Goal: Information Seeking & Learning: Find specific fact

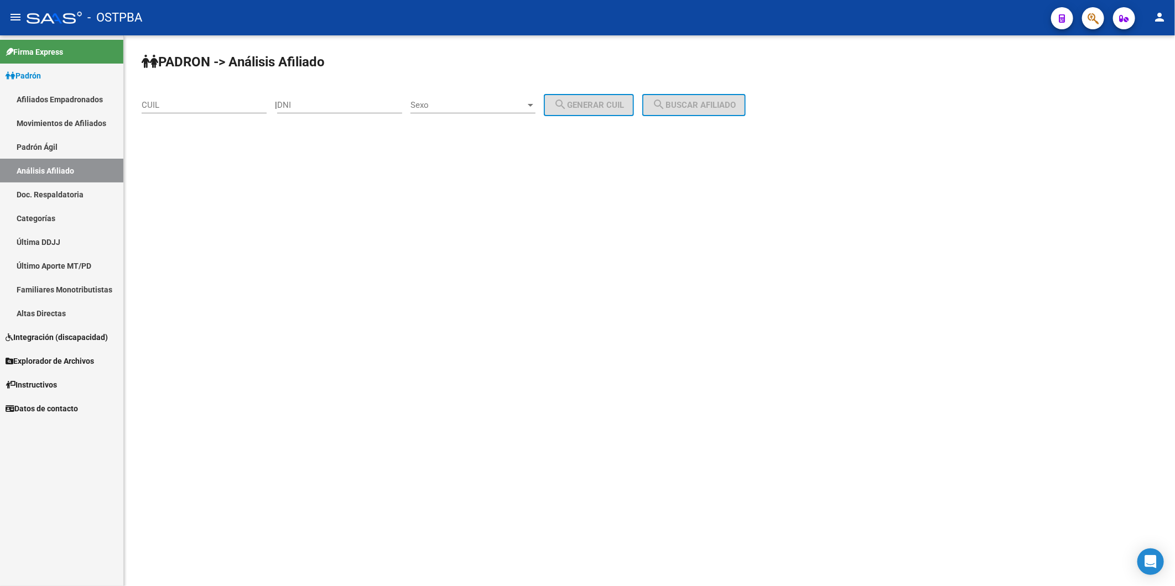
click at [246, 104] on input "CUIL" at bounding box center [204, 105] width 125 height 10
paste input "20-04127904-5"
type input "20-04127904-5"
click at [688, 102] on span "search Buscar afiliado" at bounding box center [694, 105] width 84 height 10
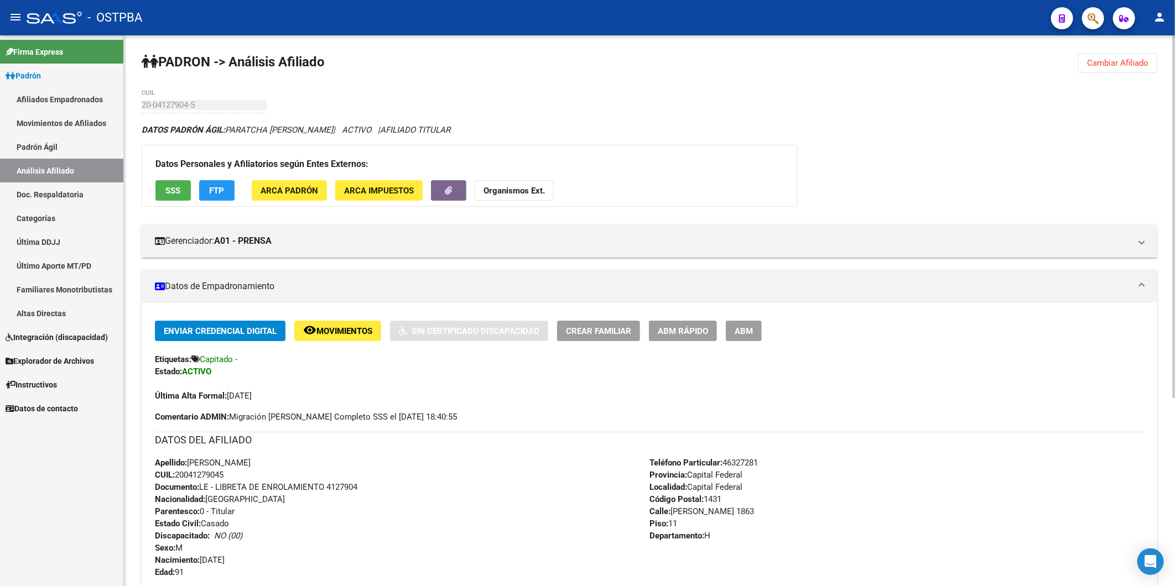
click at [747, 330] on span "ABM" at bounding box center [744, 331] width 18 height 10
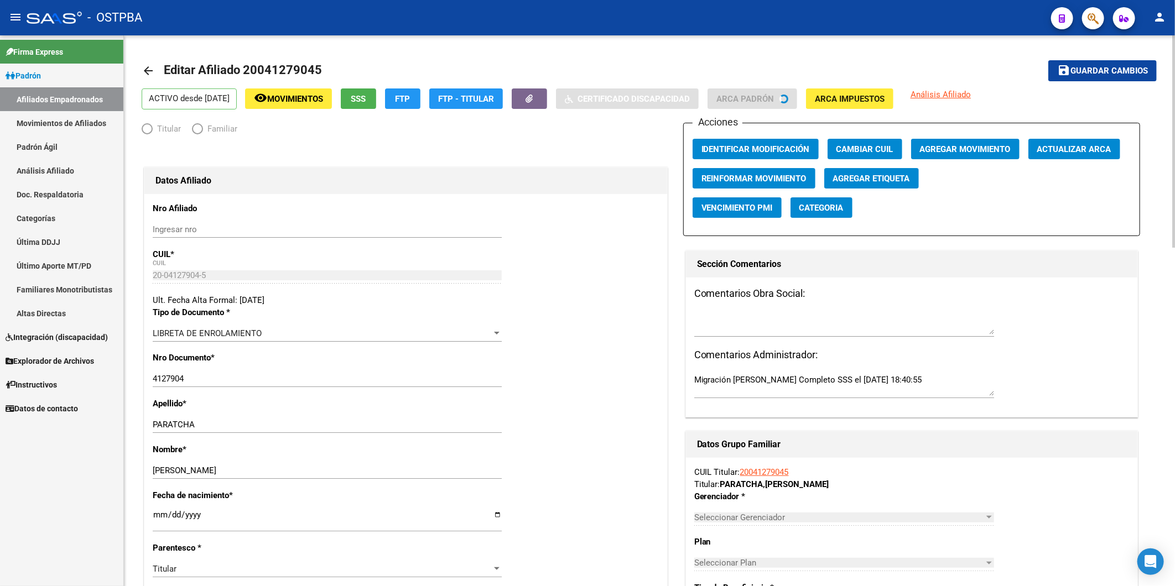
radio input "true"
type input "33-63761744-9"
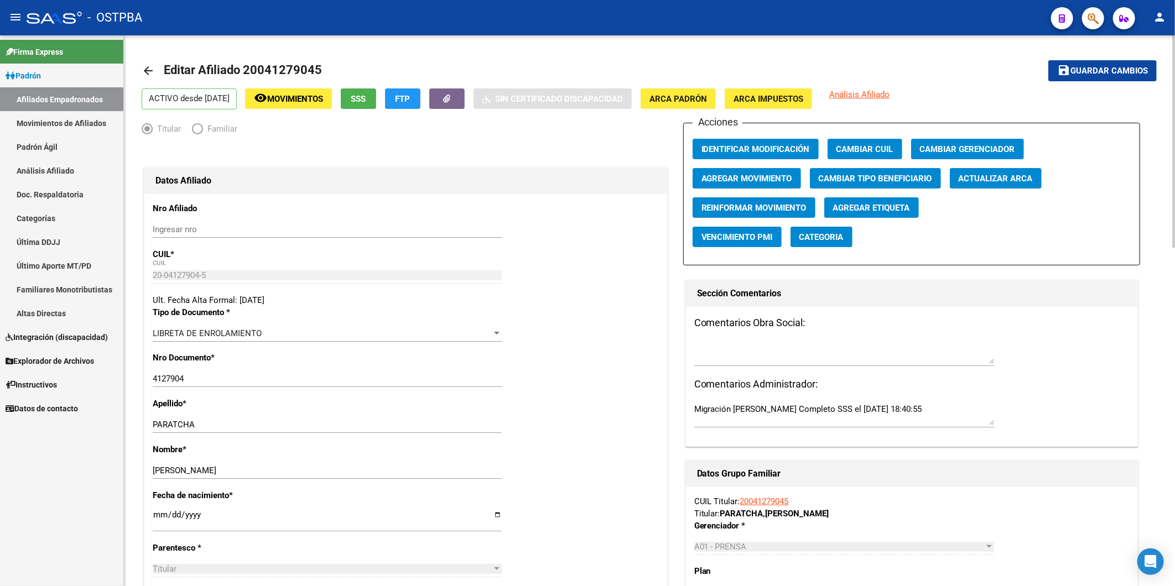
click at [762, 179] on span "Agregar Movimiento" at bounding box center [746, 179] width 91 height 10
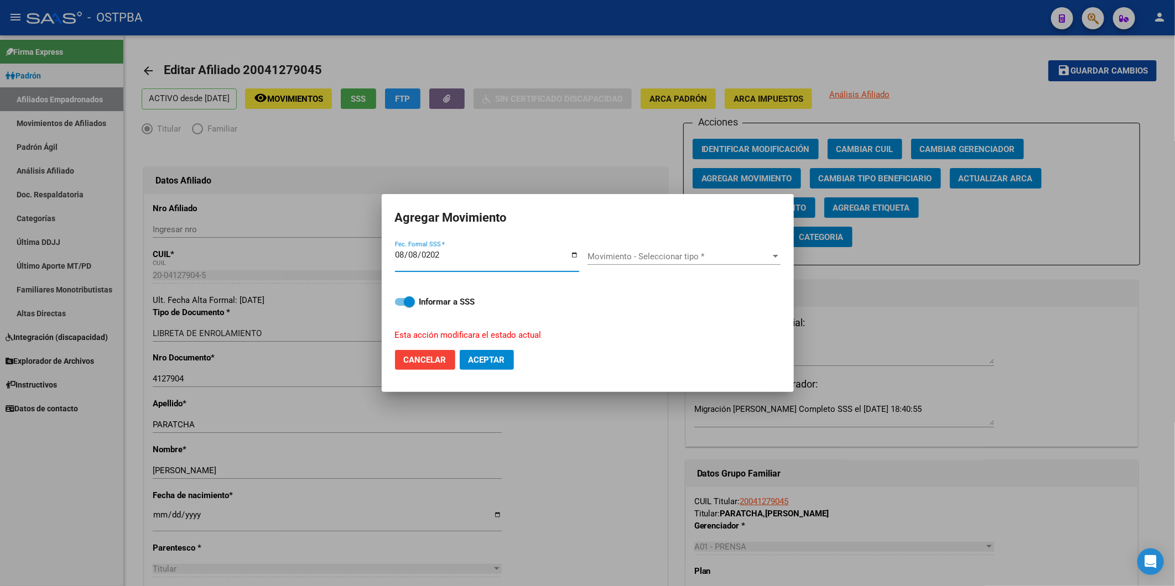
type input "2025-08-08"
click at [777, 255] on div at bounding box center [776, 256] width 6 height 3
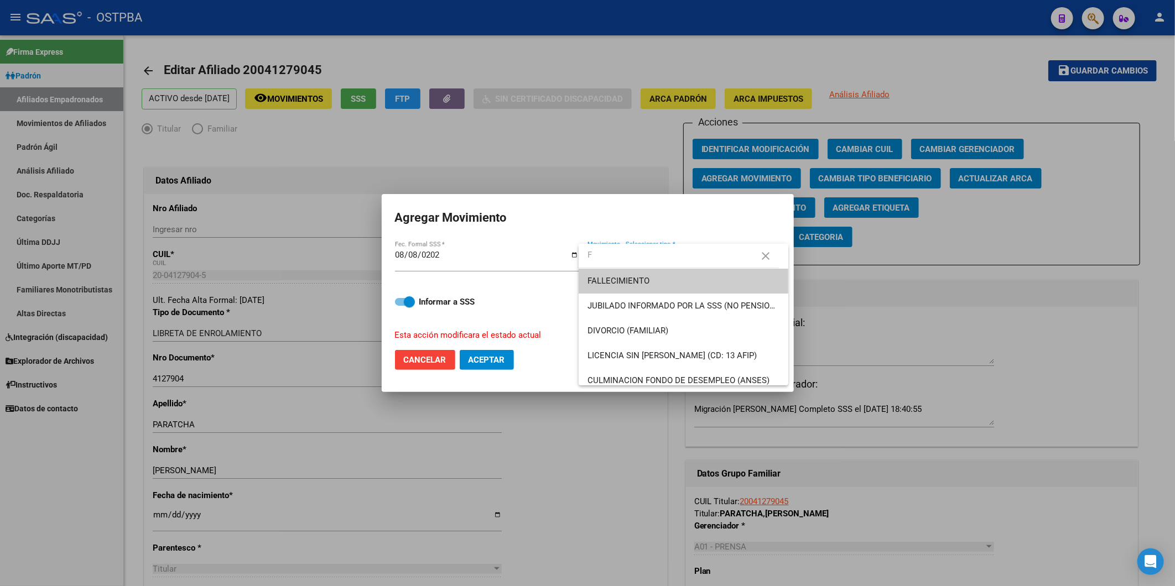
type input "F"
click at [732, 283] on span "FALLECIMIENTO" at bounding box center [684, 281] width 192 height 25
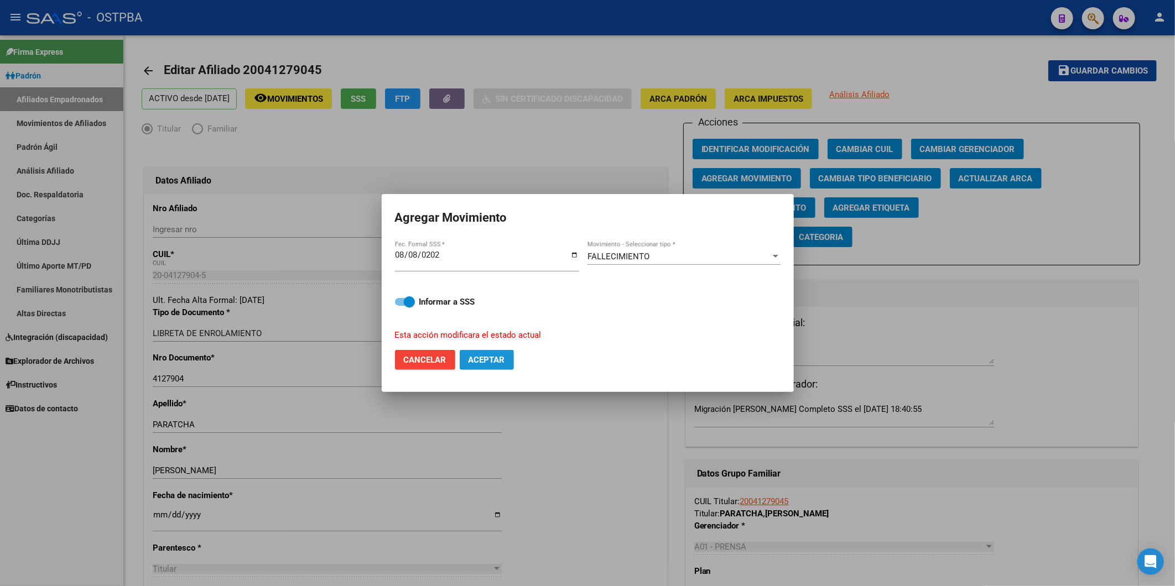
click at [491, 360] on span "Aceptar" at bounding box center [487, 360] width 37 height 10
checkbox input "false"
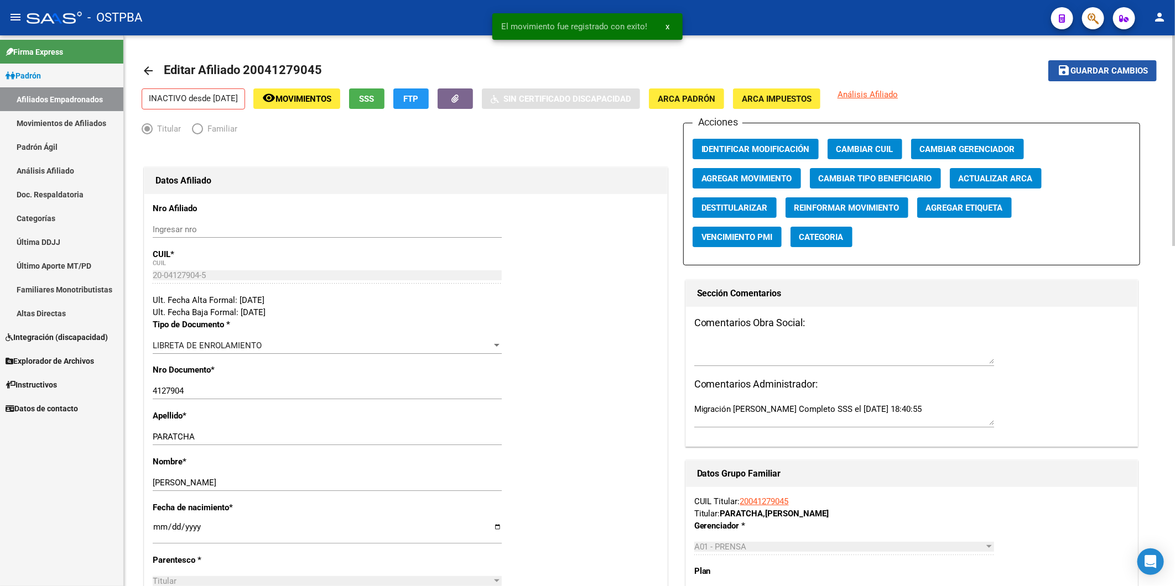
click at [1076, 69] on span "Guardar cambios" at bounding box center [1108, 71] width 77 height 10
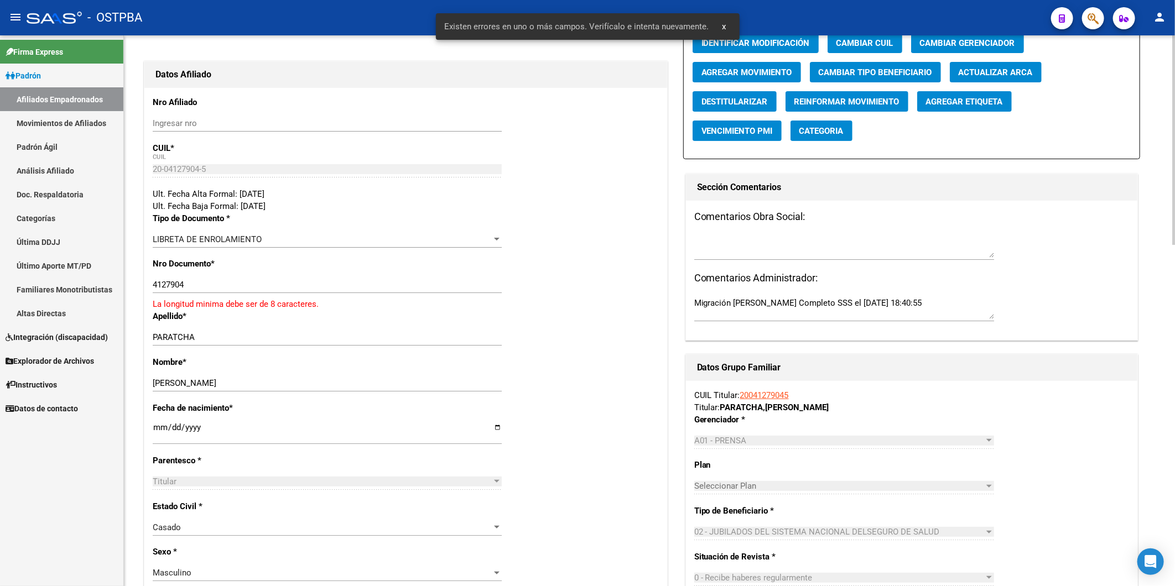
scroll to position [184, 0]
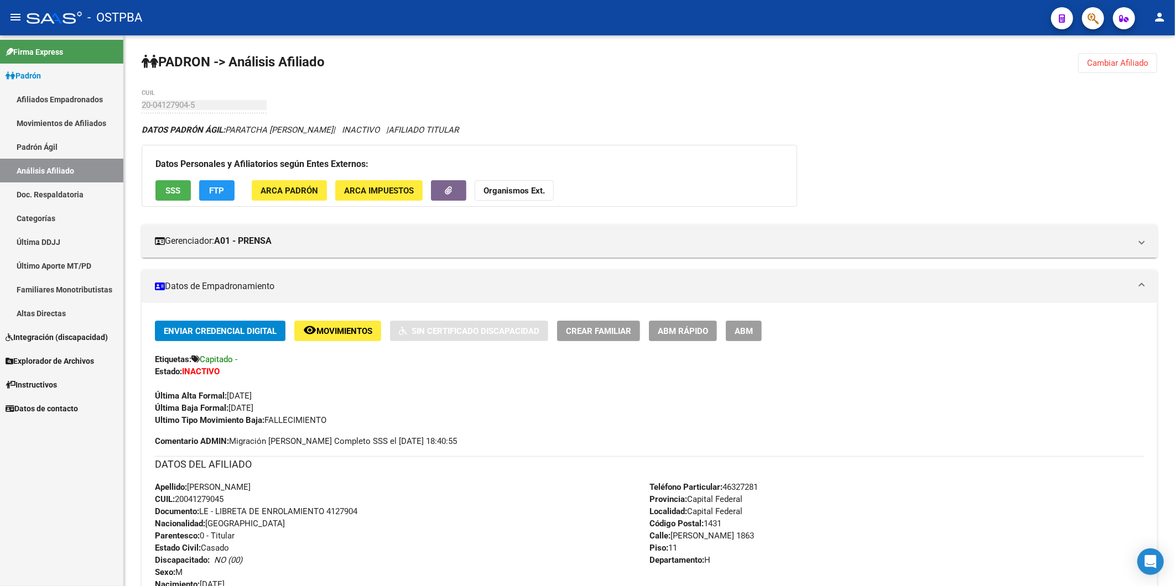
click at [45, 167] on link "Análisis Afiliado" at bounding box center [61, 171] width 123 height 24
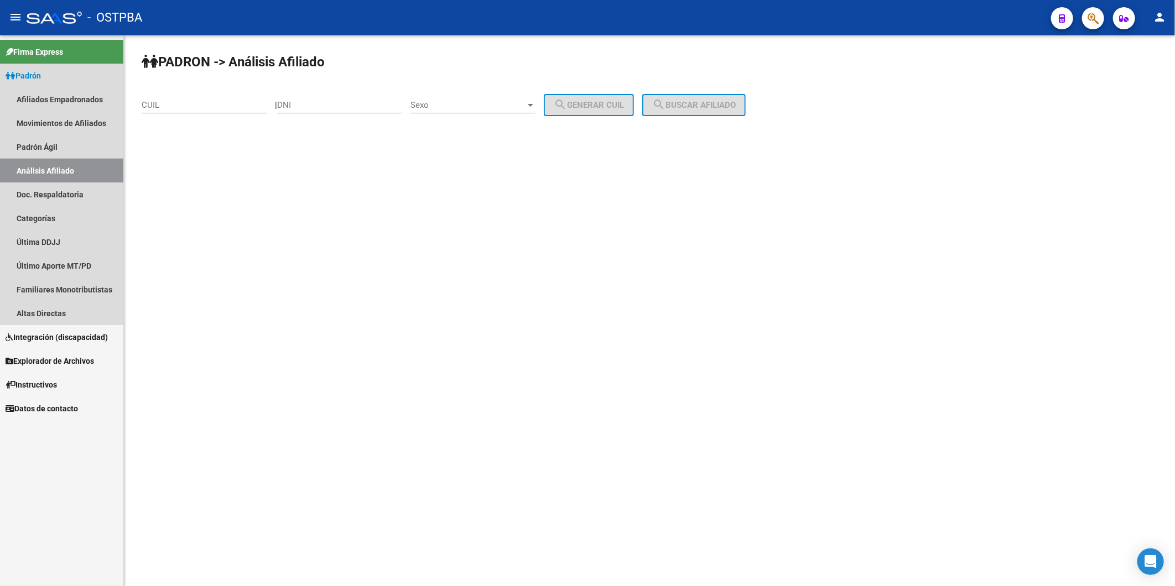
click at [86, 163] on link "Análisis Afiliado" at bounding box center [61, 171] width 123 height 24
click at [38, 310] on link "Altas Directas" at bounding box center [61, 314] width 123 height 24
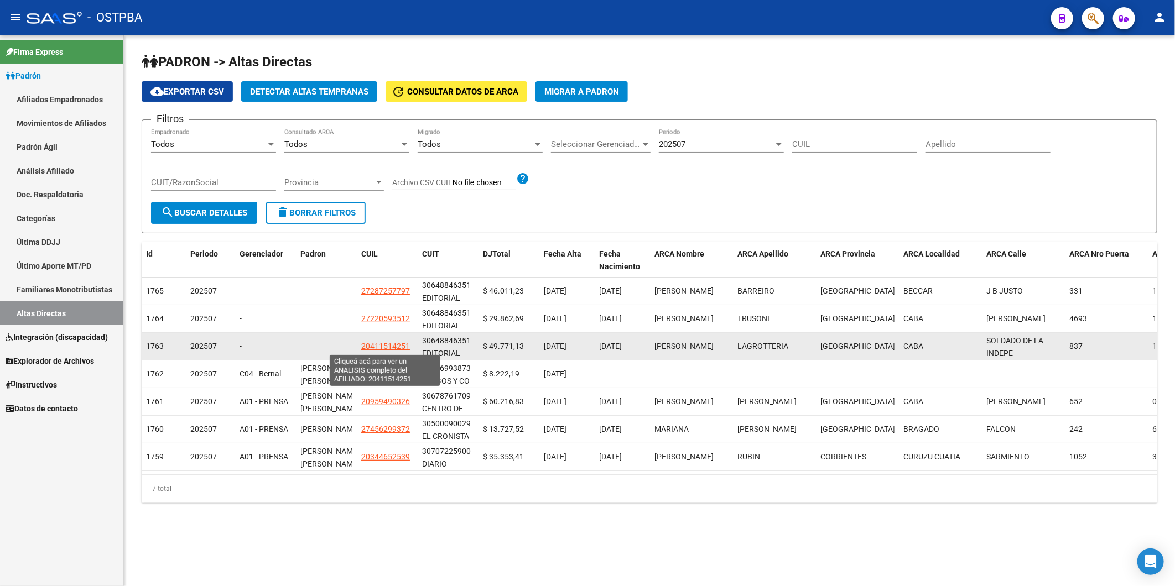
click at [397, 346] on span "20411514251" at bounding box center [385, 346] width 49 height 9
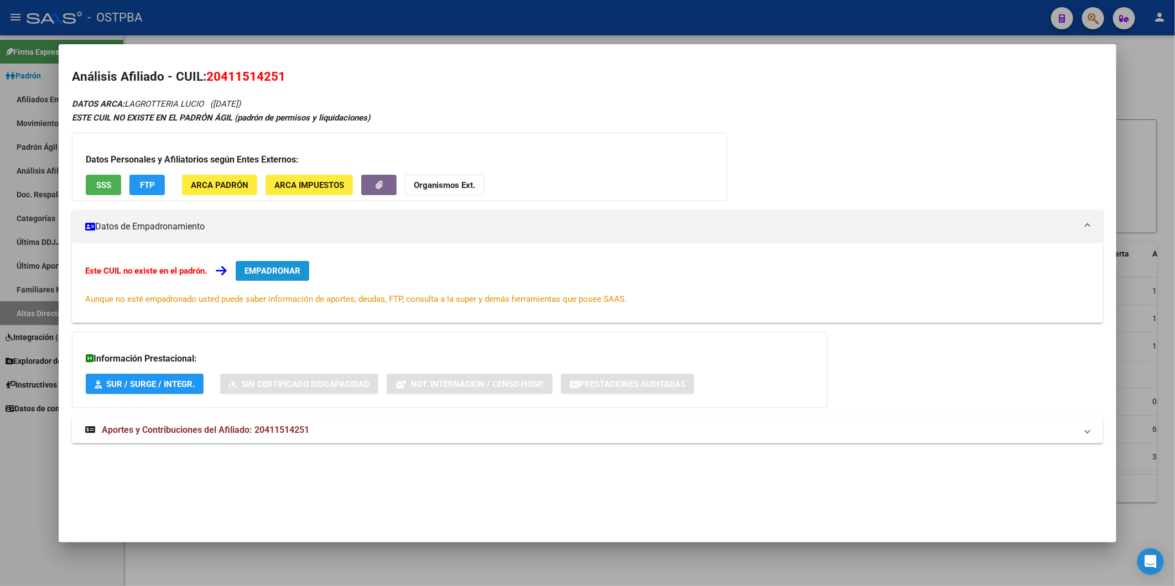
click at [297, 273] on span "EMPADRONAR" at bounding box center [273, 271] width 56 height 10
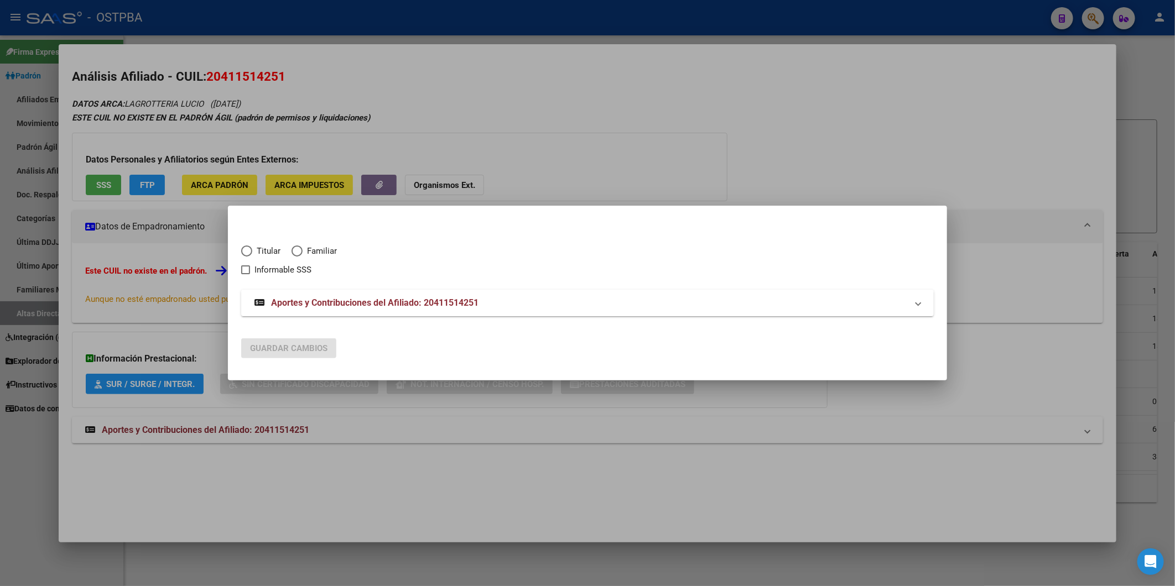
click at [250, 247] on span "Elija una opción" at bounding box center [246, 251] width 11 height 11
click at [250, 247] on input "Titular" at bounding box center [246, 251] width 11 height 11
radio input "true"
checkbox input "true"
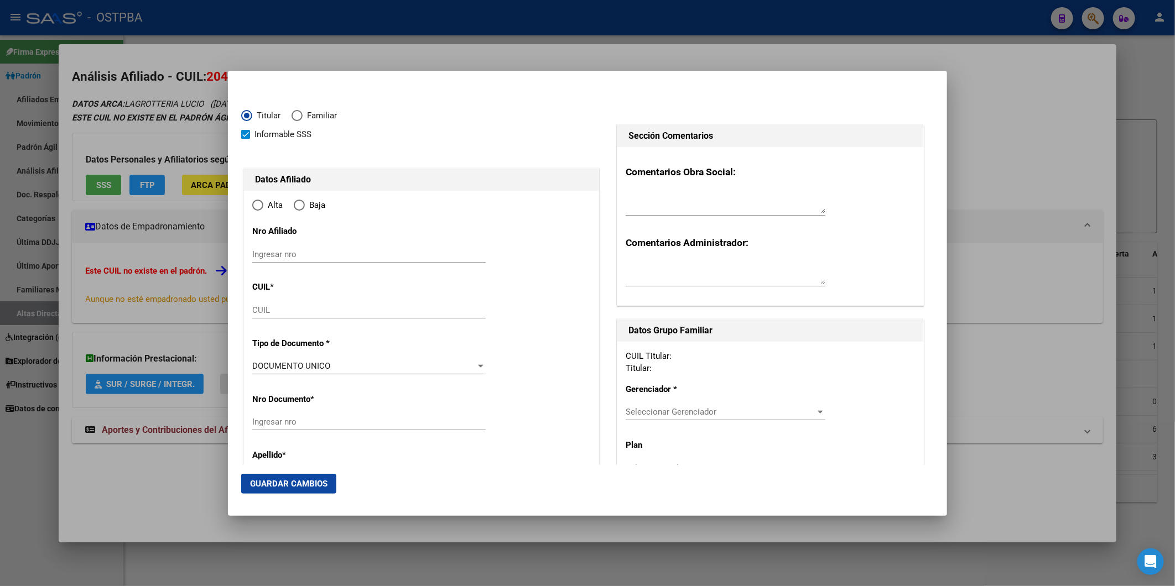
type input "20-41151425-1"
type input "41151425"
type input "LAGROTTERIA"
type input "[PERSON_NAME]"
type input "1998-04-13"
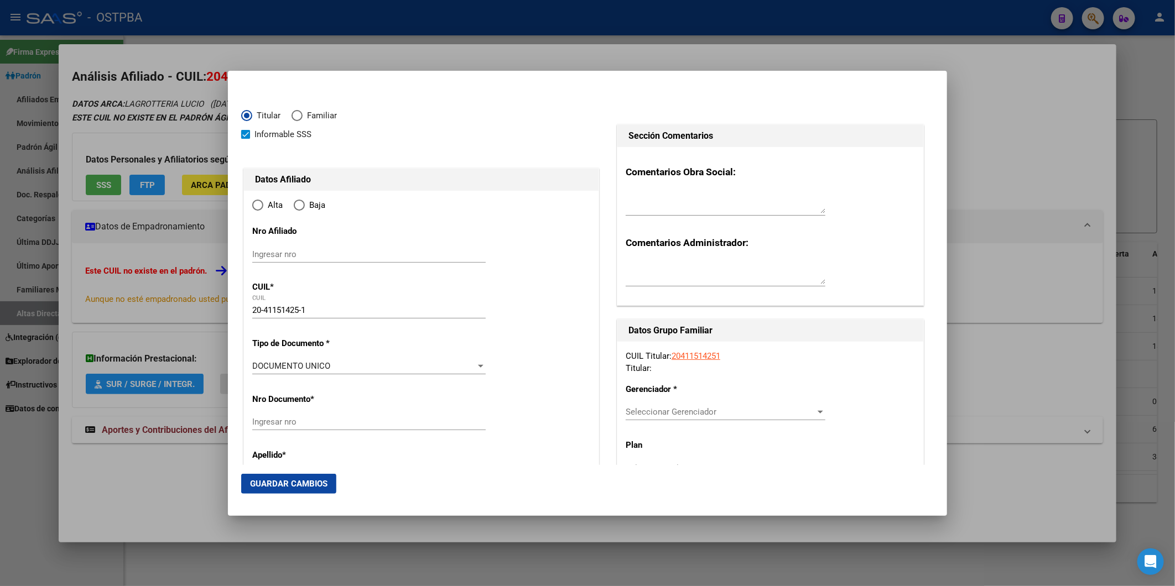
type input "CABA"
type input "1426"
type input "SOLDADO DE LA INDEPE"
type input "837"
type input "2"
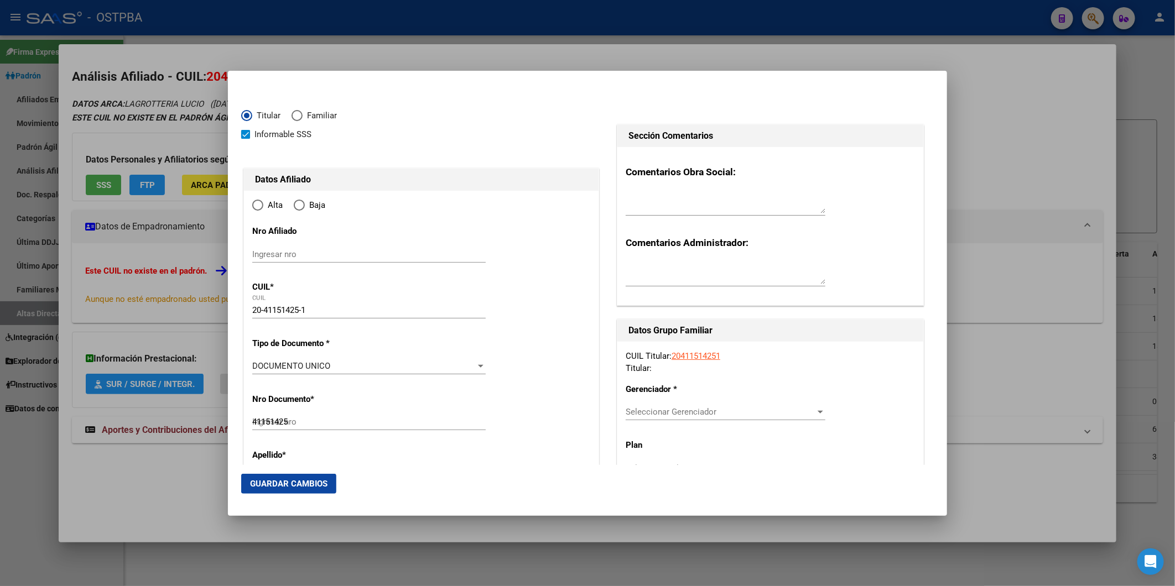
radio input "true"
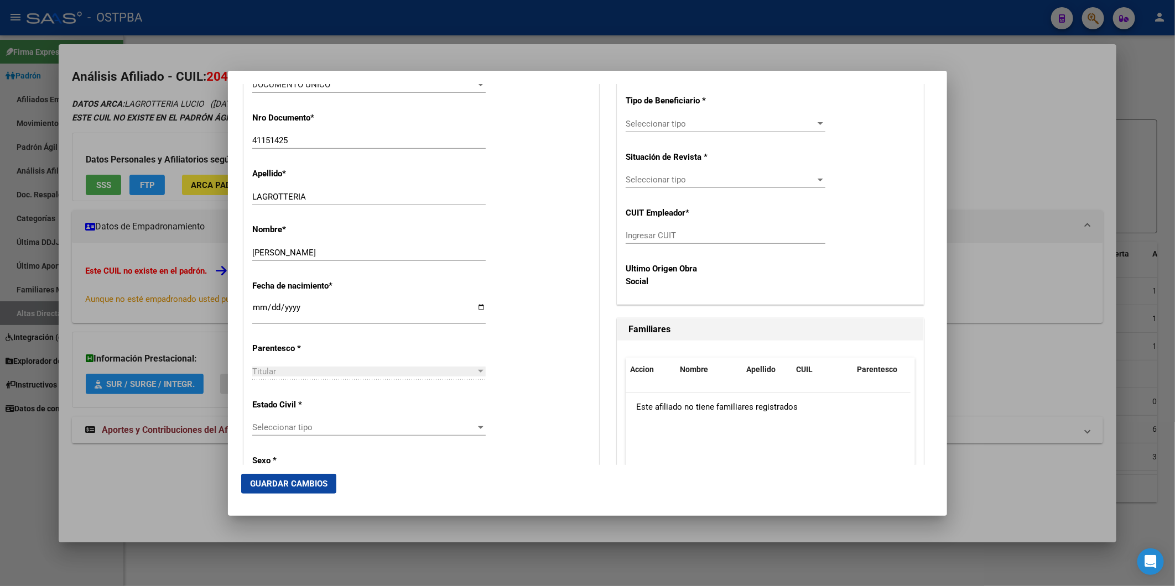
scroll to position [553, 0]
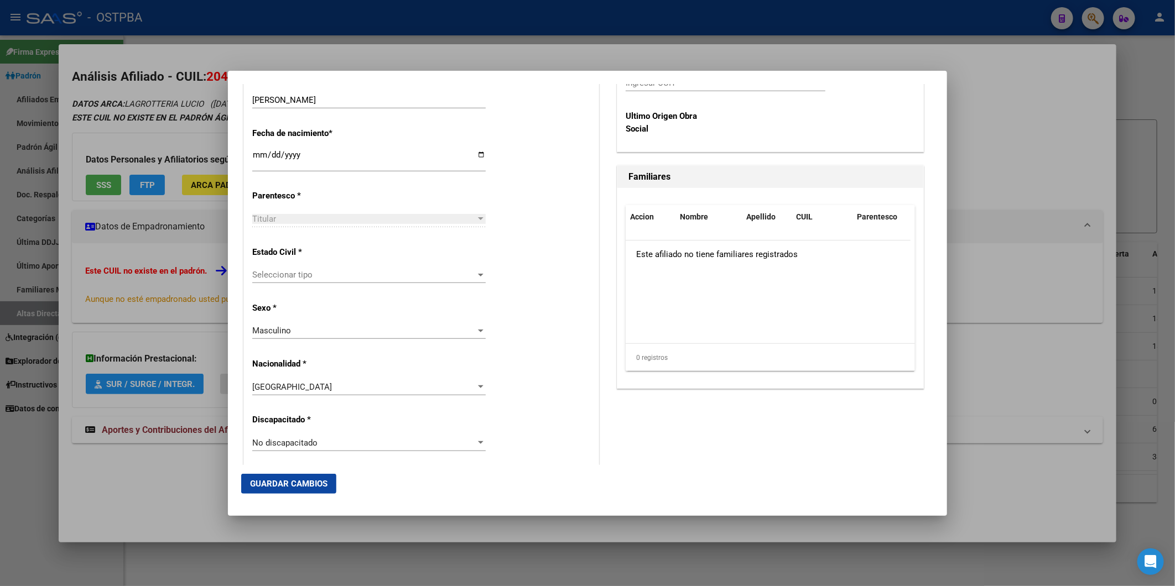
click at [478, 274] on div at bounding box center [481, 275] width 6 height 3
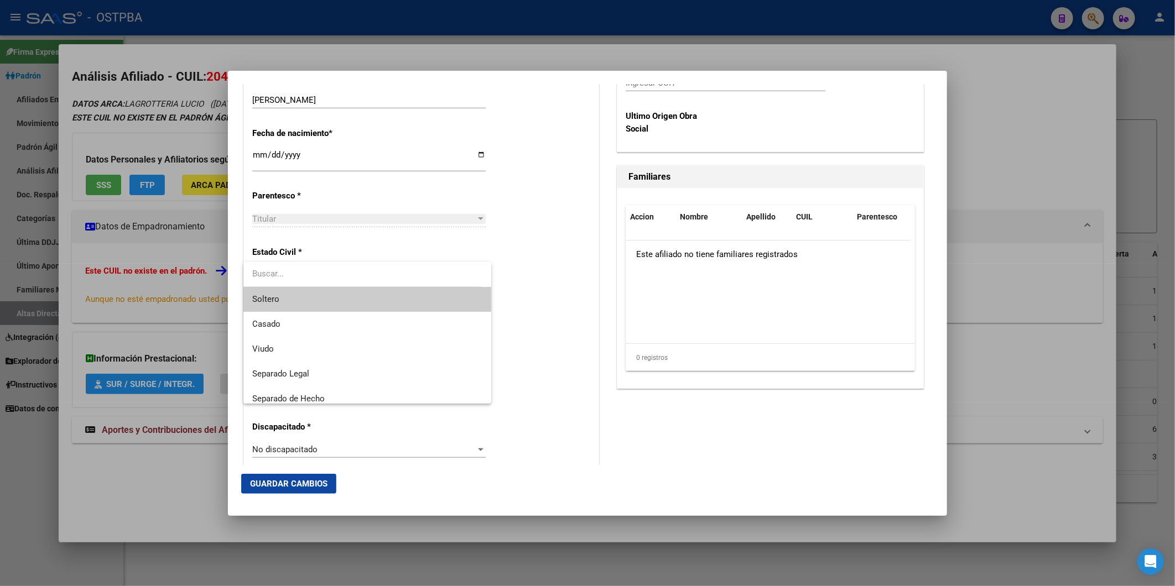
click at [460, 297] on span "Soltero" at bounding box center [367, 299] width 230 height 25
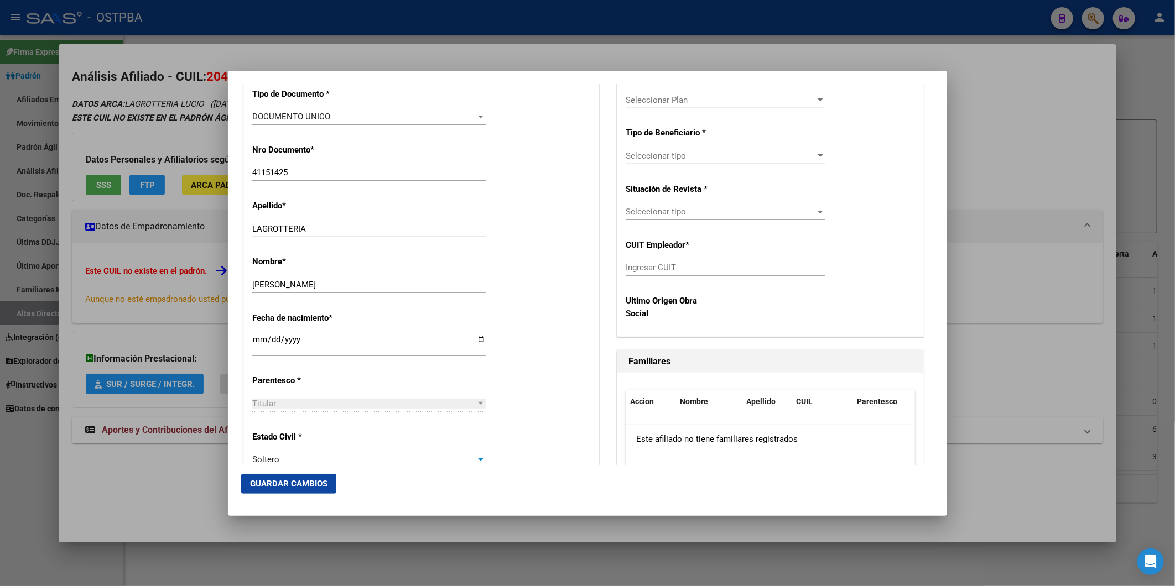
scroll to position [307, 0]
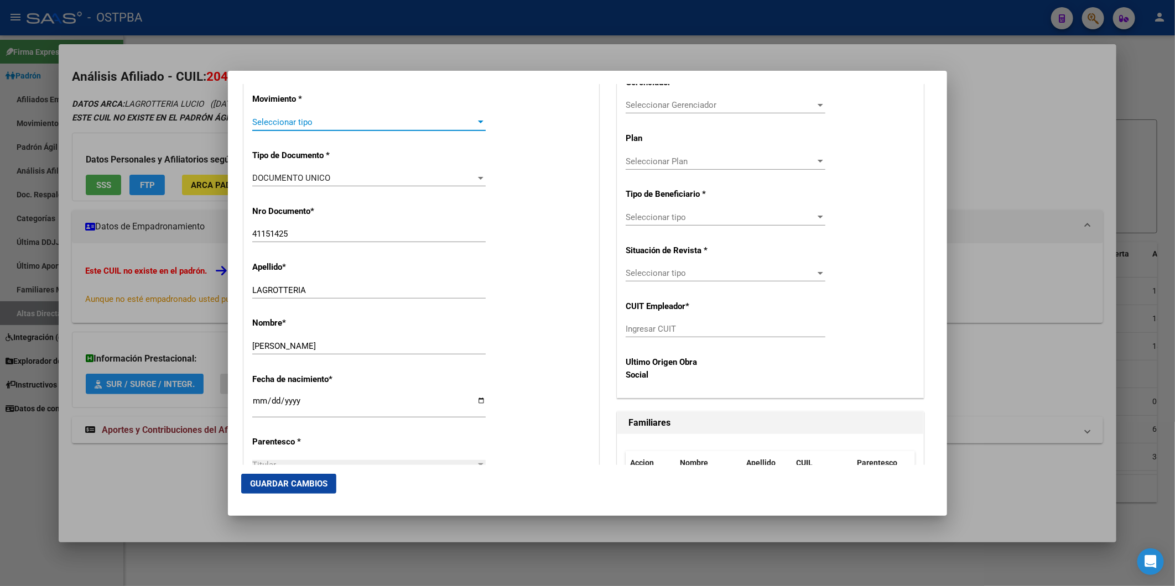
click at [478, 121] on div at bounding box center [481, 122] width 6 height 3
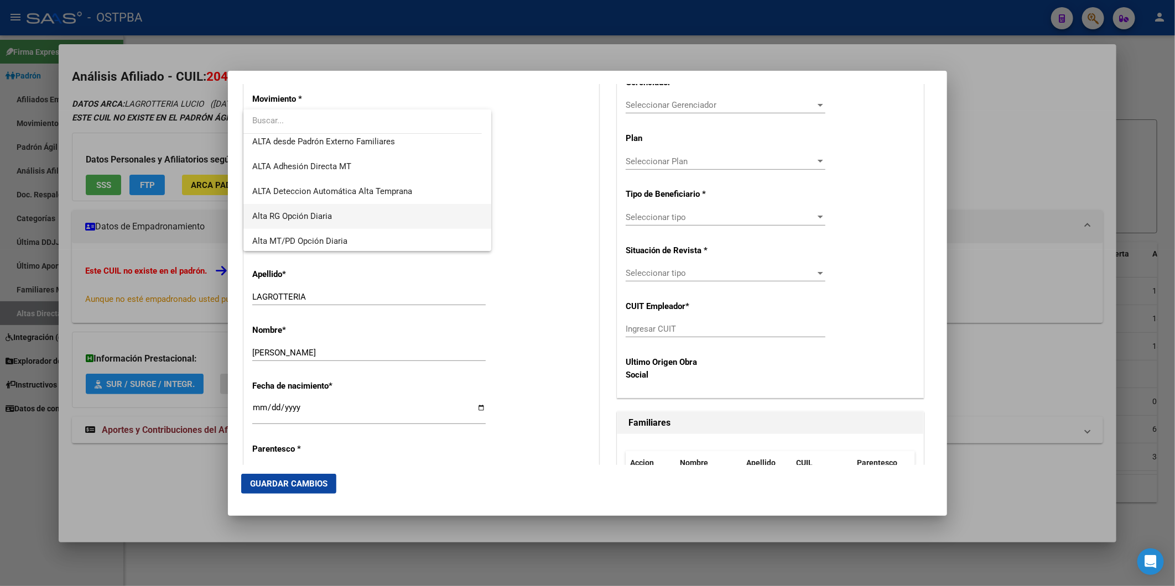
scroll to position [381, 0]
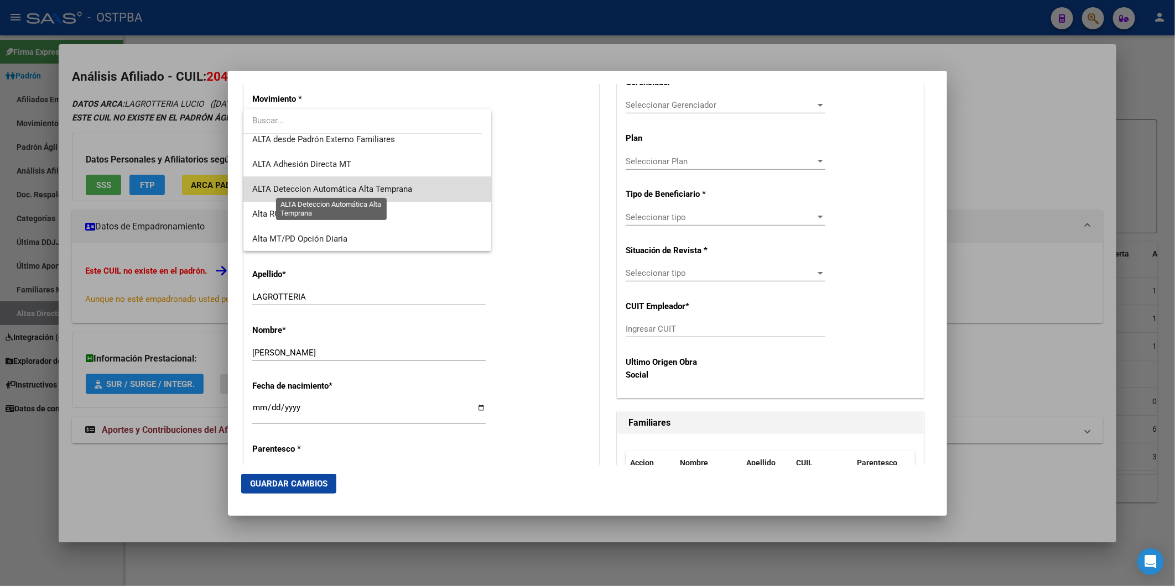
click at [392, 191] on span "ALTA Deteccion Automática Alta Temprana" at bounding box center [332, 189] width 160 height 10
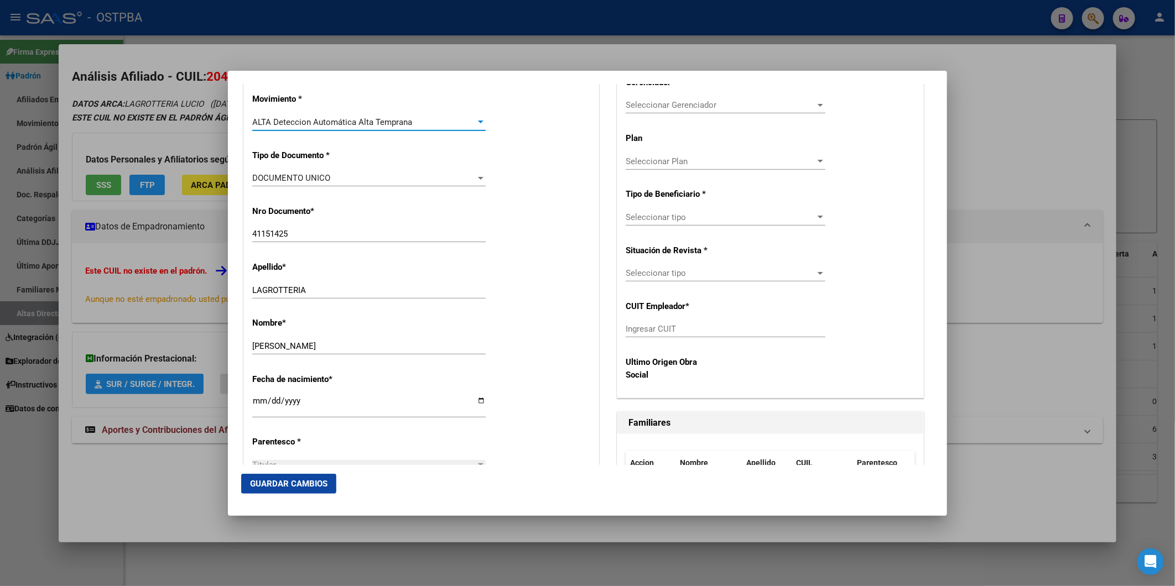
click at [480, 177] on div at bounding box center [481, 178] width 6 height 3
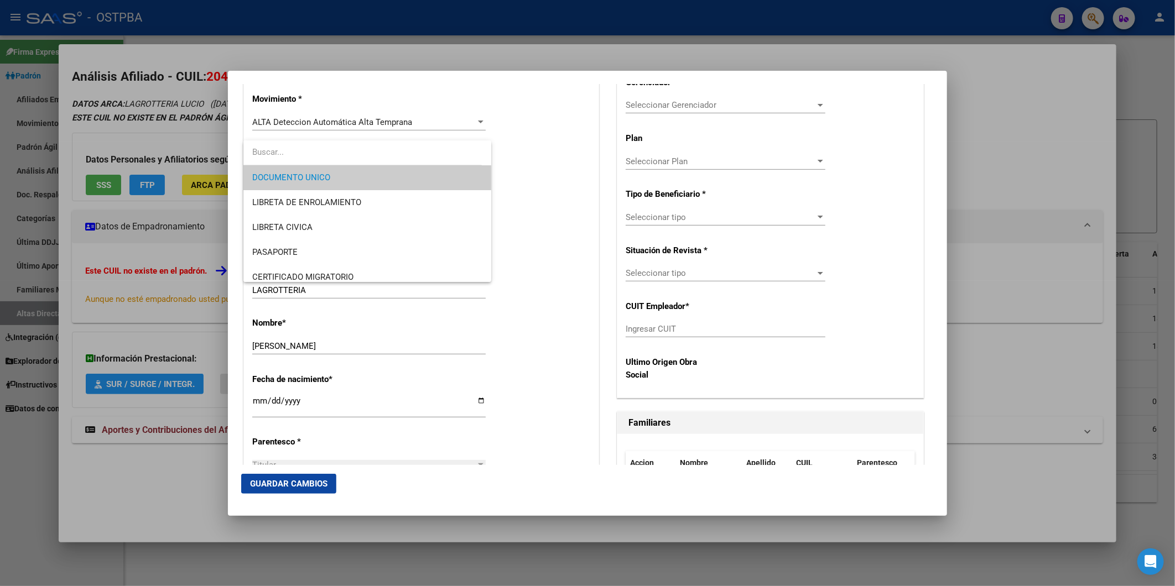
click at [465, 179] on span "DOCUMENTO UNICO" at bounding box center [367, 177] width 230 height 25
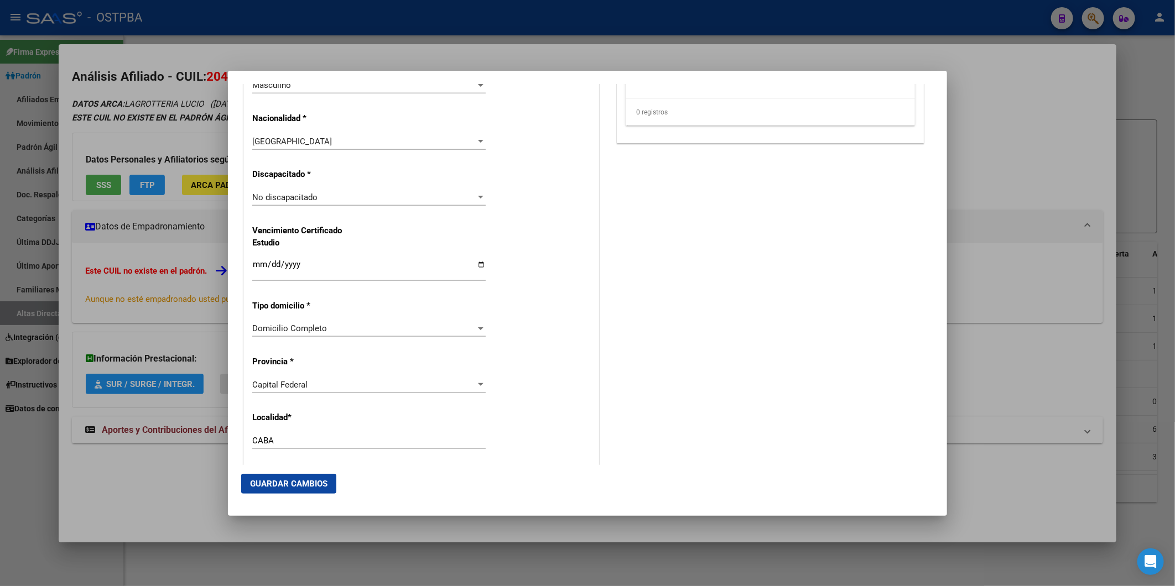
scroll to position [983, 0]
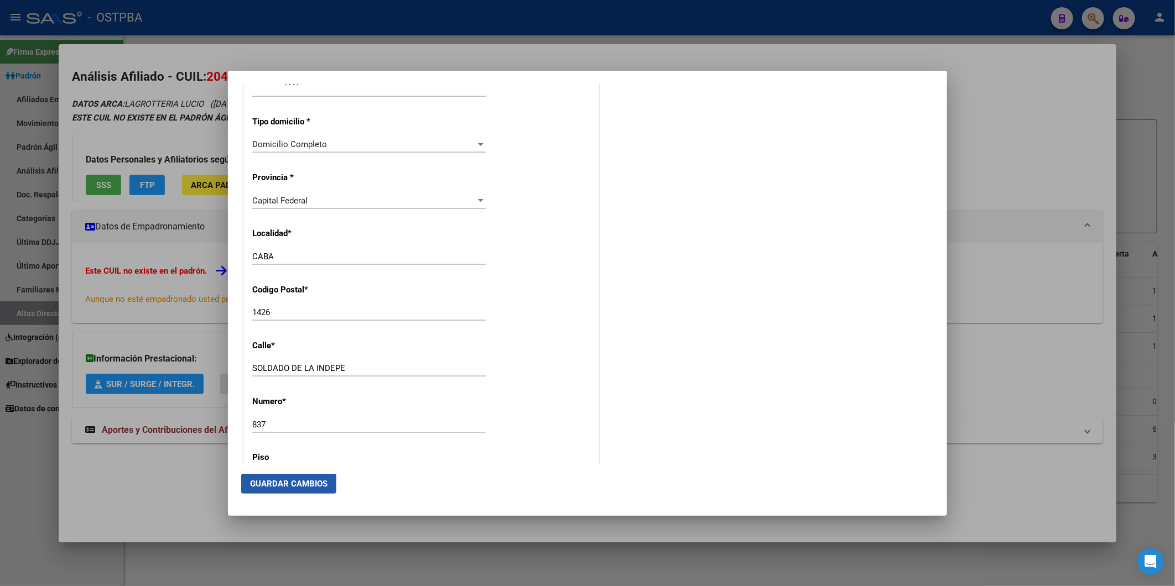
click at [313, 487] on span "Guardar Cambios" at bounding box center [288, 484] width 77 height 10
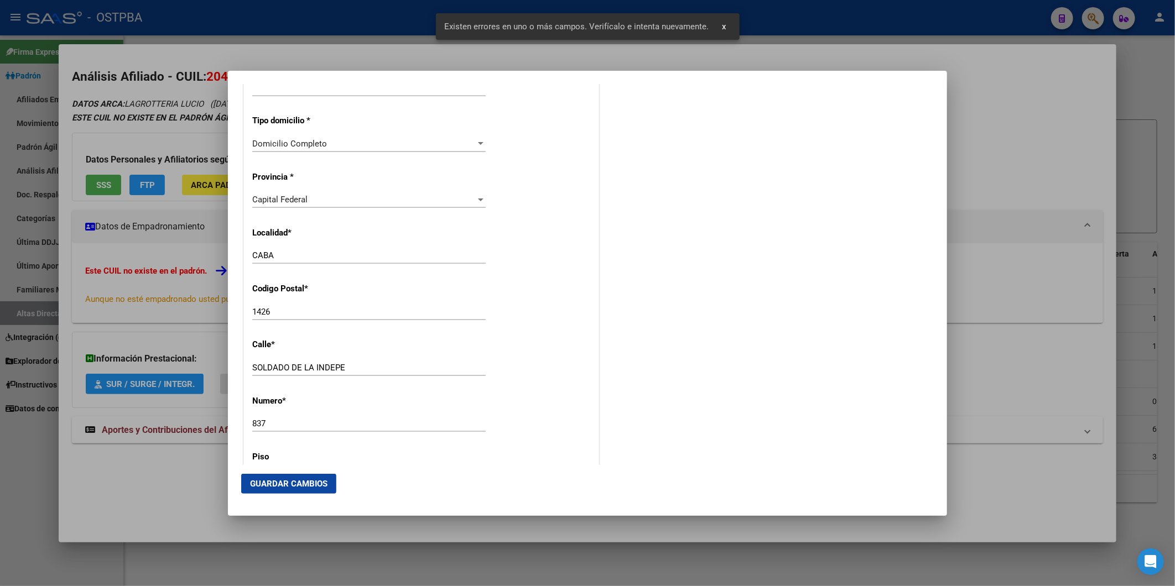
click at [1063, 121] on div at bounding box center [587, 293] width 1175 height 586
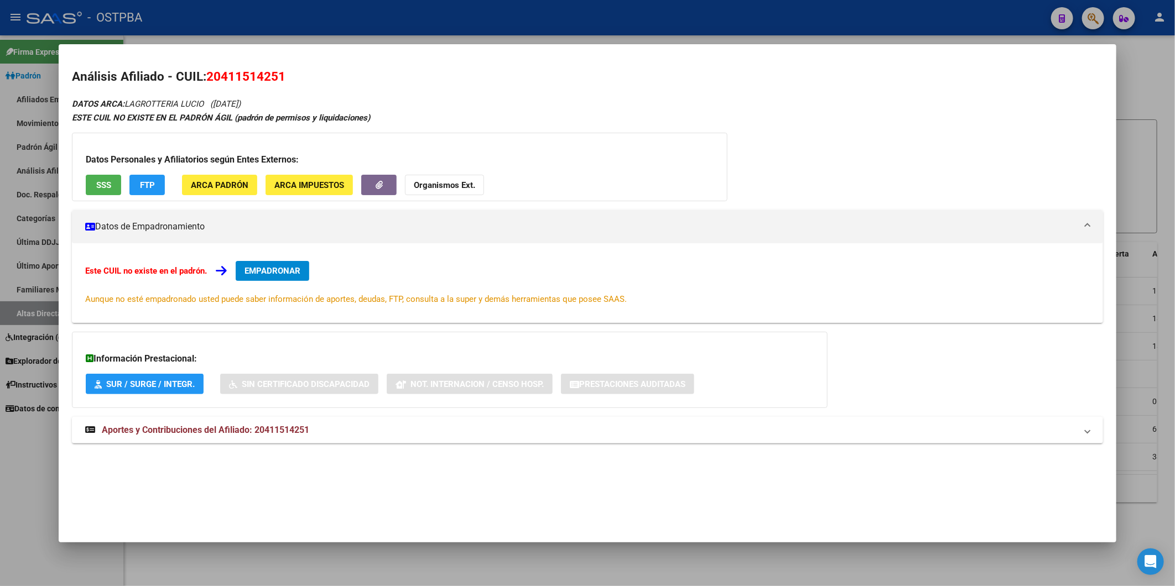
click at [1151, 74] on div at bounding box center [587, 293] width 1175 height 586
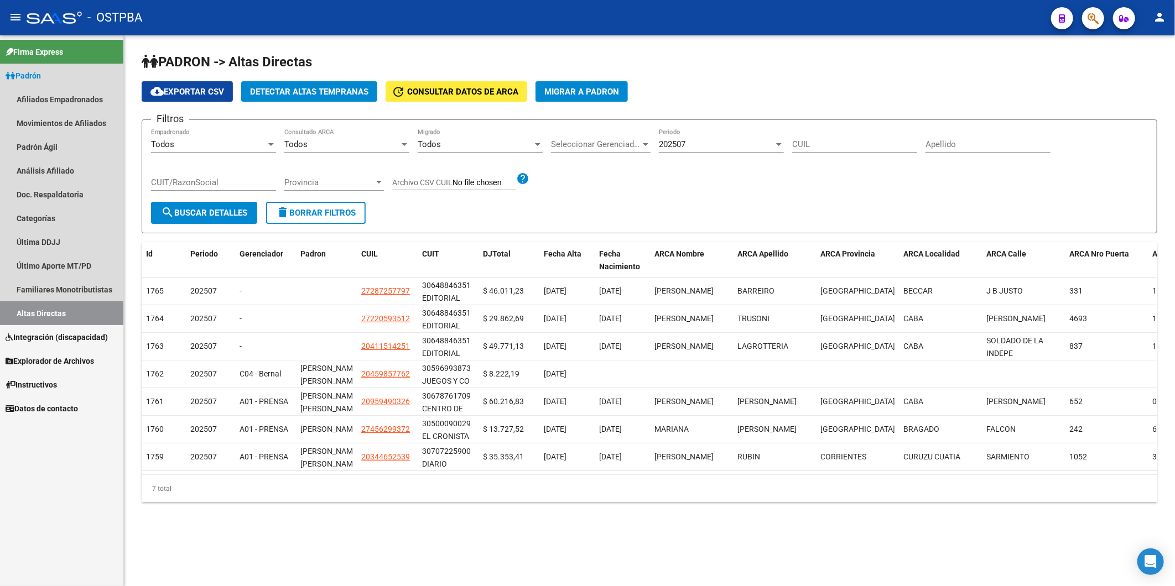
click at [58, 318] on link "Altas Directas" at bounding box center [61, 314] width 123 height 24
click at [70, 311] on link "Altas Directas" at bounding box center [61, 314] width 123 height 24
click at [47, 306] on link "Altas Directas" at bounding box center [61, 314] width 123 height 24
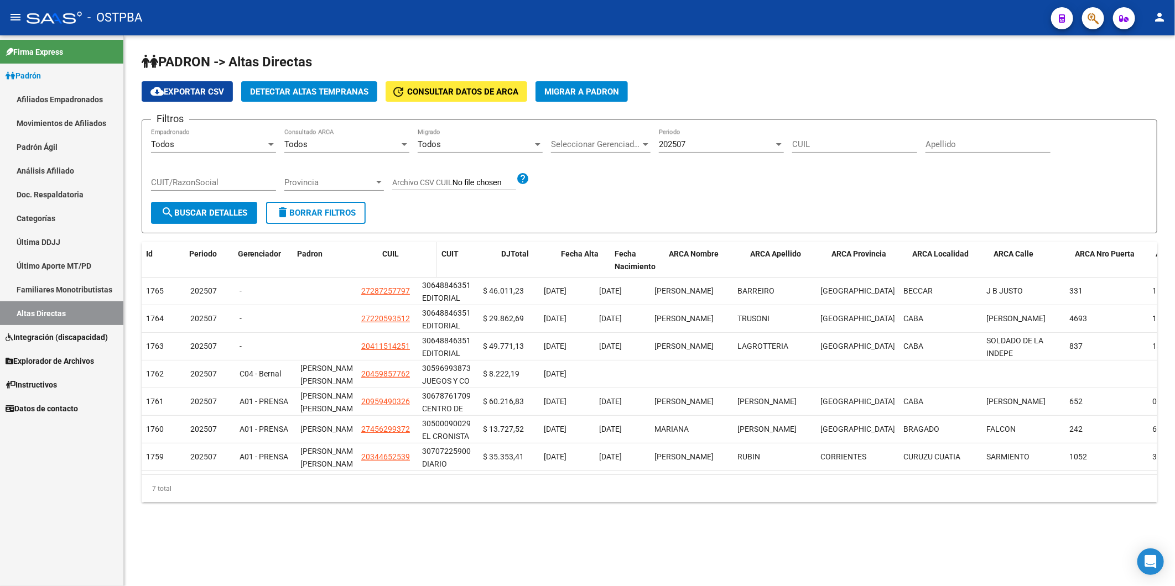
drag, startPoint x: 354, startPoint y: 256, endPoint x: 382, endPoint y: 260, distance: 28.6
click at [382, 260] on div "Id Periodo Gerenciador Padron CUIL CUIT DJTotal Fecha Alta Fecha Nacimiento ARC…" at bounding box center [728, 260] width 1172 height 37
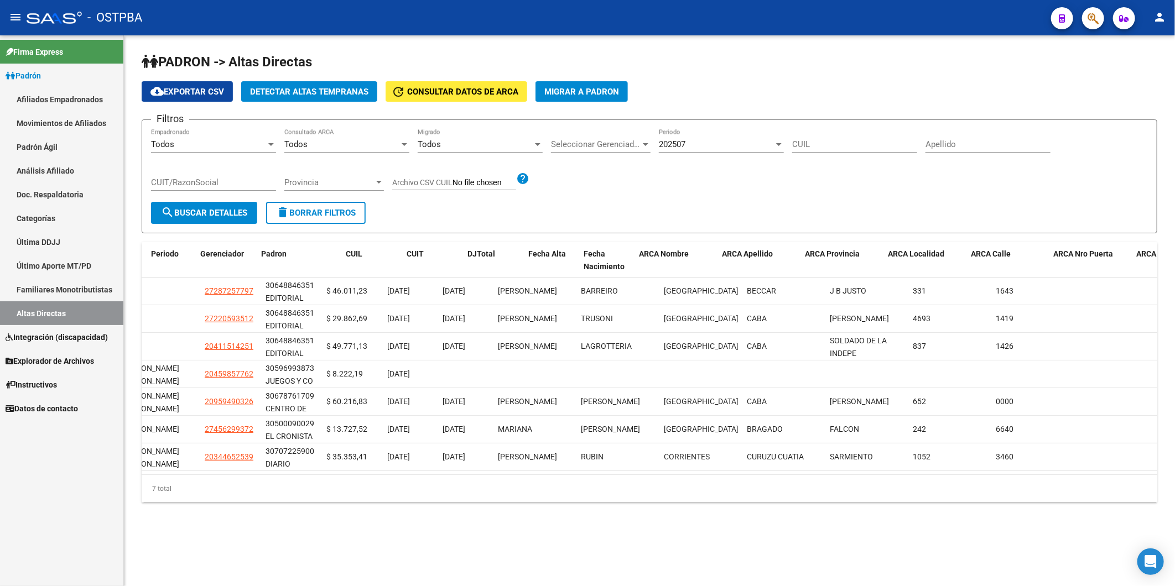
scroll to position [0, 0]
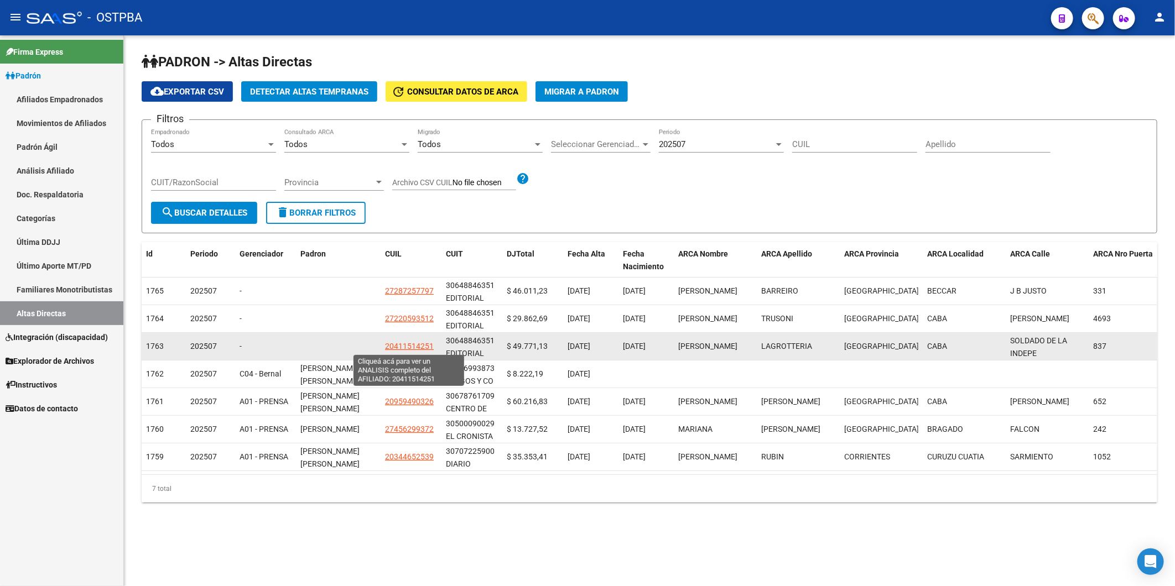
click at [405, 345] on span "20411514251" at bounding box center [409, 346] width 49 height 9
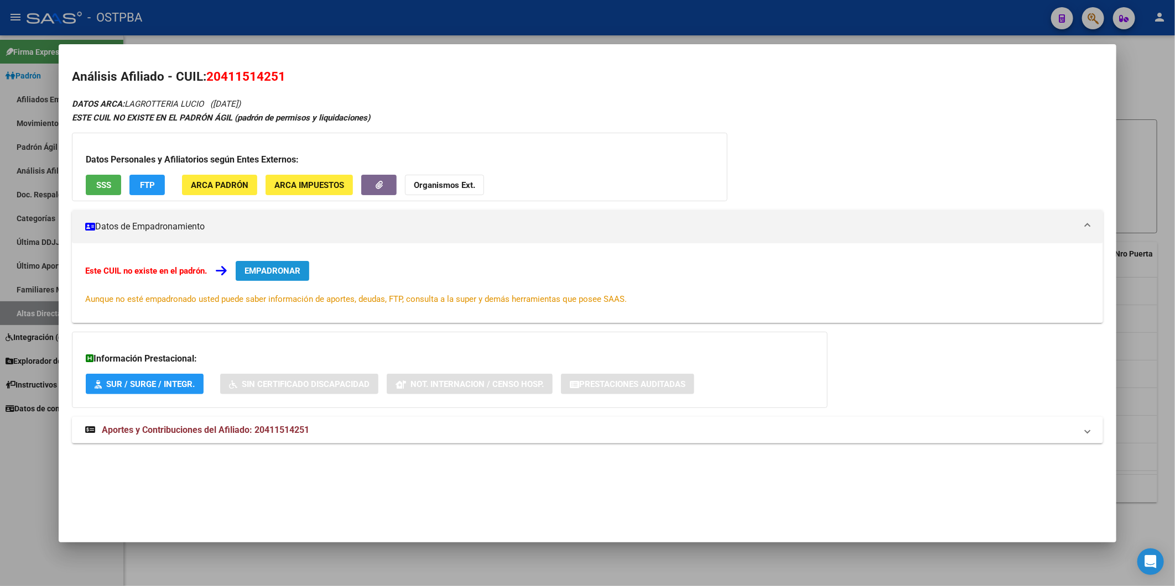
click at [288, 267] on span "EMPADRONAR" at bounding box center [273, 271] width 56 height 10
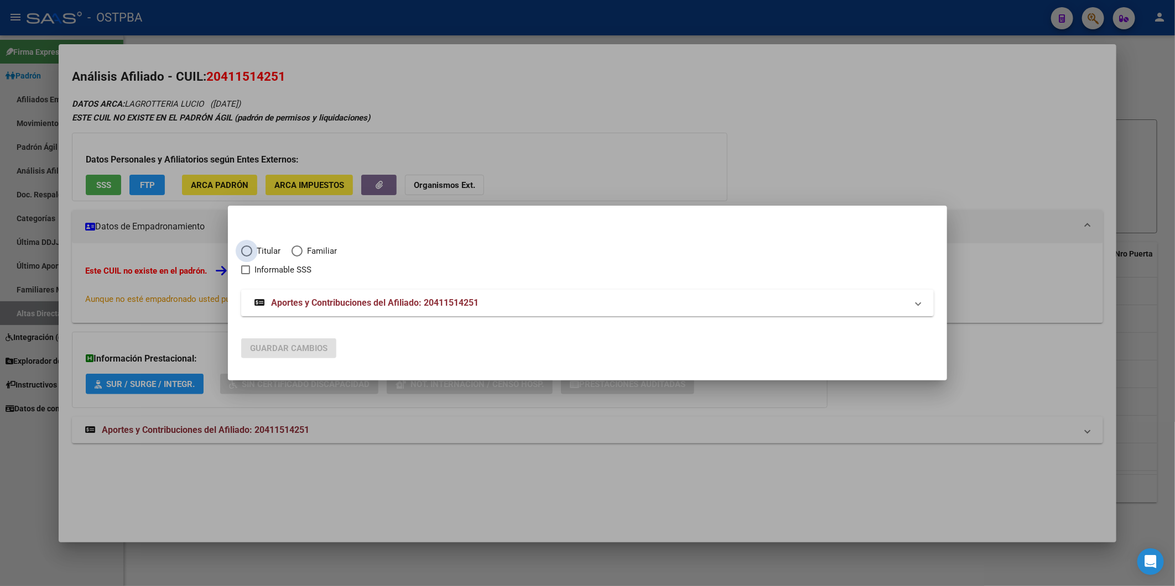
click at [247, 247] on span "Elija una opción" at bounding box center [246, 251] width 11 height 11
click at [247, 247] on input "Titular" at bounding box center [246, 251] width 11 height 11
radio input "true"
checkbox input "true"
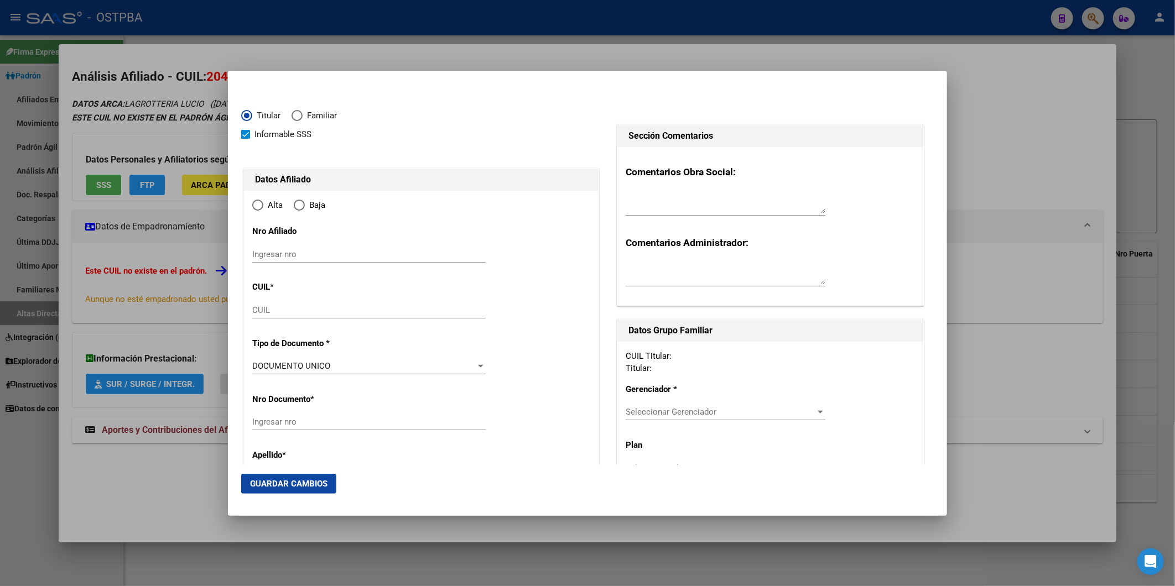
type input "20-41151425-1"
radio input "true"
type input "41151425"
type input "1998-04-13"
type input "1426"
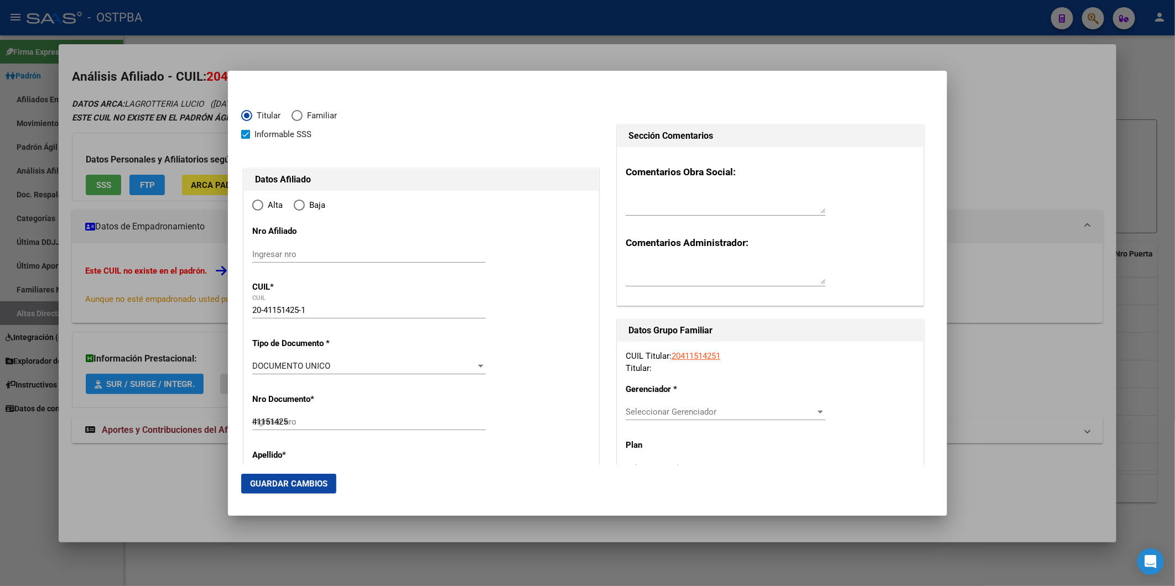
type input "LAGROTTERIA"
type input "LUCIO"
type input "CABA"
type input "SOLDADO DE LA INDEPE"
type input "837"
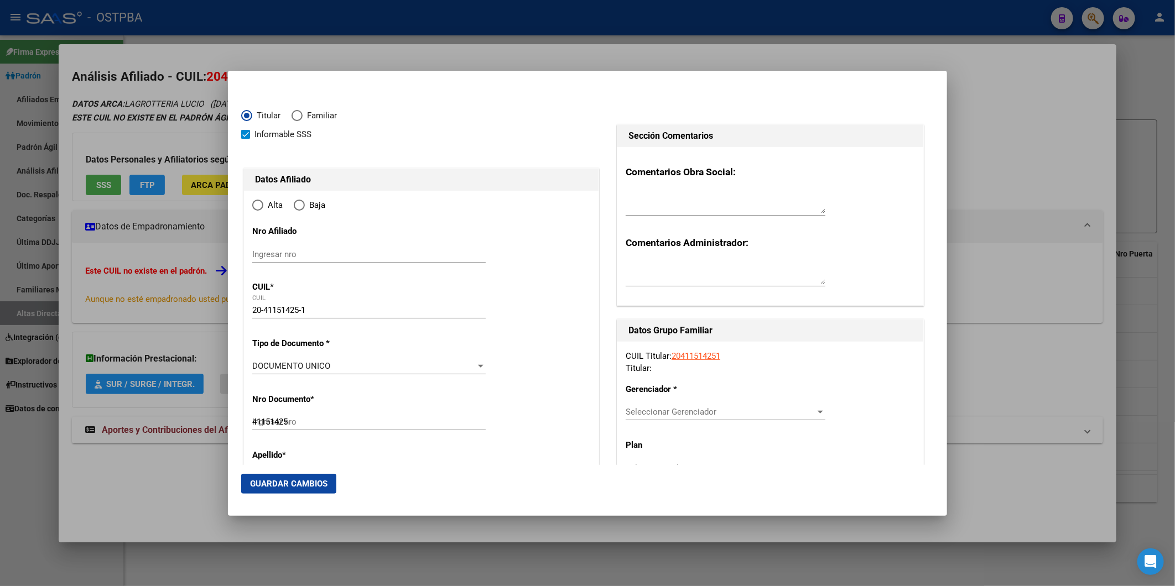
type input "2"
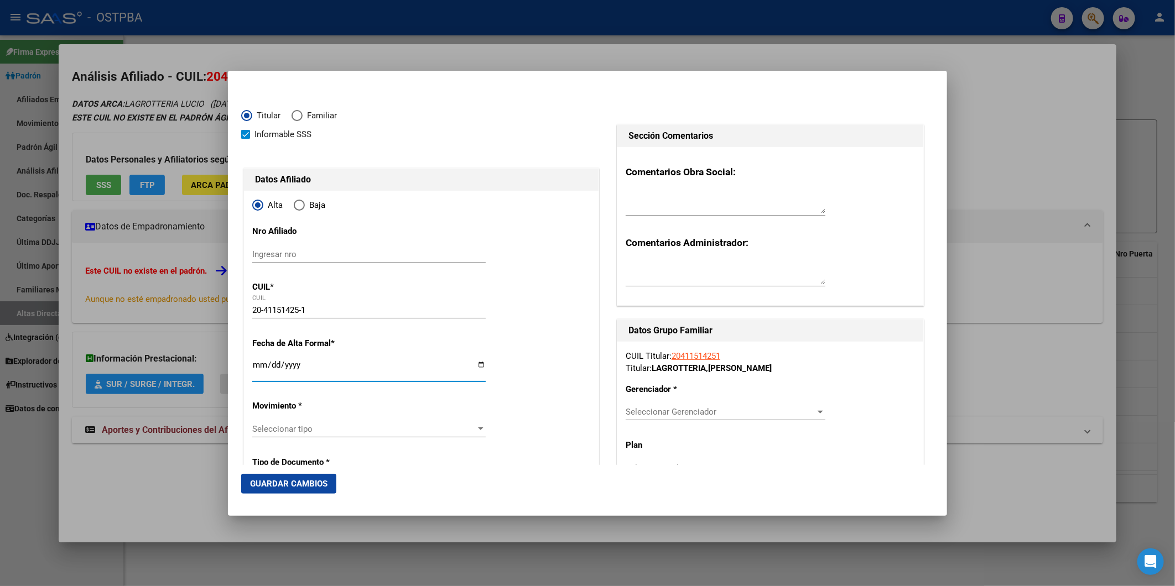
click at [259, 361] on input "Ingresar fecha" at bounding box center [368, 370] width 233 height 18
type input "2025-08-01"
click at [476, 432] on div at bounding box center [481, 429] width 10 height 9
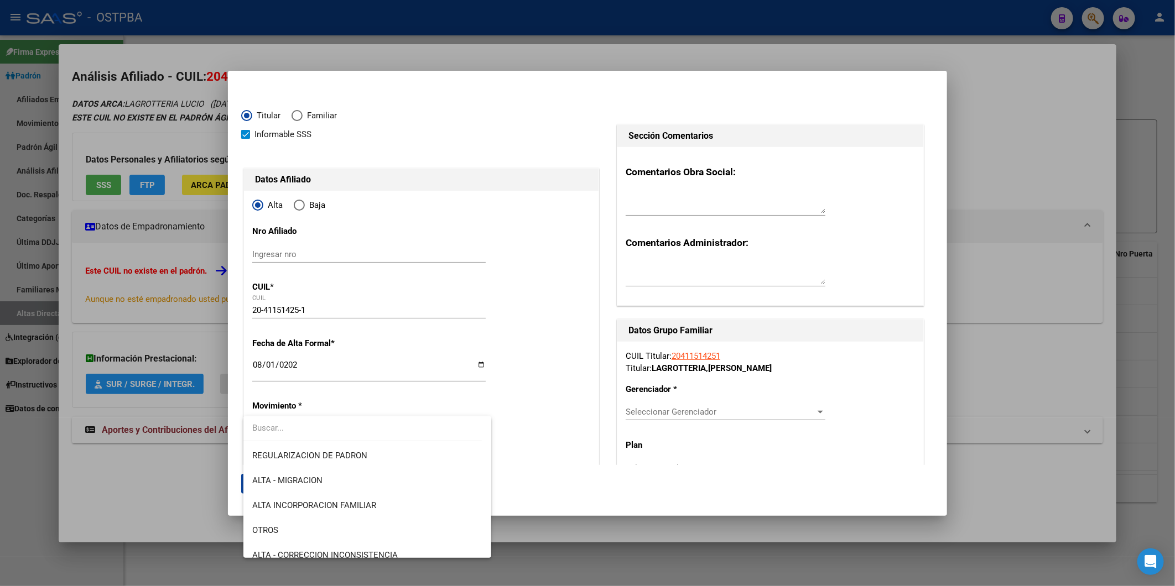
scroll to position [123, 0]
click at [1010, 154] on div at bounding box center [587, 293] width 1175 height 586
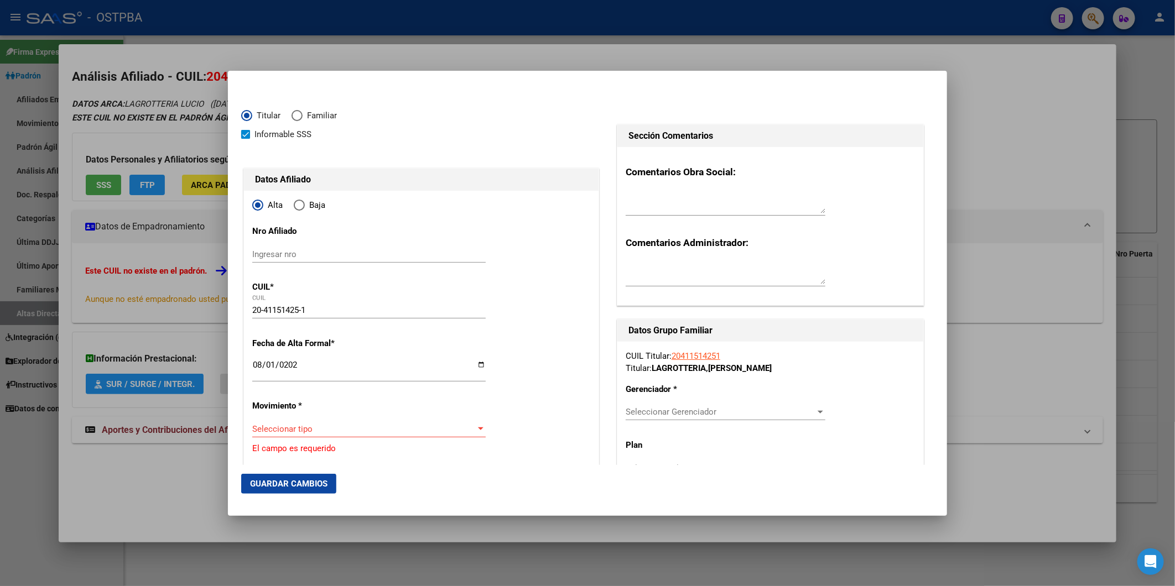
drag, startPoint x: 1153, startPoint y: 101, endPoint x: 1141, endPoint y: 51, distance: 51.1
click at [1153, 87] on div at bounding box center [587, 293] width 1175 height 586
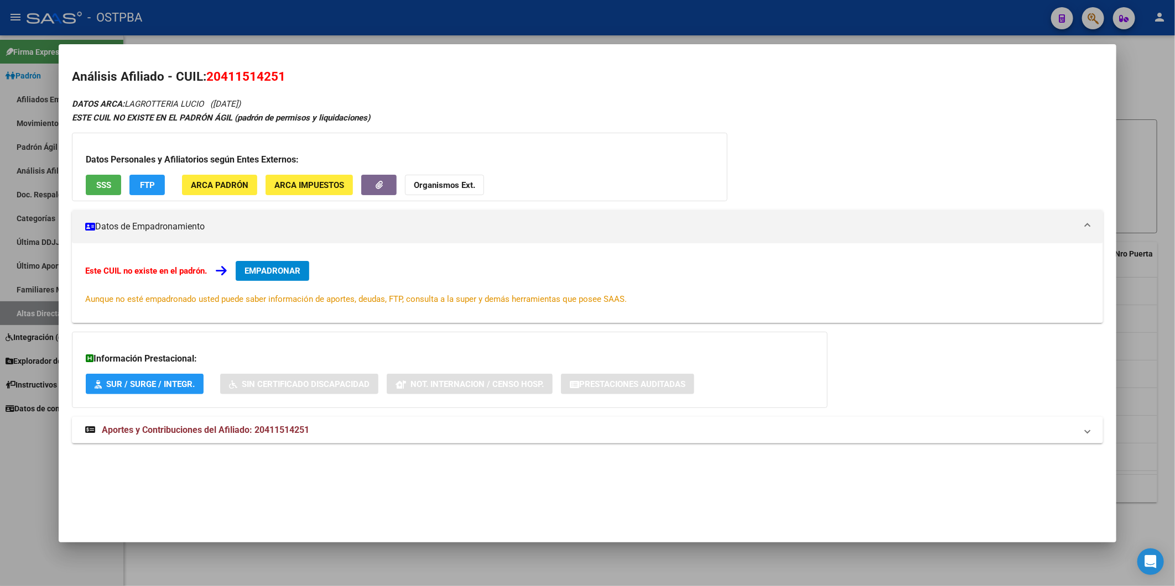
drag, startPoint x: 1125, startPoint y: 67, endPoint x: 1135, endPoint y: 54, distance: 16.6
click at [1127, 65] on div at bounding box center [587, 293] width 1175 height 586
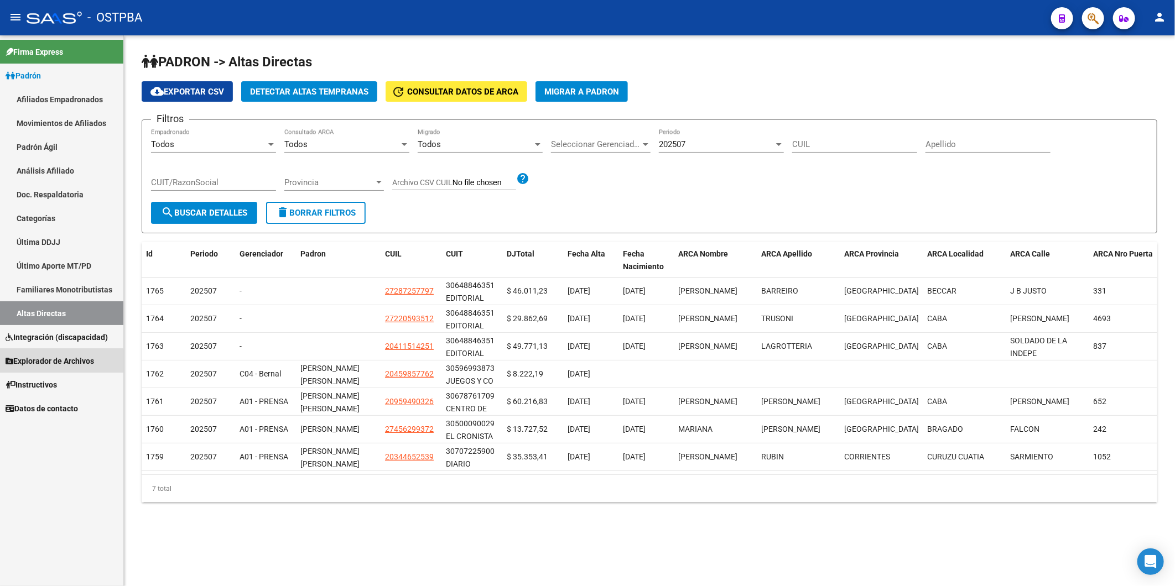
click at [58, 362] on span "Explorador de Archivos" at bounding box center [50, 361] width 89 height 12
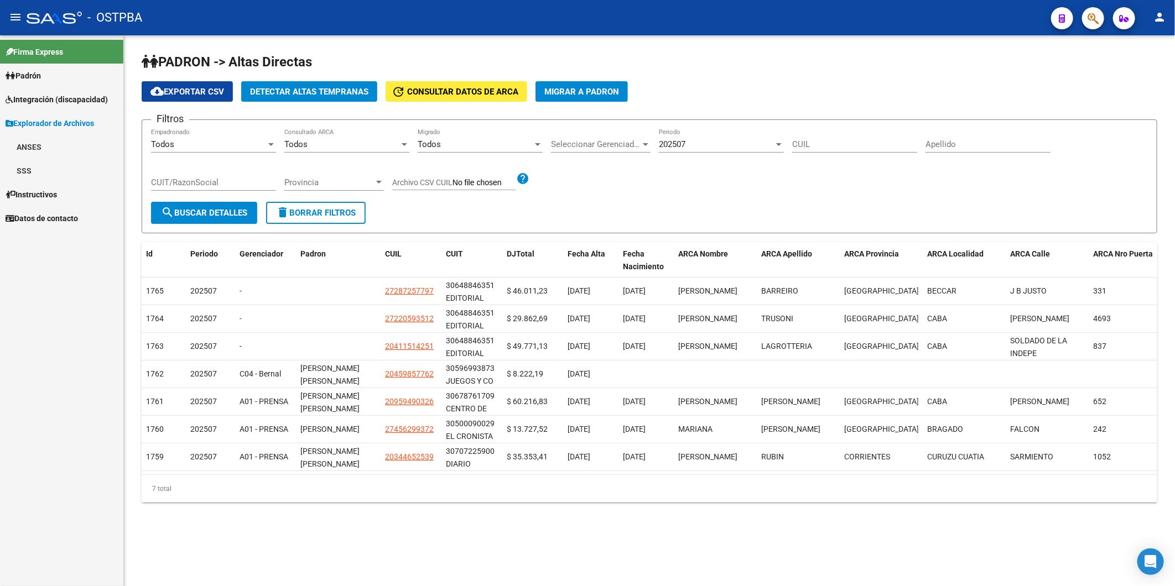
click at [31, 179] on link "SSS" at bounding box center [61, 171] width 123 height 24
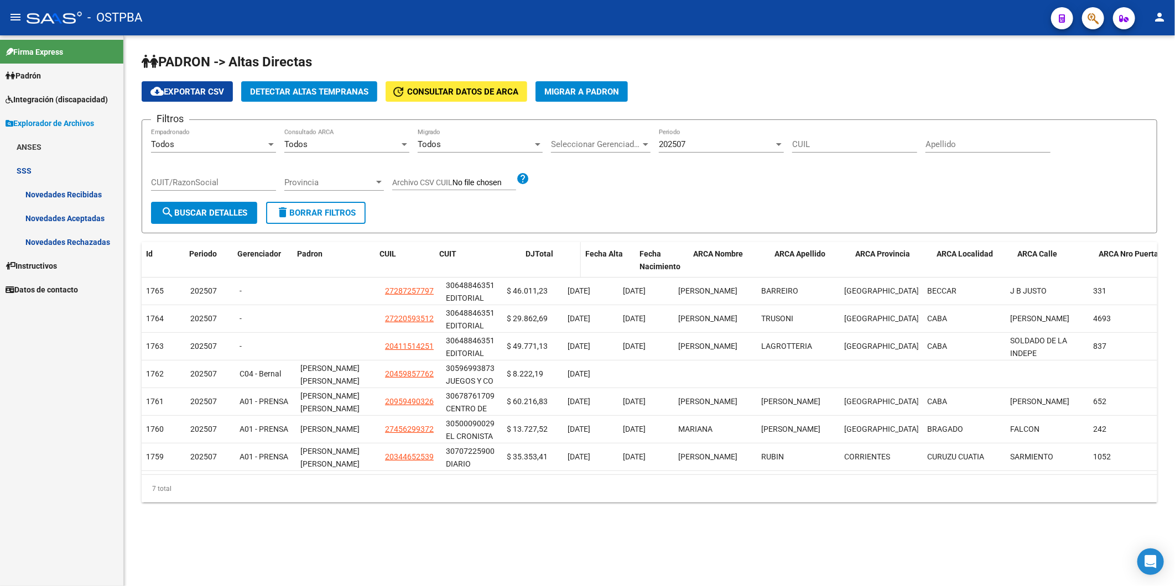
drag, startPoint x: 498, startPoint y: 262, endPoint x: 555, endPoint y: 248, distance: 58.1
click at [555, 248] on div "Id Periodo Gerenciador Padron CUIL CUIT DJTotal Fecha Alta Fecha Nacimiento ARC…" at bounding box center [740, 260] width 1196 height 37
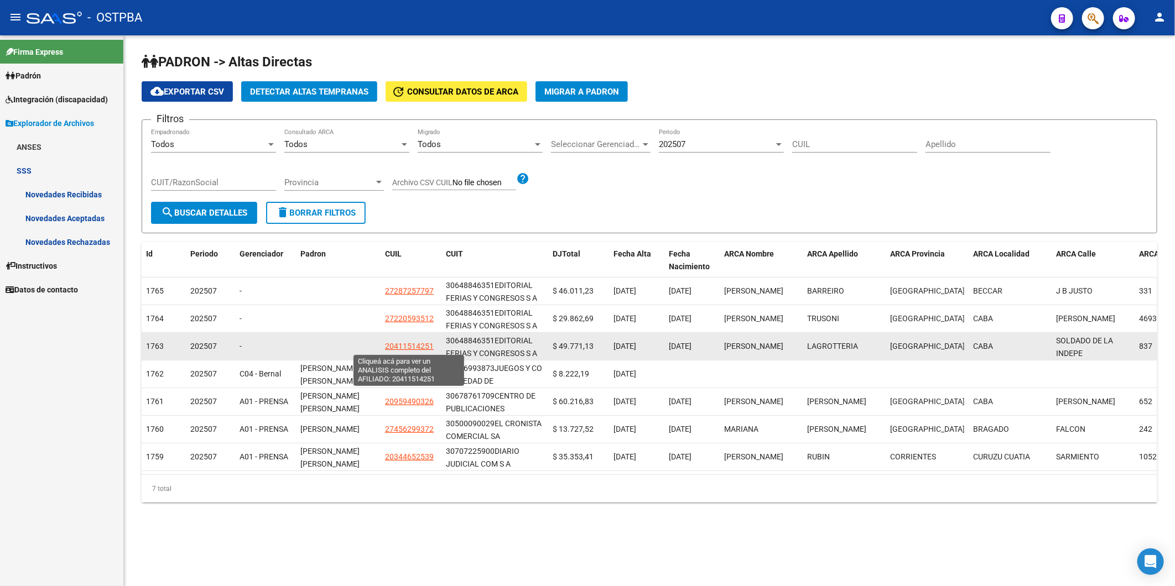
click at [409, 345] on span "20411514251" at bounding box center [409, 346] width 49 height 9
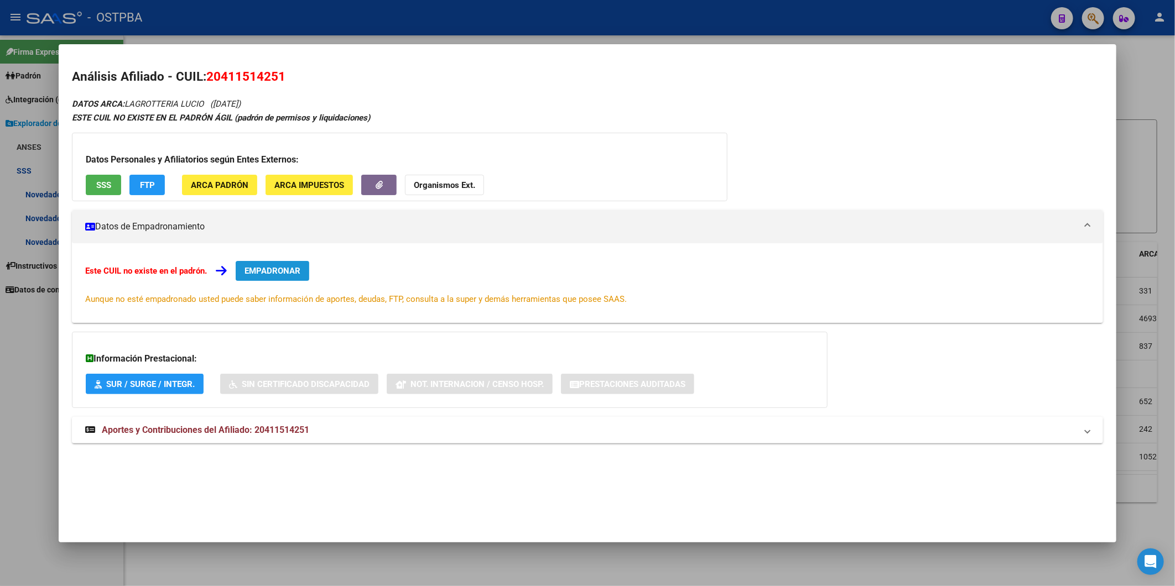
click at [288, 274] on span "EMPADRONAR" at bounding box center [273, 271] width 56 height 10
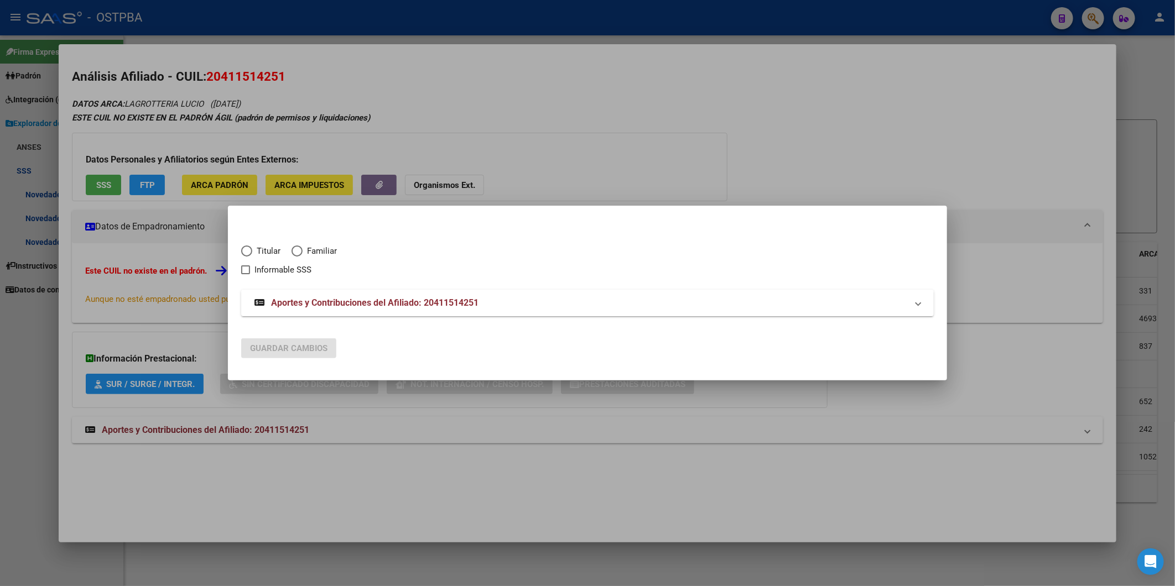
click at [250, 247] on span "Elija una opción" at bounding box center [246, 251] width 11 height 11
click at [250, 247] on input "Titular" at bounding box center [246, 251] width 11 height 11
radio input "true"
checkbox input "true"
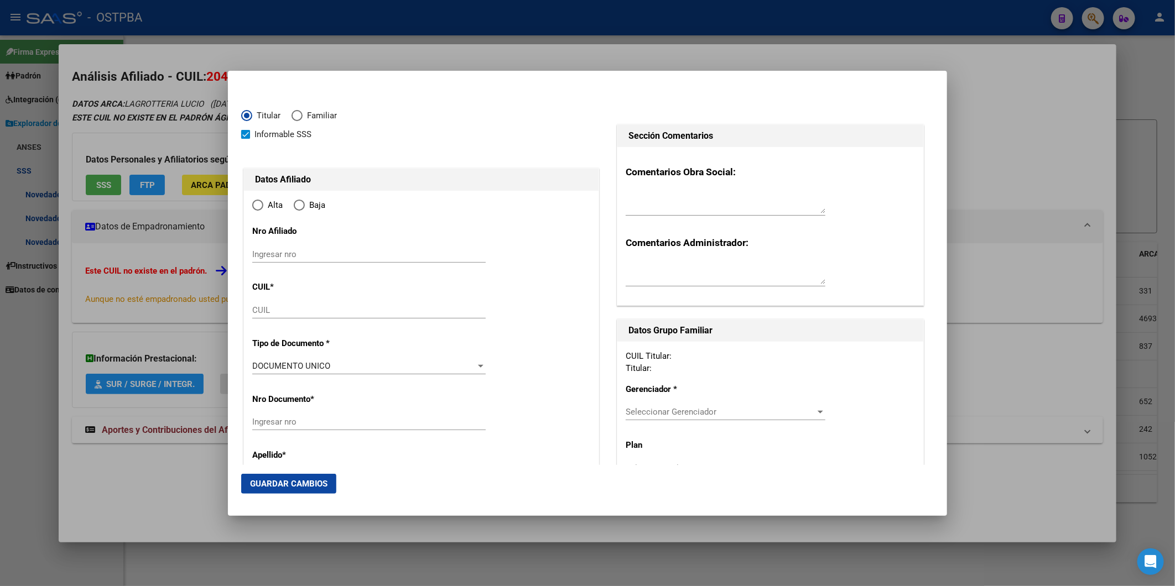
type input "20-41151425-1"
type input "41151425"
type input "LAGROTTERIA"
type input "LUCIO"
type input "1998-04-13"
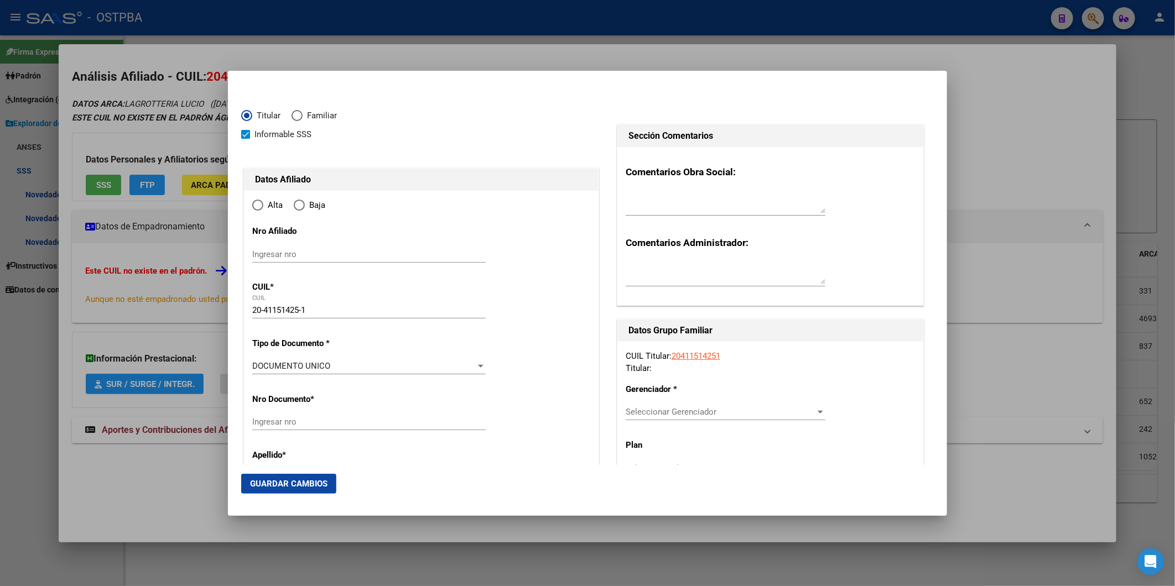
type input "CABA"
type input "1426"
type input "SOLDADO DE LA INDEPE"
type input "837"
type input "2"
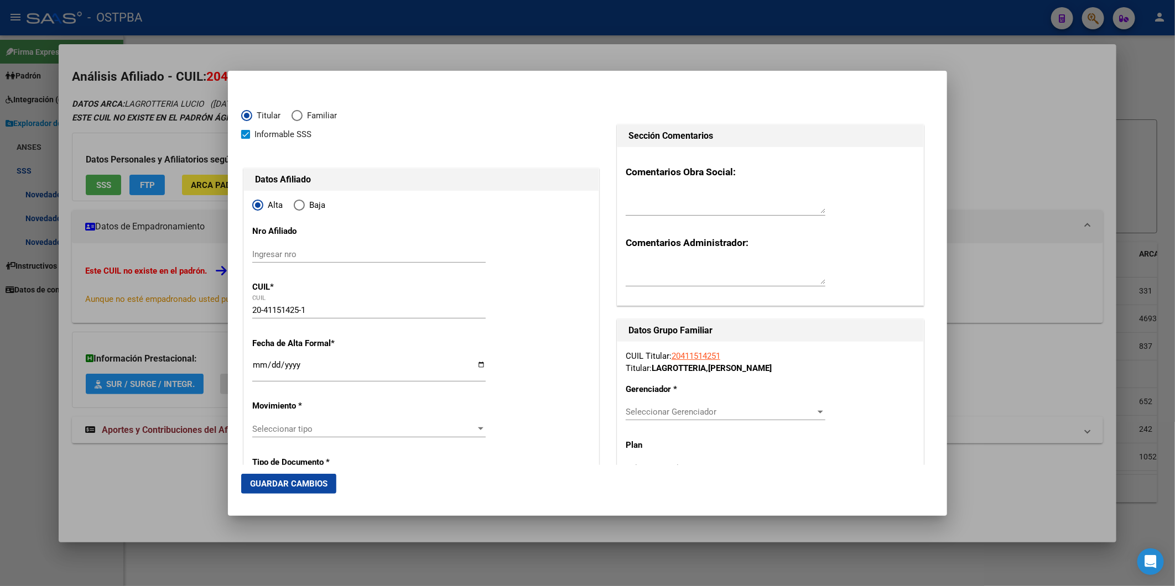
radio input "true"
click at [1064, 115] on div at bounding box center [587, 293] width 1175 height 586
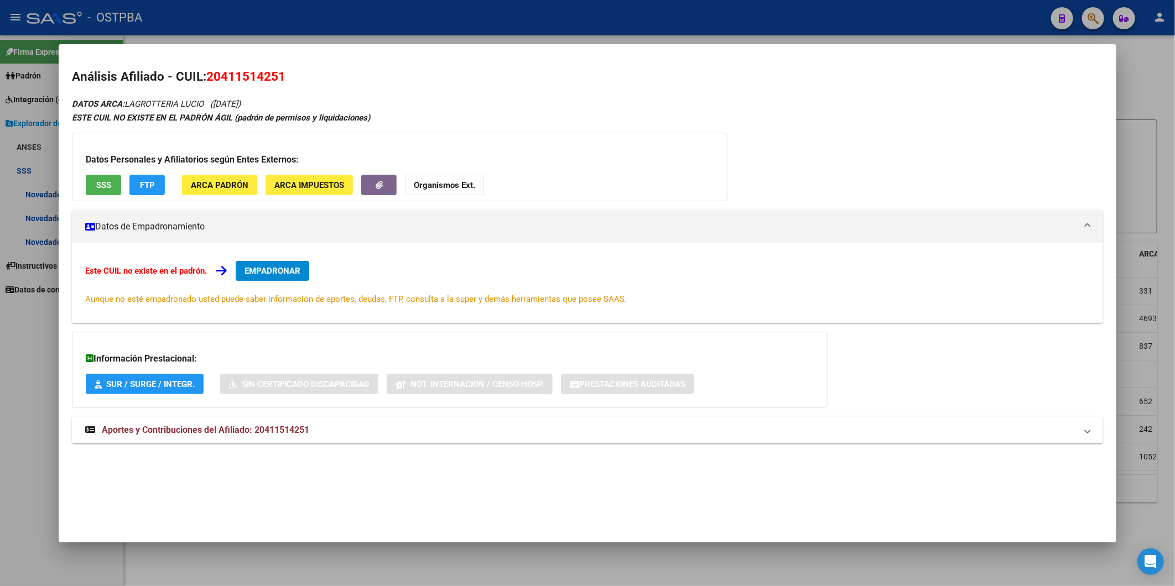
drag, startPoint x: 277, startPoint y: 256, endPoint x: 272, endPoint y: 264, distance: 9.7
click at [274, 256] on div "Este CUIL no existe en el padrón. EMPADRONAR Aunque no esté empadronado usted p…" at bounding box center [587, 283] width 1031 height 80
click at [272, 268] on span "EMPADRONAR" at bounding box center [273, 271] width 56 height 10
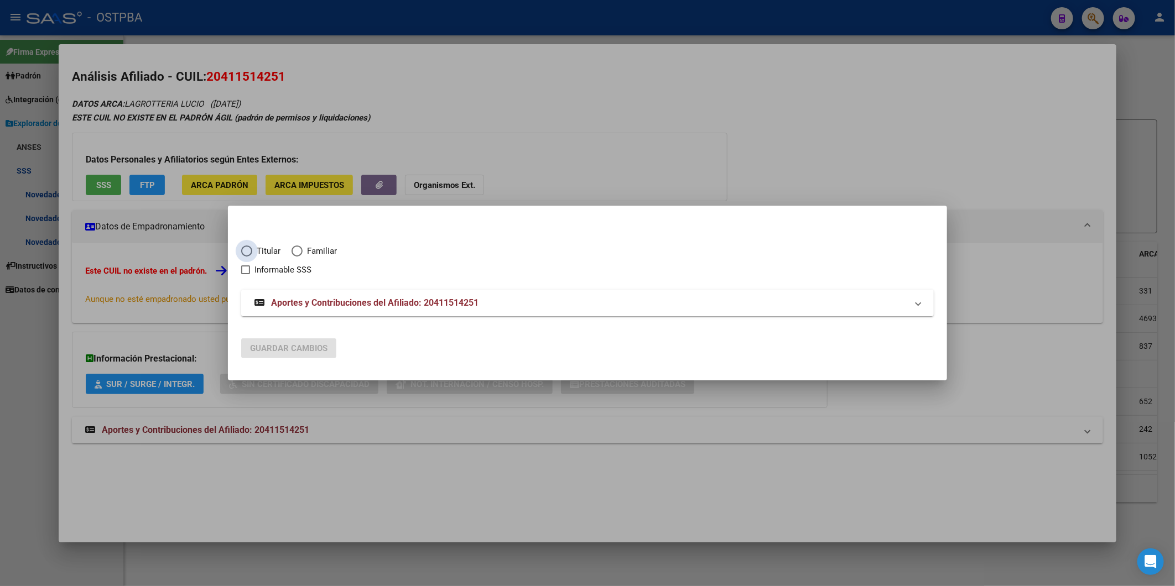
click at [251, 246] on span "Elija una opción" at bounding box center [246, 251] width 11 height 11
click at [251, 246] on input "Titular" at bounding box center [246, 251] width 11 height 11
radio input "true"
checkbox input "true"
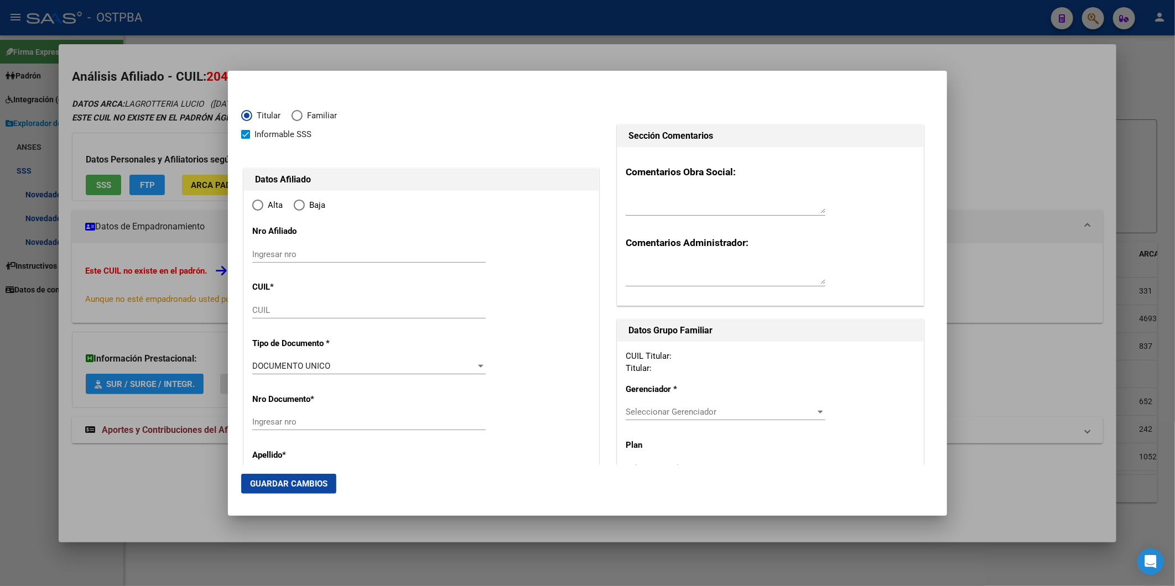
type input "20-41151425-1"
radio input "true"
type input "41151425"
type input "1998-04-13"
type input "1426"
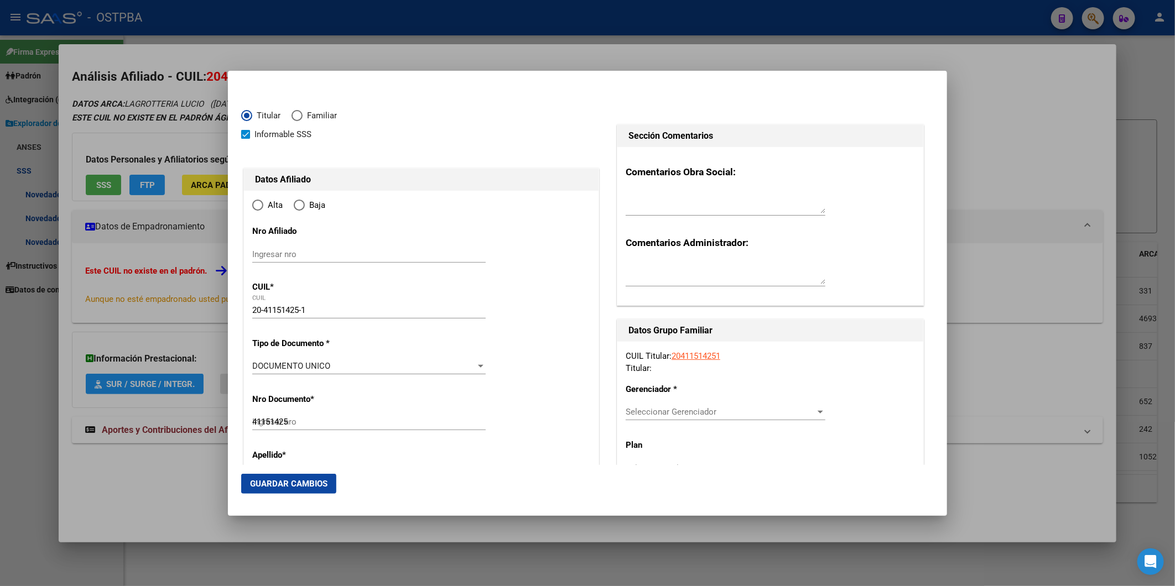
type input "LAGROTTERIA"
type input "LUCIO"
type input "CABA"
type input "SOLDADO DE LA INDEPE"
type input "837"
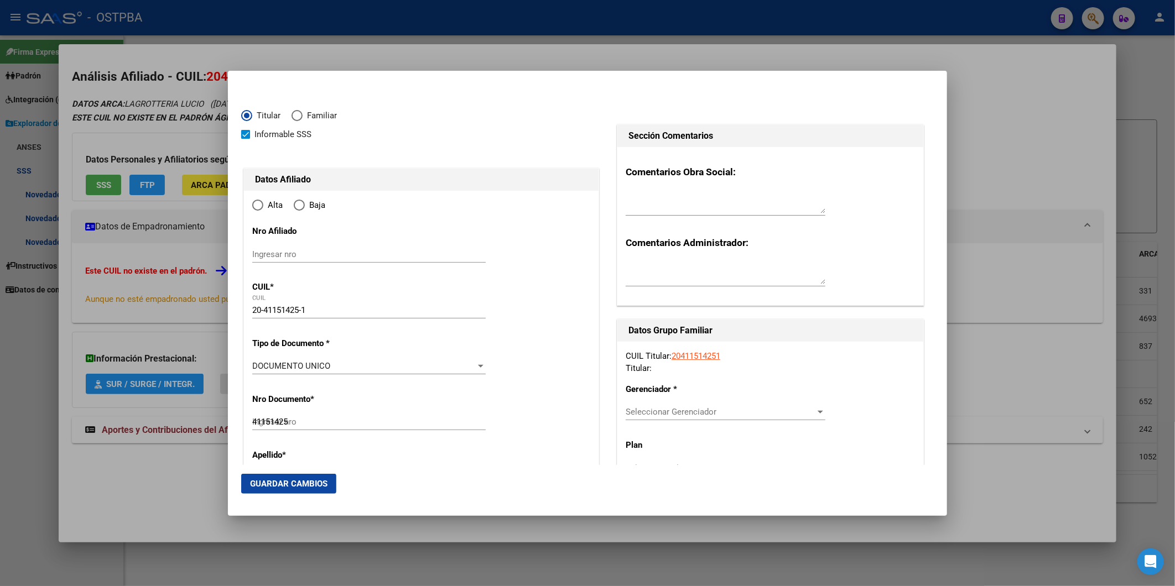
type input "2"
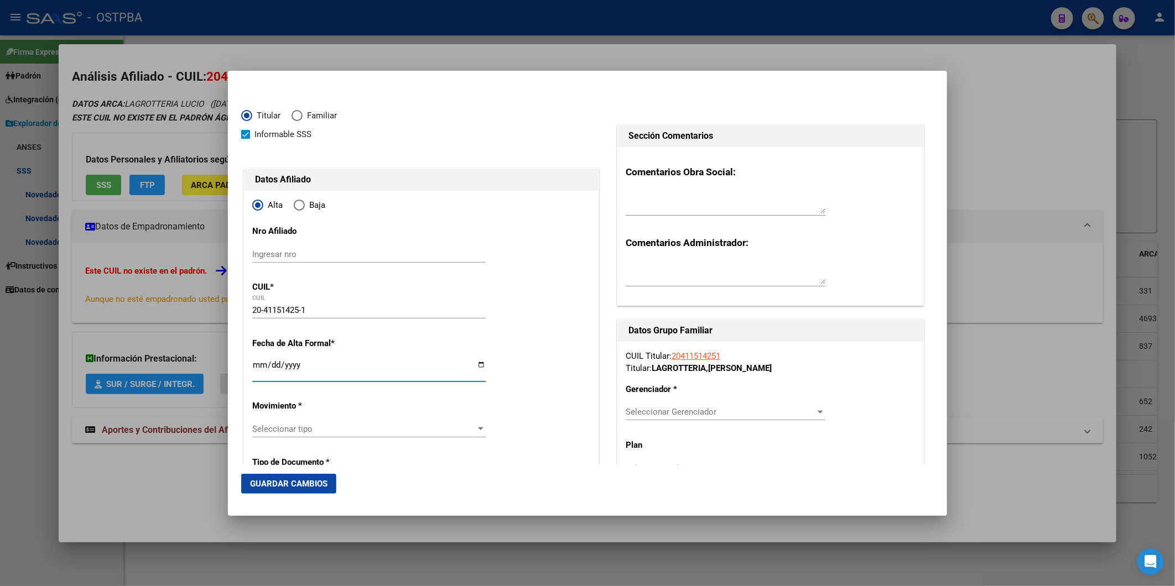
click at [253, 367] on input "Ingresar fecha" at bounding box center [368, 370] width 233 height 18
type input "2025-08-01"
click at [478, 429] on div at bounding box center [481, 429] width 6 height 3
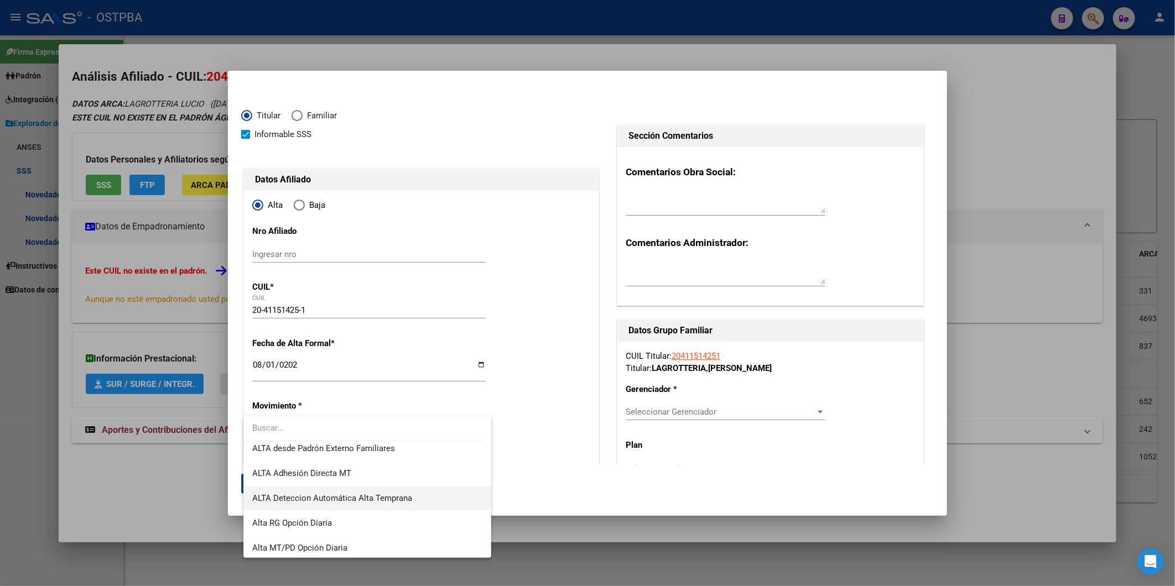
scroll to position [381, 0]
click at [405, 485] on div "ALTA POR REINGRESO REGULARIZA APORTES (AFIP) ALTA POR TRASPASO - OPCION SSS ALT…" at bounding box center [366, 488] width 247 height 142
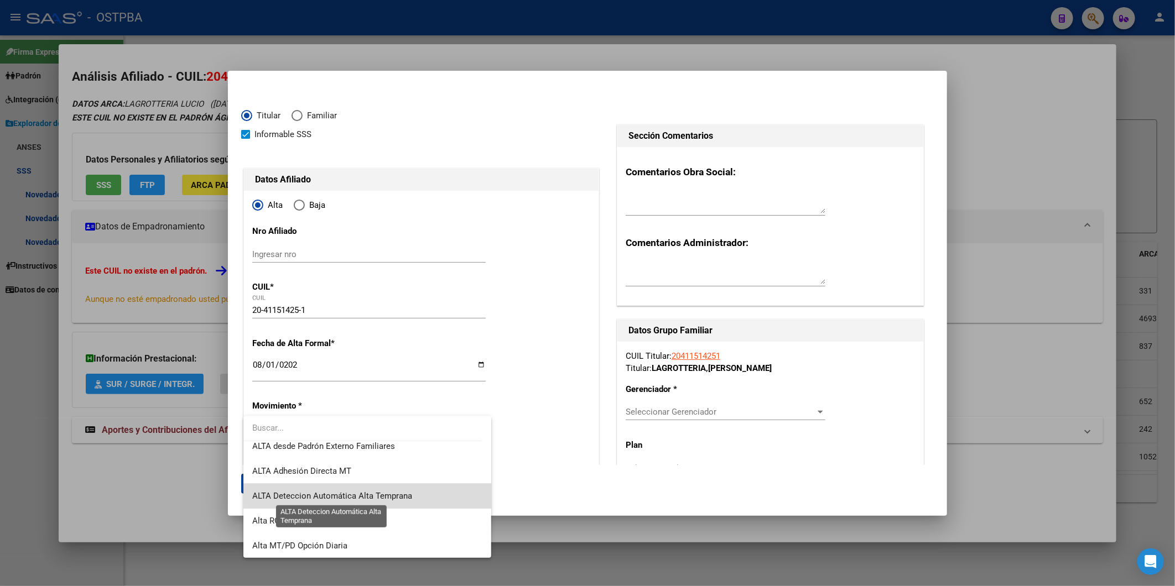
drag, startPoint x: 405, startPoint y: 487, endPoint x: 401, endPoint y: 496, distance: 9.7
click at [401, 496] on span "ALTA Deteccion Automática Alta Temprana" at bounding box center [332, 496] width 160 height 10
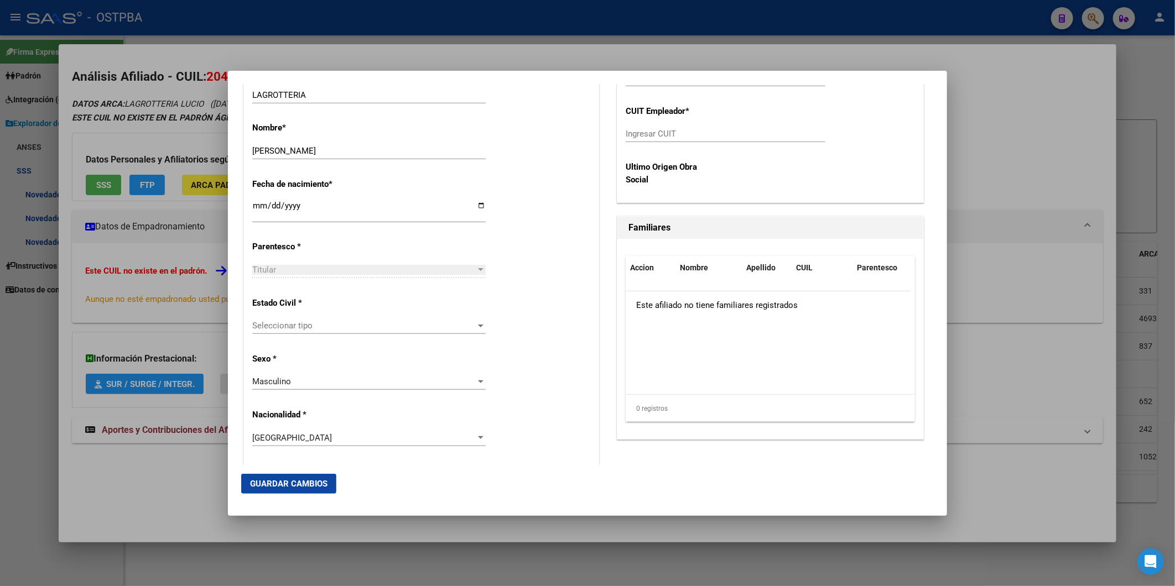
scroll to position [615, 0]
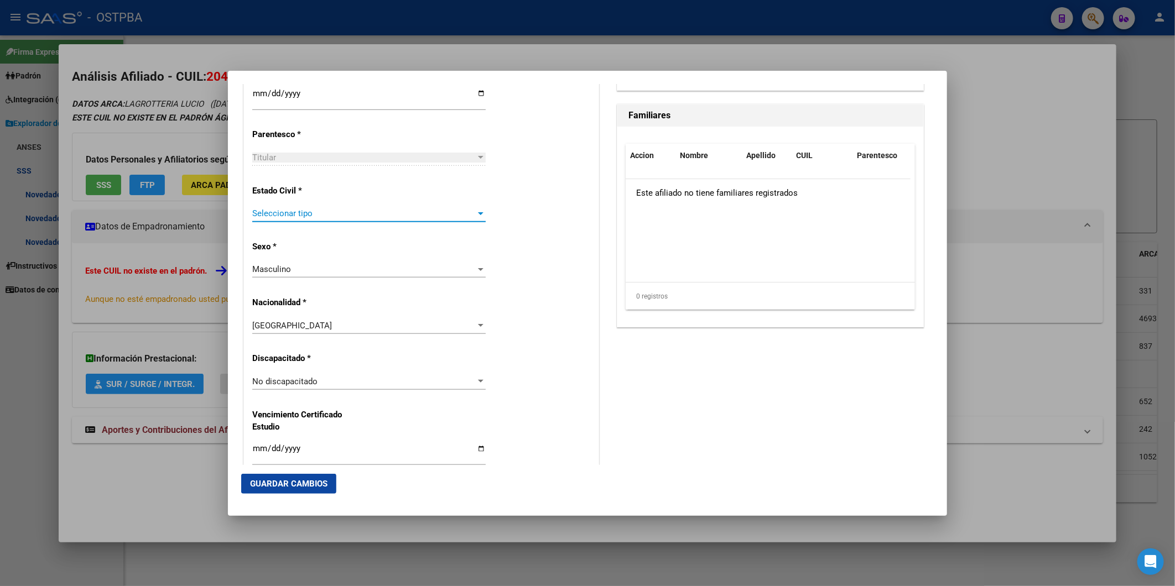
click at [478, 214] on div at bounding box center [481, 213] width 6 height 3
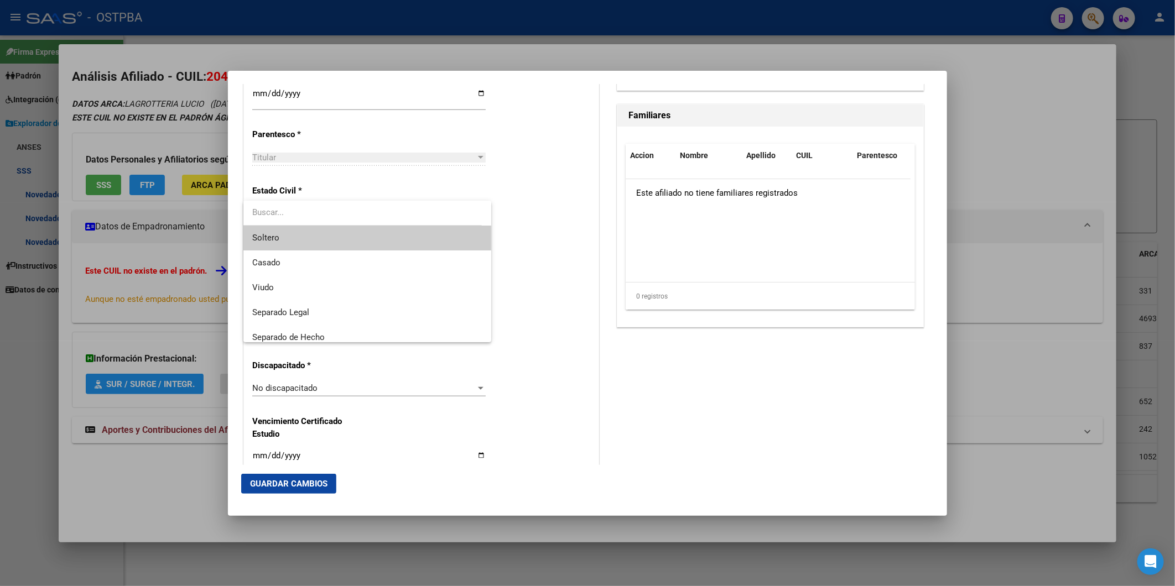
click at [443, 244] on span "Soltero" at bounding box center [367, 238] width 230 height 25
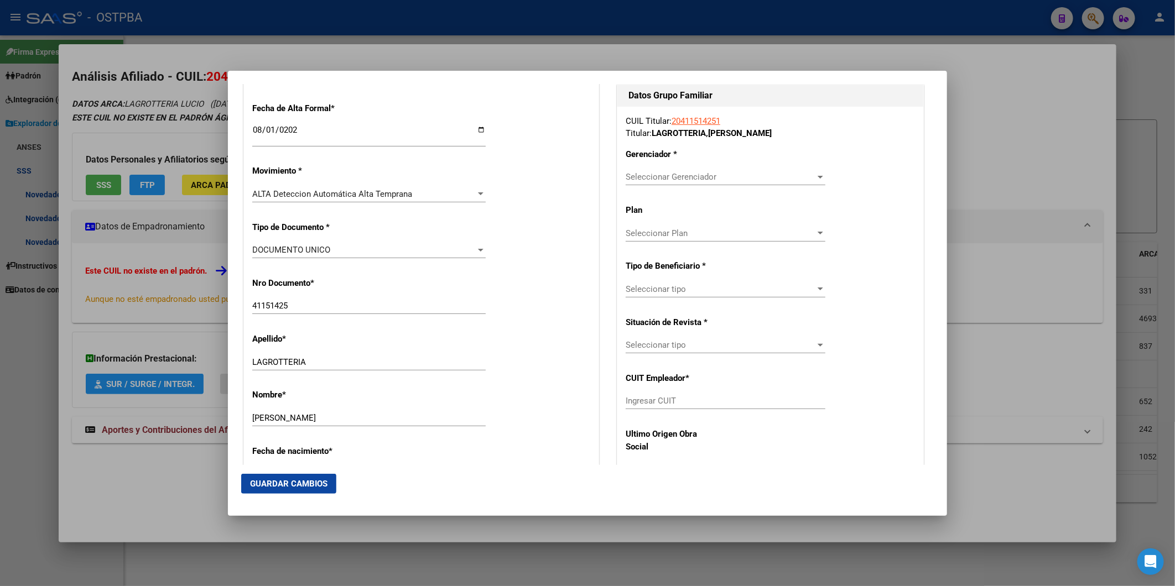
scroll to position [133, 0]
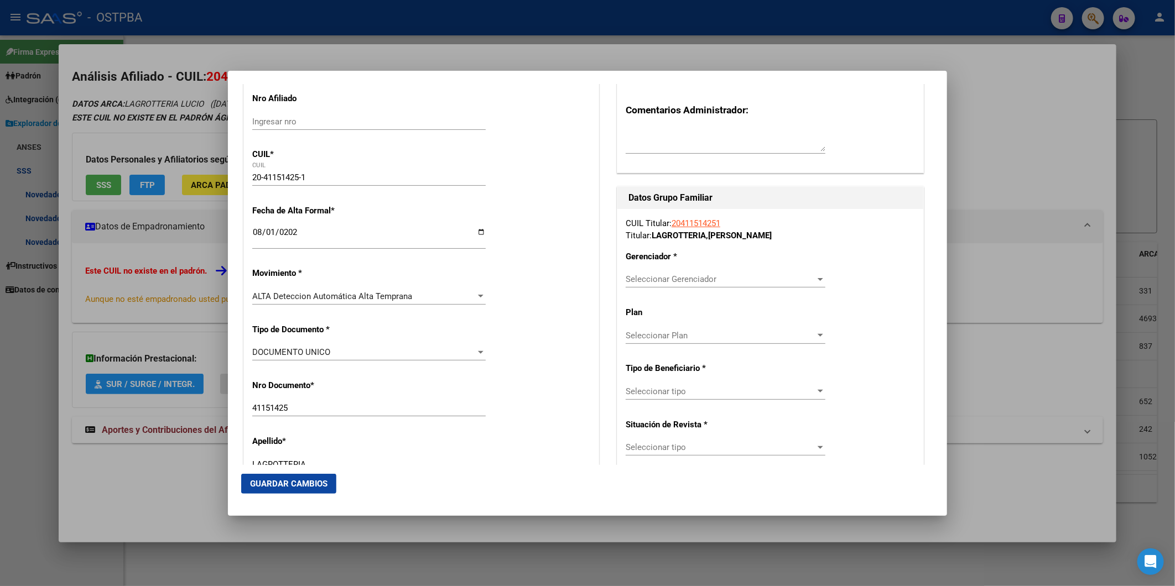
click at [818, 280] on div at bounding box center [821, 279] width 6 height 3
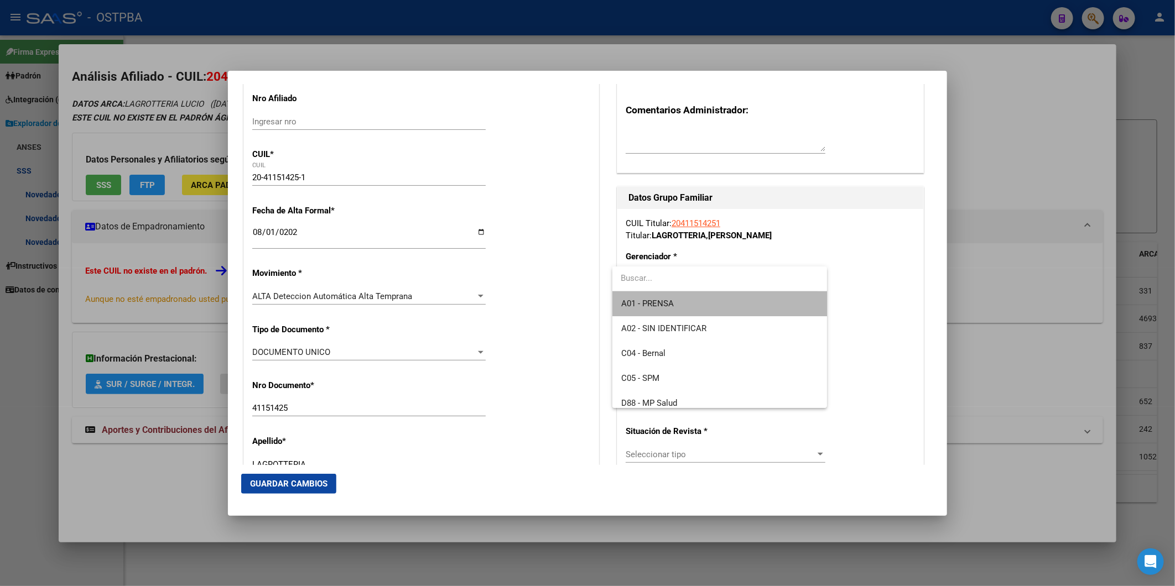
click at [775, 300] on span "A01 - PRENSA" at bounding box center [719, 304] width 197 height 25
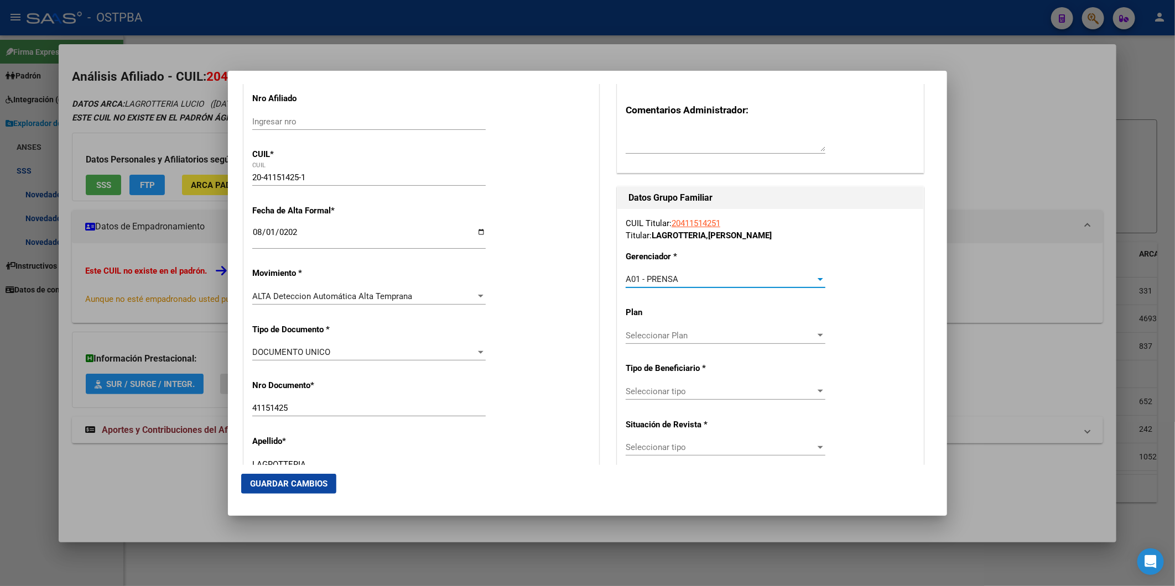
click at [815, 336] on div at bounding box center [820, 335] width 10 height 9
click at [688, 358] on span "A01" at bounding box center [719, 360] width 197 height 25
click at [818, 391] on div at bounding box center [821, 391] width 6 height 3
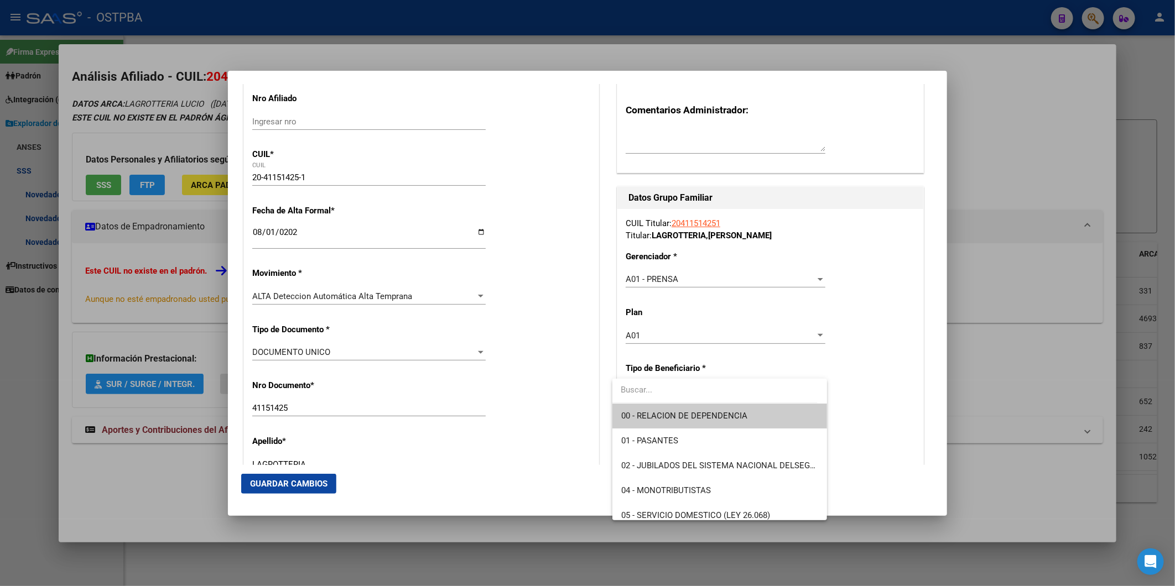
click at [760, 414] on span "00 - RELACION DE DEPENDENCIA" at bounding box center [719, 416] width 197 height 25
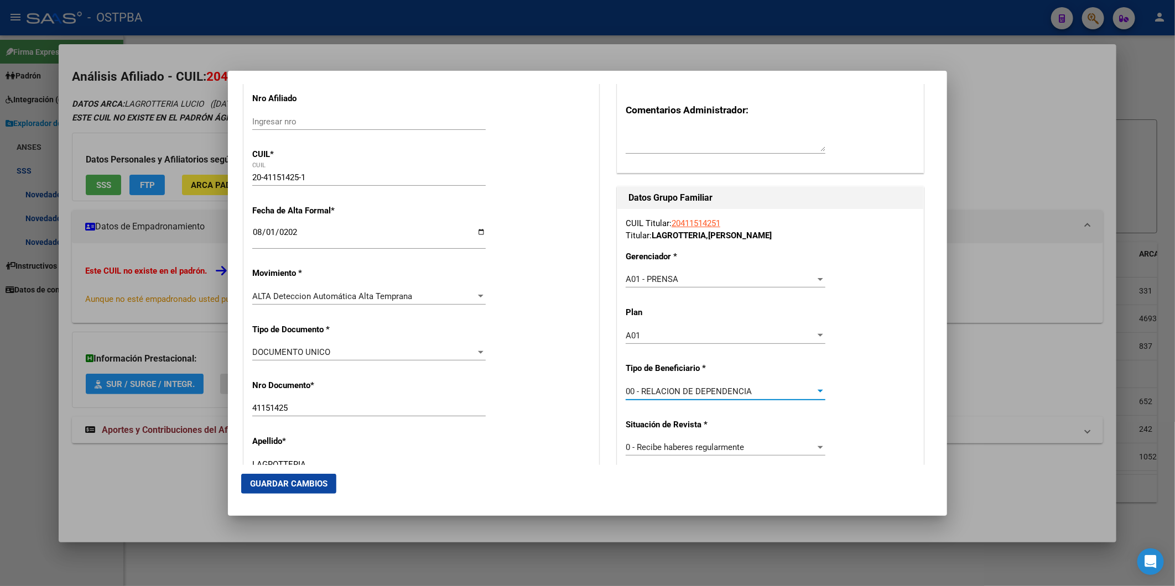
type input "30-64884635-1"
click at [284, 485] on span "Guardar Cambios" at bounding box center [288, 484] width 77 height 10
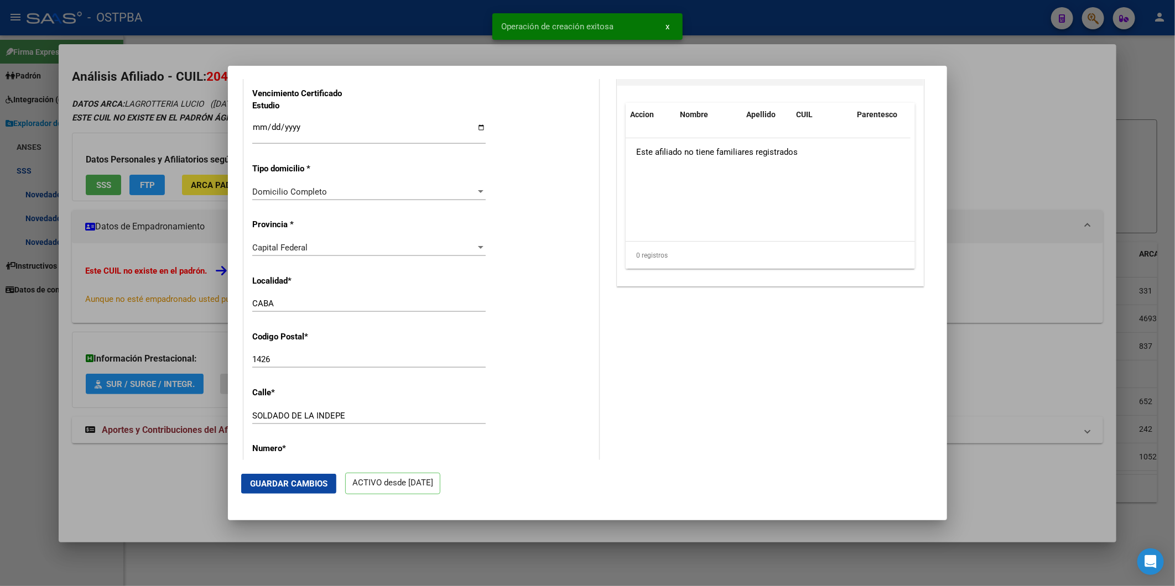
scroll to position [1044, 0]
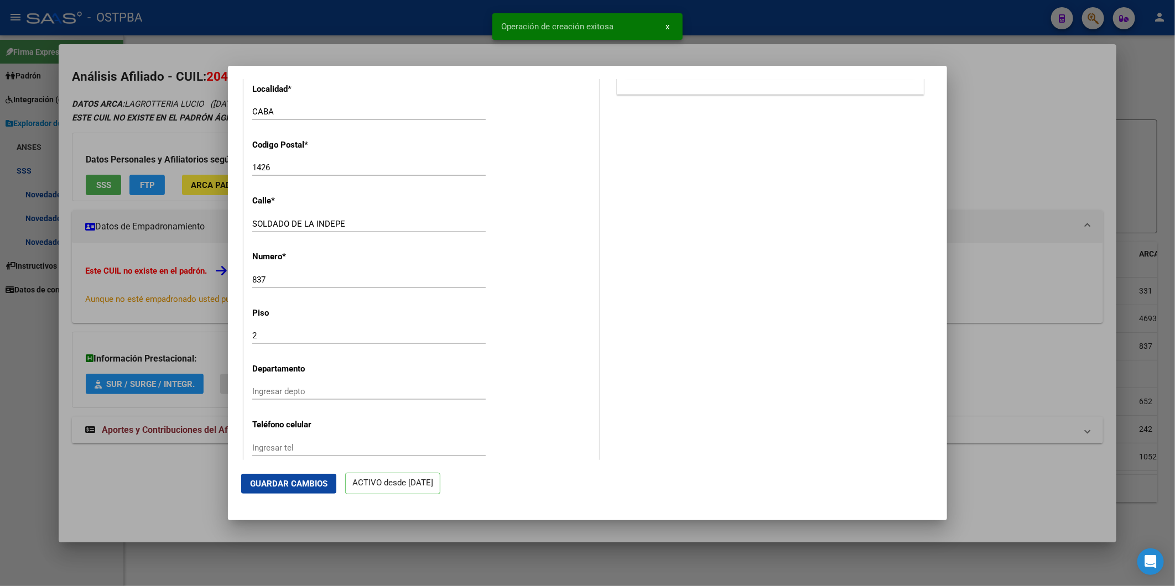
click at [1159, 77] on div at bounding box center [587, 293] width 1175 height 586
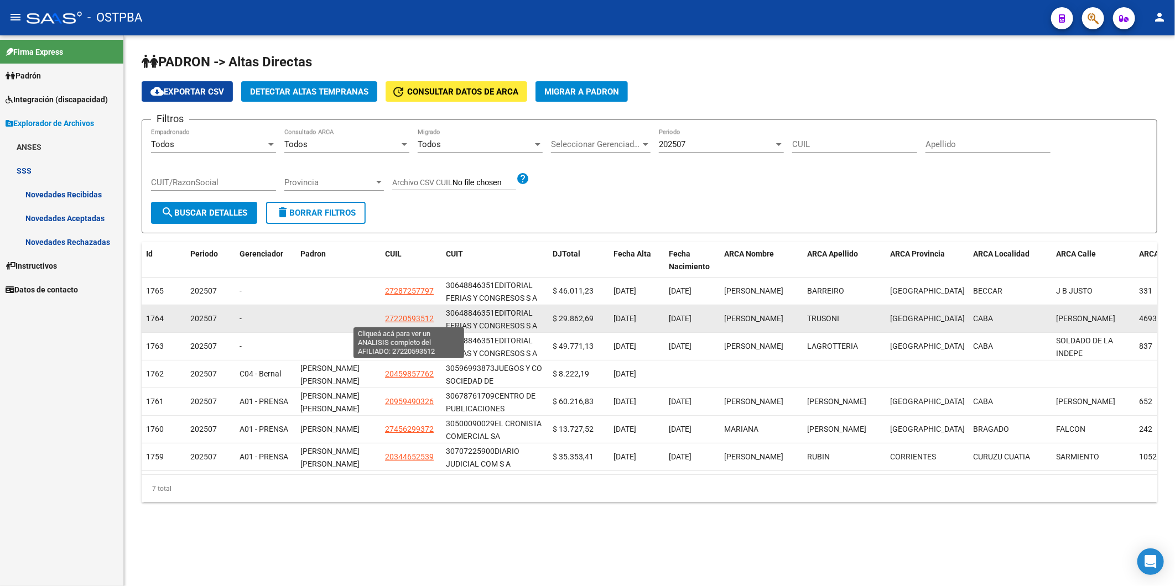
click at [404, 321] on span "27220593512" at bounding box center [409, 318] width 49 height 9
type textarea "27220593512"
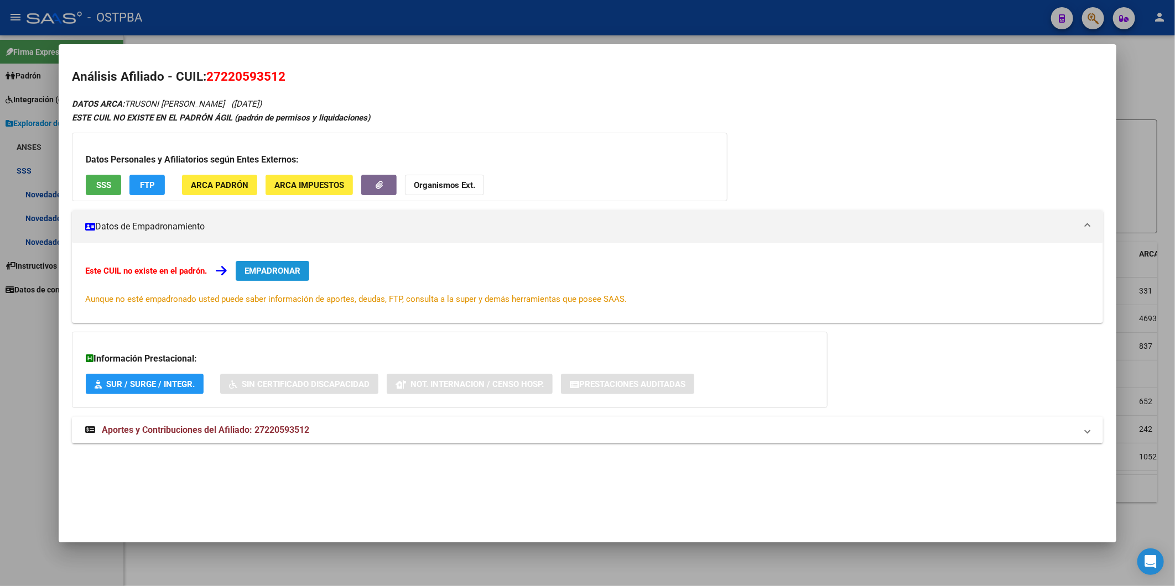
click at [261, 269] on span "EMPADRONAR" at bounding box center [273, 271] width 56 height 10
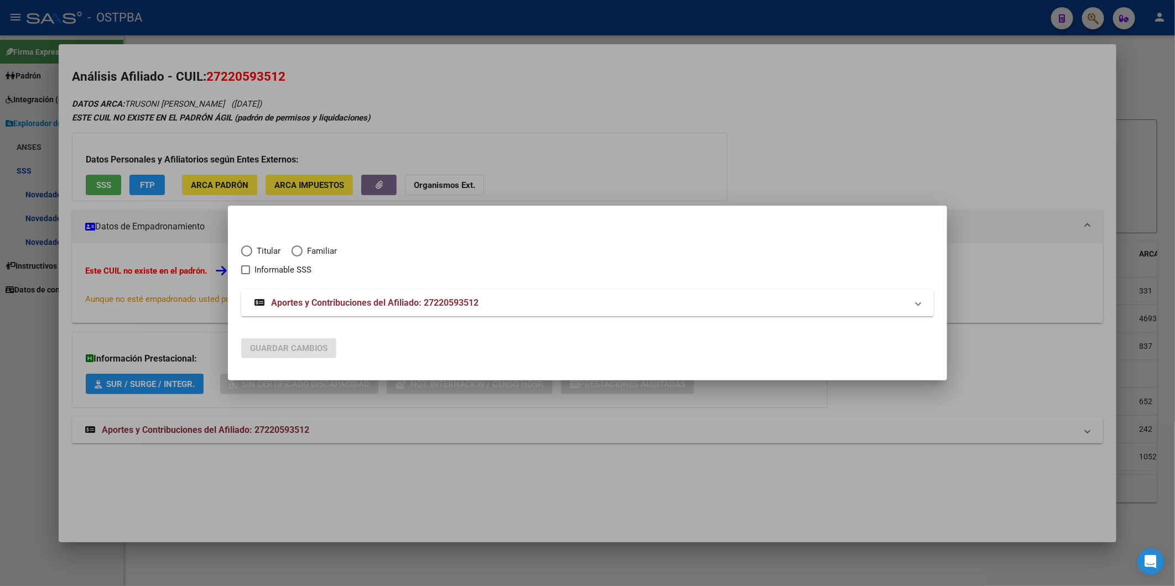
click at [252, 249] on span "Elija una opción" at bounding box center [246, 251] width 11 height 11
click at [252, 249] on input "Titular" at bounding box center [246, 251] width 11 height 11
radio input "true"
checkbox input "true"
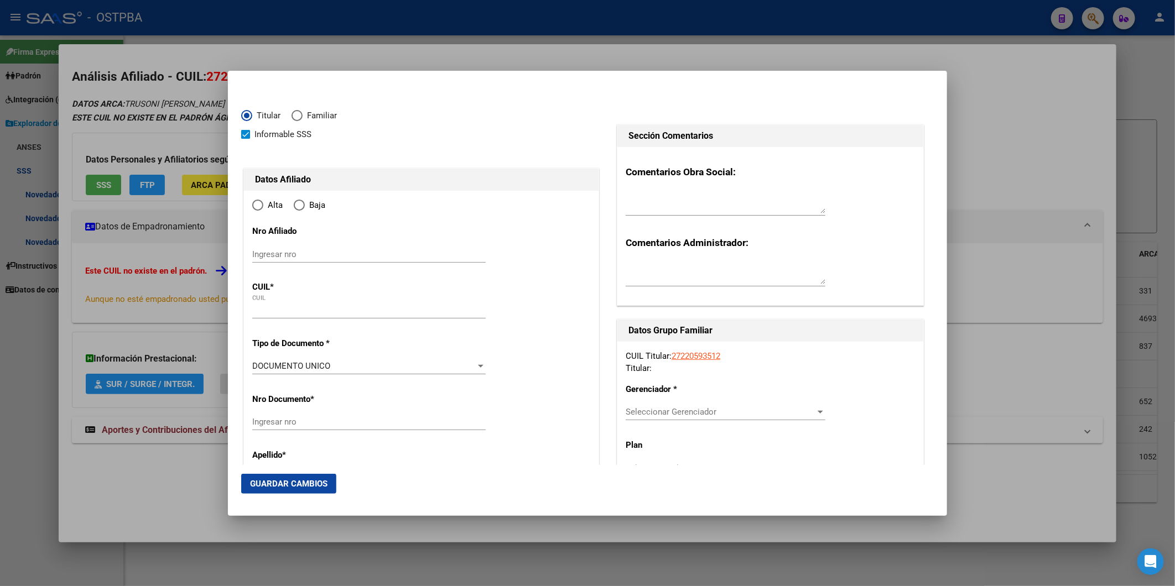
type input "27-22059351-2"
radio input "true"
type input "22059351"
type input "1971-01-16"
type input "1419"
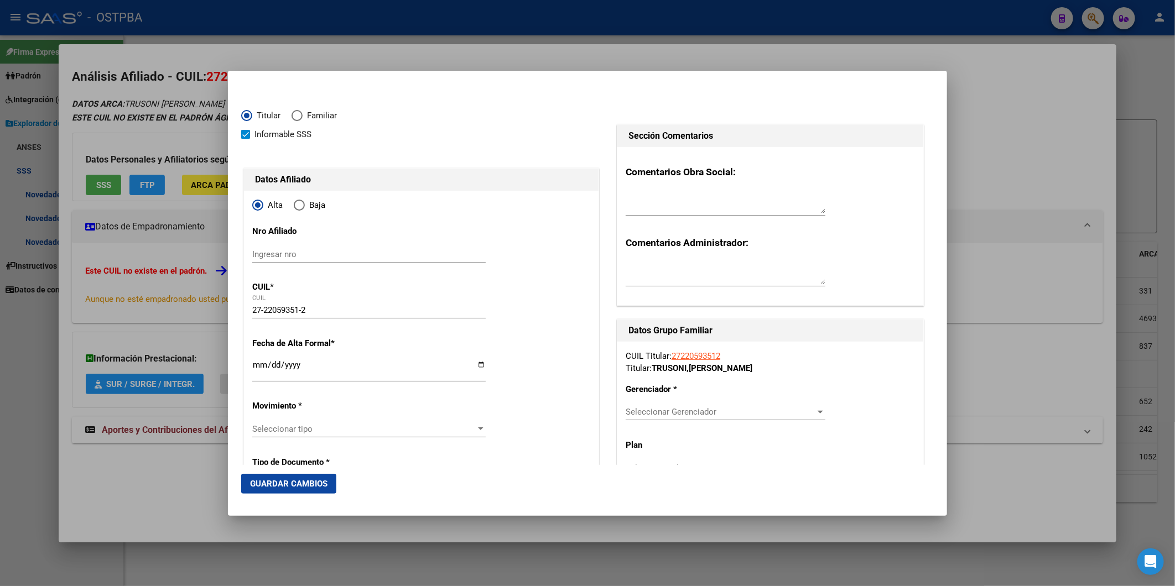
type input "TRUSONI"
type input "GRACIELA ERIKA"
type input "CABA"
type input "NAVARRO"
type input "4693"
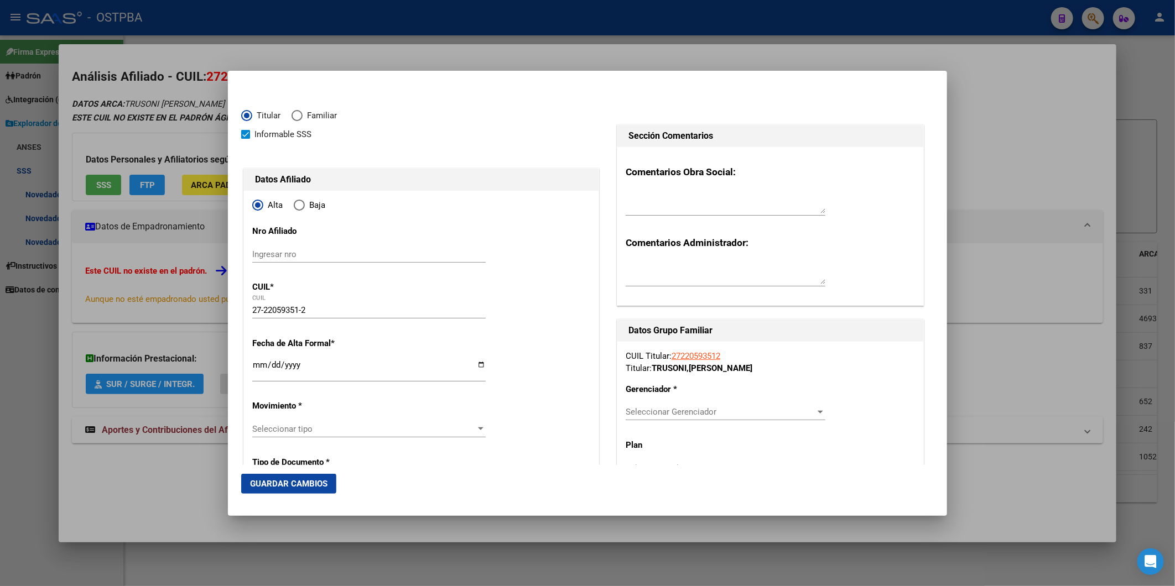
type input "3"
click at [252, 363] on input "Ingresar fecha" at bounding box center [368, 370] width 233 height 18
type input "2025-08-01"
click at [476, 428] on div at bounding box center [481, 429] width 10 height 9
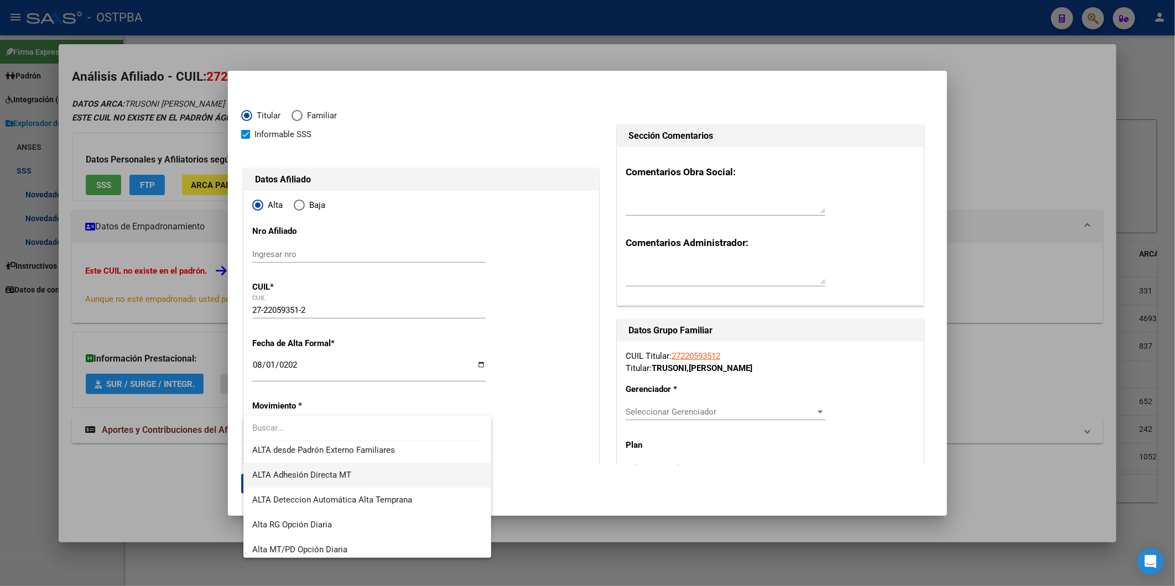
scroll to position [381, 0]
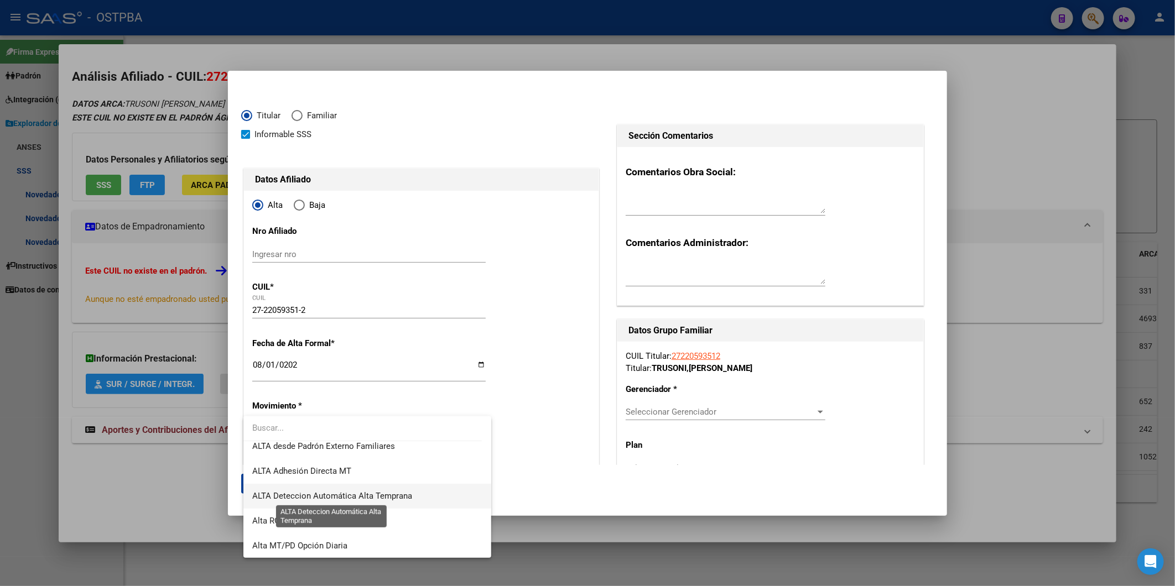
click at [410, 497] on span "ALTA Deteccion Automática Alta Temprana" at bounding box center [332, 496] width 160 height 10
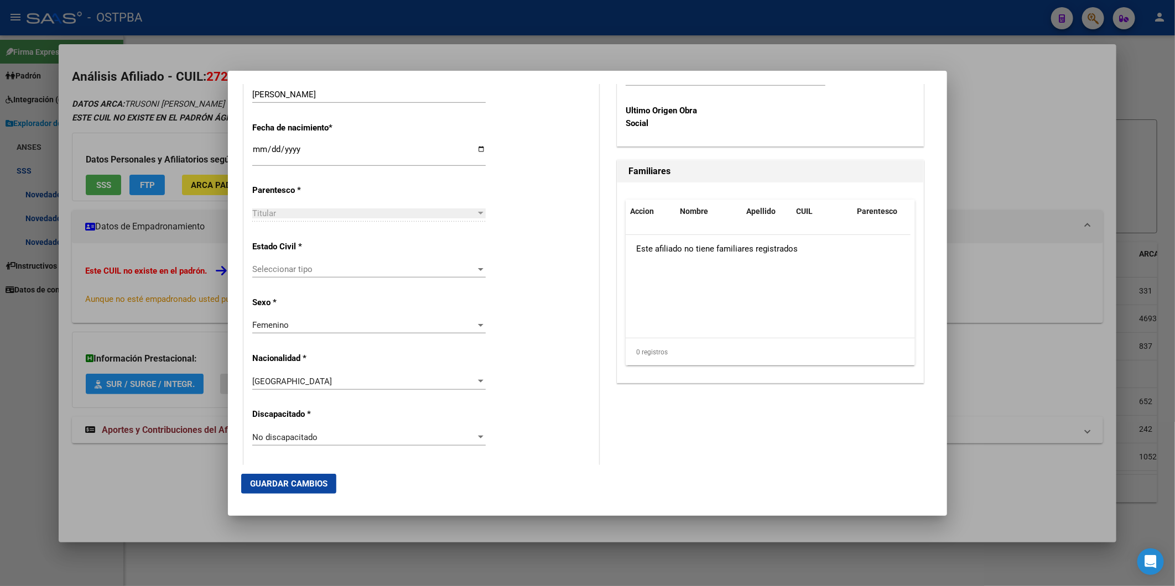
scroll to position [553, 0]
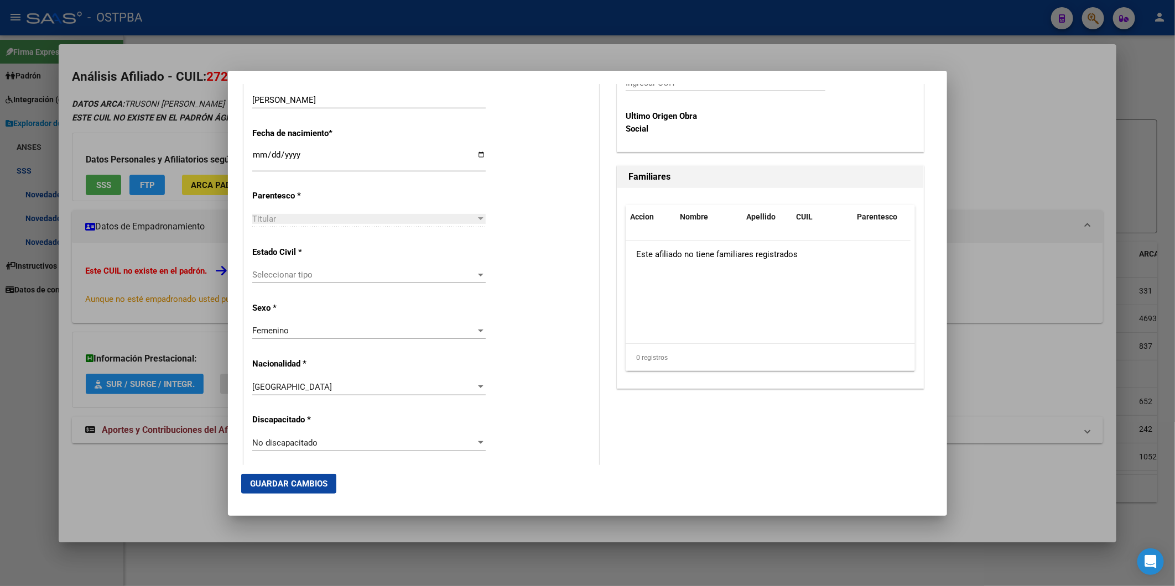
click at [478, 276] on div at bounding box center [481, 275] width 6 height 3
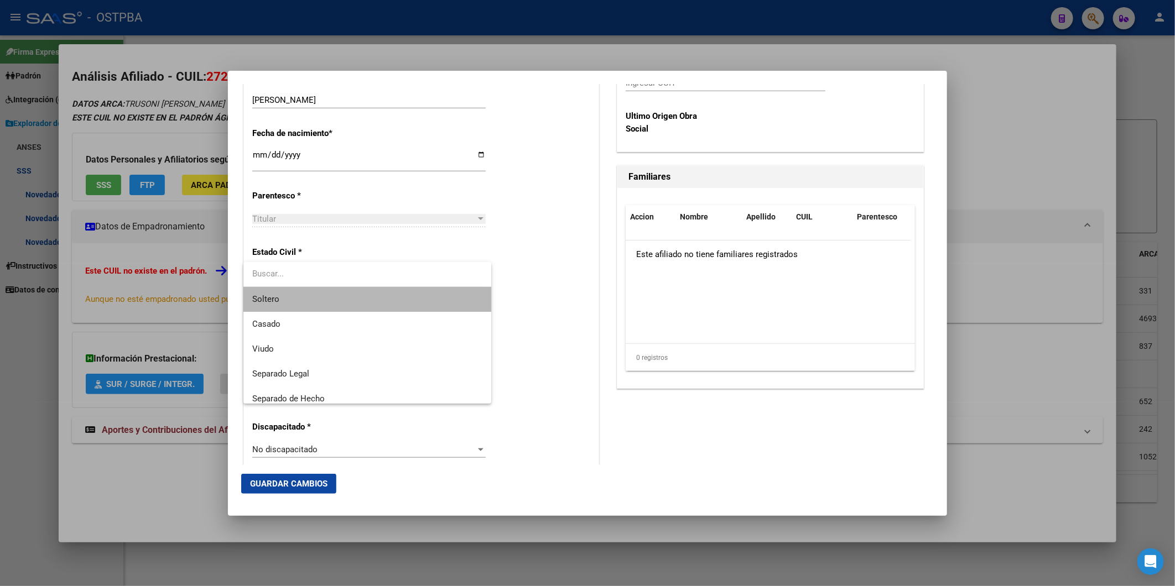
click at [417, 301] on span "Soltero" at bounding box center [367, 299] width 230 height 25
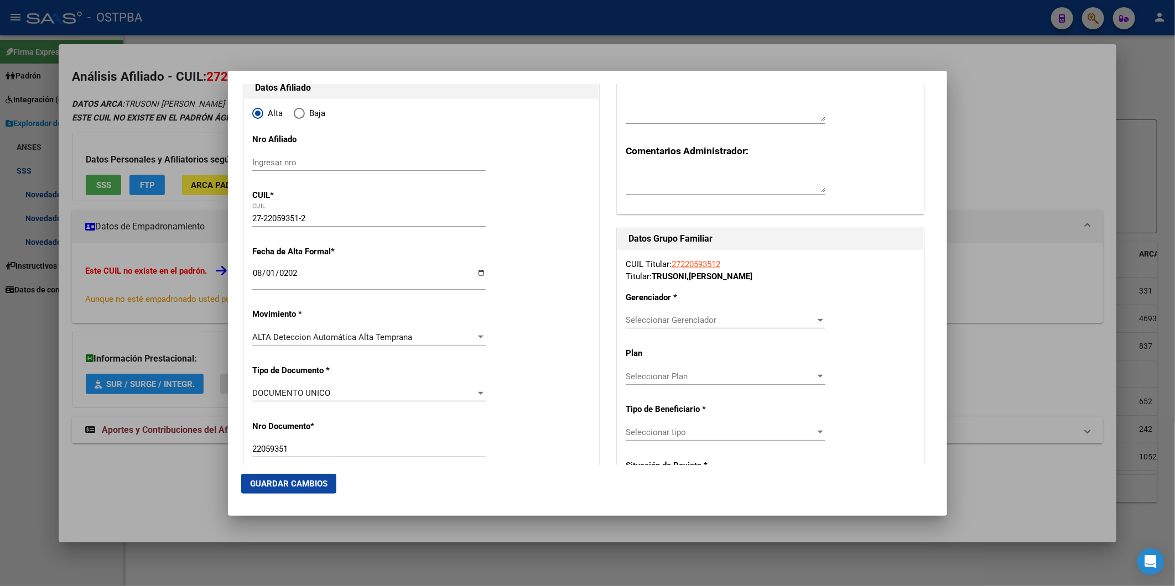
scroll to position [184, 0]
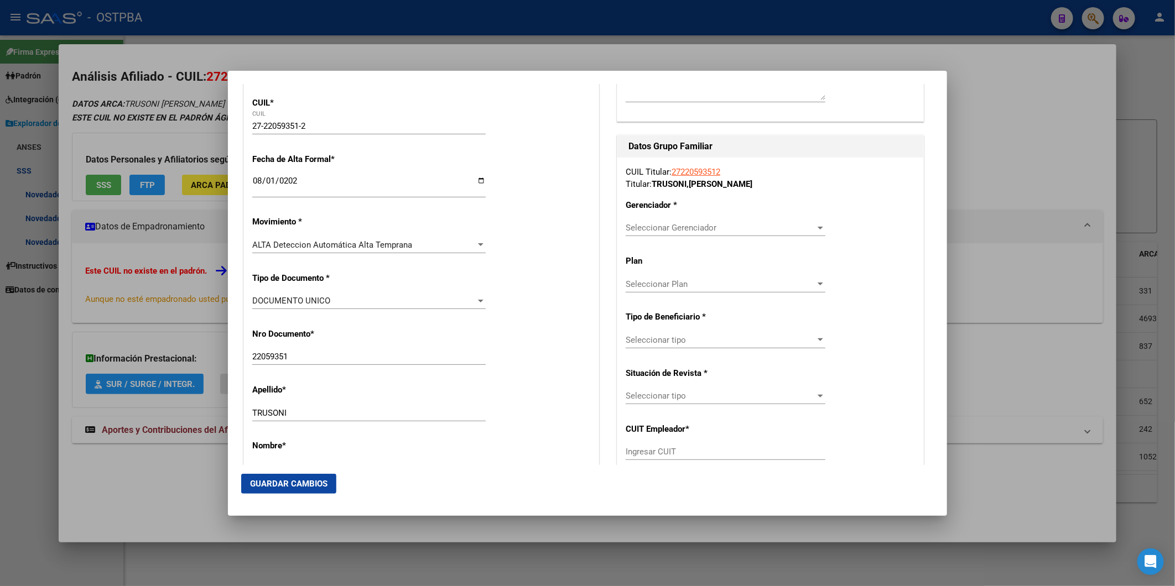
click at [815, 225] on div at bounding box center [820, 228] width 10 height 9
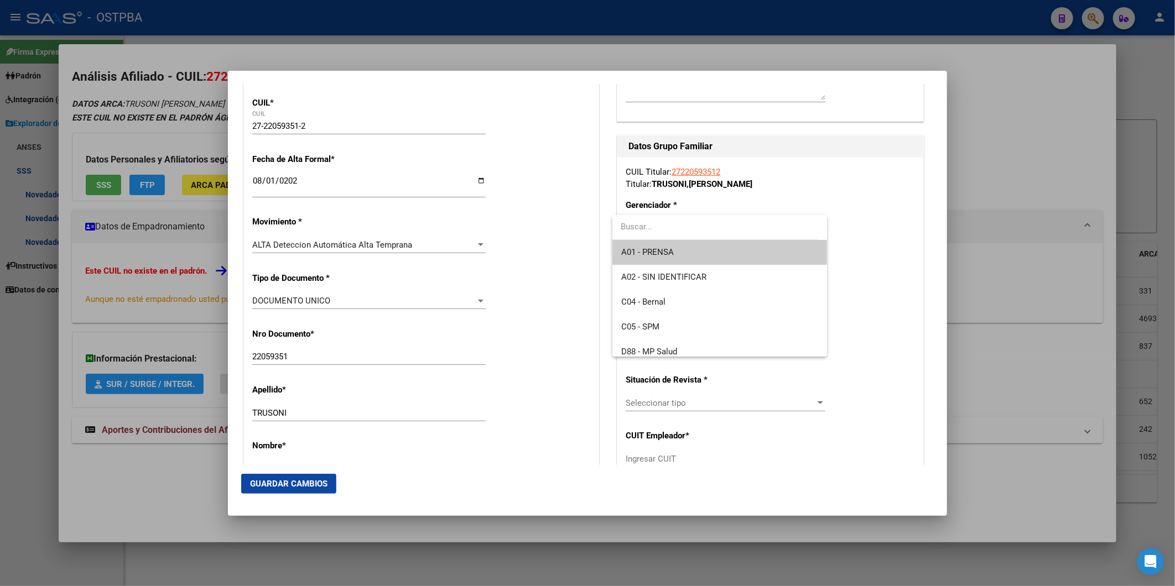
click at [743, 252] on span "A01 - PRENSA" at bounding box center [719, 252] width 197 height 25
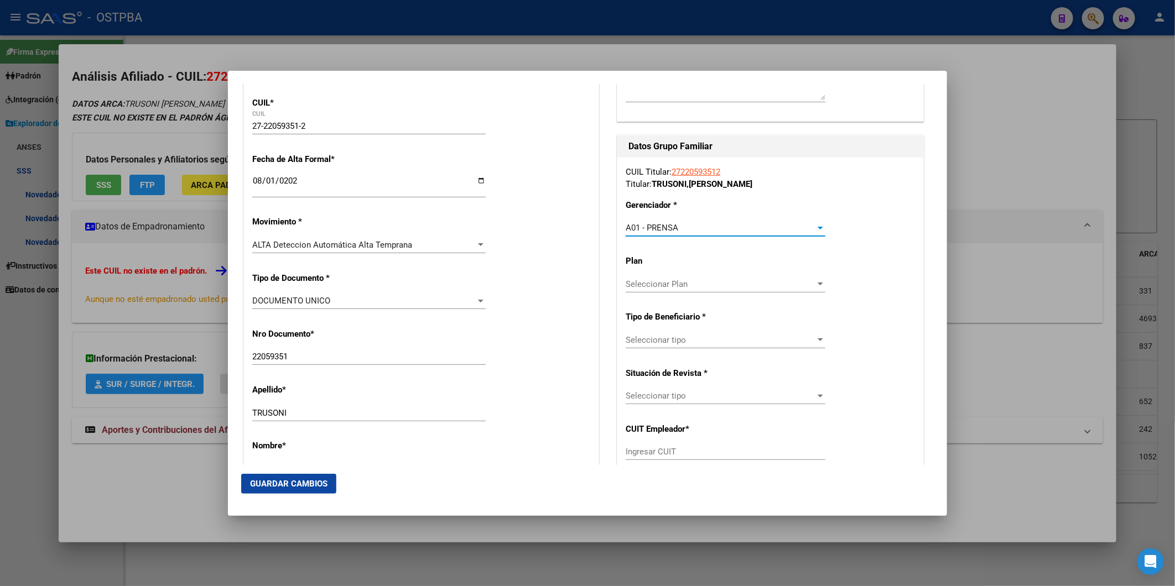
click at [815, 288] on div at bounding box center [820, 284] width 10 height 9
click at [778, 310] on span "A01" at bounding box center [719, 308] width 197 height 25
click at [818, 340] on div at bounding box center [821, 340] width 6 height 3
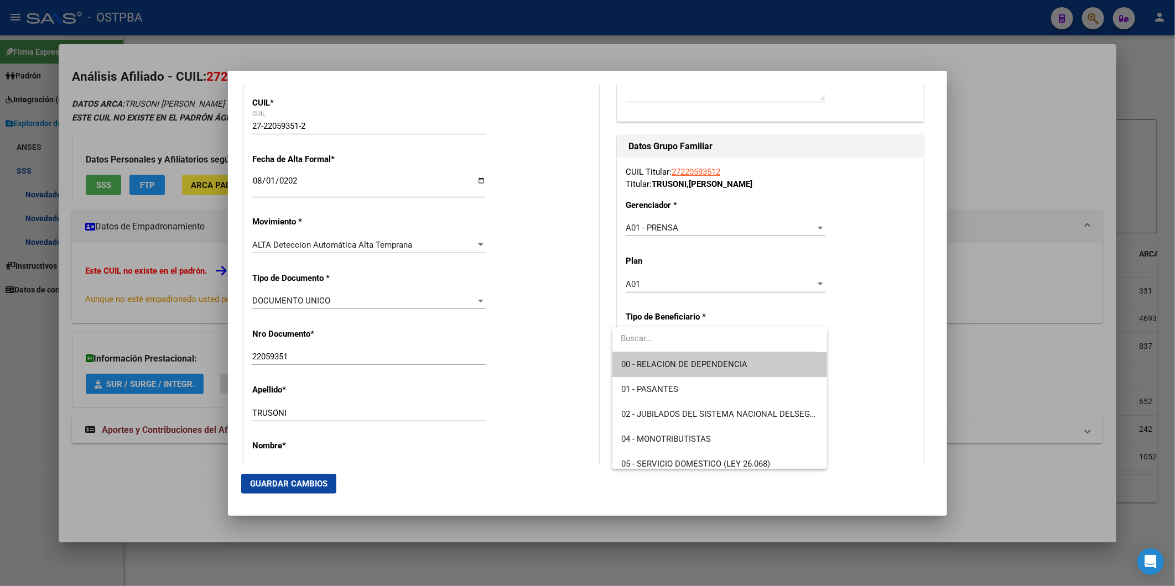
click at [751, 371] on span "00 - RELACION DE DEPENDENCIA" at bounding box center [719, 364] width 197 height 25
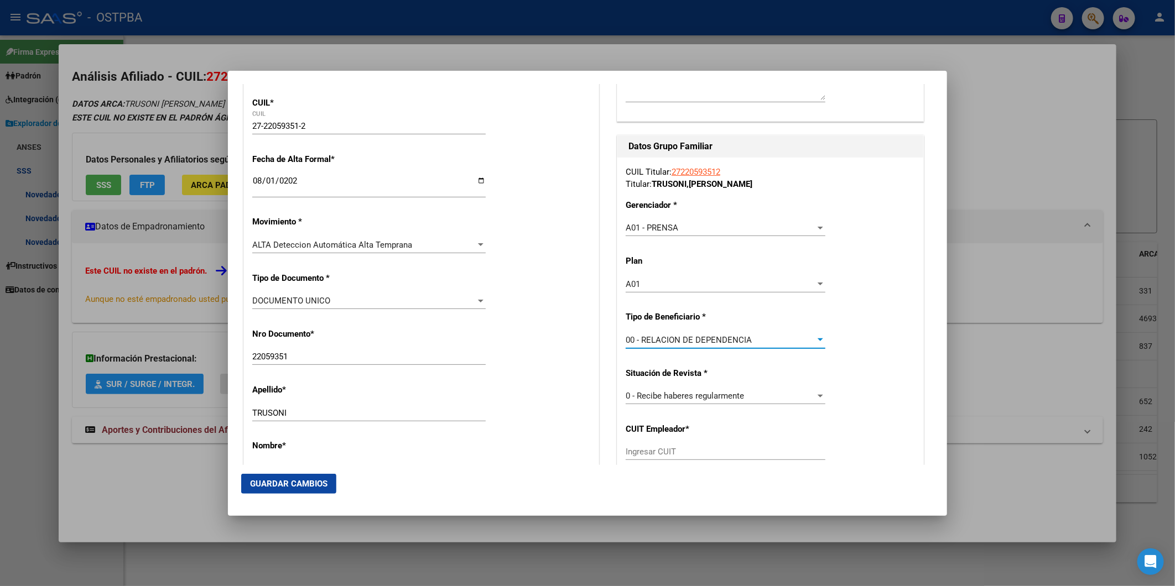
type input "30-64884635-1"
click at [298, 485] on span "Guardar Cambios" at bounding box center [288, 484] width 77 height 10
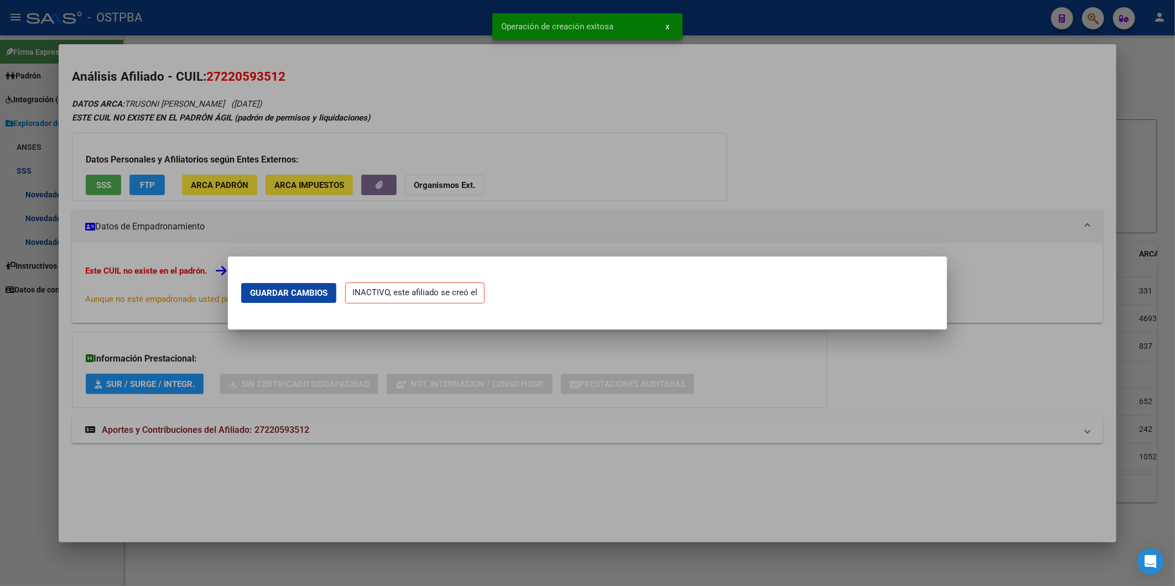
scroll to position [0, 0]
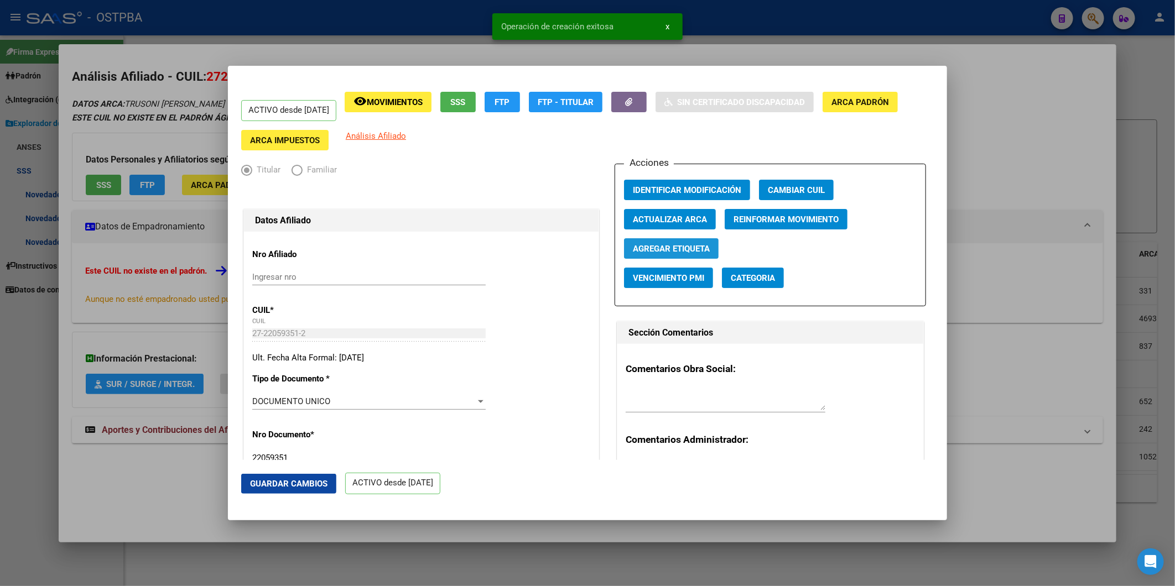
click at [673, 251] on span "Agregar Etiqueta" at bounding box center [671, 249] width 77 height 10
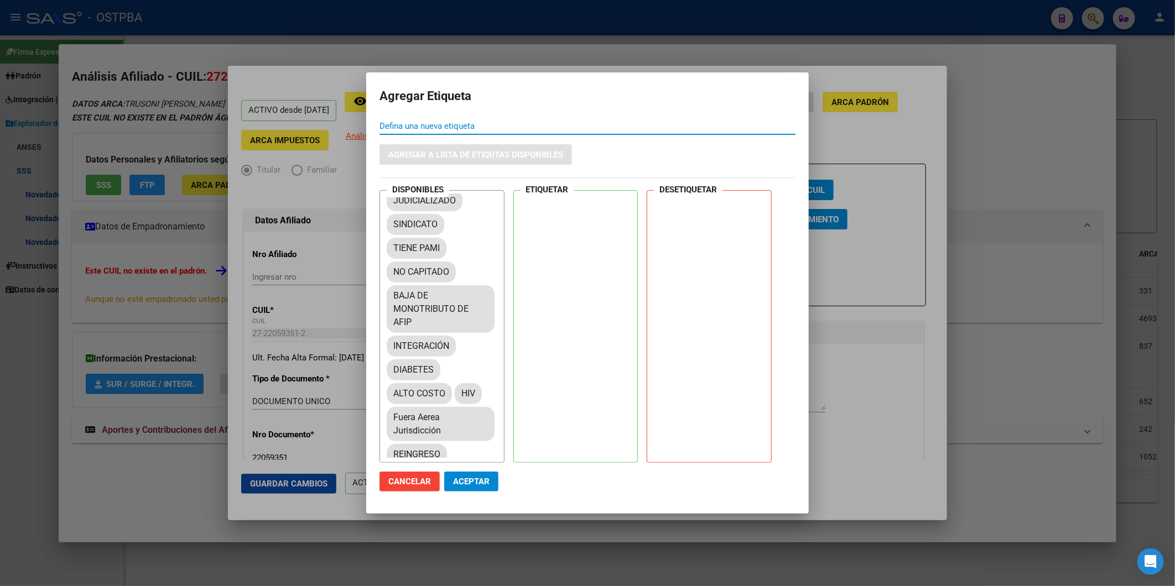
scroll to position [184, 0]
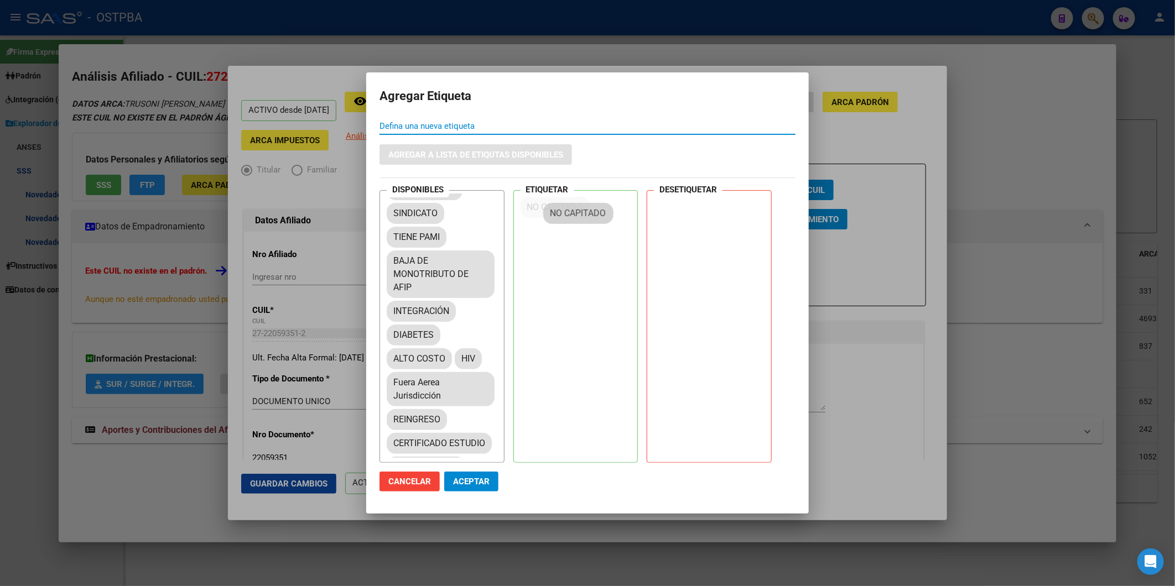
drag, startPoint x: 430, startPoint y: 288, endPoint x: 585, endPoint y: 399, distance: 191.0
click at [482, 480] on span "Aceptar" at bounding box center [471, 482] width 37 height 10
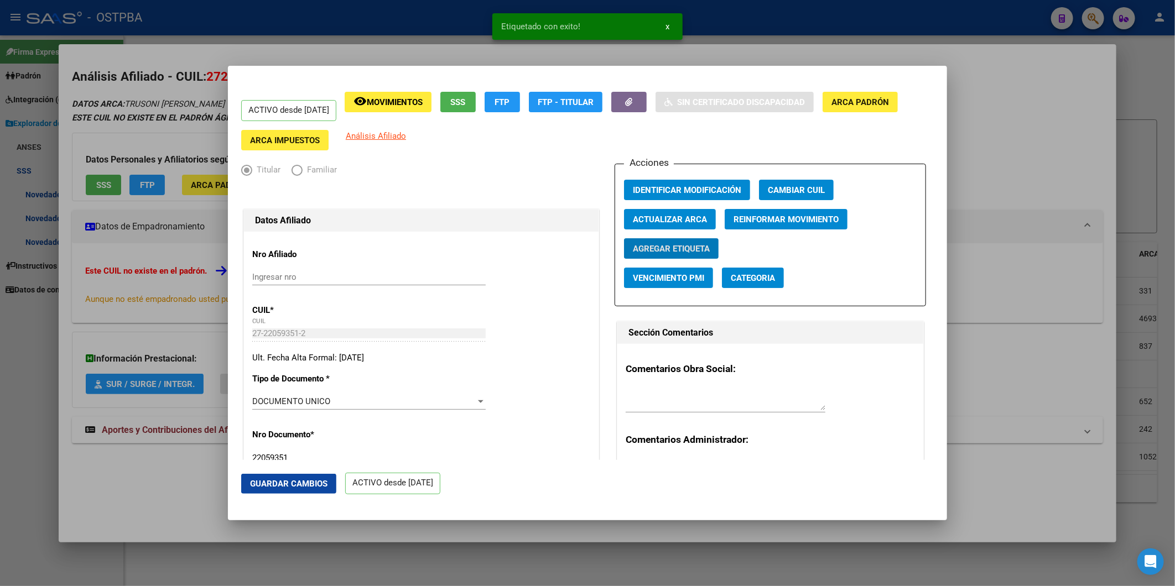
click at [268, 482] on span "Guardar Cambios" at bounding box center [288, 484] width 77 height 10
click at [1009, 124] on div at bounding box center [587, 293] width 1175 height 586
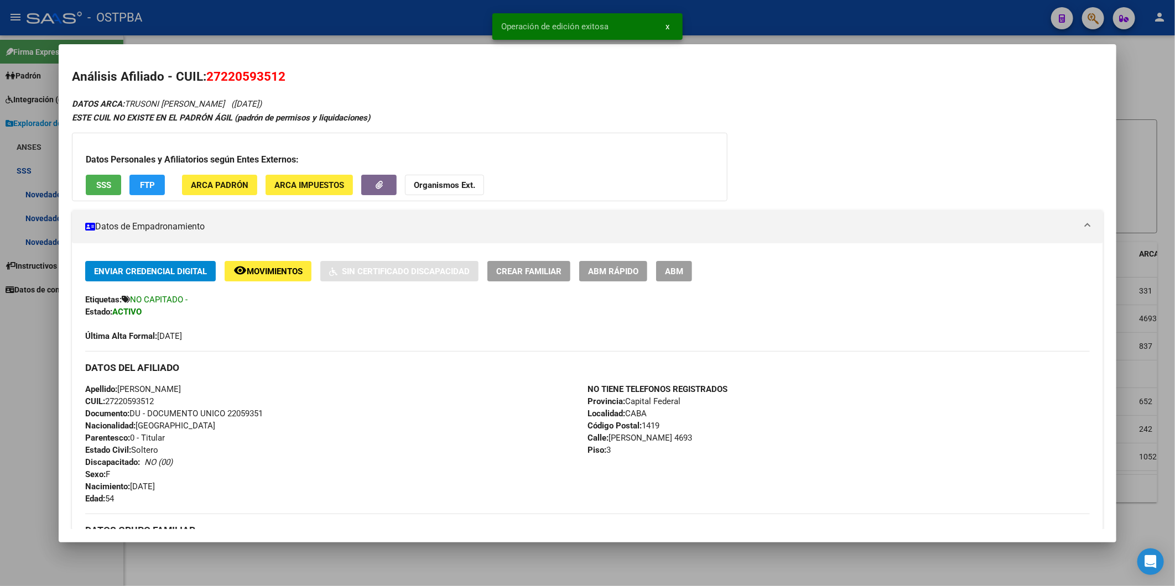
click at [1153, 91] on div at bounding box center [587, 293] width 1175 height 586
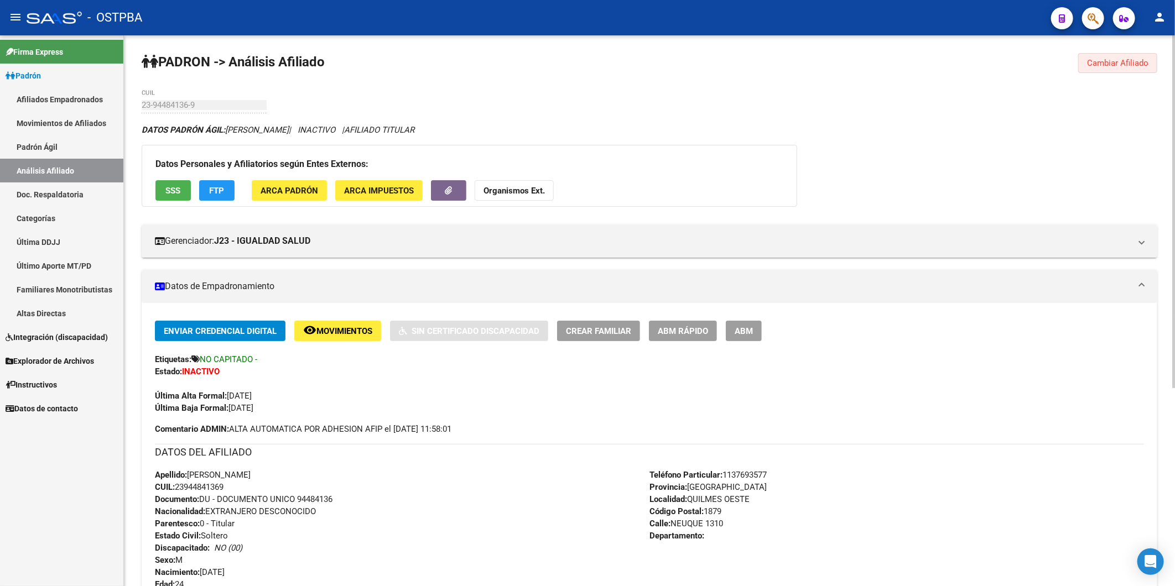
drag, startPoint x: 1130, startPoint y: 59, endPoint x: 225, endPoint y: 97, distance: 905.9
click at [1125, 59] on span "Cambiar Afiliado" at bounding box center [1117, 63] width 61 height 10
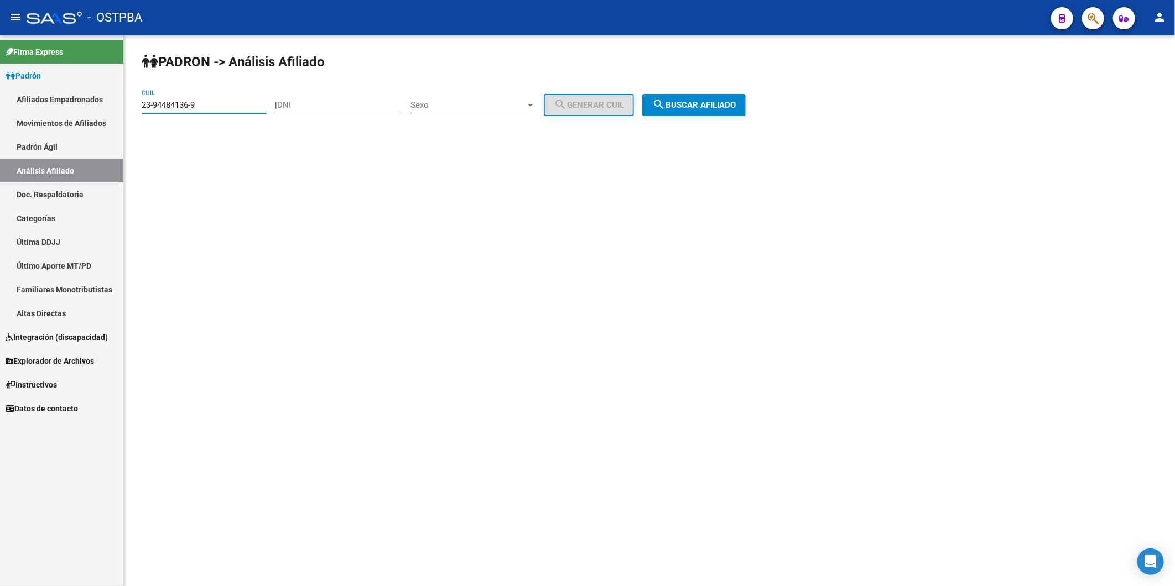
drag, startPoint x: 221, startPoint y: 105, endPoint x: 61, endPoint y: 106, distance: 160.4
click at [61, 106] on mat-sidenav-container "Firma Express Padrón Afiliados Empadronados Movimientos de Afiliados Padrón Ági…" at bounding box center [587, 310] width 1175 height 551
click at [345, 105] on input "DNI" at bounding box center [339, 105] width 125 height 10
type input "32256126"
click at [533, 106] on div at bounding box center [531, 105] width 6 height 3
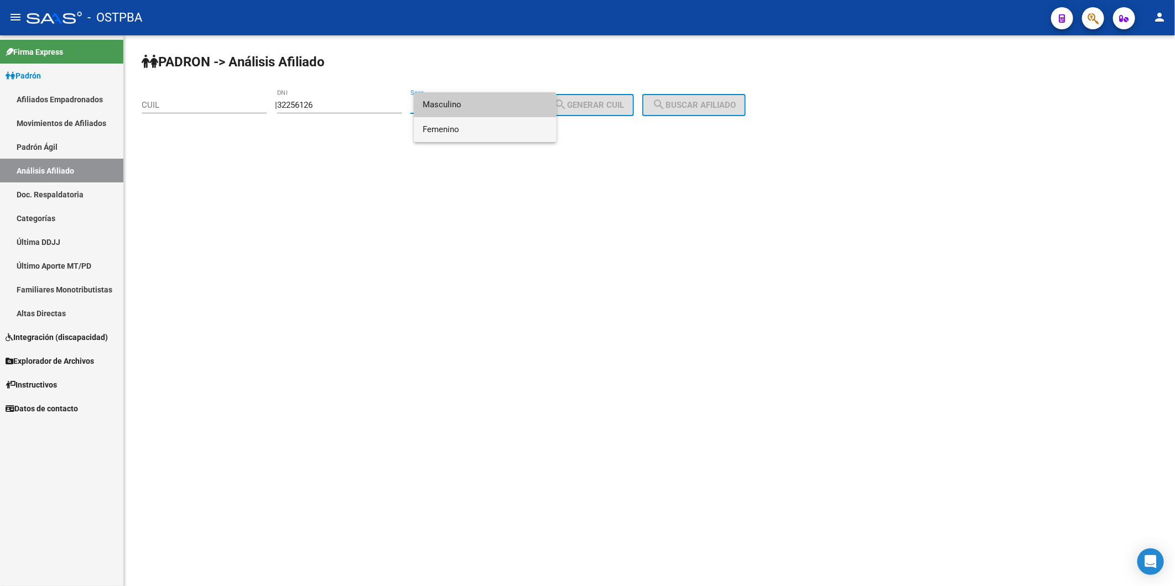
click at [526, 129] on span "Femenino" at bounding box center [485, 129] width 125 height 25
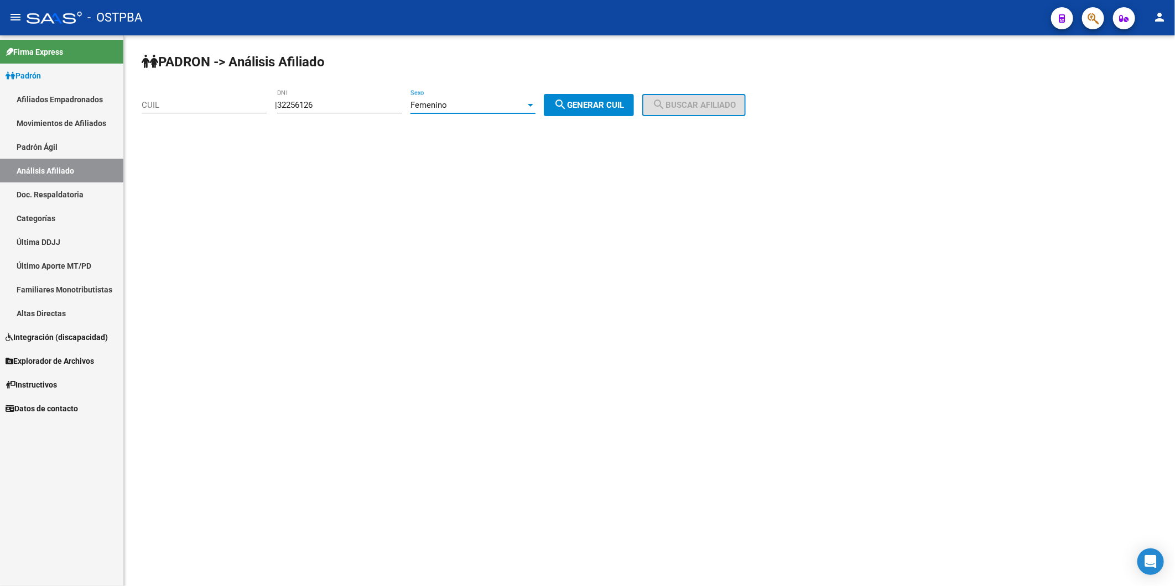
click at [598, 103] on span "search Generar CUIL" at bounding box center [589, 105] width 70 height 10
type input "27-32256126-7"
click at [664, 108] on button "search Buscar afiliado" at bounding box center [693, 105] width 103 height 22
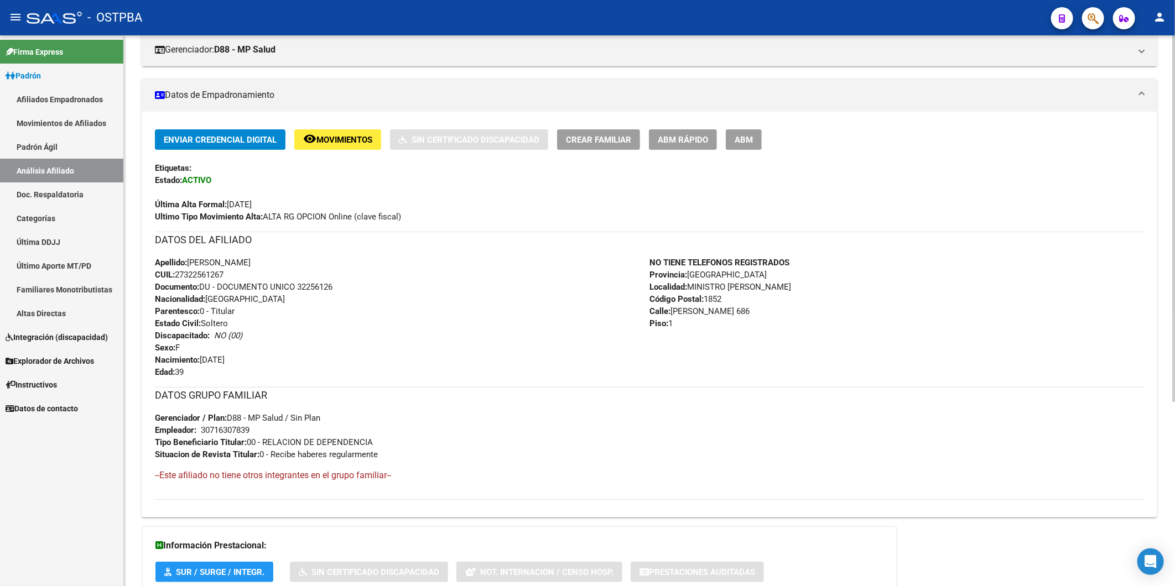
scroll to position [277, 0]
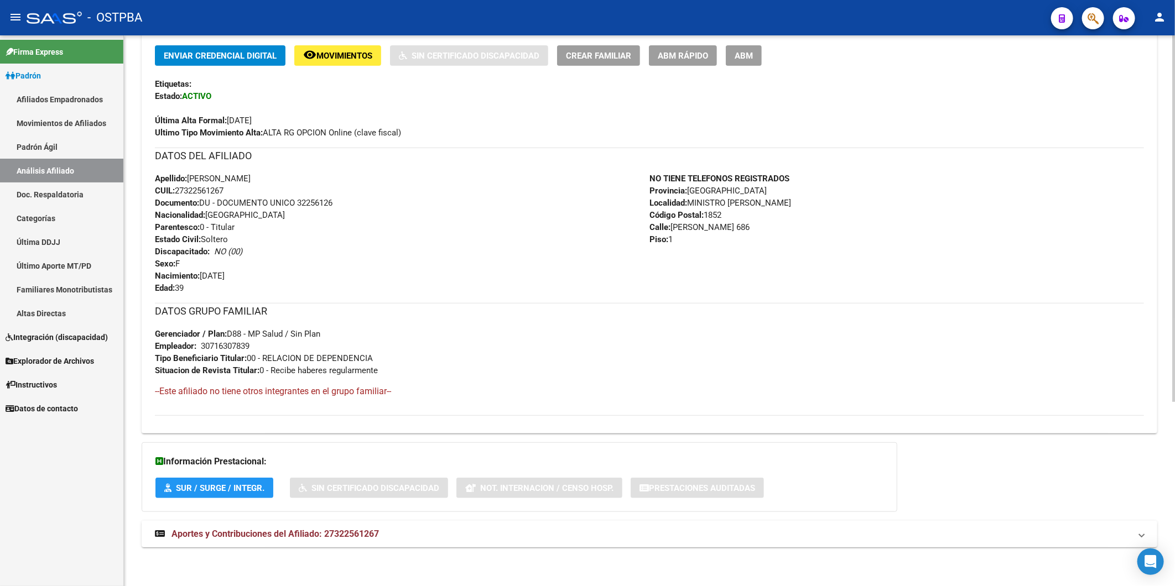
click at [371, 538] on span "Aportes y Contribuciones del Afiliado: 27322561267" at bounding box center [274, 534] width 207 height 11
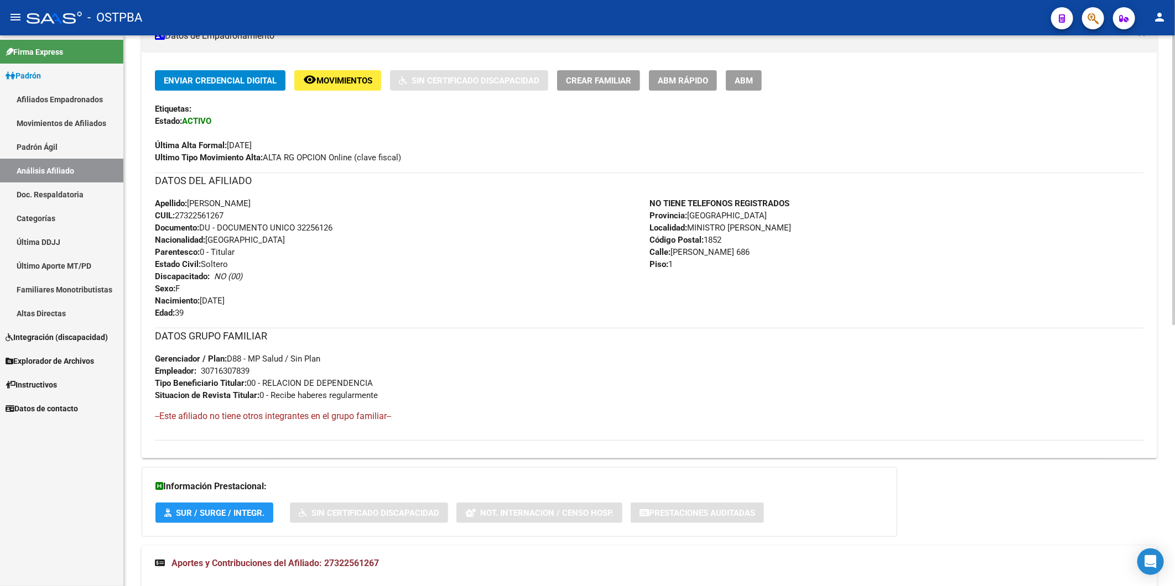
scroll to position [496, 0]
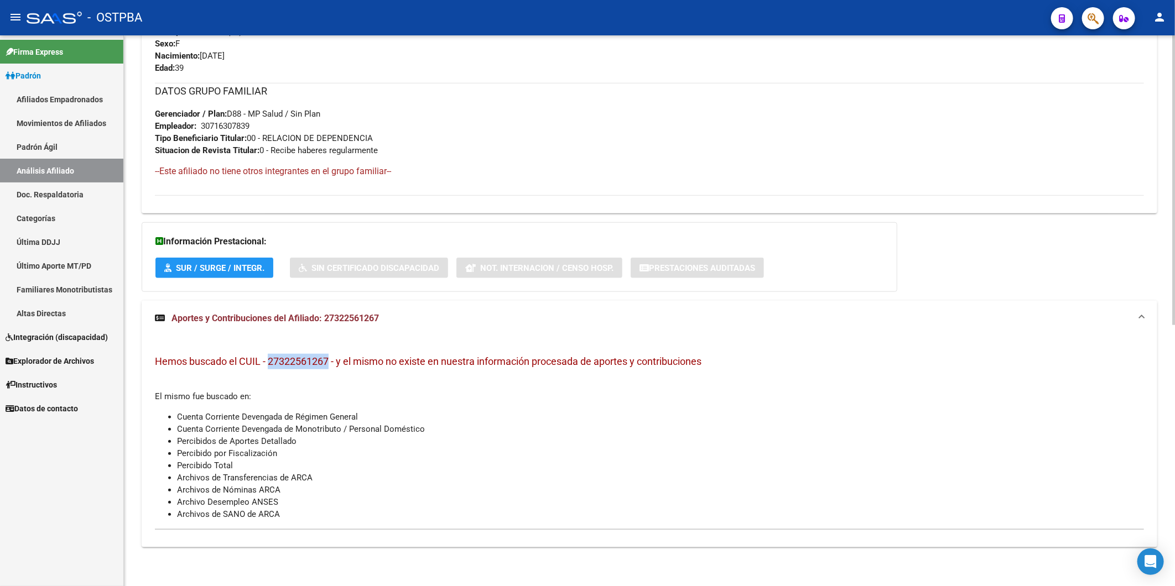
drag, startPoint x: 330, startPoint y: 361, endPoint x: 269, endPoint y: 358, distance: 60.4
click at [269, 358] on span "Hemos buscado el CUIL - 27322561267 - y el mismo no existe en nuestra informaci…" at bounding box center [428, 362] width 547 height 12
copy span "27322561267"
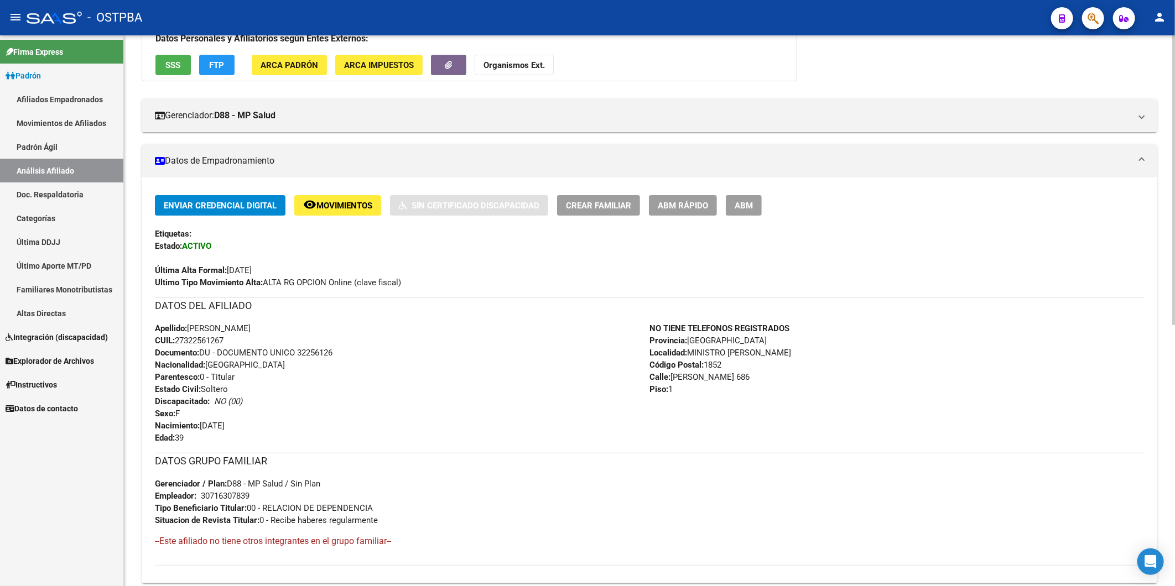
scroll to position [0, 0]
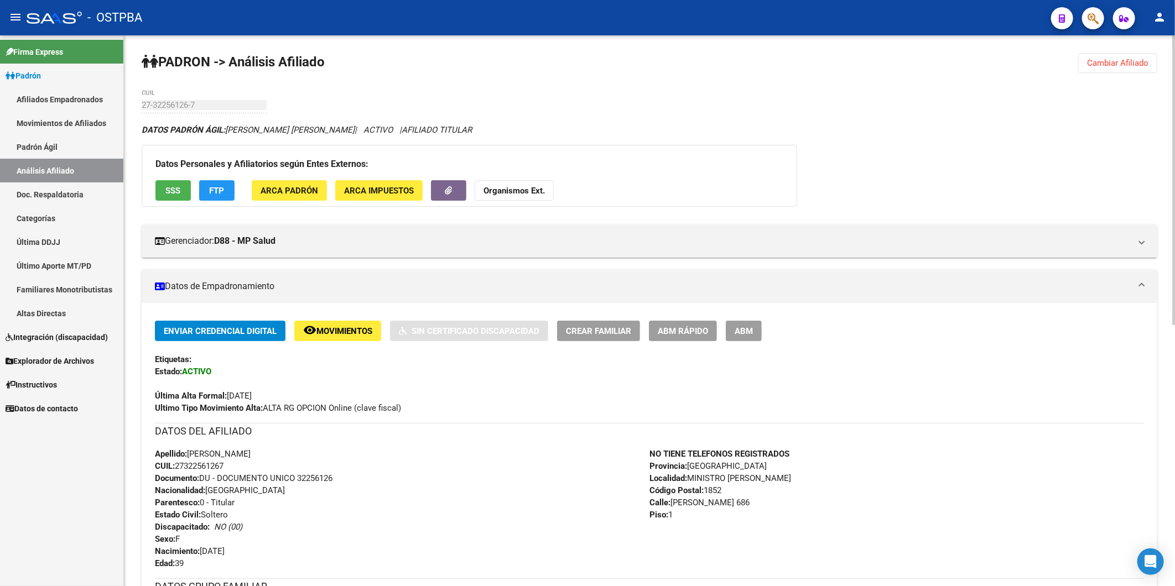
click at [514, 190] on strong "Organismos Ext." at bounding box center [514, 191] width 61 height 10
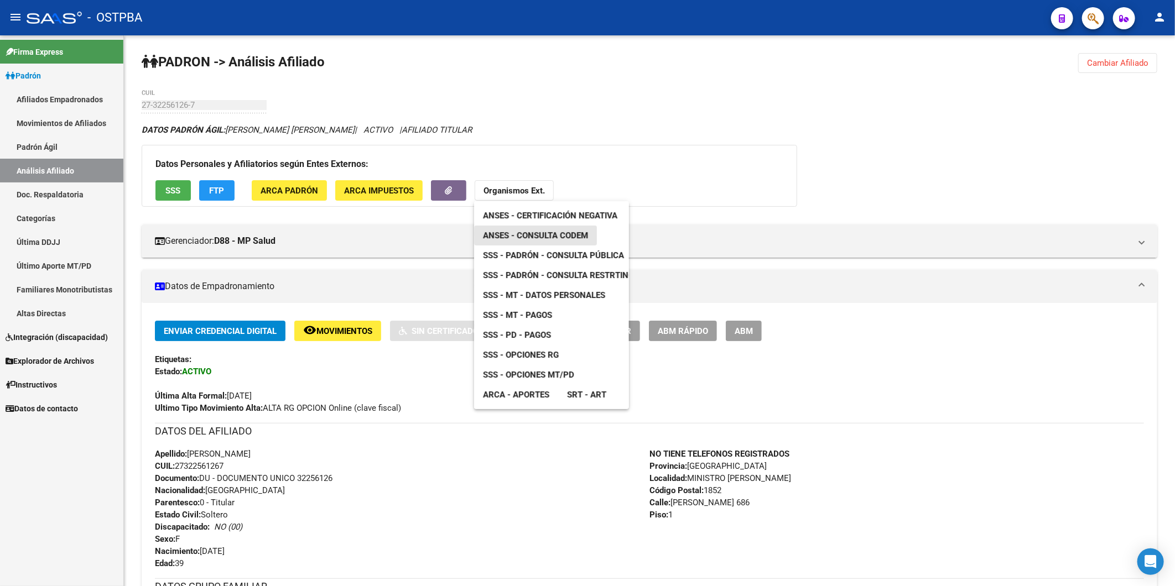
click at [569, 234] on span "ANSES - Consulta CODEM" at bounding box center [535, 236] width 105 height 10
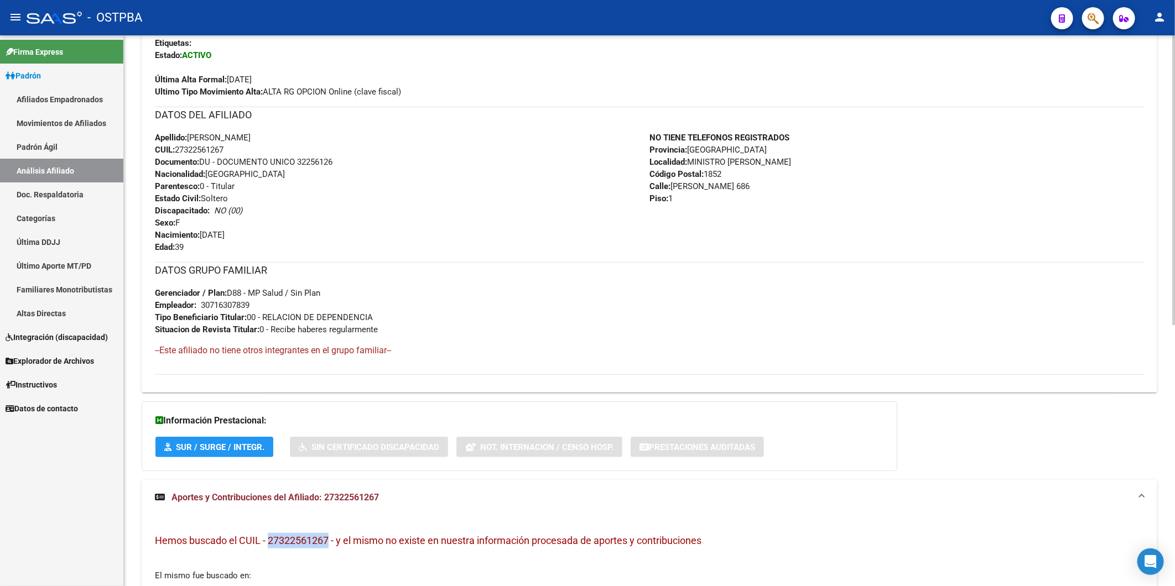
scroll to position [368, 0]
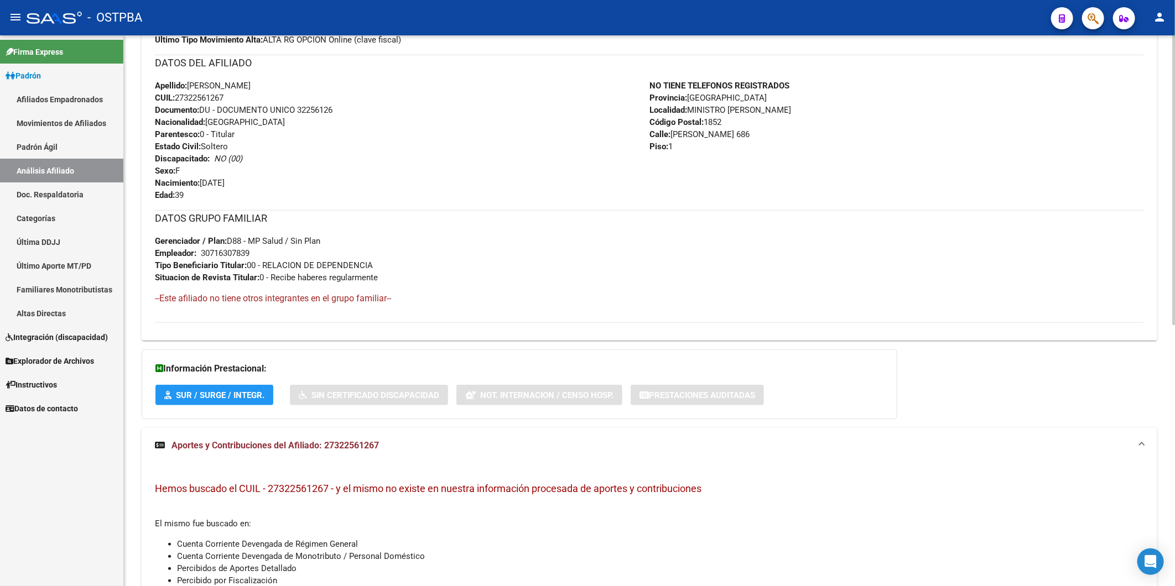
click at [449, 211] on h3 "DATOS GRUPO FAMILIAR" at bounding box center [649, 218] width 989 height 15
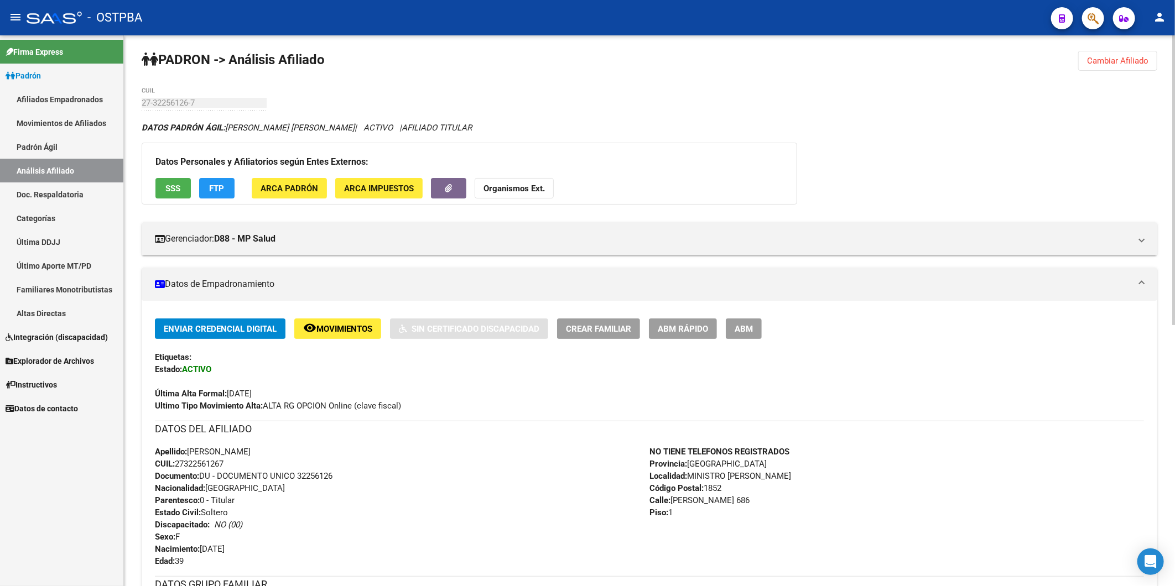
scroll to position [0, 0]
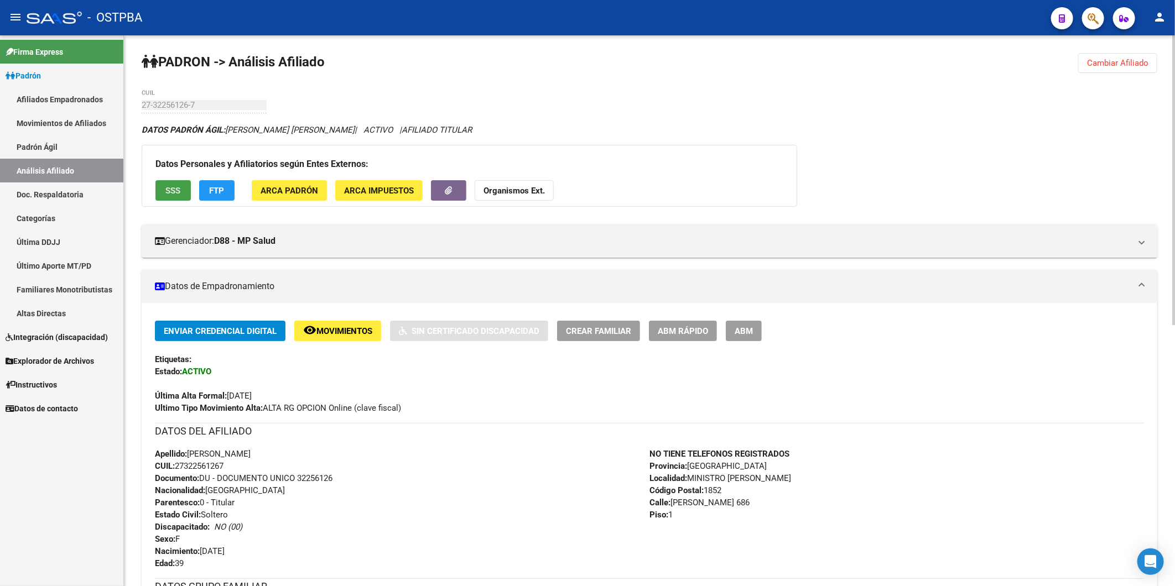
click at [166, 192] on span "SSS" at bounding box center [173, 191] width 15 height 10
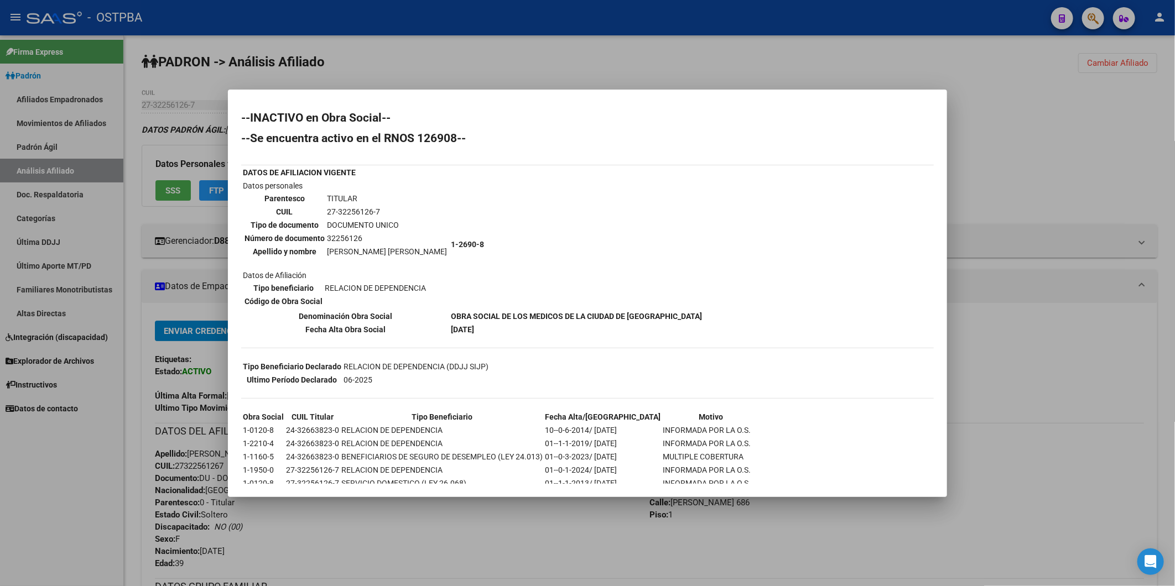
click at [527, 70] on div at bounding box center [587, 293] width 1175 height 586
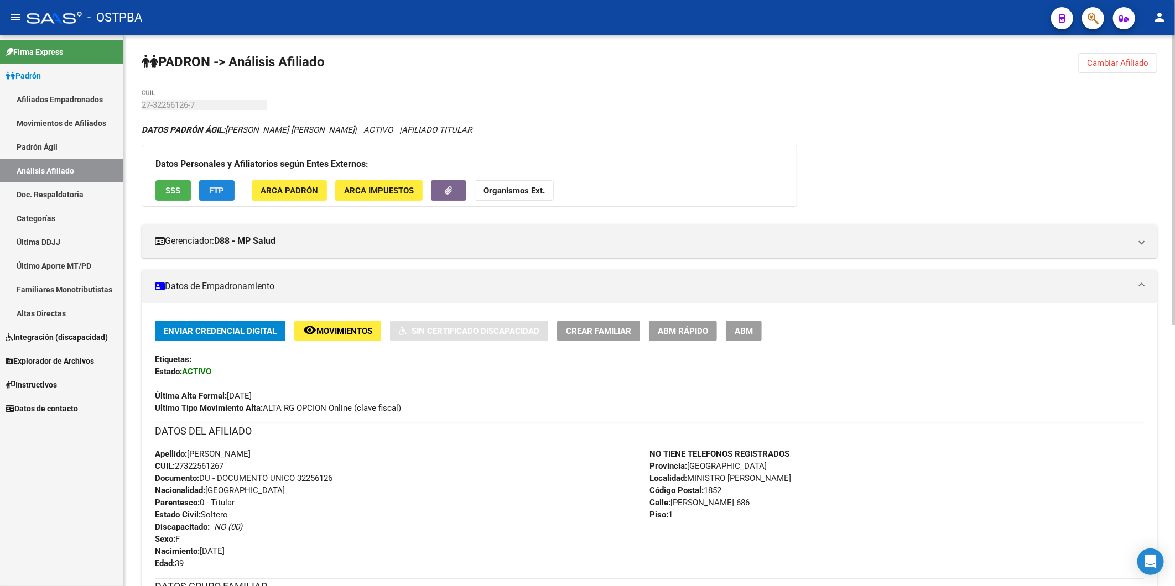
click at [230, 190] on button "FTP" at bounding box center [216, 190] width 35 height 20
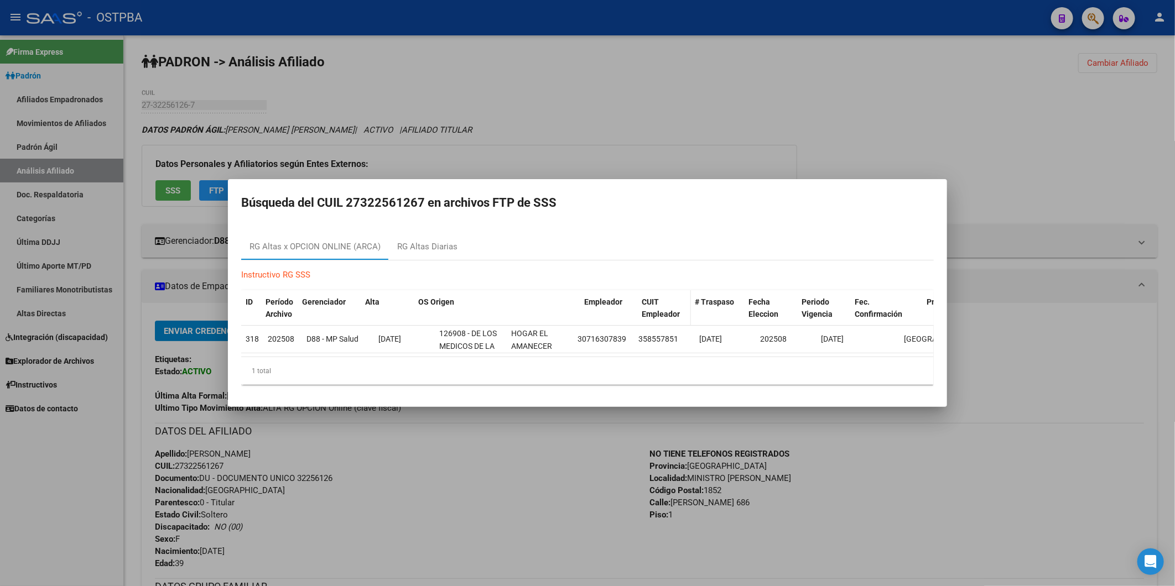
drag, startPoint x: 505, startPoint y: 300, endPoint x: 639, endPoint y: 308, distance: 134.7
click at [639, 308] on div "ID Período Archivo Gerenciador Alta OS Origen Empleador CUIT Empleador # Traspa…" at bounding box center [661, 308] width 841 height 37
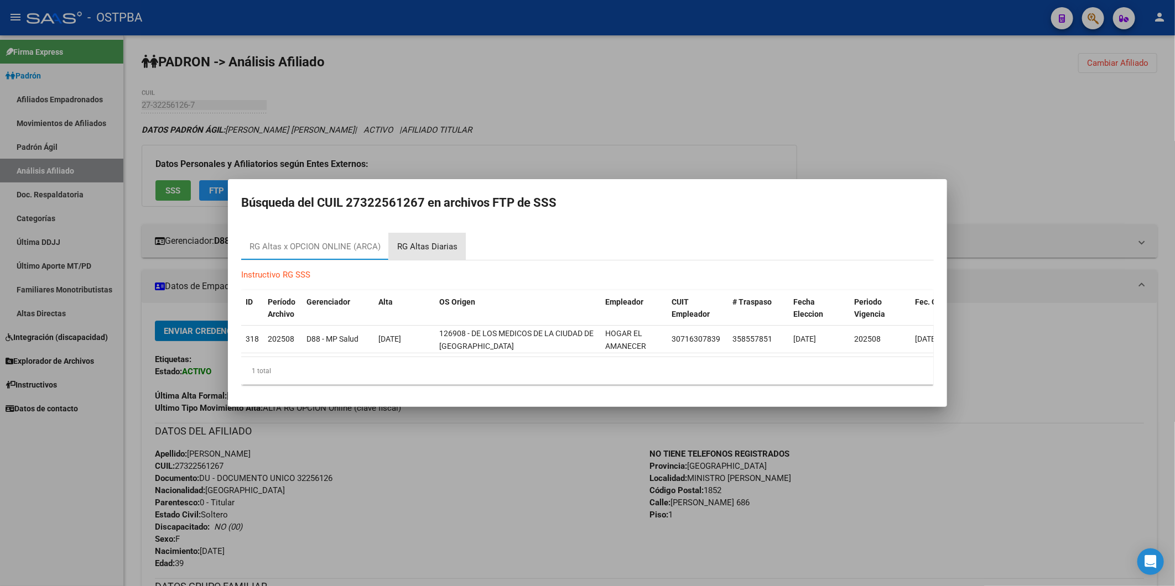
click at [434, 241] on div "RG Altas Diarias" at bounding box center [427, 247] width 60 height 13
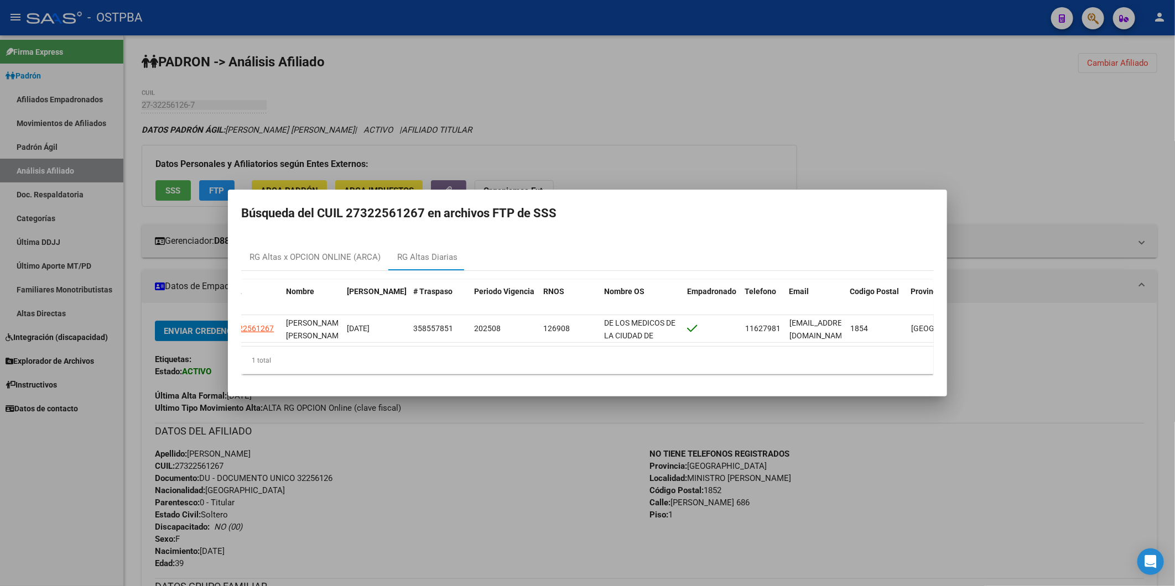
scroll to position [0, 53]
drag, startPoint x: 538, startPoint y: 458, endPoint x: 457, endPoint y: 453, distance: 81.0
click at [538, 458] on div at bounding box center [587, 293] width 1175 height 586
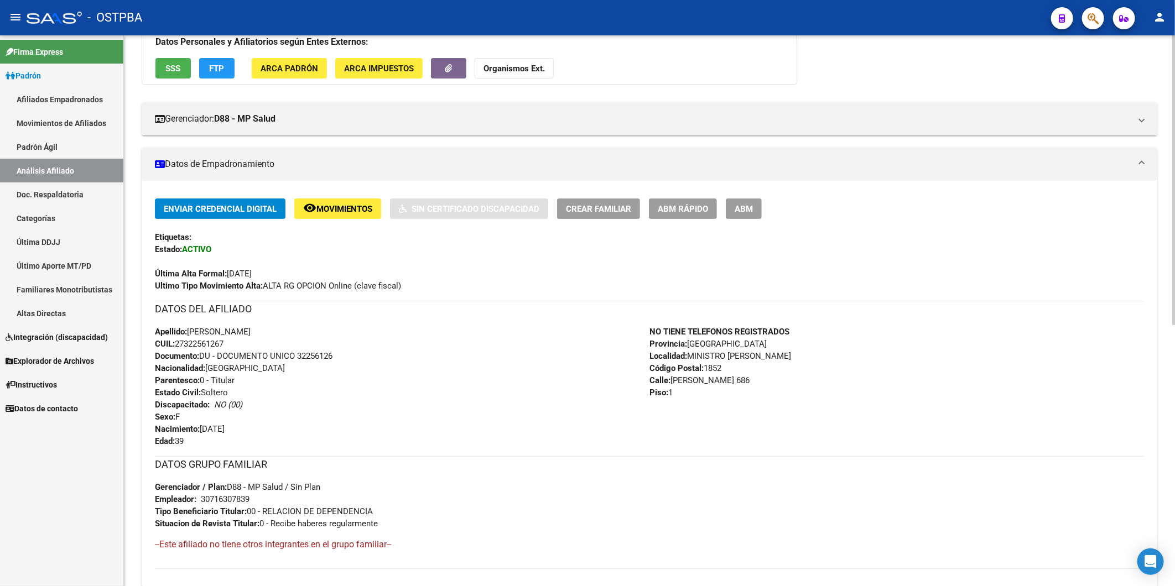
scroll to position [123, 0]
drag, startPoint x: 346, startPoint y: 476, endPoint x: 372, endPoint y: 456, distance: 32.7
click at [347, 476] on div "DATOS GRUPO FAMILIAR Gerenciador / Plan: D88 - MP Salud / Sin Plan Empleador: 3…" at bounding box center [649, 493] width 989 height 74
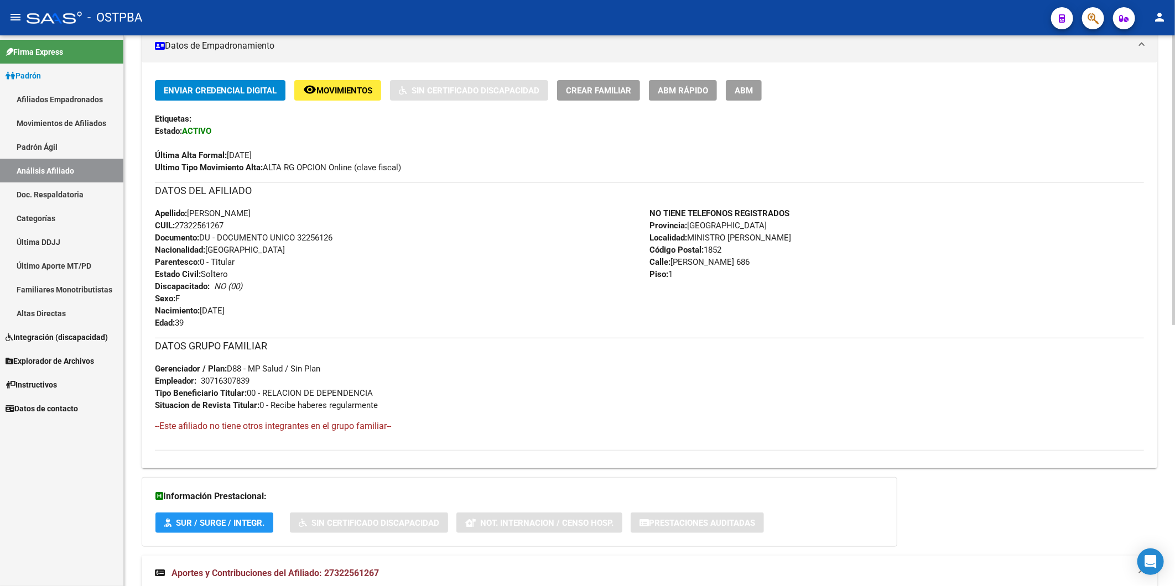
scroll to position [251, 0]
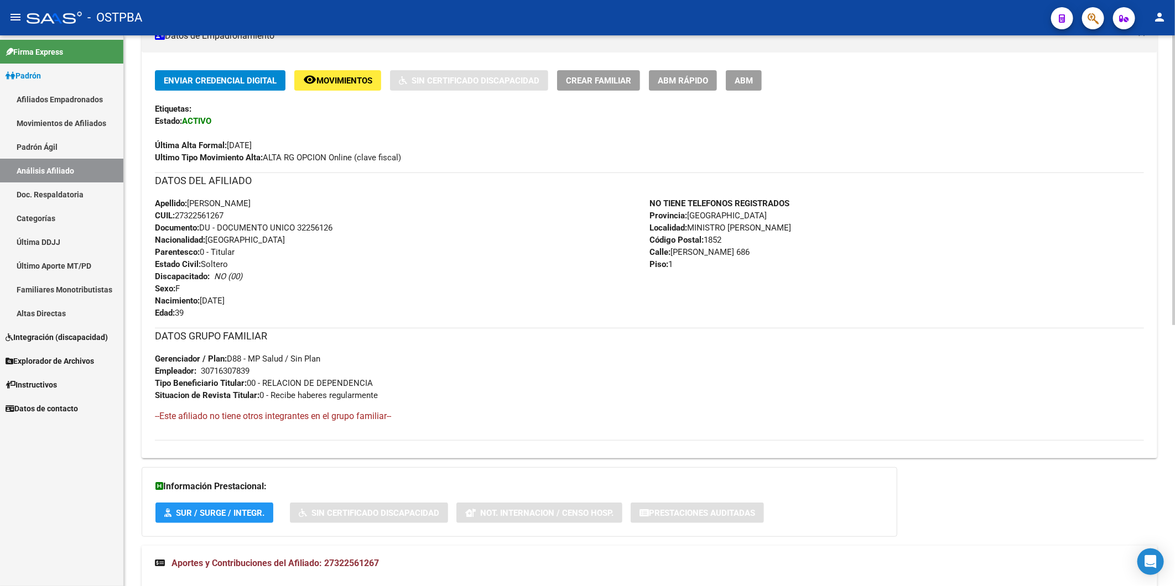
click at [373, 562] on span "Aportes y Contribuciones del Afiliado: 27322561267" at bounding box center [274, 563] width 207 height 11
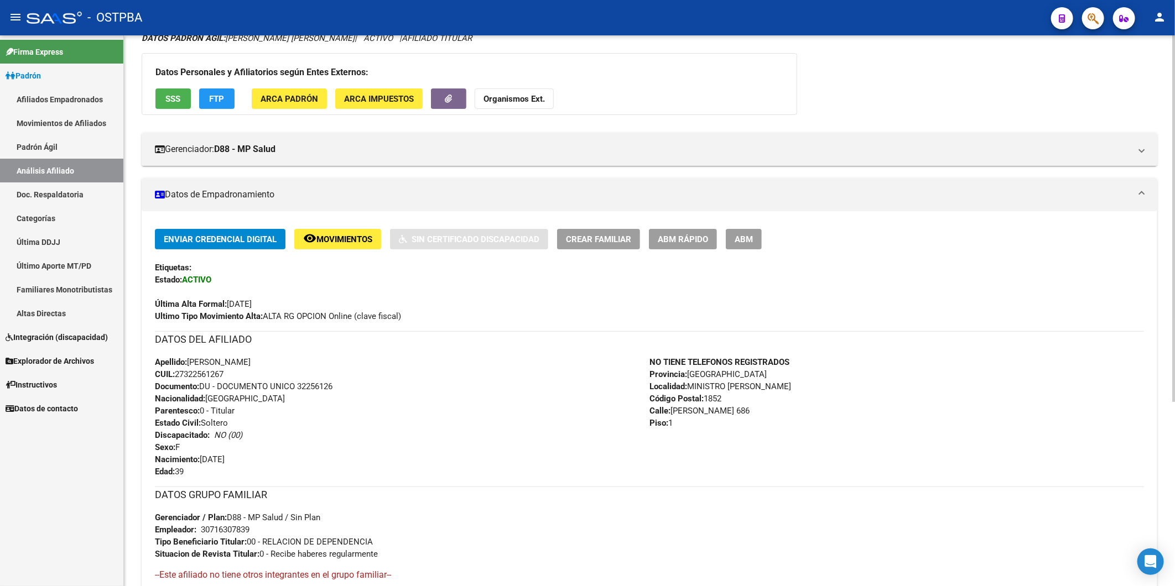
scroll to position [0, 0]
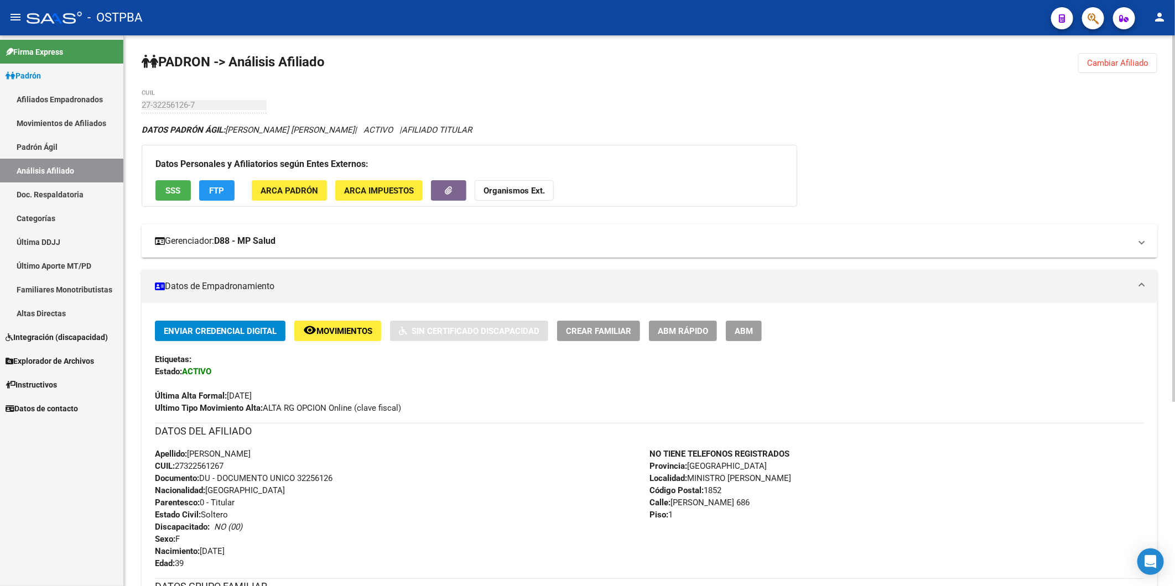
click at [258, 242] on strong "D88 - MP Salud" at bounding box center [244, 241] width 61 height 12
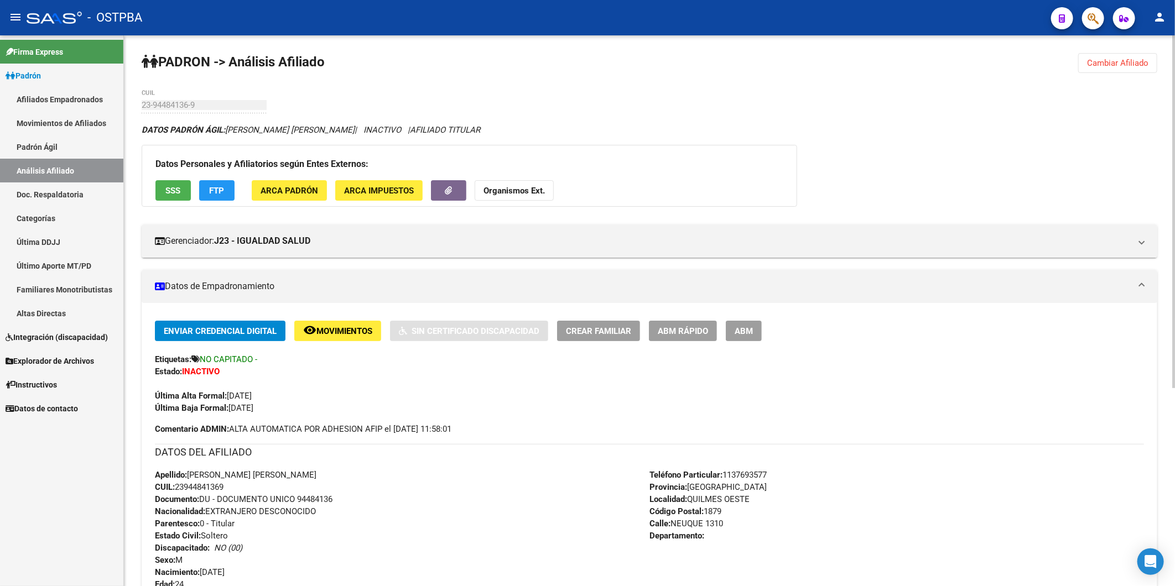
click at [1143, 59] on span "Cambiar Afiliado" at bounding box center [1117, 63] width 61 height 10
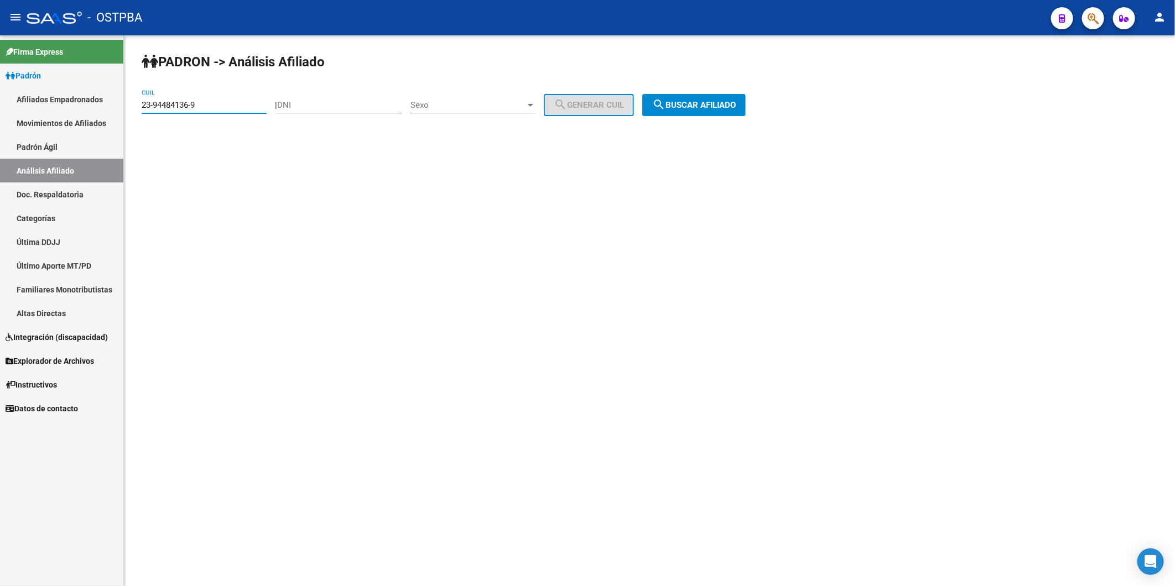
drag, startPoint x: 204, startPoint y: 108, endPoint x: 80, endPoint y: 108, distance: 123.4
click at [111, 117] on mat-sidenav-container "Firma Express Padrón Afiliados Empadronados Movimientos de Afiliados Padrón Ági…" at bounding box center [587, 310] width 1175 height 551
click at [310, 107] on input "DNI" at bounding box center [339, 105] width 125 height 10
type input "5220855"
click at [536, 102] on div at bounding box center [531, 105] width 10 height 9
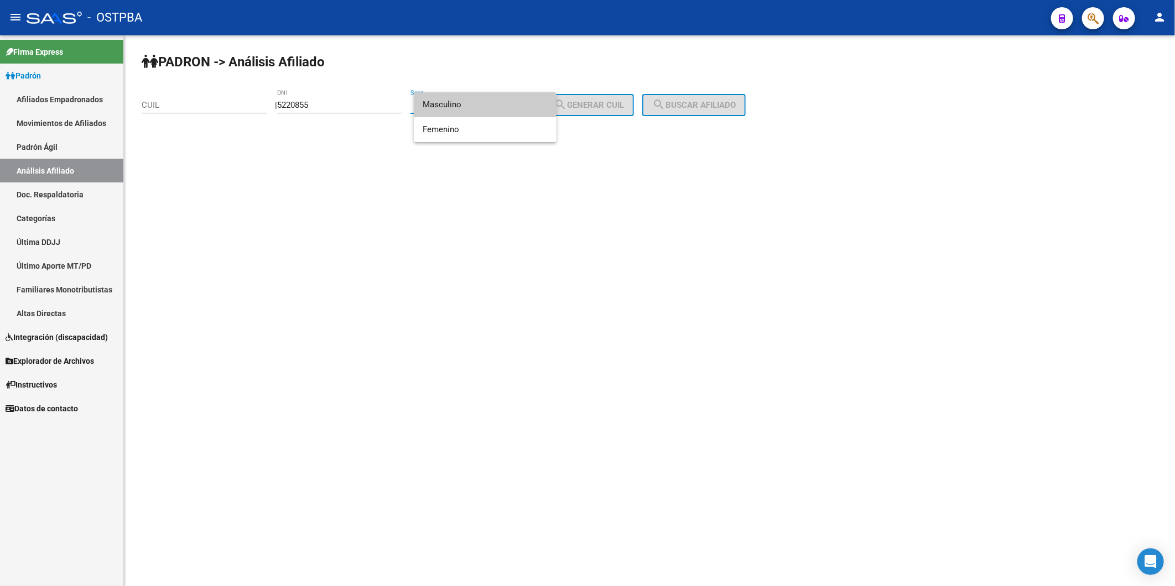
click at [534, 96] on span "Masculino" at bounding box center [485, 104] width 125 height 25
drag, startPoint x: 579, startPoint y: 104, endPoint x: 609, endPoint y: 104, distance: 29.9
click at [590, 104] on span "search Generar CUIL" at bounding box center [589, 105] width 70 height 10
type input "20-05220855-7"
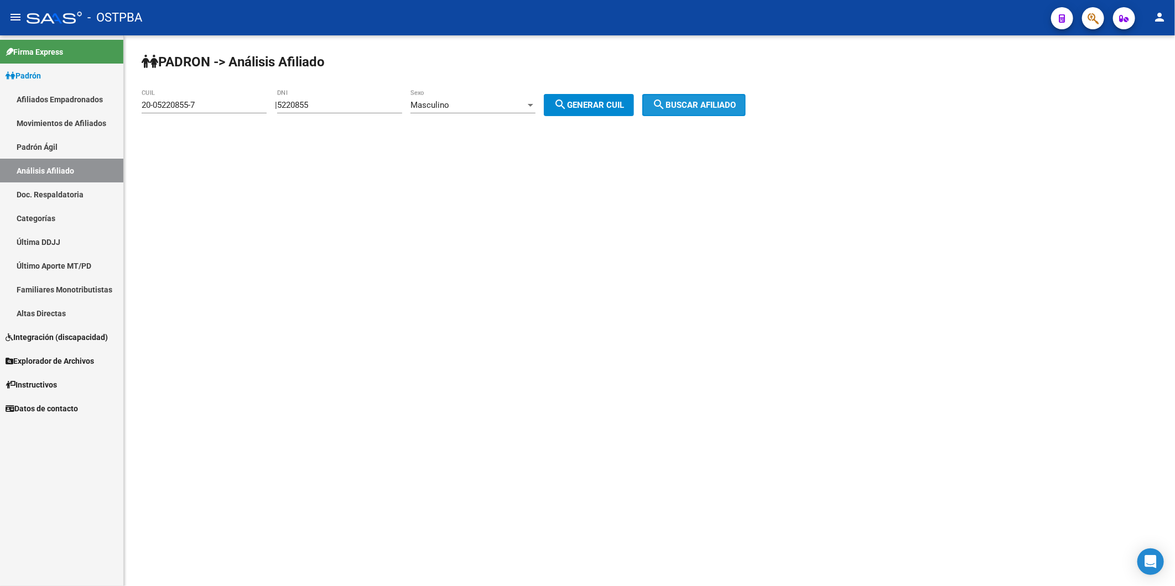
click at [709, 107] on span "search Buscar afiliado" at bounding box center [694, 105] width 84 height 10
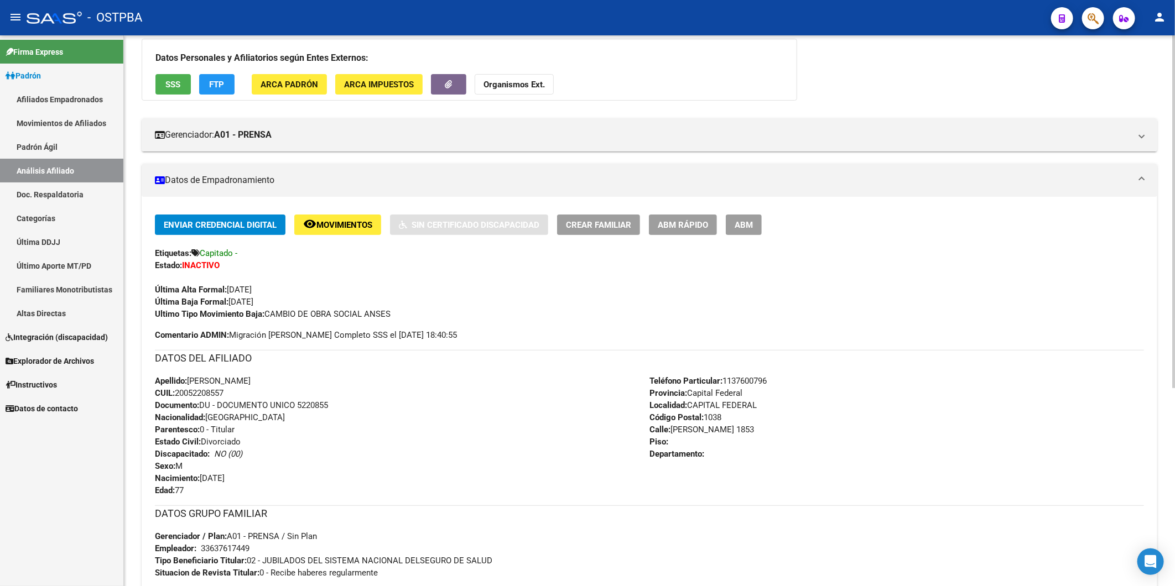
scroll to position [61, 0]
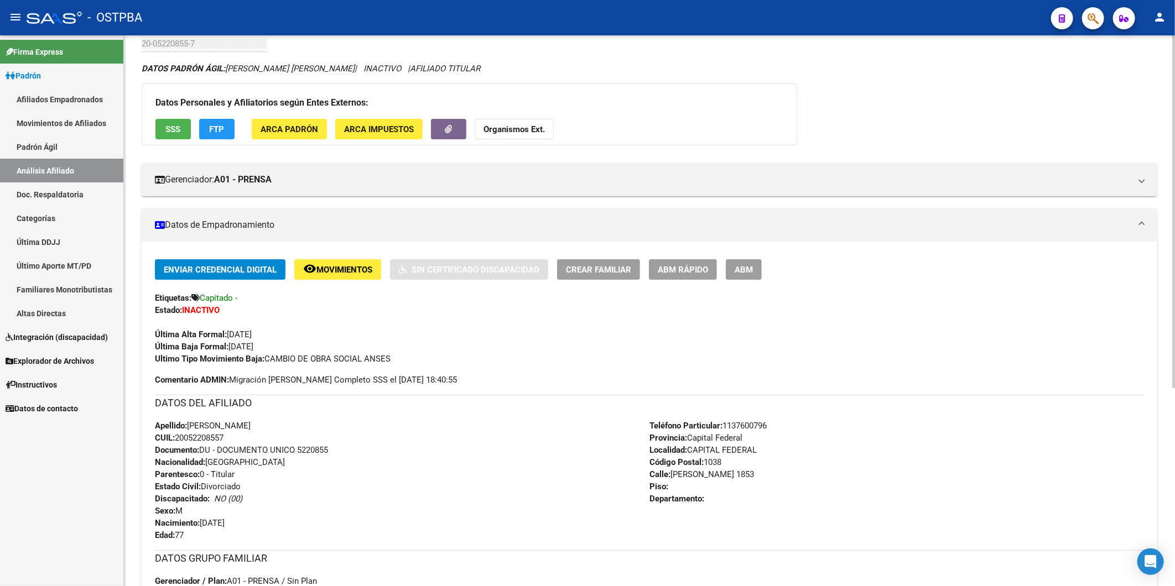
drag, startPoint x: 233, startPoint y: 435, endPoint x: 178, endPoint y: 436, distance: 54.8
click at [178, 436] on div "Apellido: CARLOS HORACIO ARNAIZ CUIL: 20052208557 Documento: DU - DOCUMENTO UNI…" at bounding box center [402, 481] width 495 height 122
copy span "20052208557"
click at [500, 129] on strong "Organismos Ext." at bounding box center [514, 129] width 61 height 10
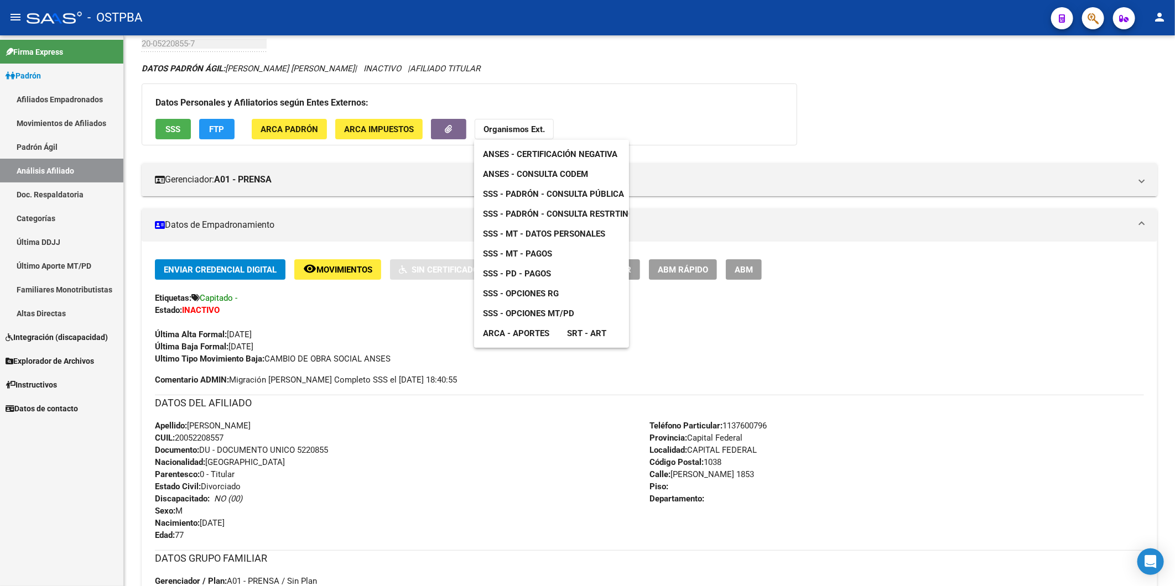
click at [524, 175] on span "ANSES - Consulta CODEM" at bounding box center [535, 174] width 105 height 10
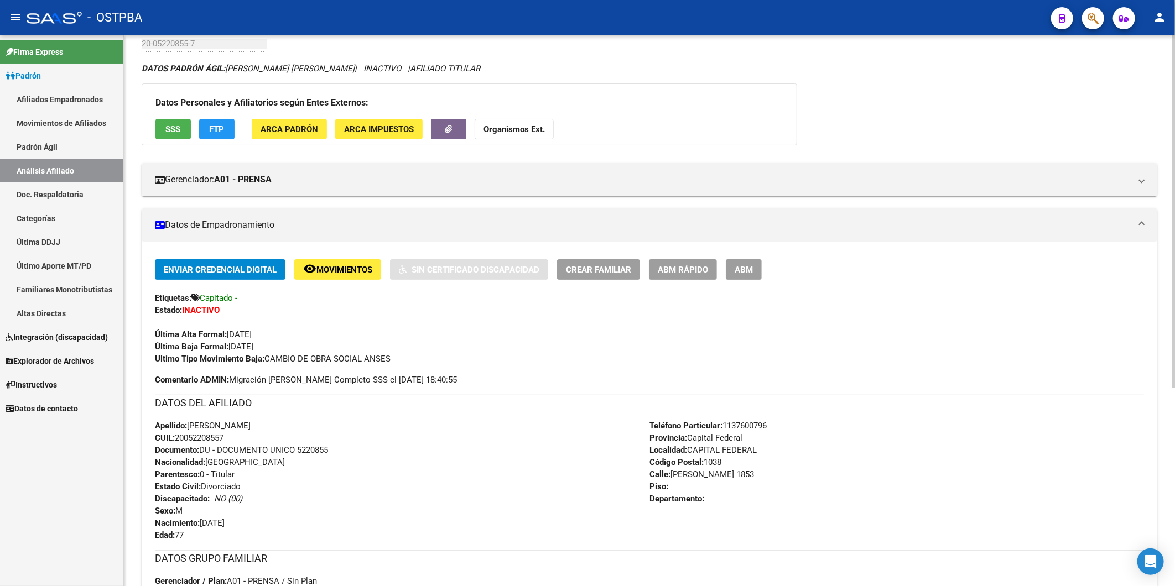
click at [523, 493] on div "Apellido: CARLOS HORACIO ARNAIZ CUIL: 20052208557 Documento: DU - DOCUMENTO UNI…" at bounding box center [402, 481] width 495 height 122
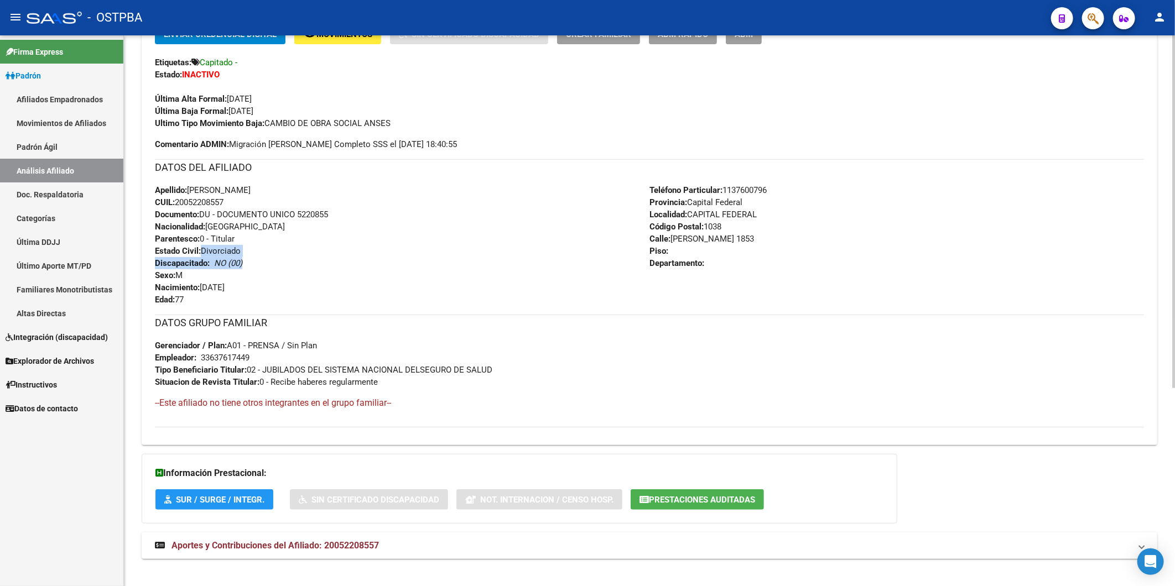
scroll to position [307, 0]
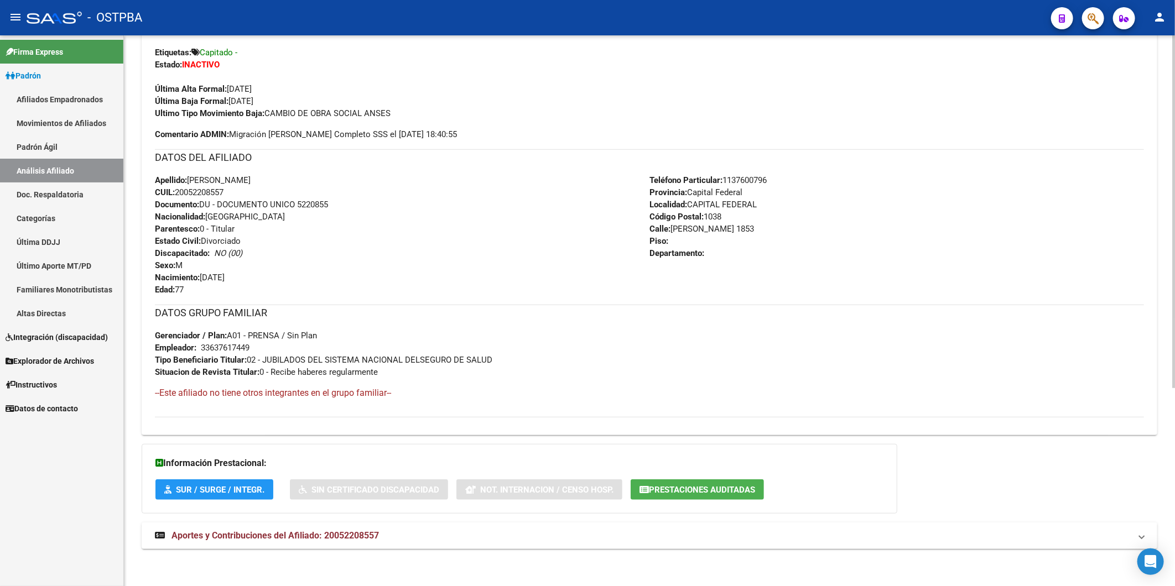
drag, startPoint x: 449, startPoint y: 167, endPoint x: 446, endPoint y: 178, distance: 11.4
click at [446, 167] on div "DATOS DEL AFILIADO" at bounding box center [649, 161] width 989 height 25
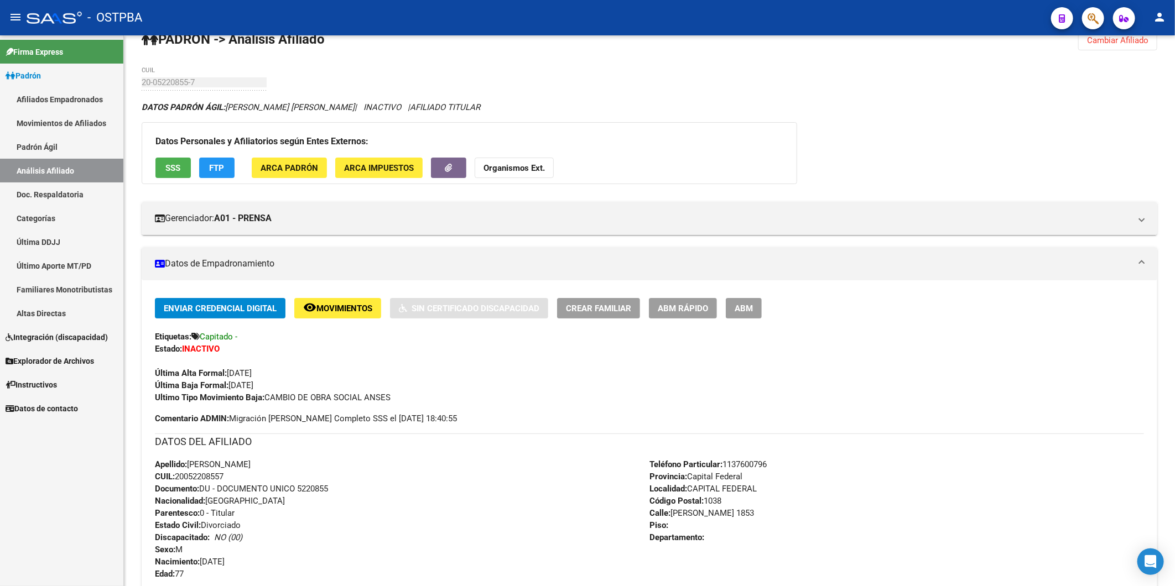
scroll to position [2, 0]
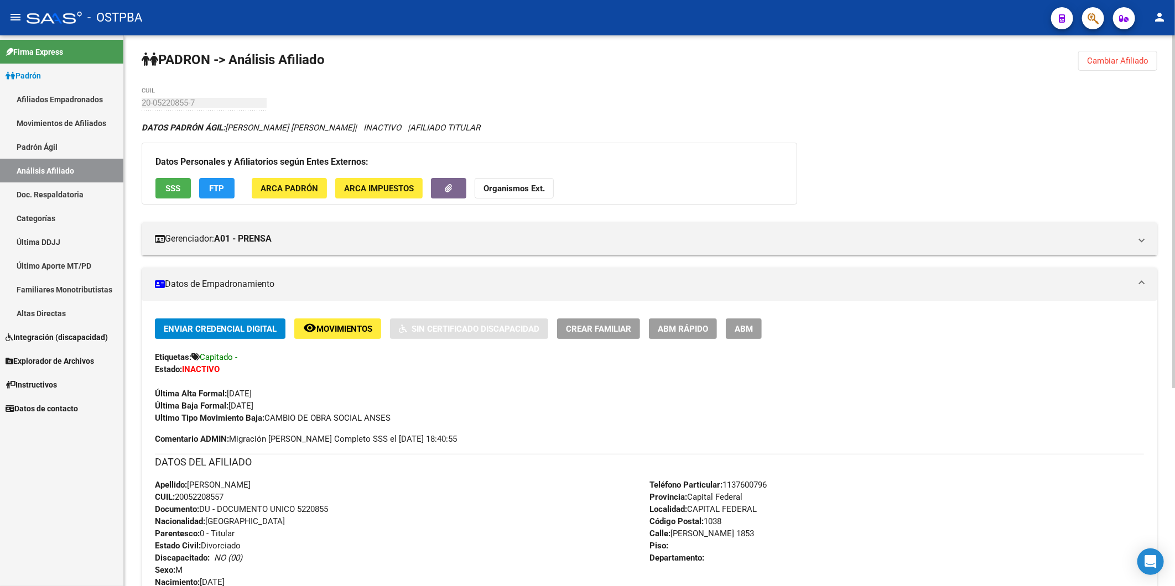
drag, startPoint x: 230, startPoint y: 495, endPoint x: 178, endPoint y: 496, distance: 52.6
click at [178, 496] on div "Apellido: CARLOS HORACIO ARNAIZ CUIL: 20052208557 Documento: DU - DOCUMENTO UNI…" at bounding box center [402, 540] width 495 height 122
copy span "20052208557"
click at [588, 119] on div "PADRON -> Análisis Afiliado Cambiar Afiliado 20-05220855-7 CUIL DATOS PADRÓN ÁG…" at bounding box center [649, 463] width 1051 height 860
click at [731, 331] on button "ABM" at bounding box center [744, 329] width 36 height 20
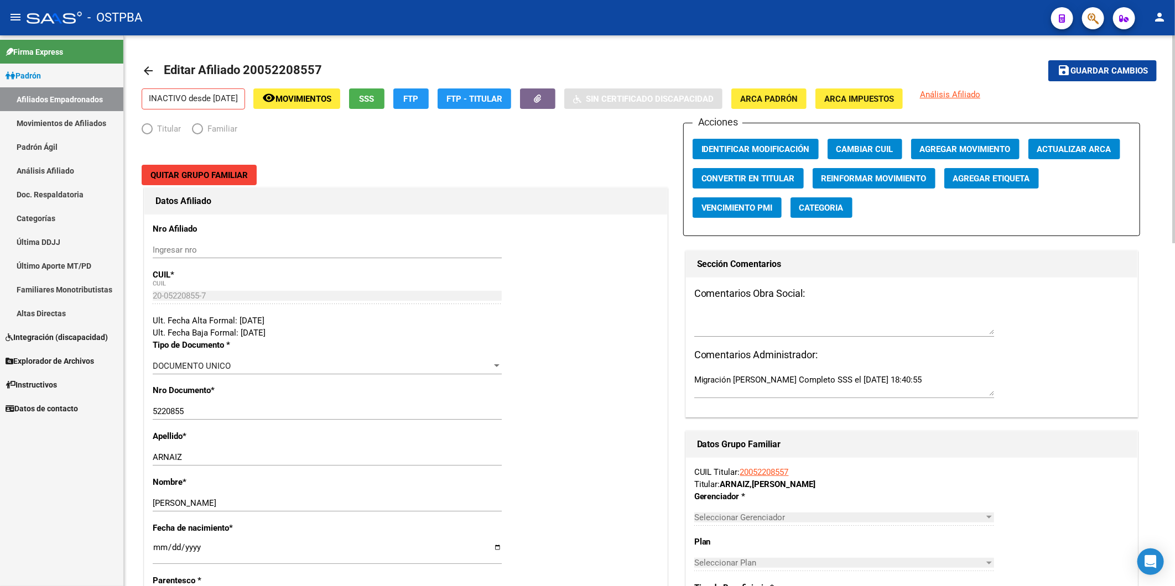
radio input "true"
type input "33-63761744-9"
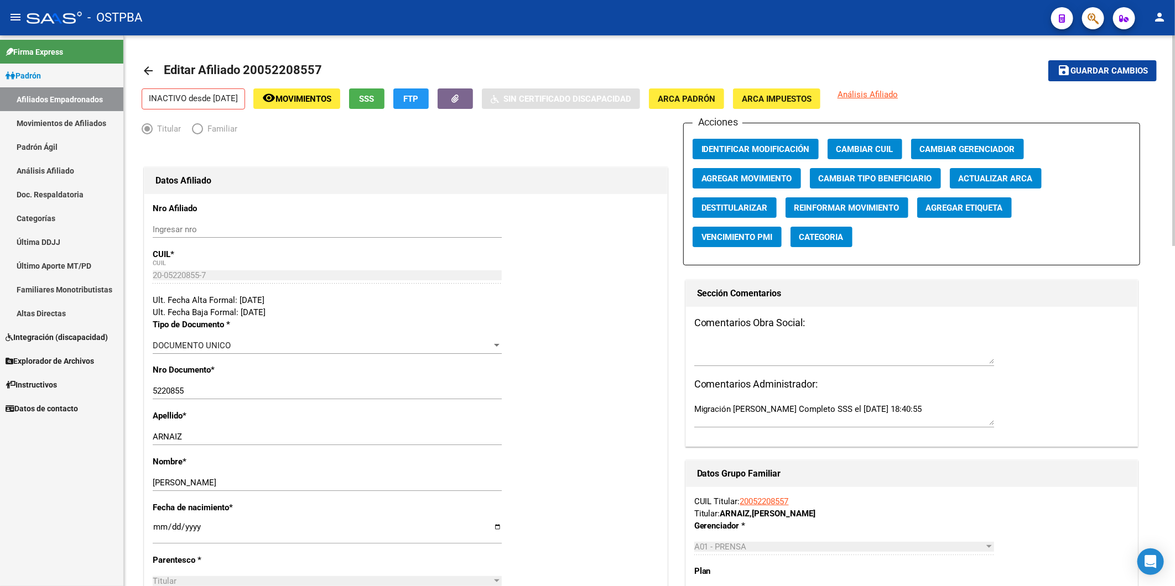
click at [974, 209] on span "Agregar Etiqueta" at bounding box center [964, 208] width 77 height 10
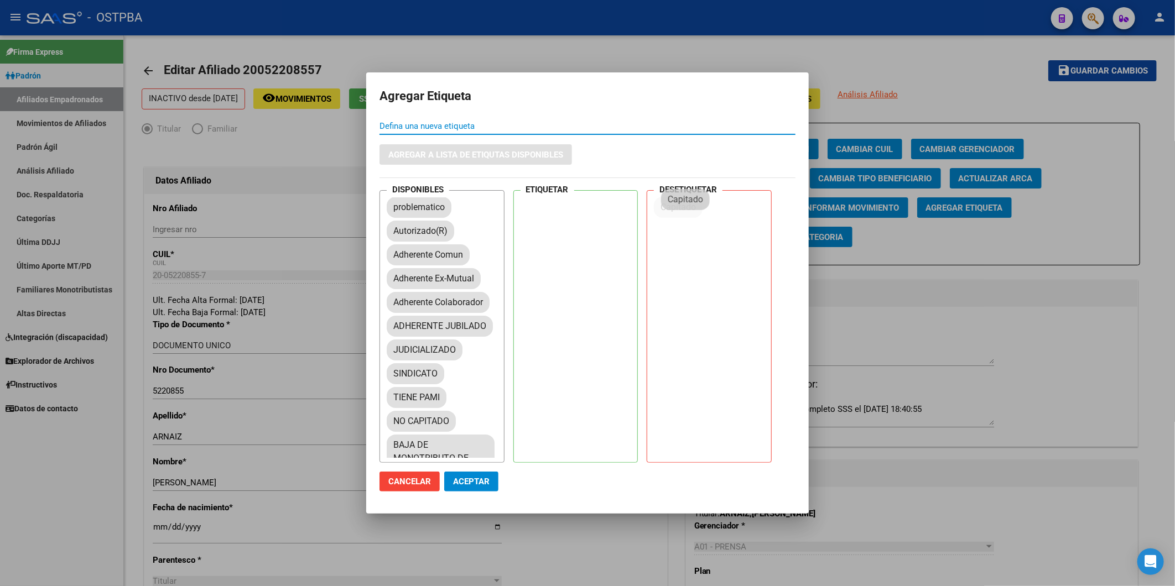
drag, startPoint x: 427, startPoint y: 229, endPoint x: 595, endPoint y: 361, distance: 213.9
click at [484, 484] on span "Aceptar" at bounding box center [471, 482] width 37 height 10
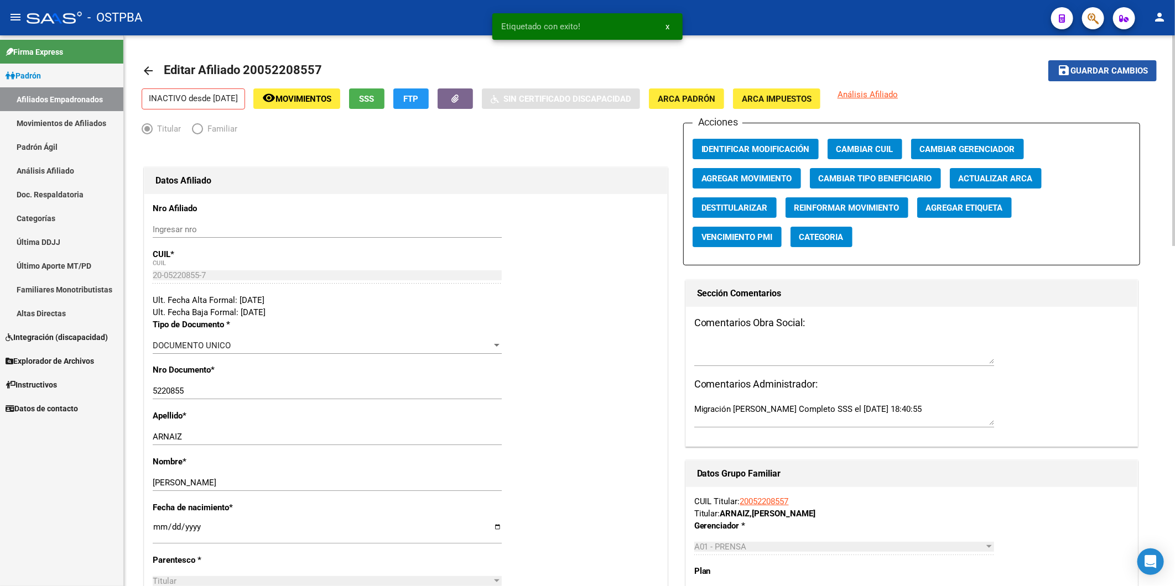
click at [1114, 72] on span "Guardar cambios" at bounding box center [1108, 71] width 77 height 10
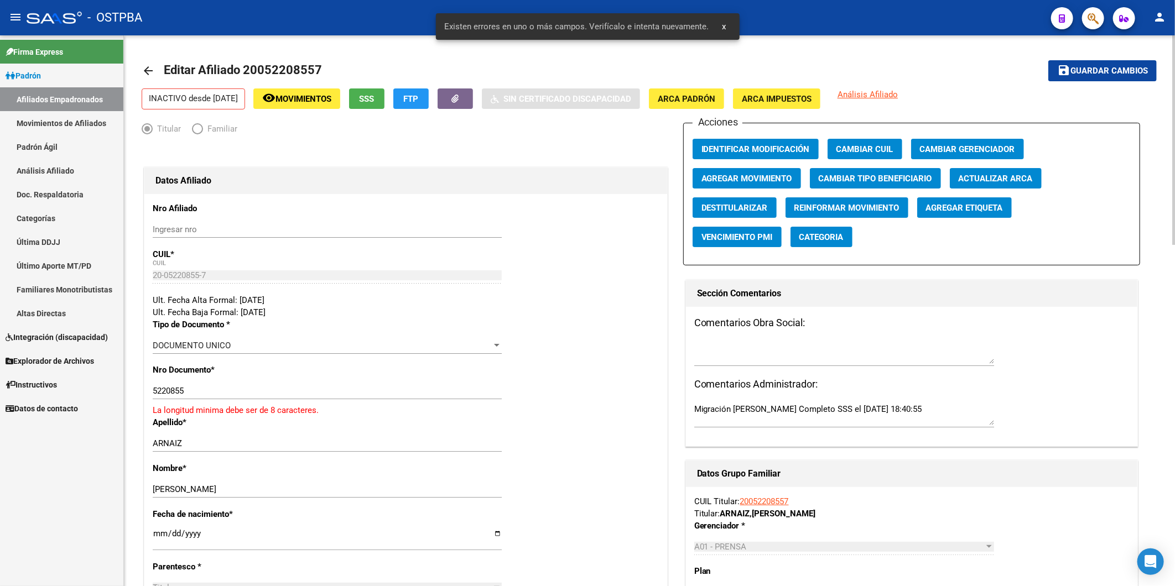
click at [153, 389] on input "5220855" at bounding box center [327, 391] width 349 height 10
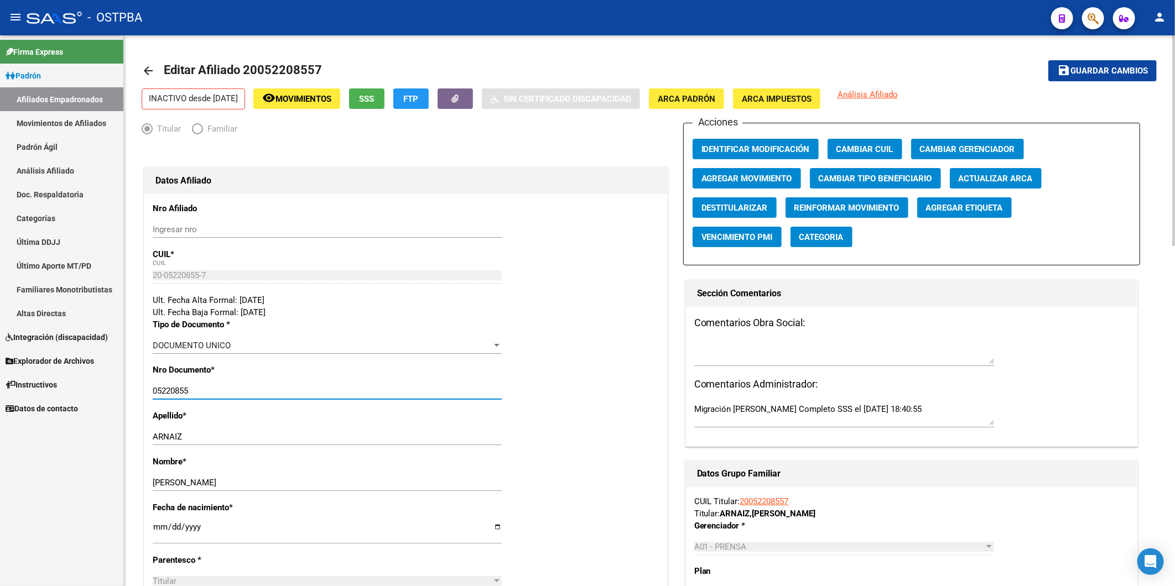
type input "05220855"
click at [1127, 70] on span "Guardar cambios" at bounding box center [1108, 71] width 77 height 10
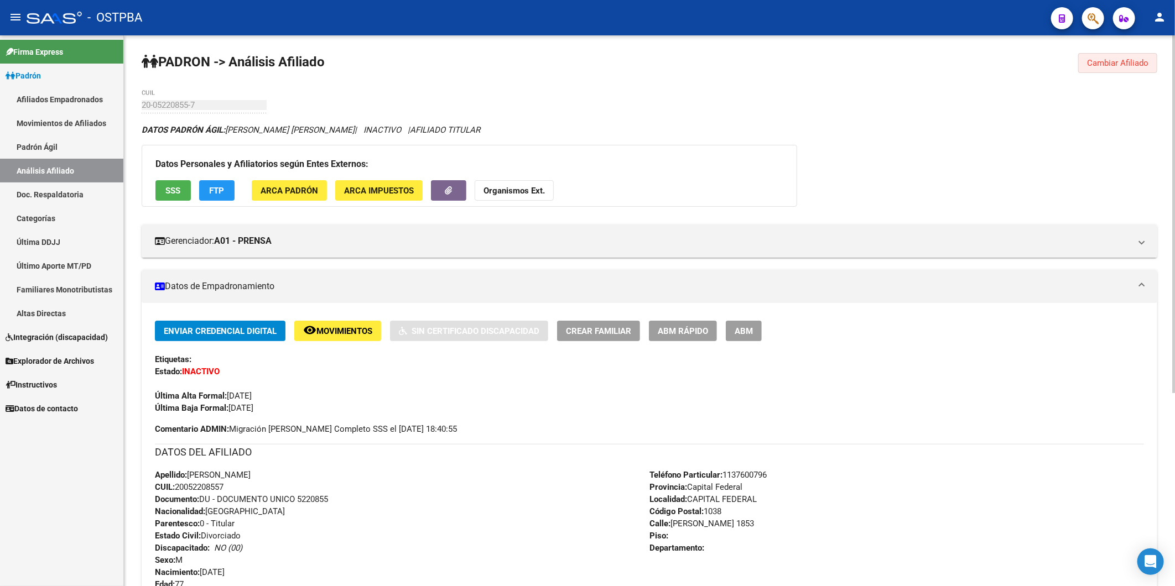
click at [1096, 69] on button "Cambiar Afiliado" at bounding box center [1117, 63] width 79 height 20
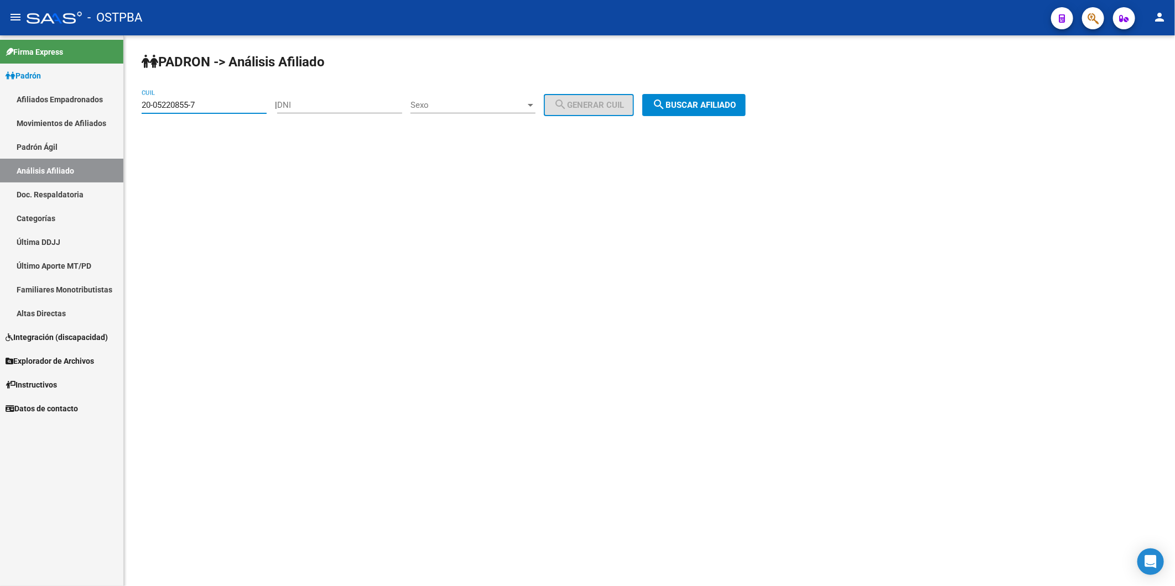
drag, startPoint x: 237, startPoint y: 104, endPoint x: 96, endPoint y: 108, distance: 140.6
click at [96, 108] on mat-sidenav-container "Firma Express Padrón Afiliados Empadronados Movimientos de Afiliados Padrón Ági…" at bounding box center [587, 310] width 1175 height 551
paste input "38301344-6"
type input "20-38301344-6"
click at [740, 103] on button "search Buscar afiliado" at bounding box center [693, 105] width 103 height 22
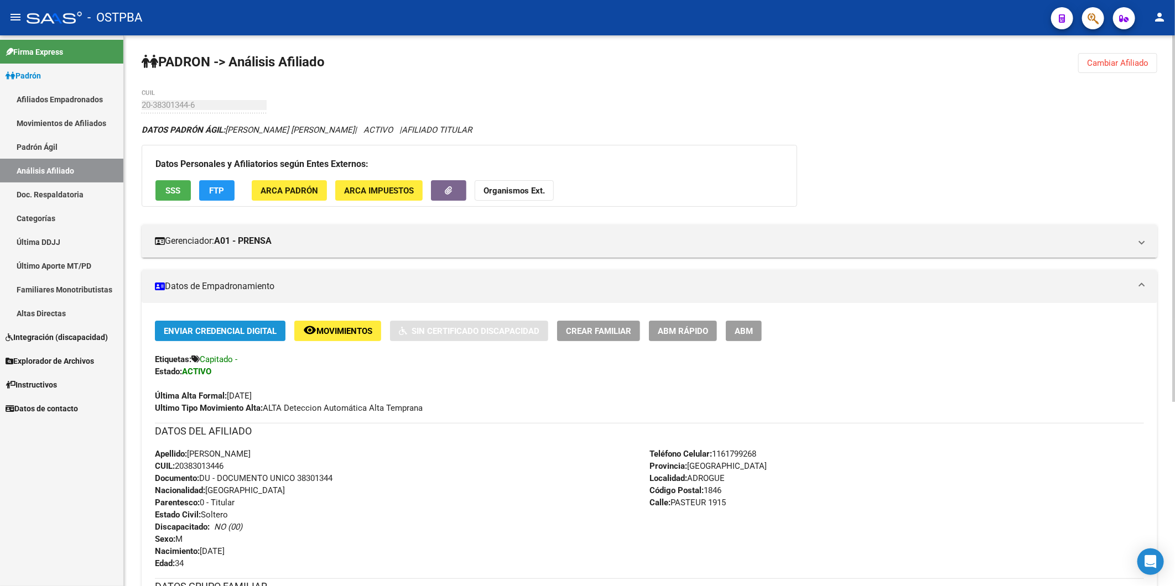
click at [203, 330] on span "Enviar Credencial Digital" at bounding box center [220, 331] width 113 height 10
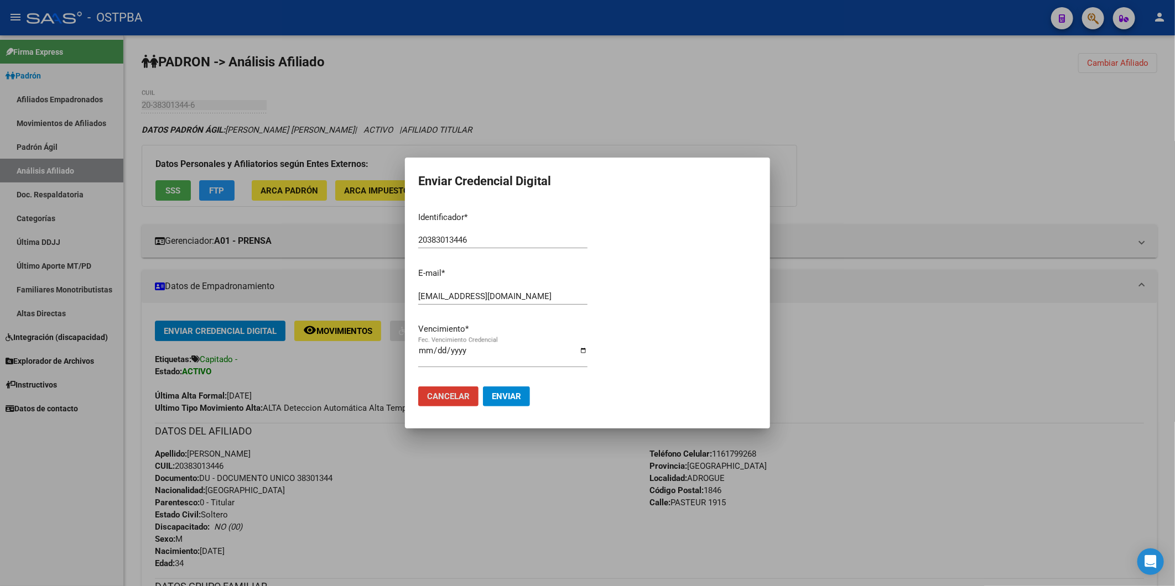
click at [422, 351] on input "Fec. Vencimiento Credencial" at bounding box center [502, 355] width 169 height 18
type input "2026-08-01"
click at [511, 393] on span "Enviar" at bounding box center [506, 397] width 29 height 10
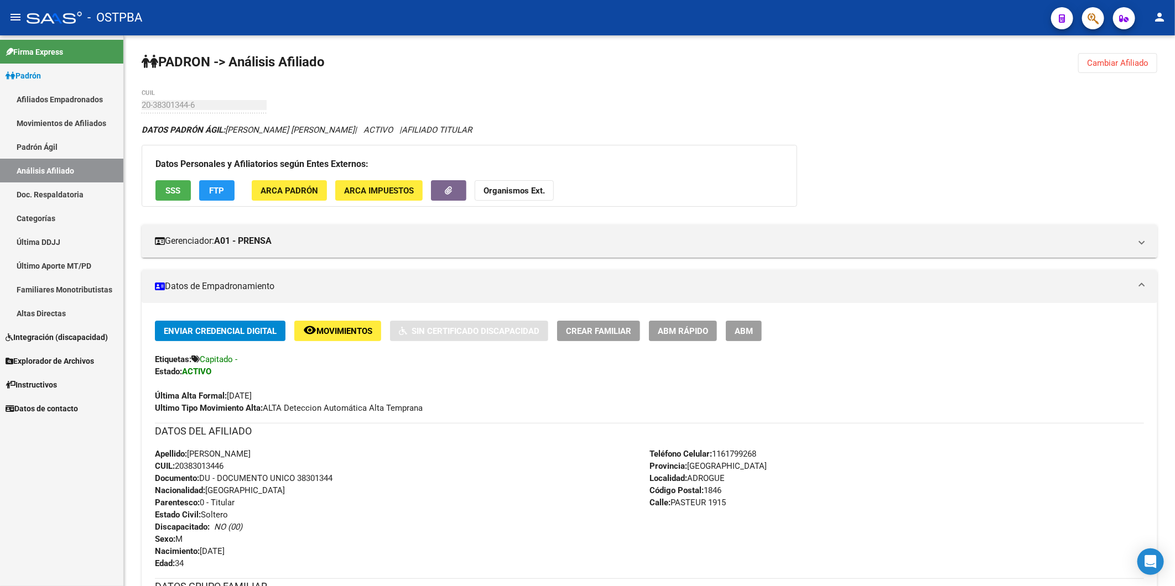
click at [66, 168] on link "Análisis Afiliado" at bounding box center [61, 171] width 123 height 24
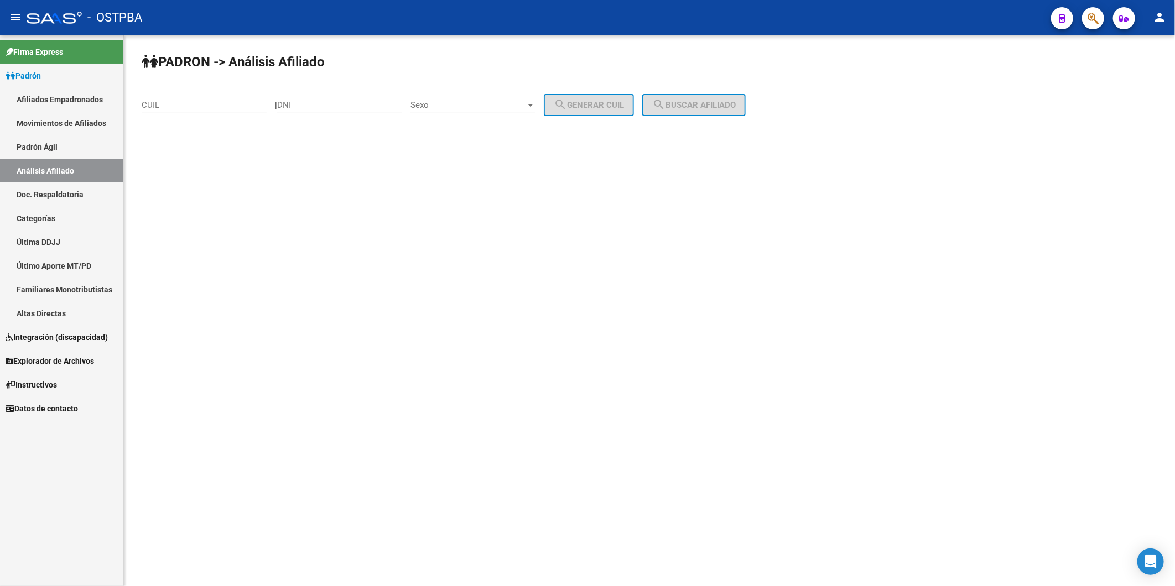
click at [937, 432] on mat-sidenav-content "PADRON -> Análisis Afiliado CUIL | DNI Sexo Sexo search Generar CUIL search Bus…" at bounding box center [649, 310] width 1051 height 551
click at [59, 168] on link "Análisis Afiliado" at bounding box center [61, 171] width 123 height 24
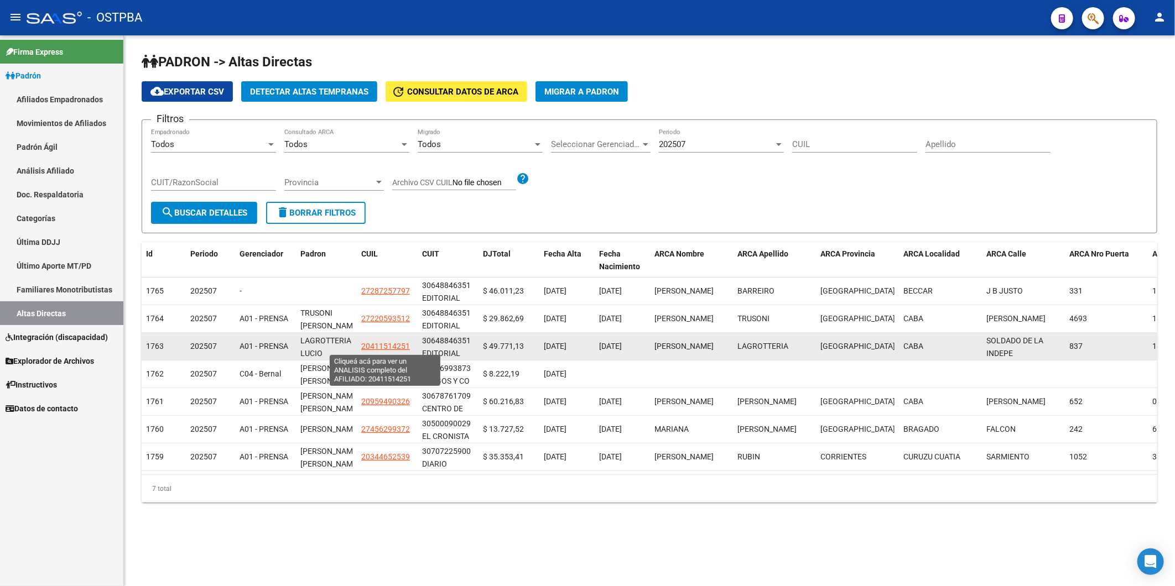
click at [375, 343] on span "20411514251" at bounding box center [385, 346] width 49 height 9
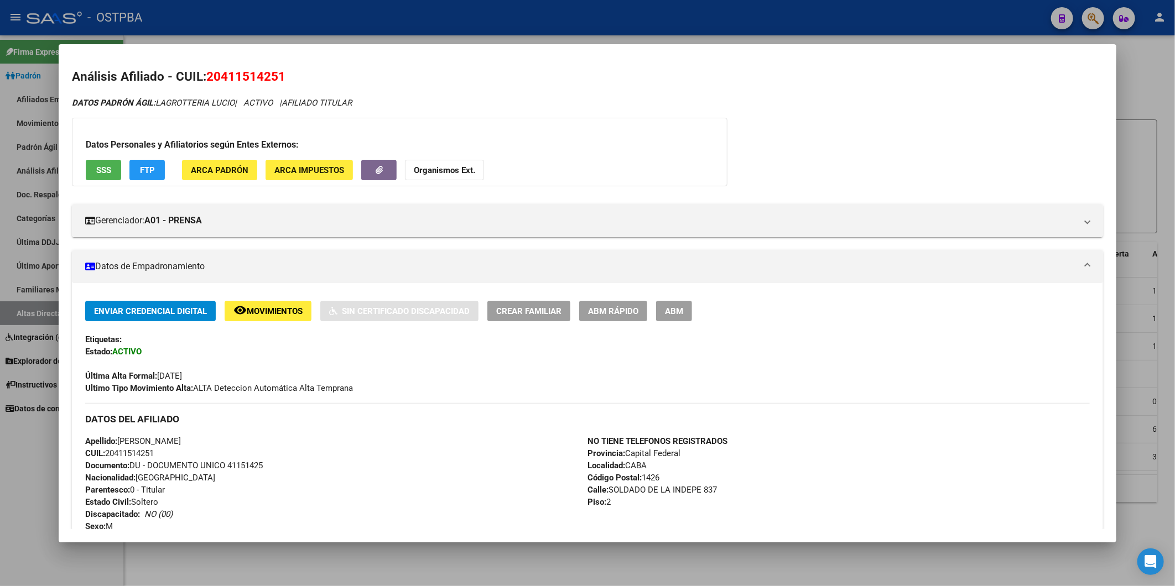
click at [622, 312] on span "ABM Rápido" at bounding box center [613, 311] width 50 height 10
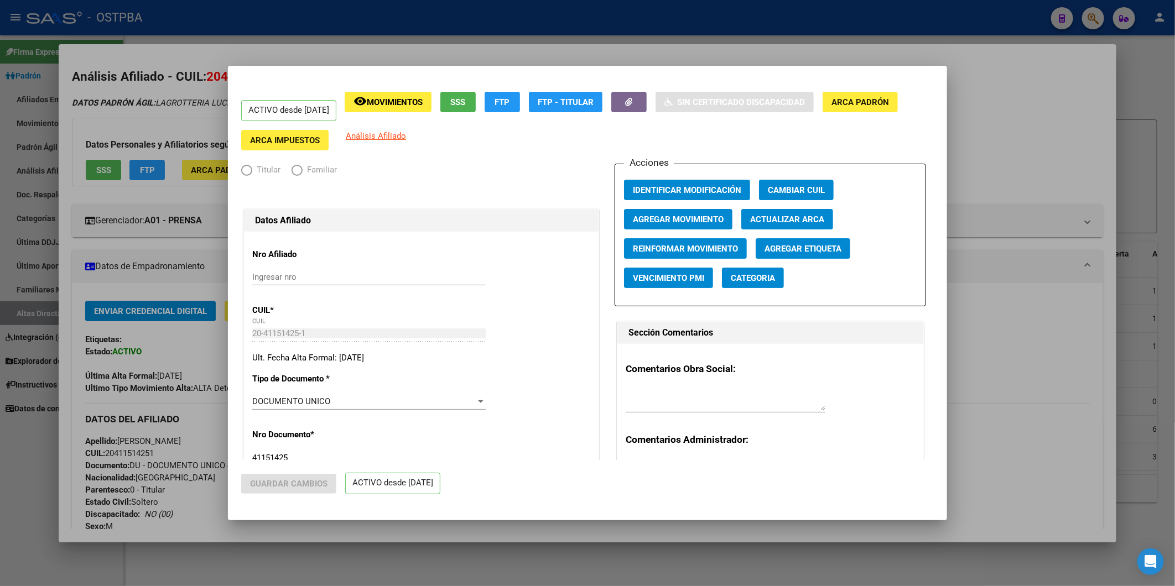
radio input "true"
type input "30-64884635-1"
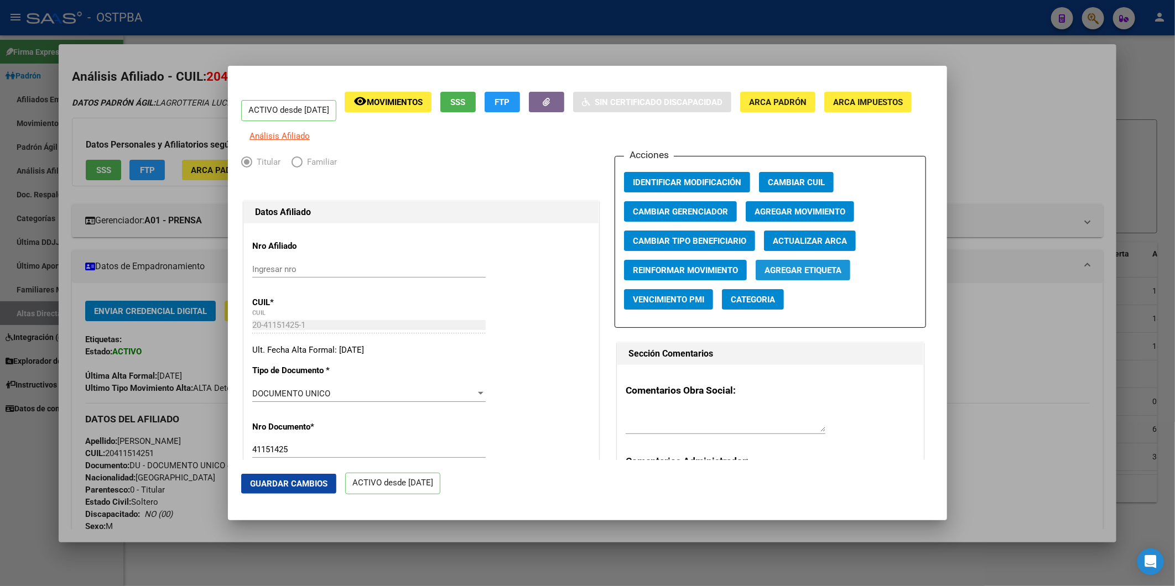
click at [794, 276] on span "Agregar Etiqueta" at bounding box center [803, 271] width 77 height 10
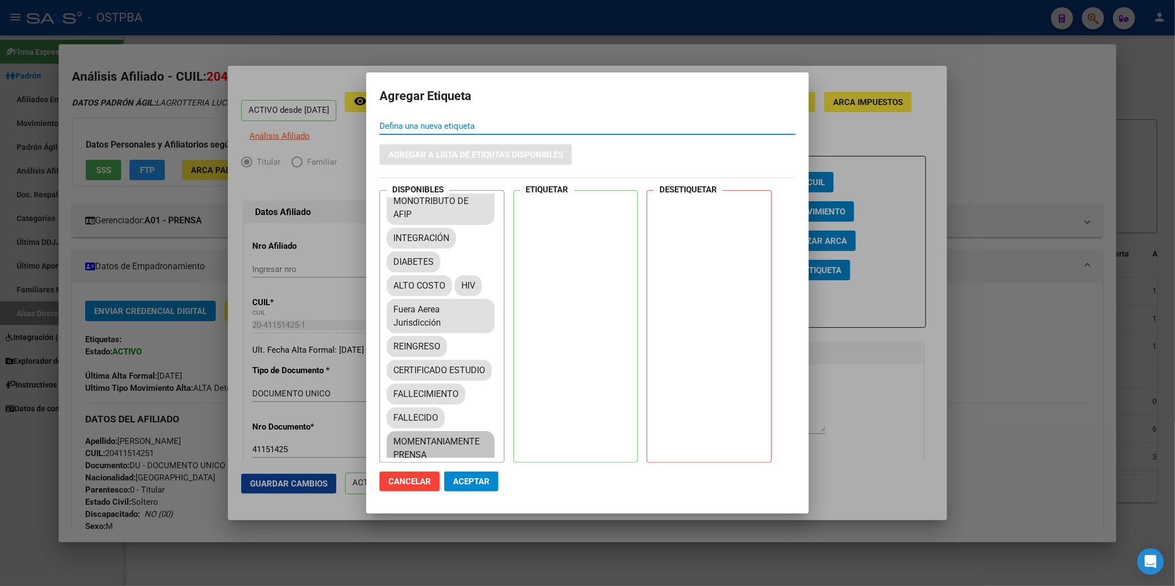
scroll to position [205, 0]
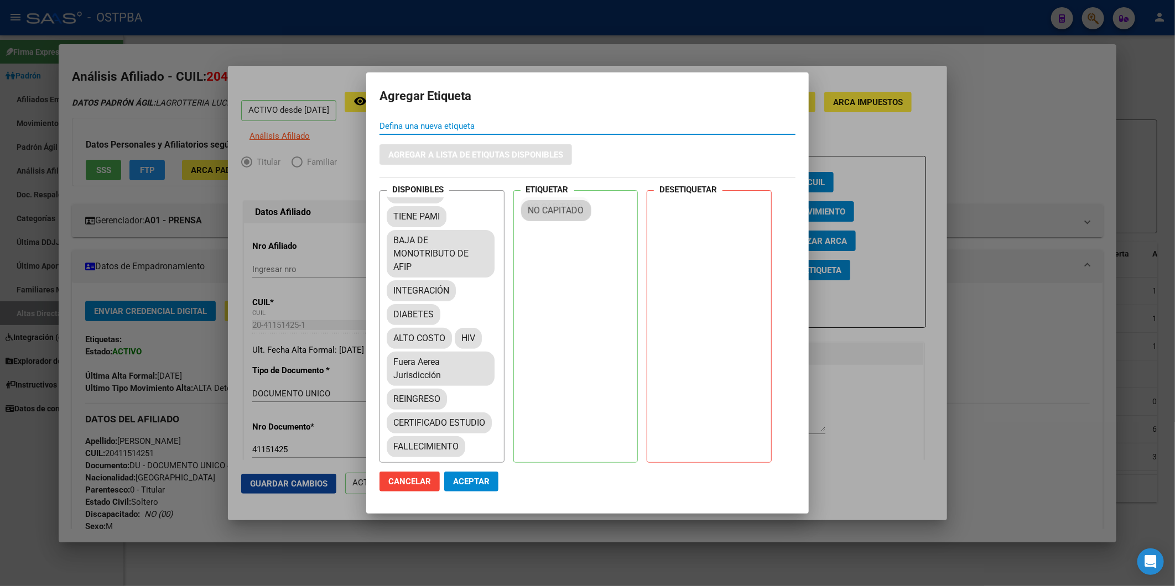
drag, startPoint x: 458, startPoint y: 264, endPoint x: 511, endPoint y: 447, distance: 190.7
click at [479, 484] on span "Aceptar" at bounding box center [471, 482] width 37 height 10
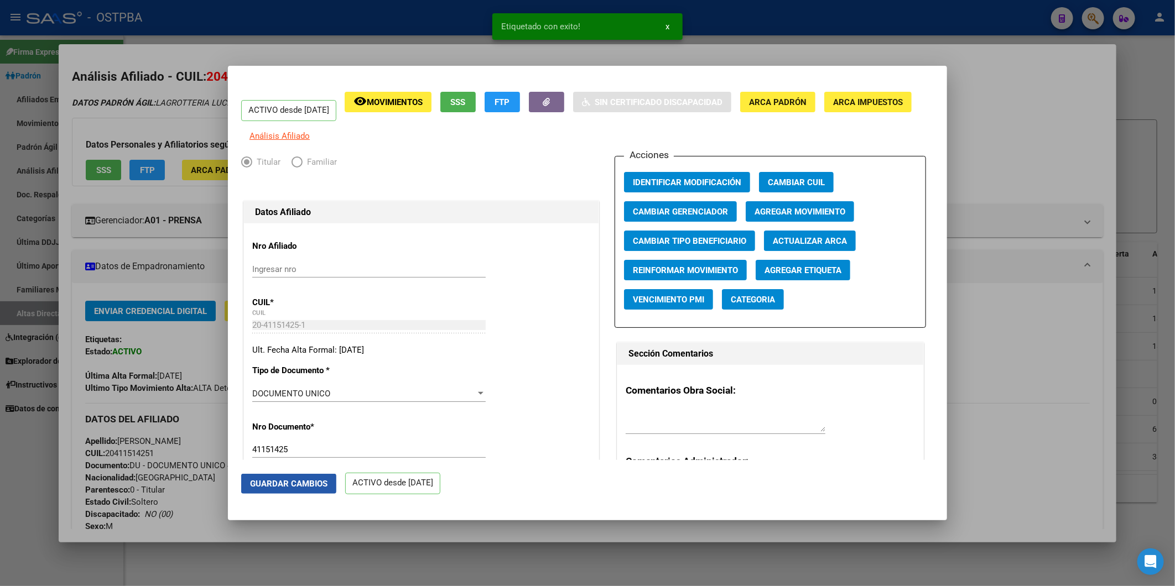
click at [316, 482] on span "Guardar Cambios" at bounding box center [288, 484] width 77 height 10
click at [1067, 323] on div at bounding box center [587, 293] width 1175 height 586
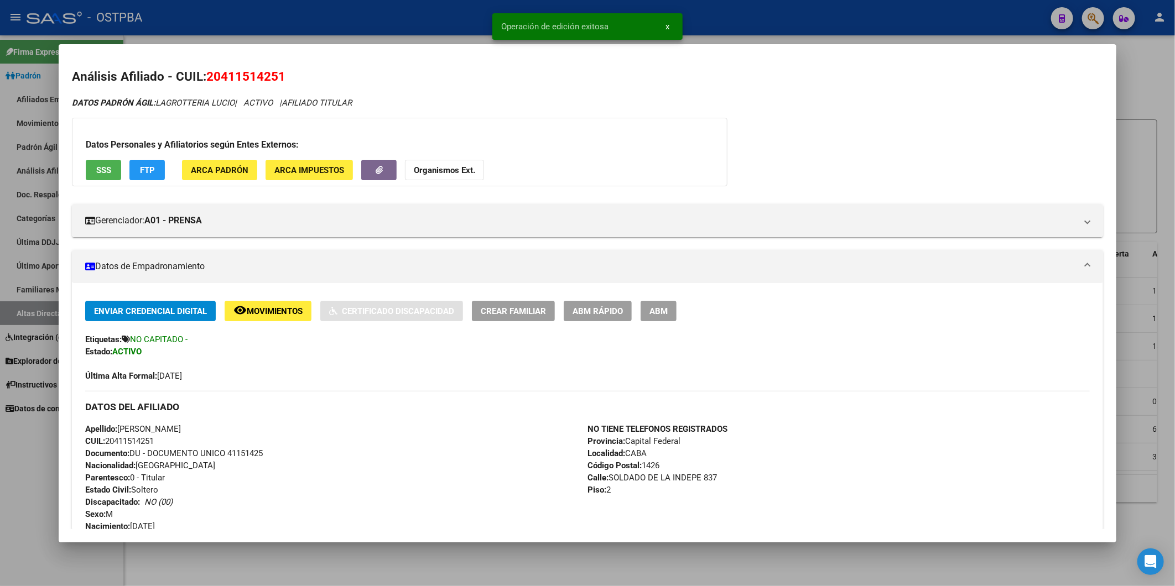
click at [1145, 164] on div at bounding box center [587, 293] width 1175 height 586
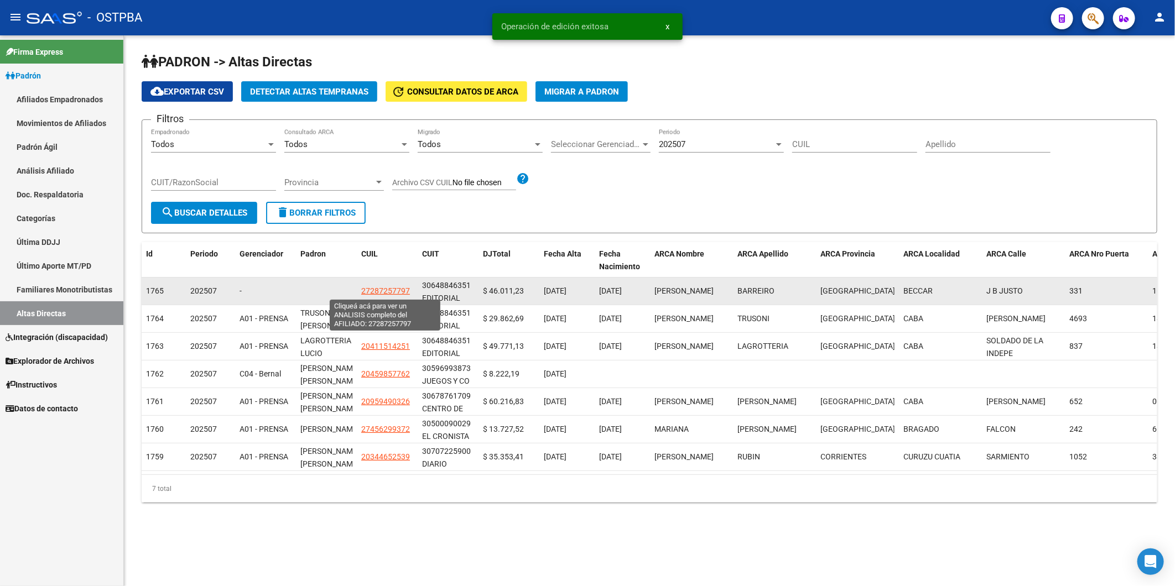
click at [384, 287] on span "27287257797" at bounding box center [385, 291] width 49 height 9
type textarea "27287257797"
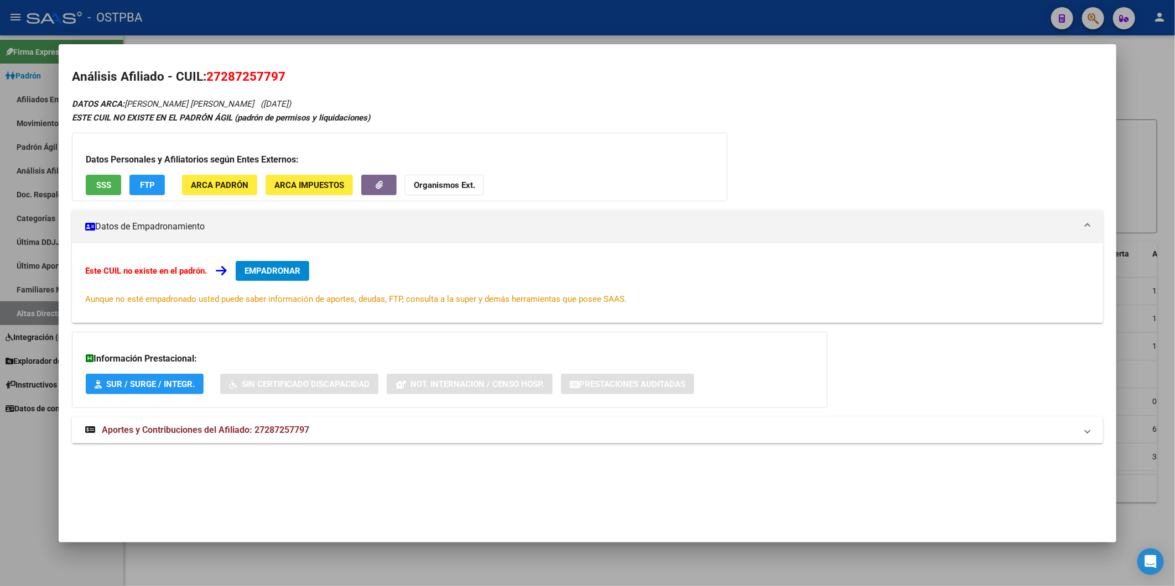
click at [268, 268] on span "EMPADRONAR" at bounding box center [273, 271] width 56 height 10
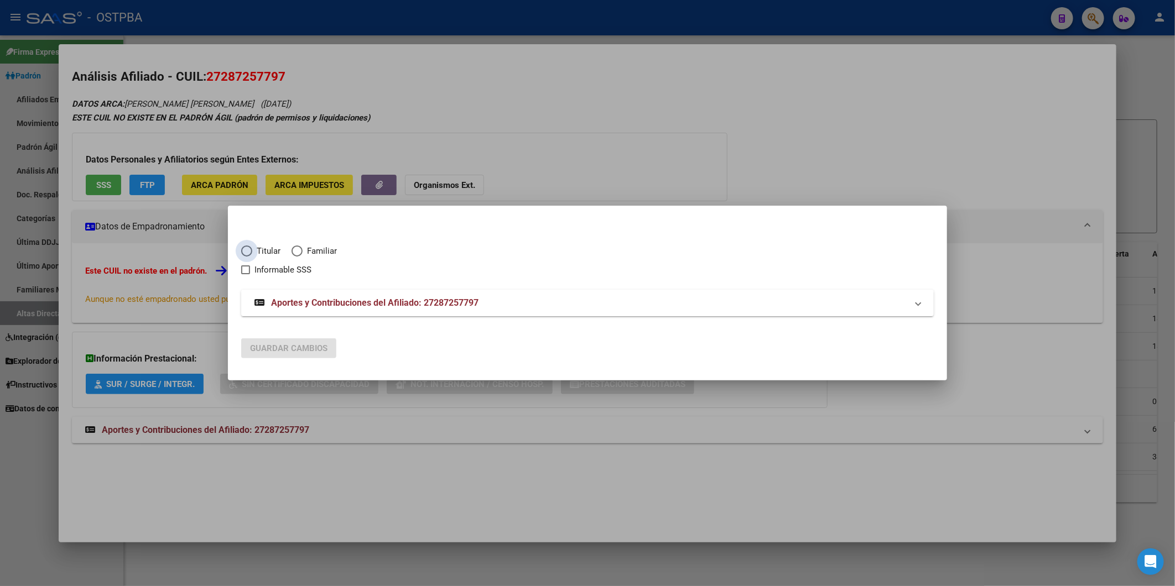
click at [259, 251] on span "Titular" at bounding box center [266, 251] width 28 height 13
click at [252, 251] on input "Titular" at bounding box center [246, 251] width 11 height 11
radio input "true"
checkbox input "true"
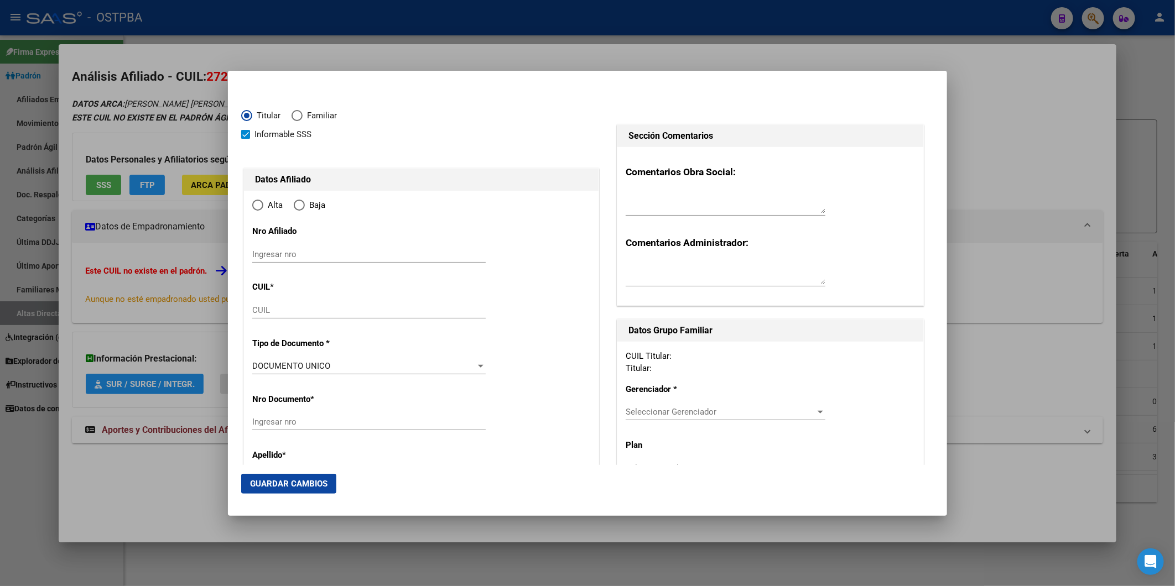
type input "27-28725779-7"
type input "28725779"
type input "BARREIRO"
type input "[PERSON_NAME]"
type input "1981-04-07"
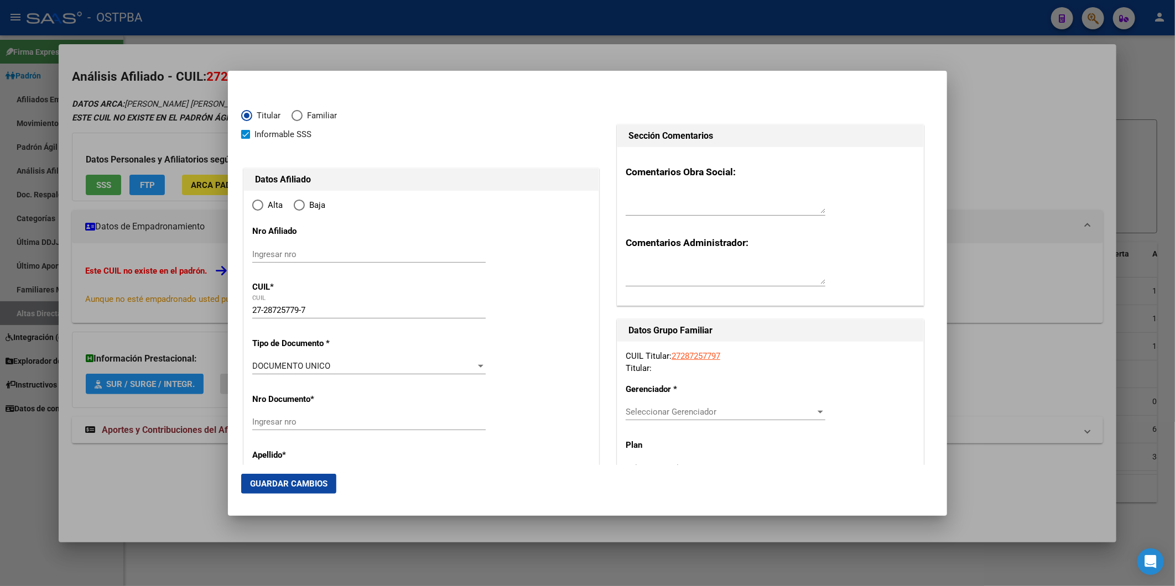
type input "BECCAR"
type input "1643"
type input "J B JUSTO"
type input "331"
type input "0"
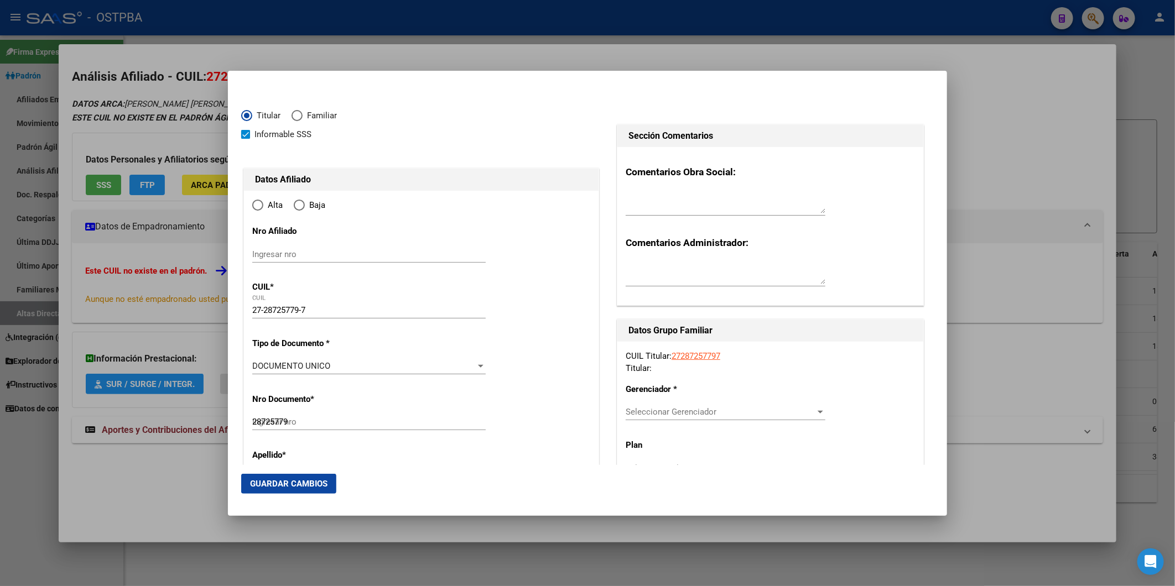
radio input "true"
click at [257, 366] on input "Ingresar fecha" at bounding box center [368, 370] width 233 height 18
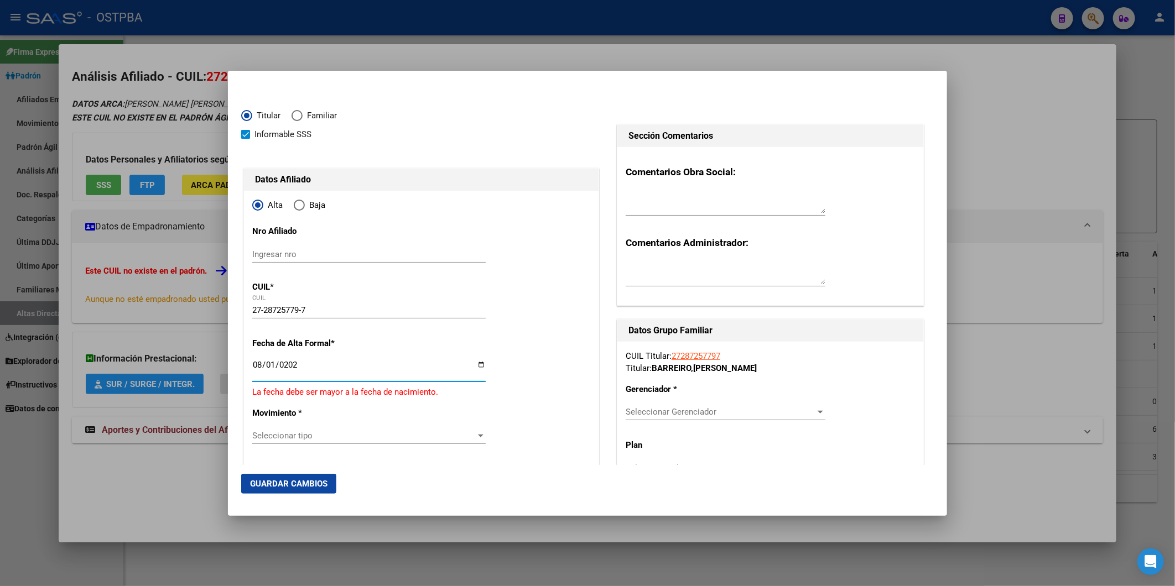
type input "2025-08-01"
click at [480, 428] on div at bounding box center [481, 429] width 6 height 3
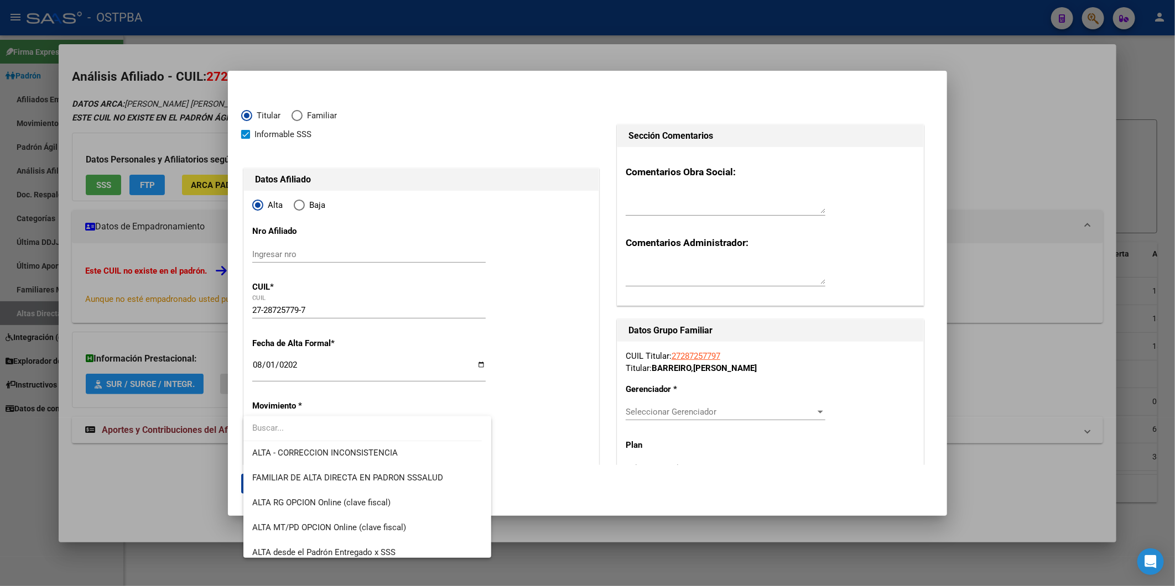
scroll to position [381, 0]
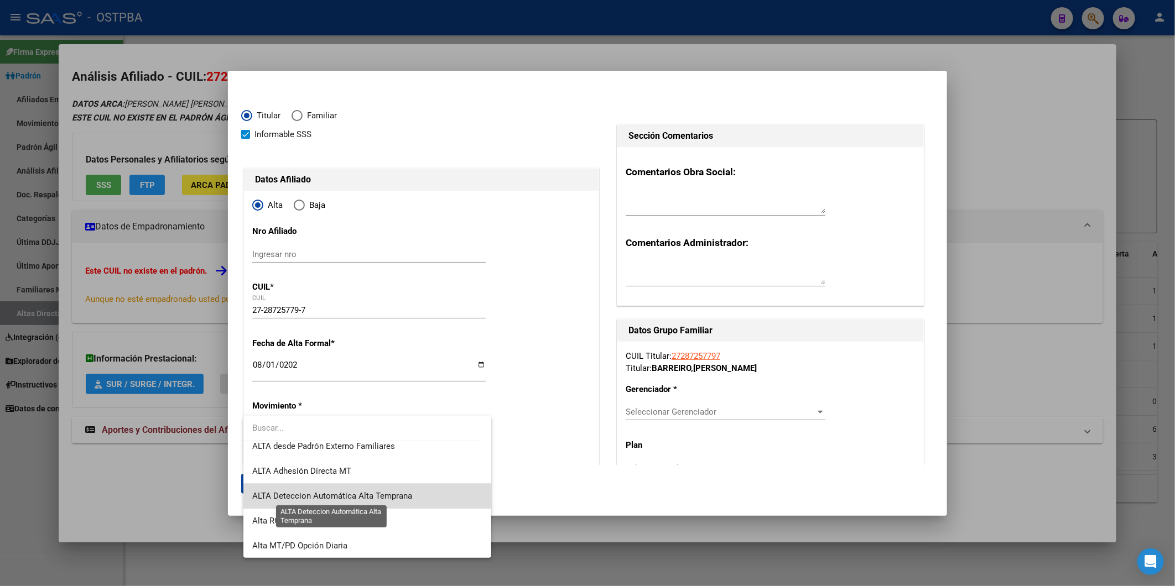
click at [408, 498] on span "ALTA Deteccion Automática Alta Temprana" at bounding box center [332, 496] width 160 height 10
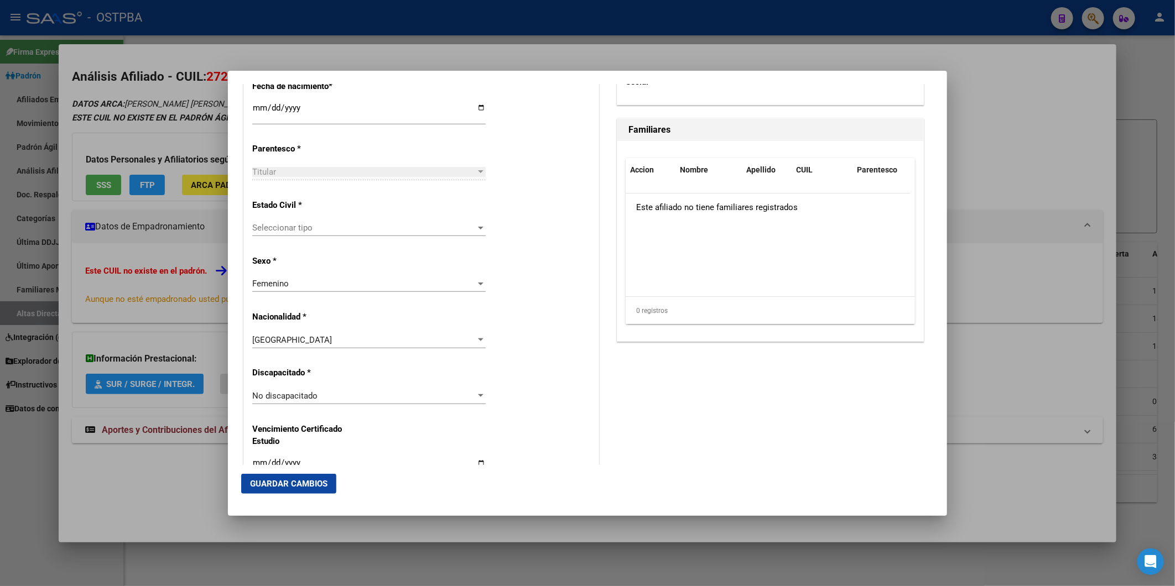
scroll to position [615, 0]
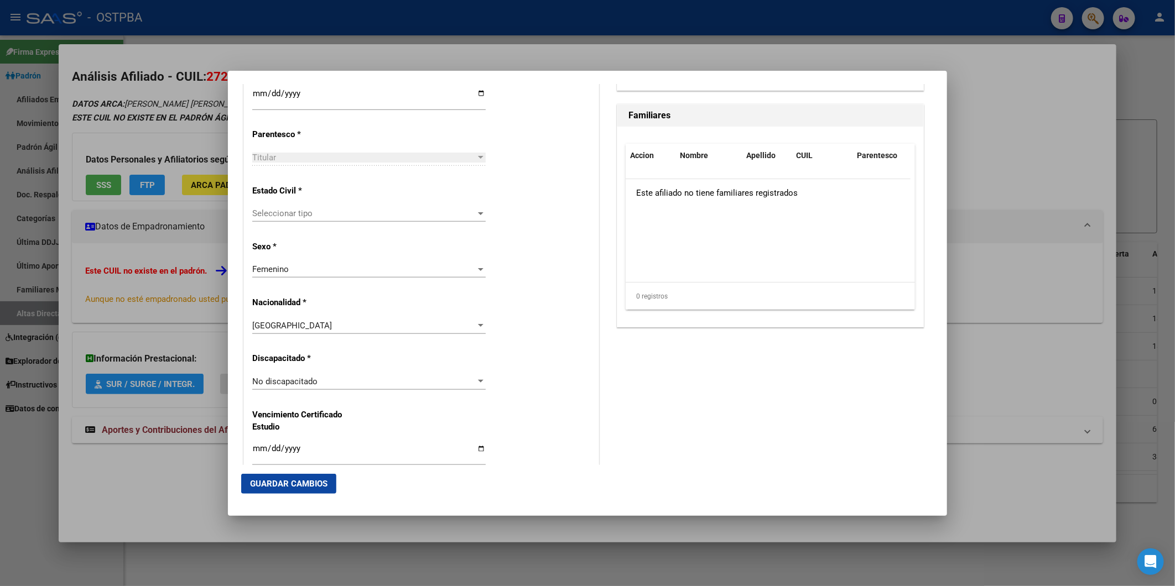
drag, startPoint x: 472, startPoint y: 209, endPoint x: 477, endPoint y: 215, distance: 7.5
click at [476, 209] on div at bounding box center [481, 213] width 10 height 9
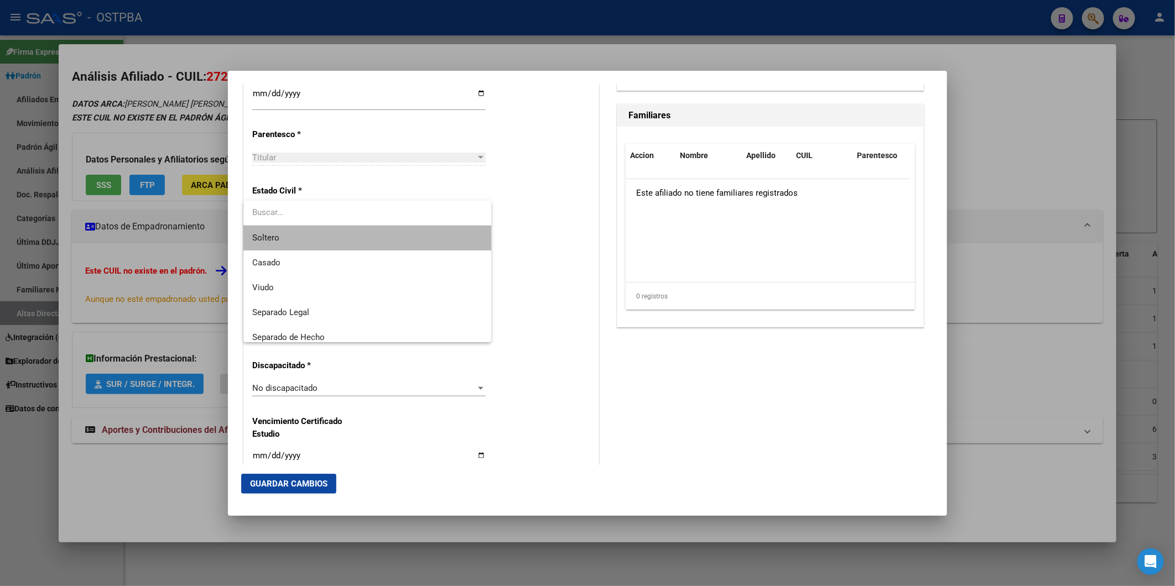
click at [435, 241] on span "Soltero" at bounding box center [367, 238] width 230 height 25
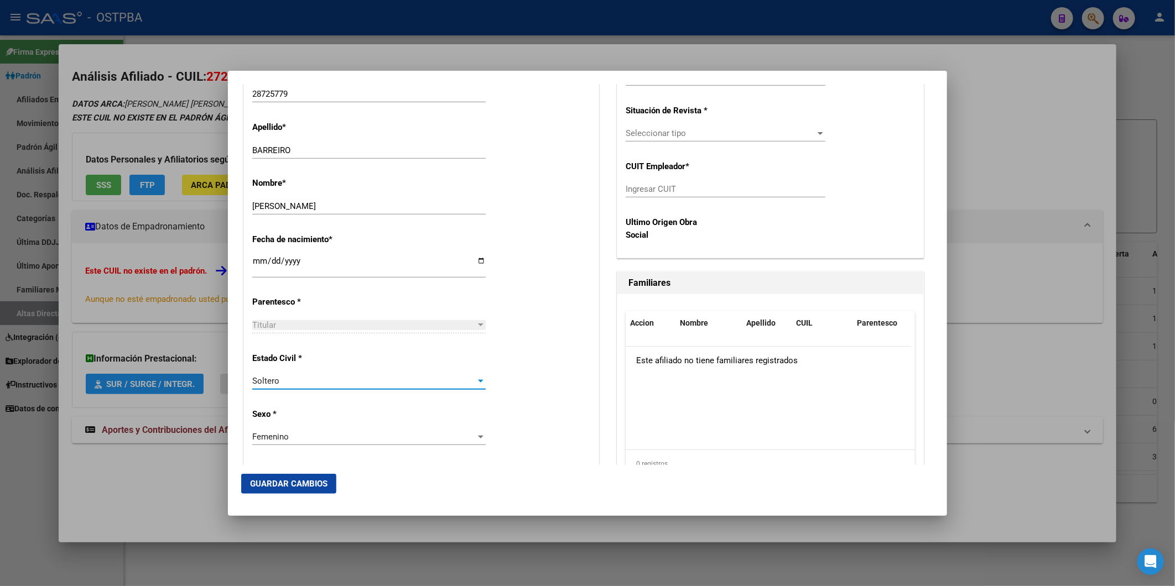
scroll to position [246, 0]
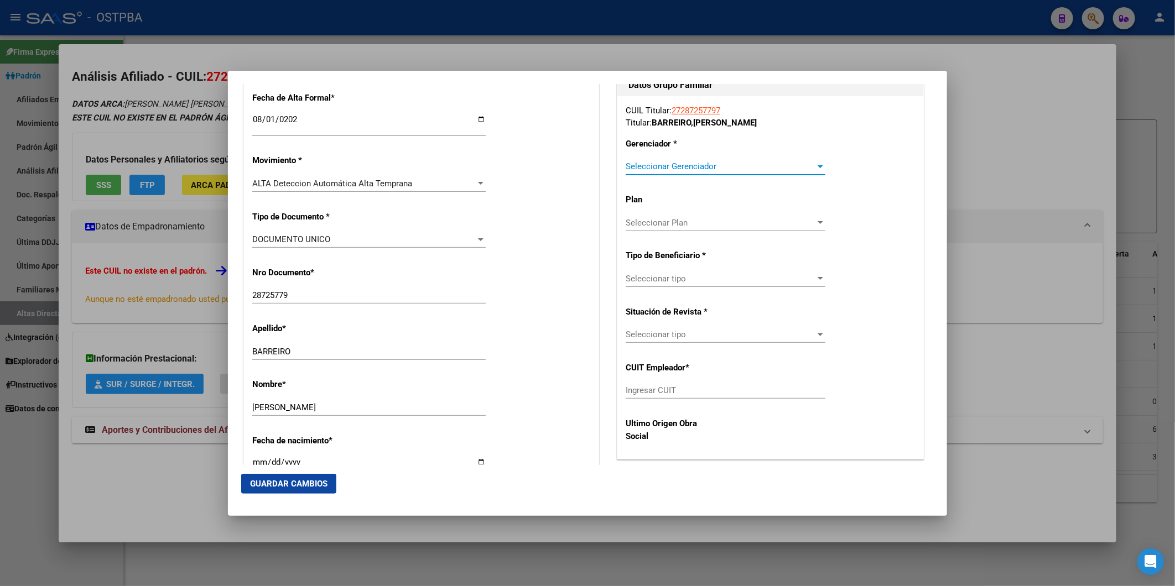
click at [818, 165] on div at bounding box center [821, 166] width 6 height 3
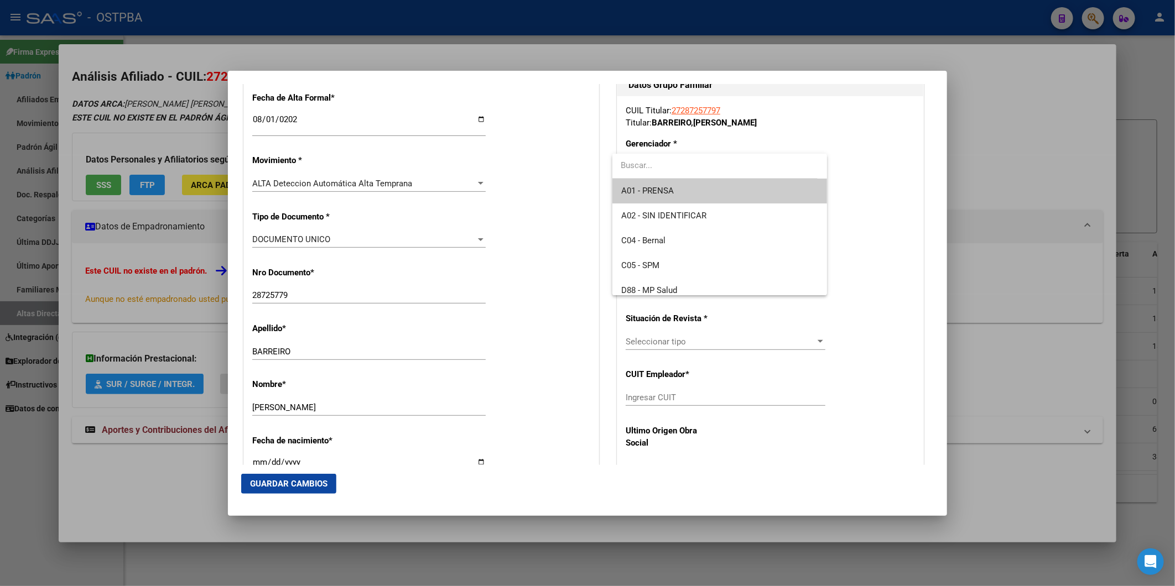
click at [738, 193] on span "A01 - PRENSA" at bounding box center [719, 191] width 197 height 25
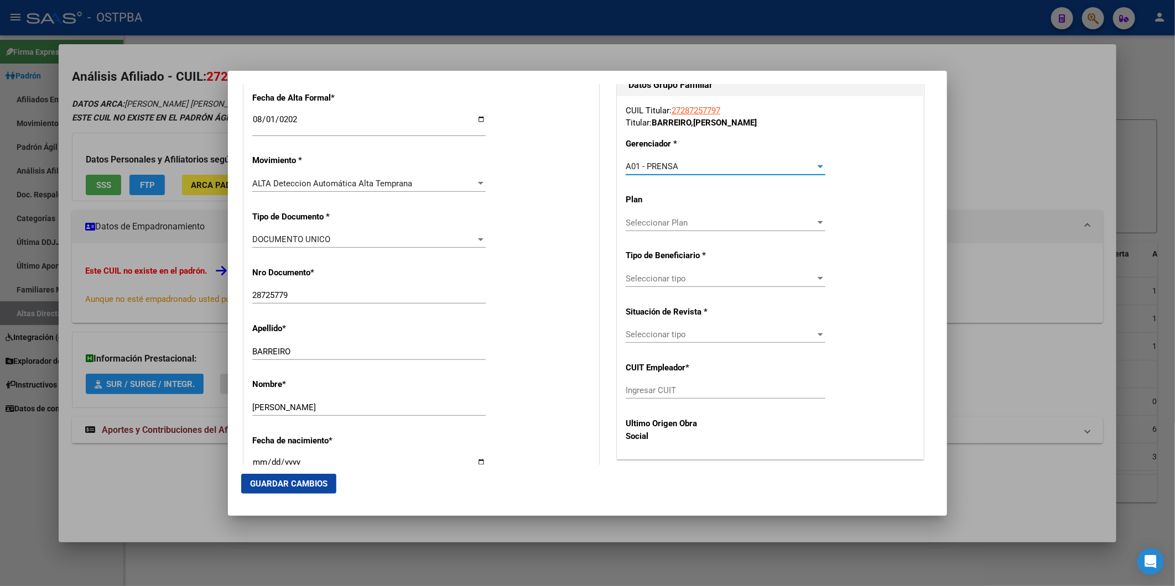
click at [818, 223] on div at bounding box center [821, 222] width 6 height 3
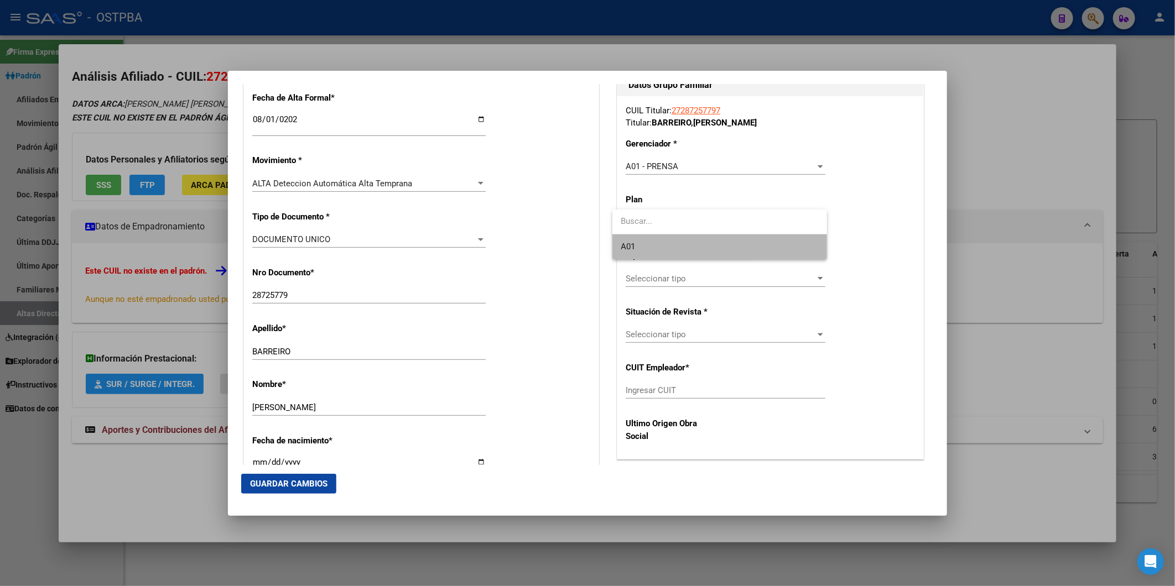
click at [777, 256] on span "A01" at bounding box center [719, 247] width 197 height 25
click at [815, 282] on div at bounding box center [820, 278] width 10 height 9
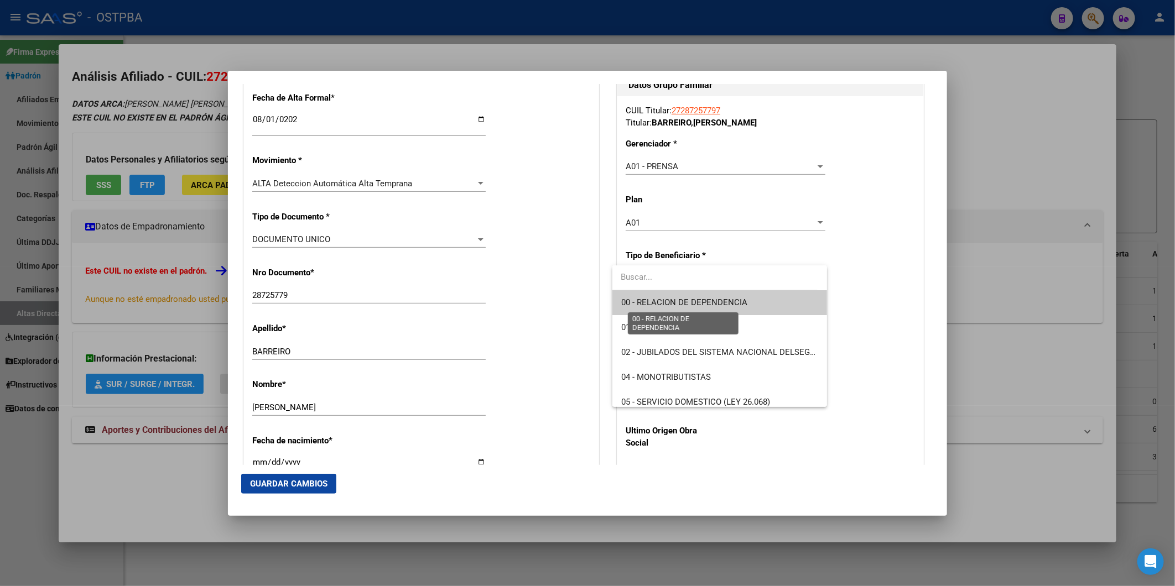
click at [725, 308] on span "00 - RELACION DE DEPENDENCIA" at bounding box center [684, 303] width 126 height 10
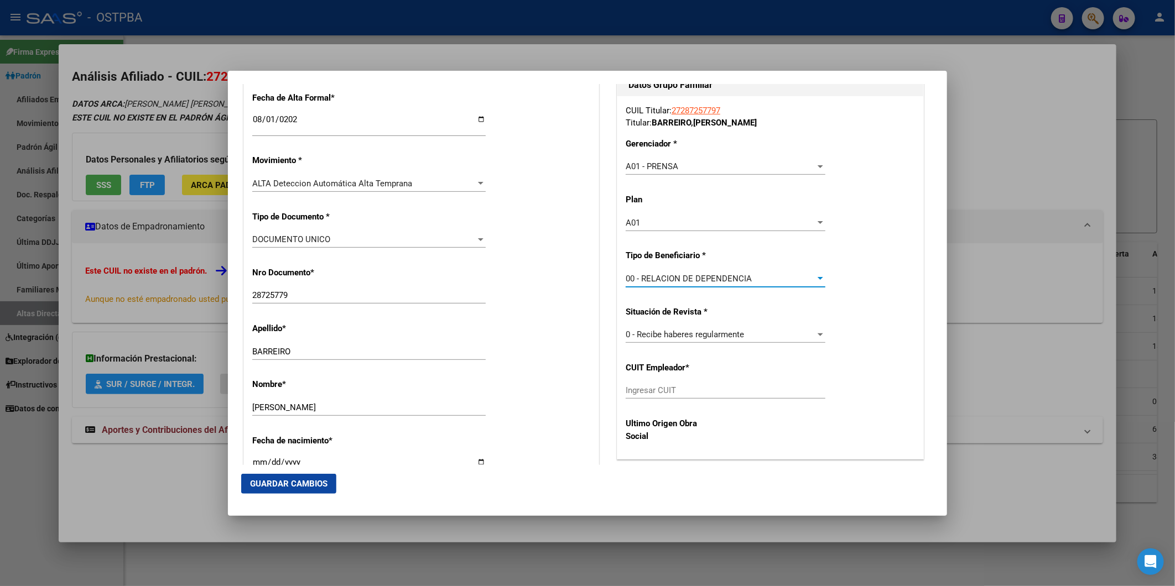
type input "30-64884635-1"
click at [292, 479] on span "Guardar Cambios" at bounding box center [288, 484] width 77 height 10
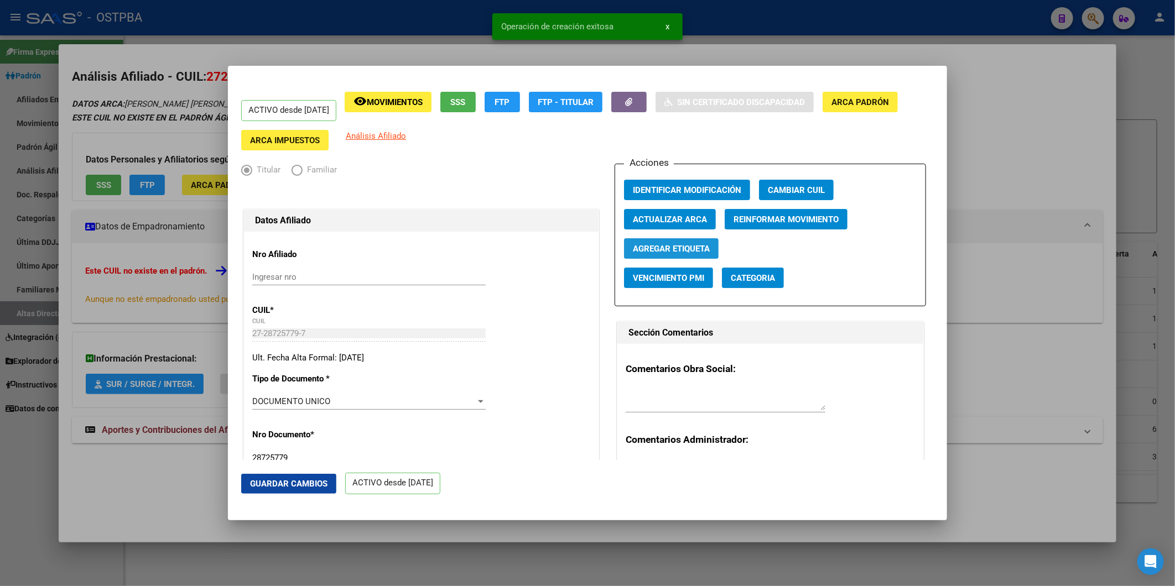
click at [674, 251] on span "Agregar Etiqueta" at bounding box center [671, 249] width 77 height 10
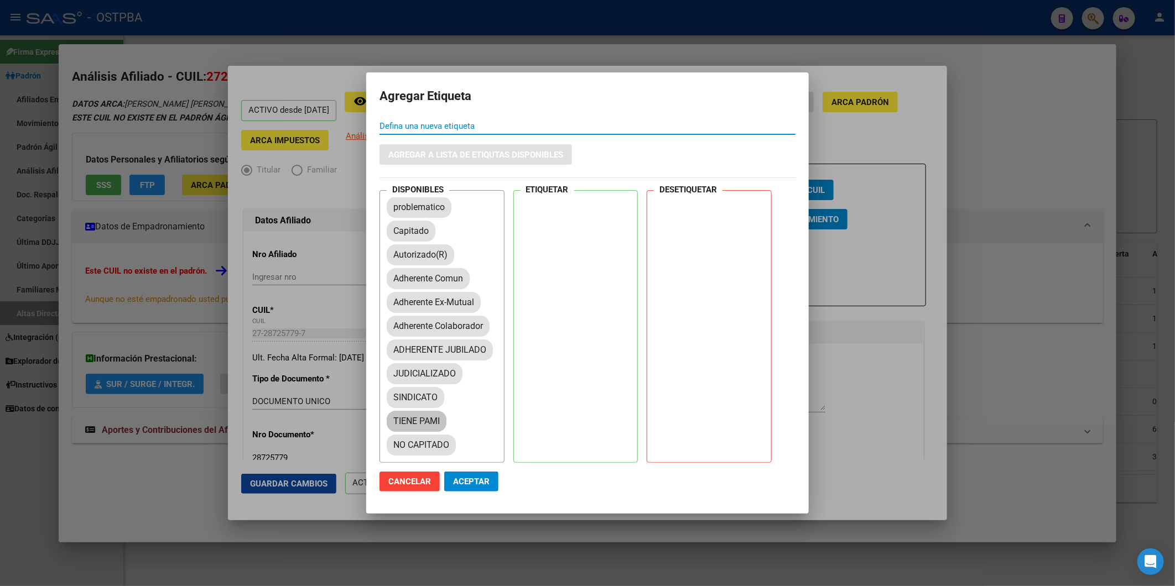
scroll to position [184, 0]
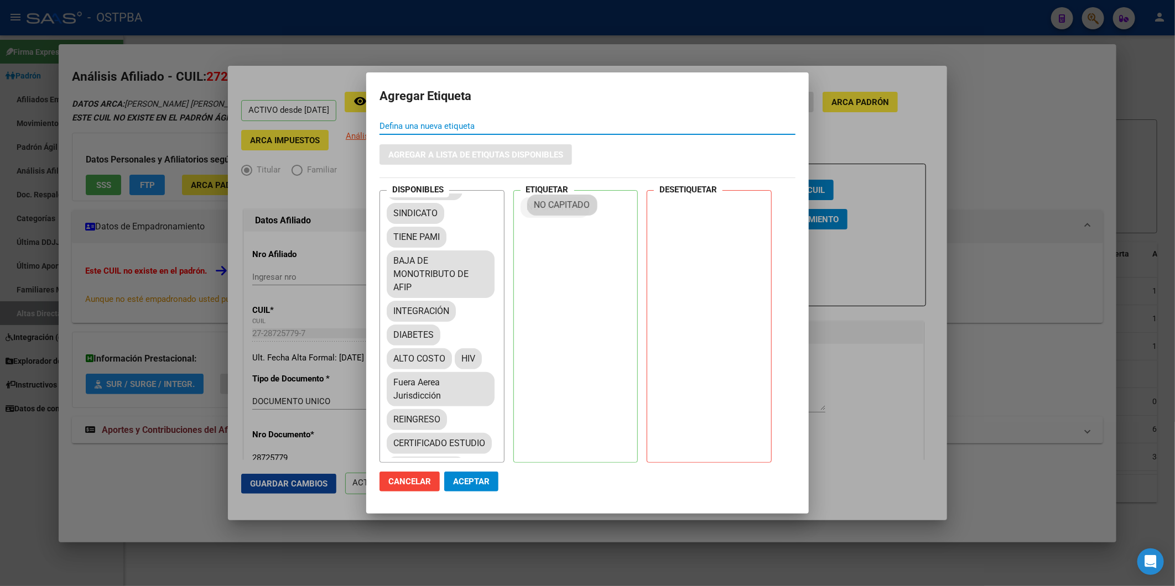
drag, startPoint x: 408, startPoint y: 285, endPoint x: 551, endPoint y: 202, distance: 164.8
click at [483, 477] on span "Aceptar" at bounding box center [471, 482] width 37 height 10
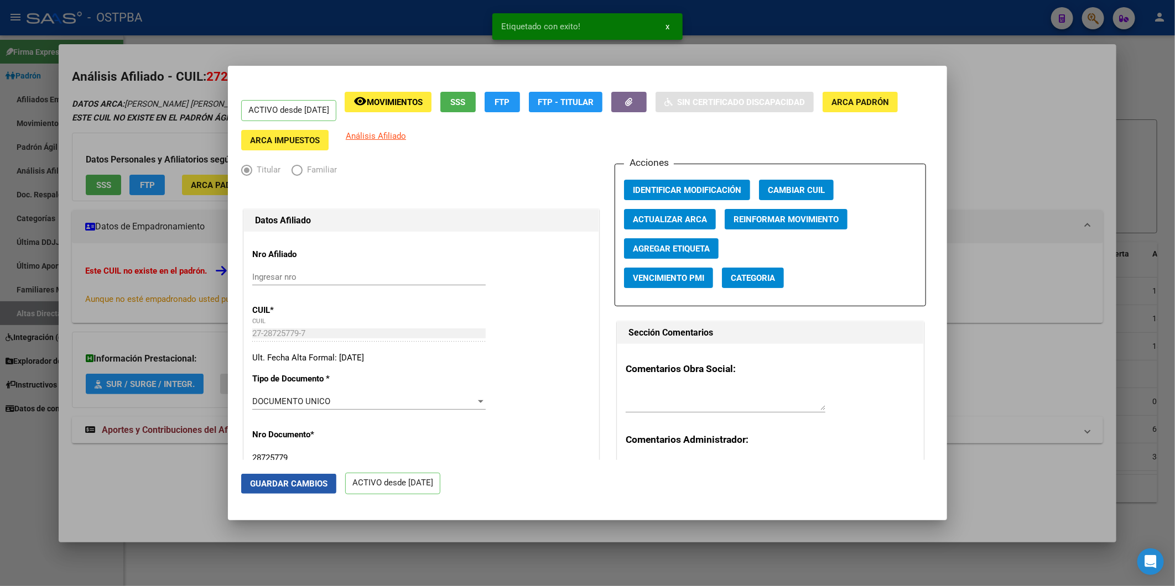
click at [258, 482] on span "Guardar Cambios" at bounding box center [288, 484] width 77 height 10
click at [1074, 134] on div at bounding box center [587, 293] width 1175 height 586
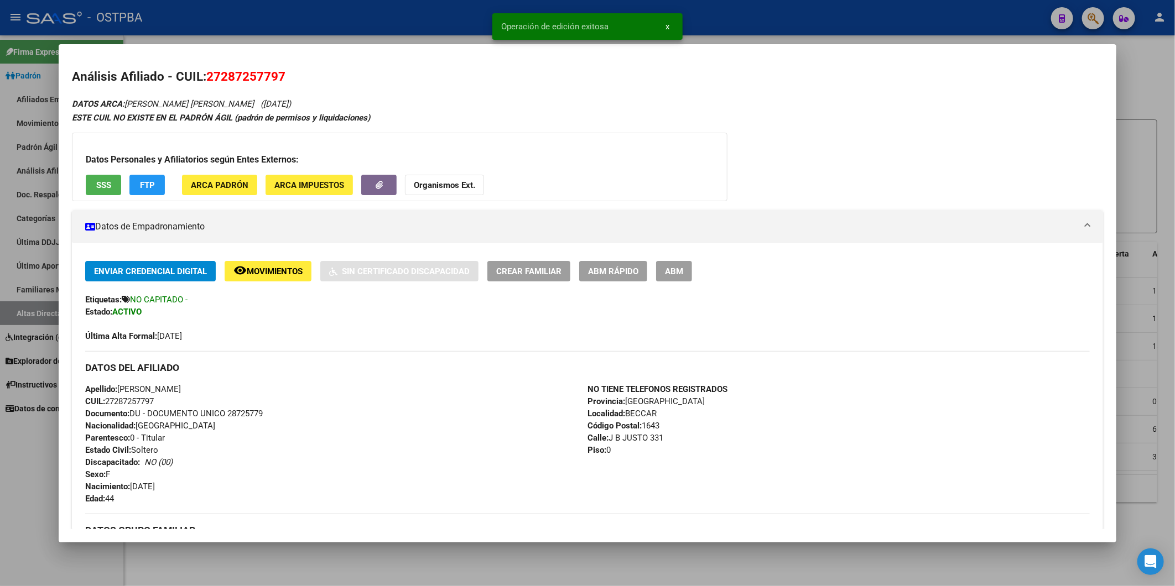
click at [1139, 73] on div at bounding box center [587, 293] width 1175 height 586
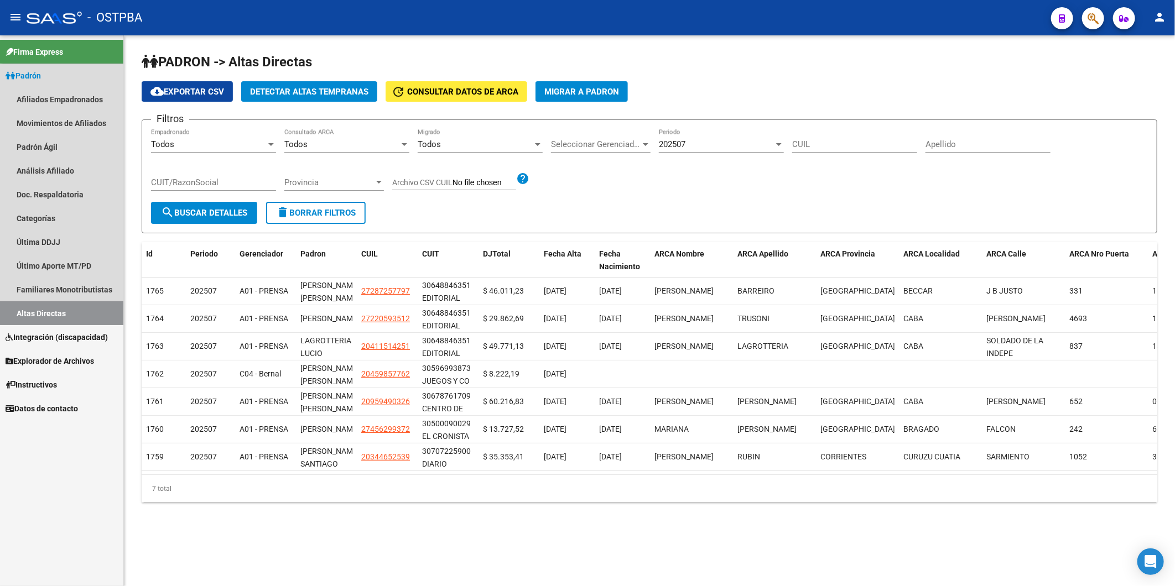
click at [70, 310] on link "Altas Directas" at bounding box center [61, 314] width 123 height 24
click at [46, 169] on link "Análisis Afiliado" at bounding box center [61, 171] width 123 height 24
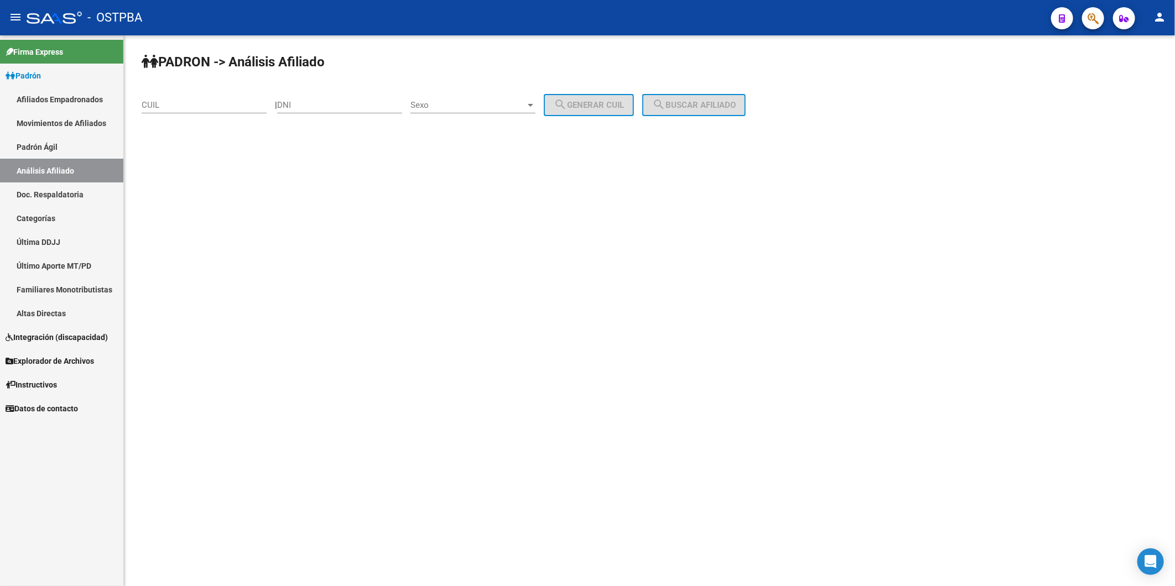
click at [1110, 61] on div "PADRON -> Análisis Afiliado CUIL | DNI Sexo Sexo search Generar CUIL search Bus…" at bounding box center [649, 93] width 1051 height 116
click at [368, 107] on input "DNI" at bounding box center [339, 105] width 125 height 10
type input "22741936"
click at [533, 105] on div at bounding box center [531, 105] width 6 height 3
click at [532, 96] on span "Masculino" at bounding box center [485, 104] width 125 height 25
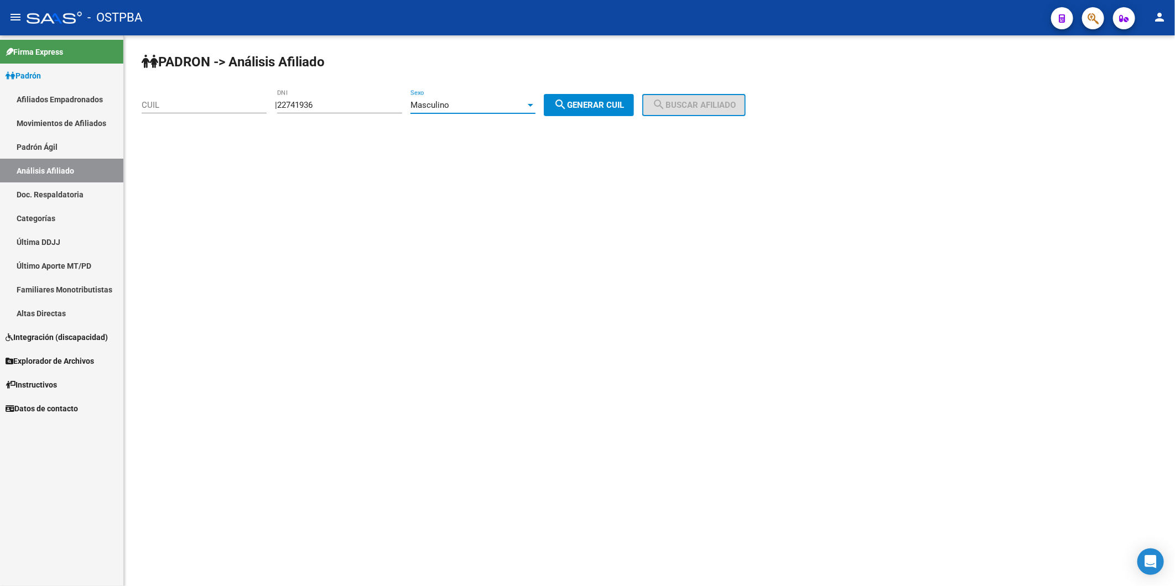
drag, startPoint x: 574, startPoint y: 100, endPoint x: 716, endPoint y: 127, distance: 144.8
click at [567, 100] on mat-icon "search" at bounding box center [560, 104] width 13 height 13
type input "23-22741936-9"
click at [708, 107] on span "search Buscar afiliado" at bounding box center [694, 105] width 84 height 10
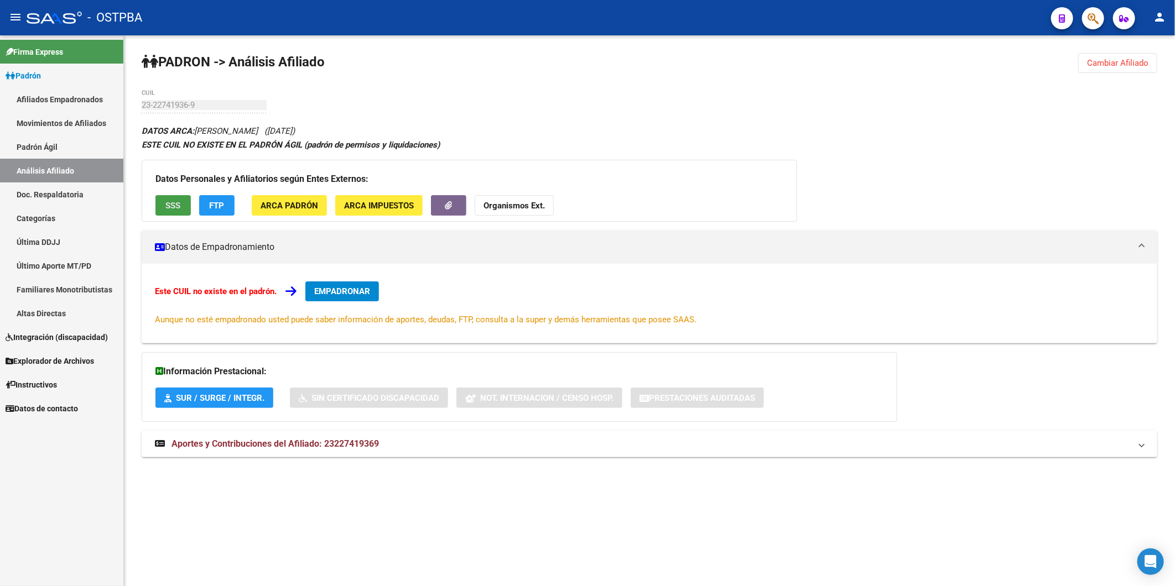
click at [178, 205] on span "SSS" at bounding box center [173, 206] width 15 height 10
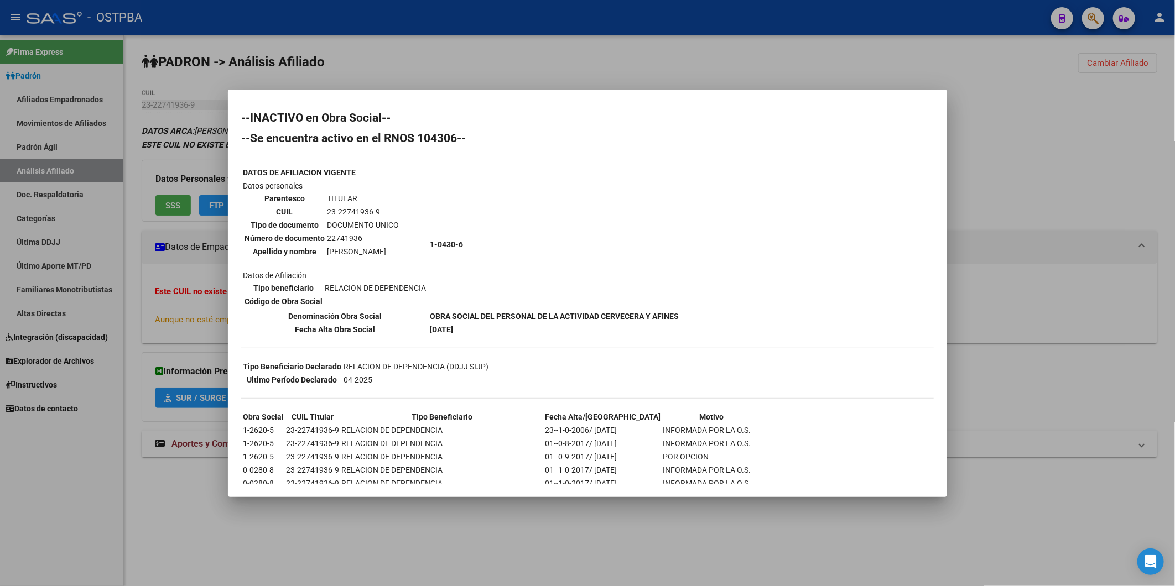
click at [994, 119] on div at bounding box center [587, 293] width 1175 height 586
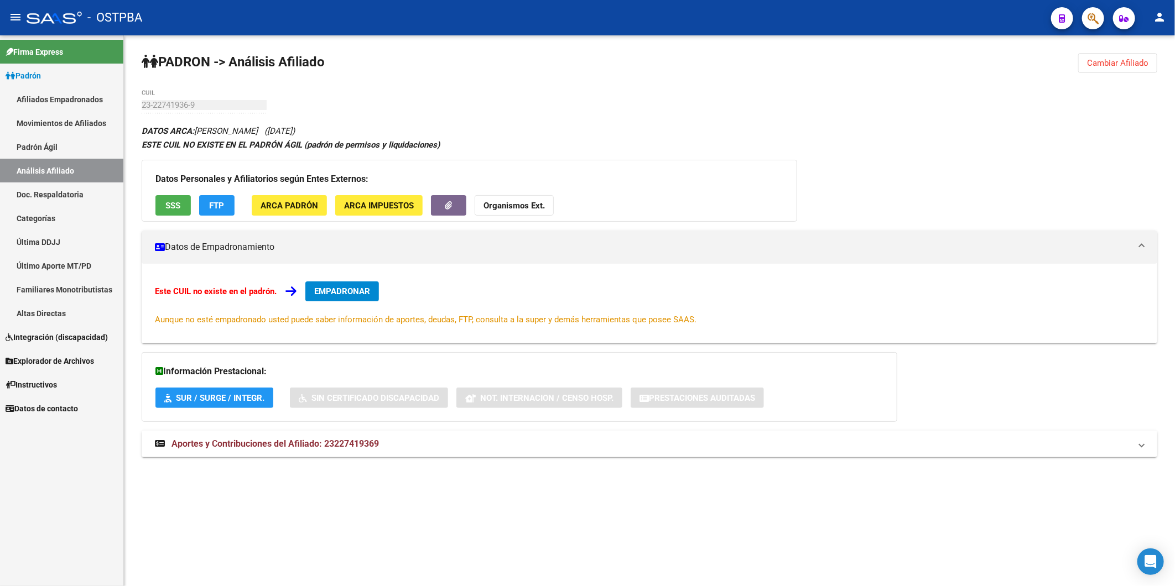
click at [220, 202] on span "FTP" at bounding box center [217, 206] width 15 height 10
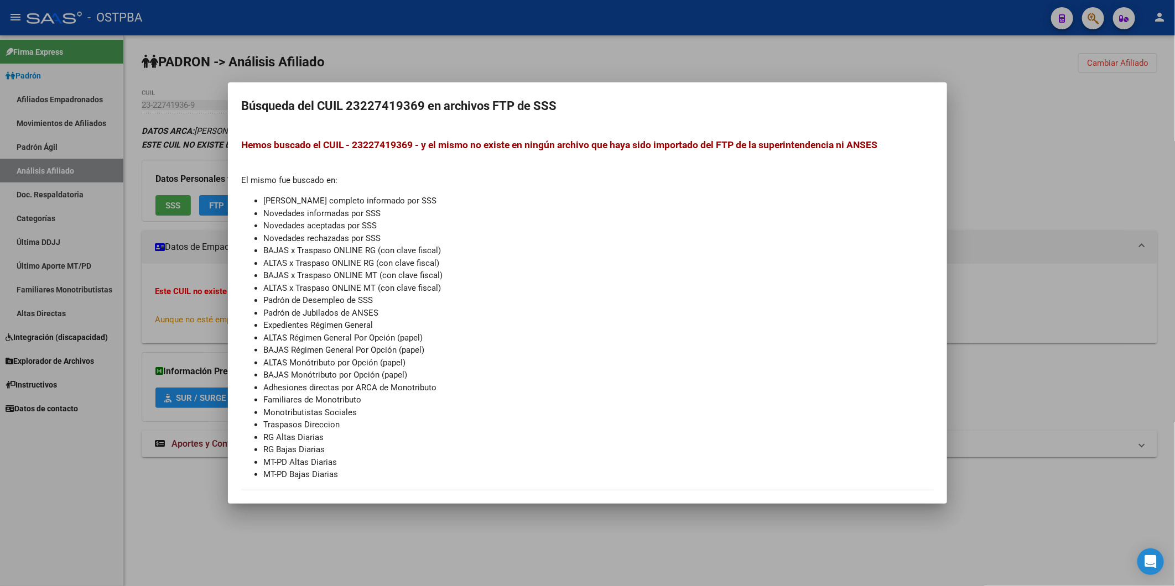
click at [1036, 163] on div at bounding box center [587, 293] width 1175 height 586
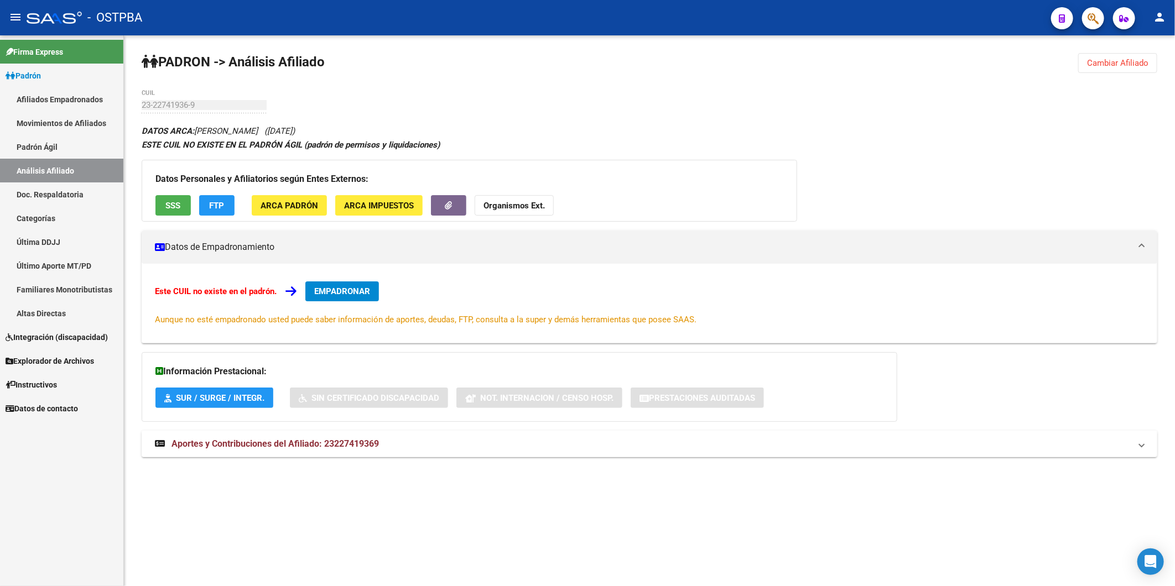
click at [362, 443] on span "Aportes y Contribuciones del Afiliado: 23227419369" at bounding box center [274, 444] width 207 height 11
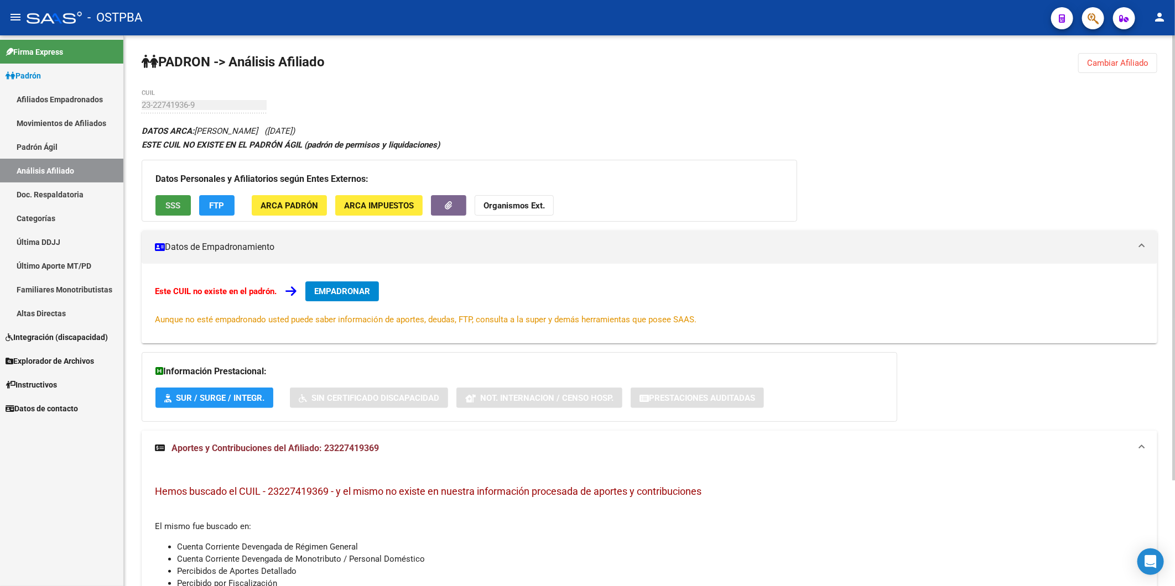
click at [172, 208] on span "SSS" at bounding box center [173, 206] width 15 height 10
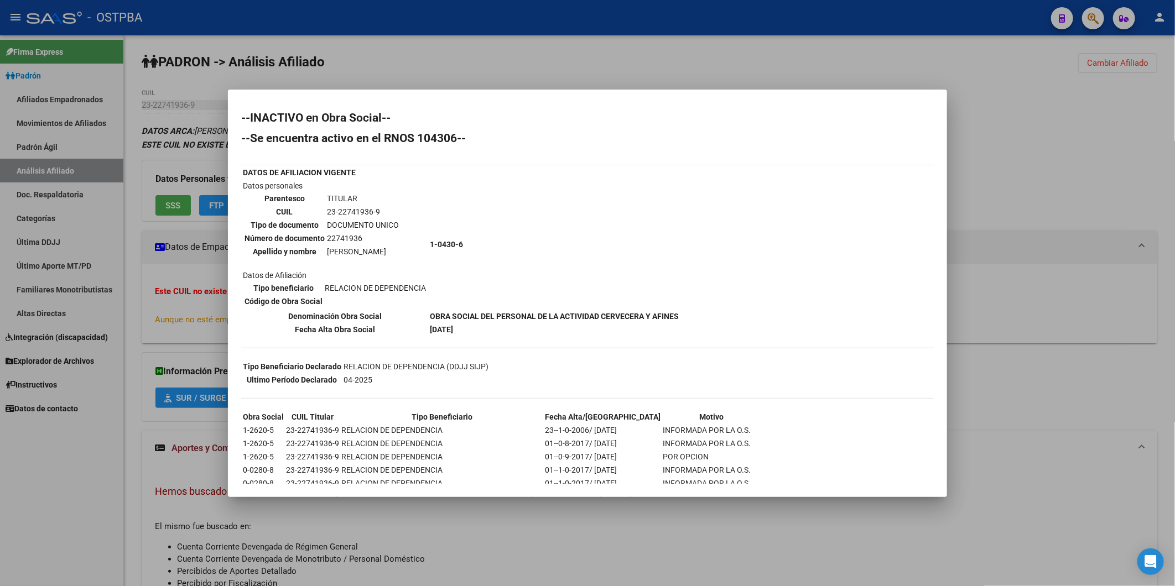
drag, startPoint x: 684, startPoint y: 65, endPoint x: 591, endPoint y: 65, distance: 92.9
click at [685, 65] on div at bounding box center [587, 293] width 1175 height 586
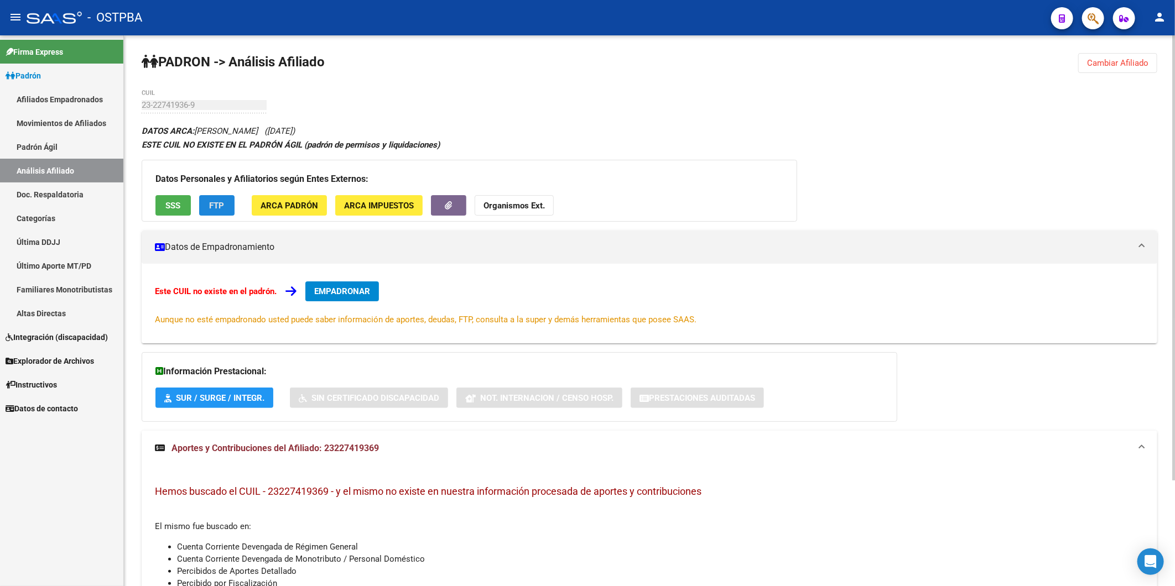
click at [213, 206] on span "FTP" at bounding box center [217, 206] width 15 height 10
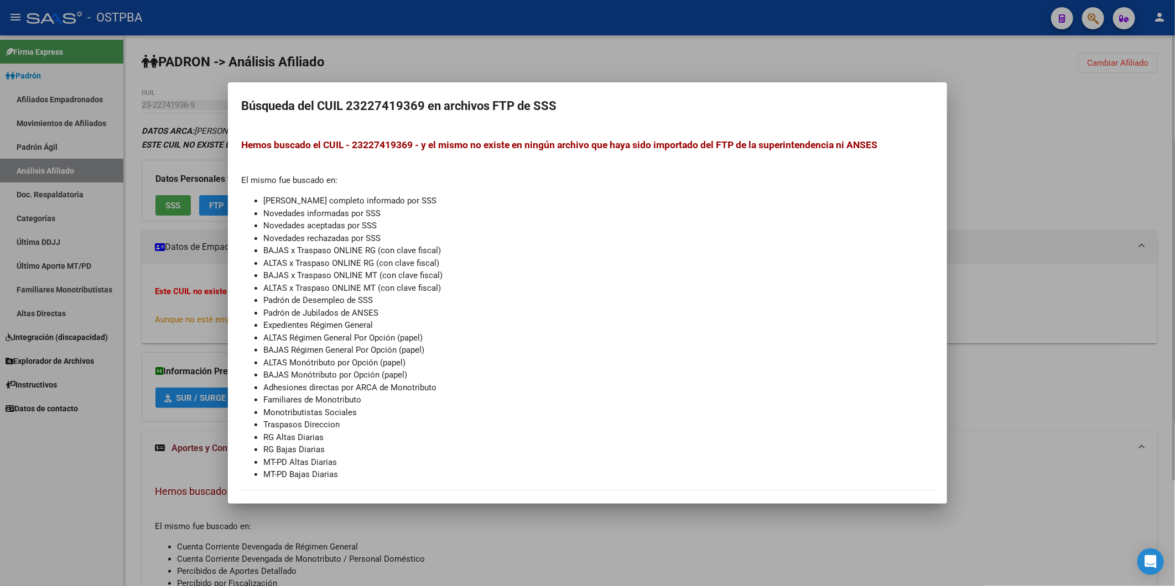
drag, startPoint x: 1059, startPoint y: 141, endPoint x: 358, endPoint y: 202, distance: 703.6
click at [1056, 139] on div at bounding box center [587, 293] width 1175 height 586
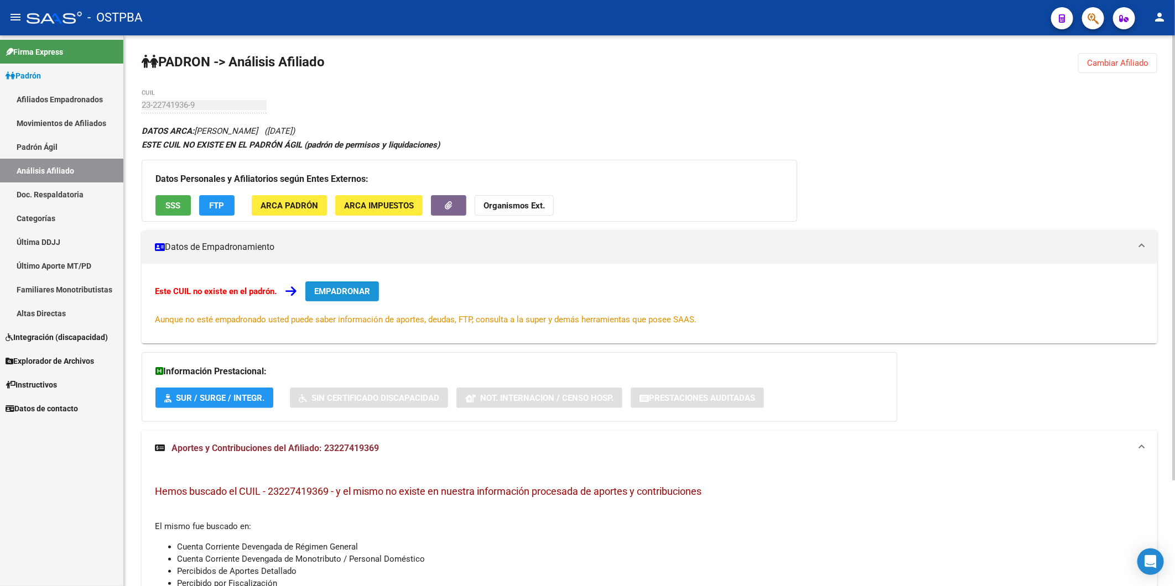
click at [330, 294] on span "EMPADRONAR" at bounding box center [342, 292] width 56 height 10
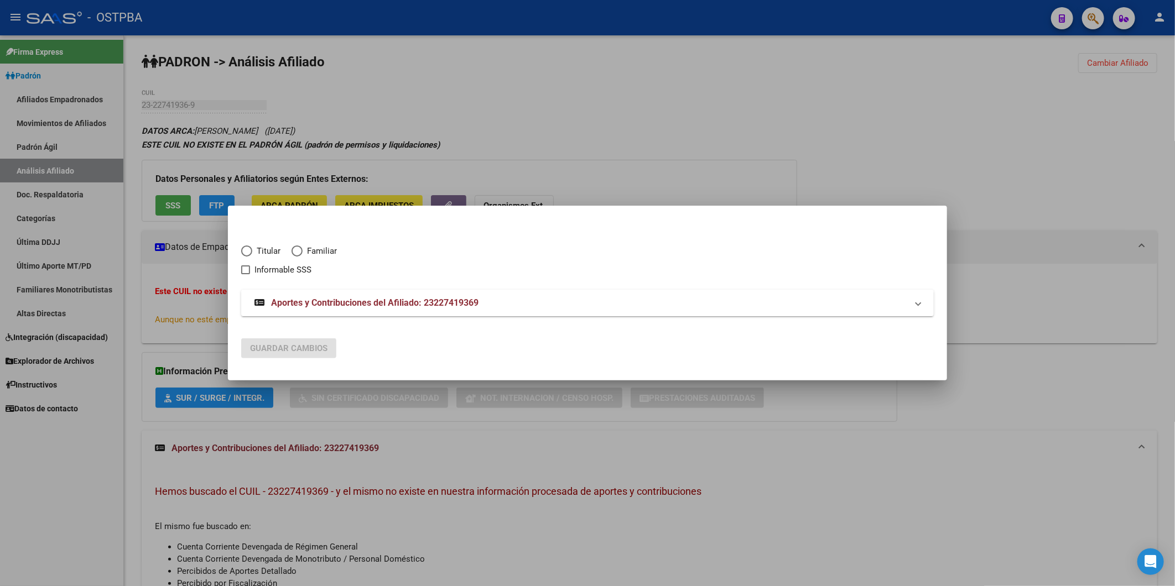
click at [684, 159] on div at bounding box center [587, 293] width 1175 height 586
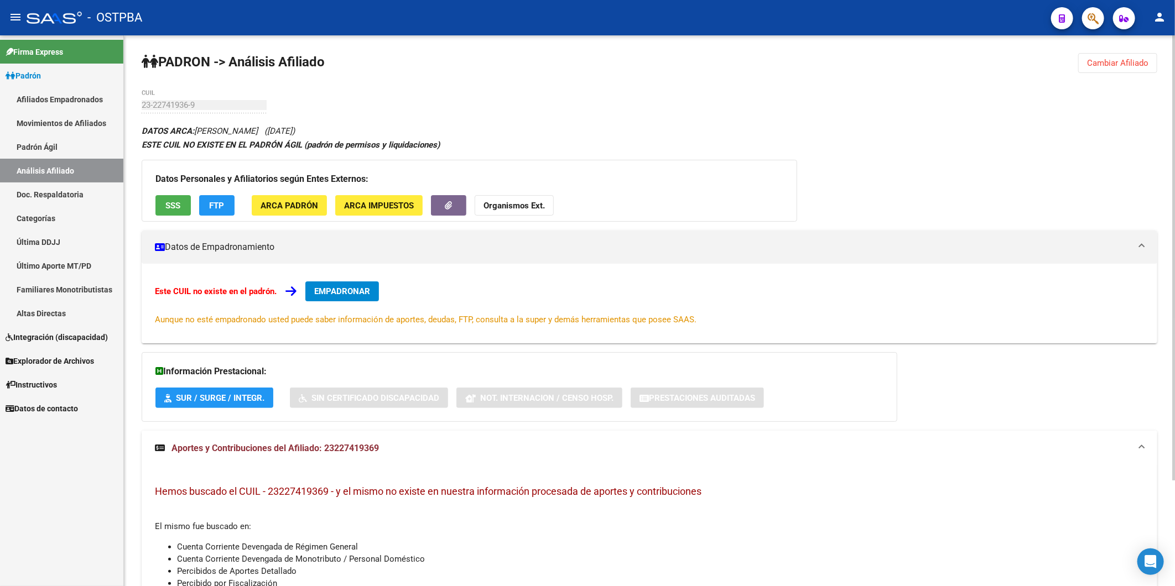
drag, startPoint x: 382, startPoint y: 449, endPoint x: 325, endPoint y: 453, distance: 56.6
click at [325, 453] on mat-panel-title "Aportes y Contribuciones del Afiliado: 23227419369" at bounding box center [643, 449] width 976 height 12
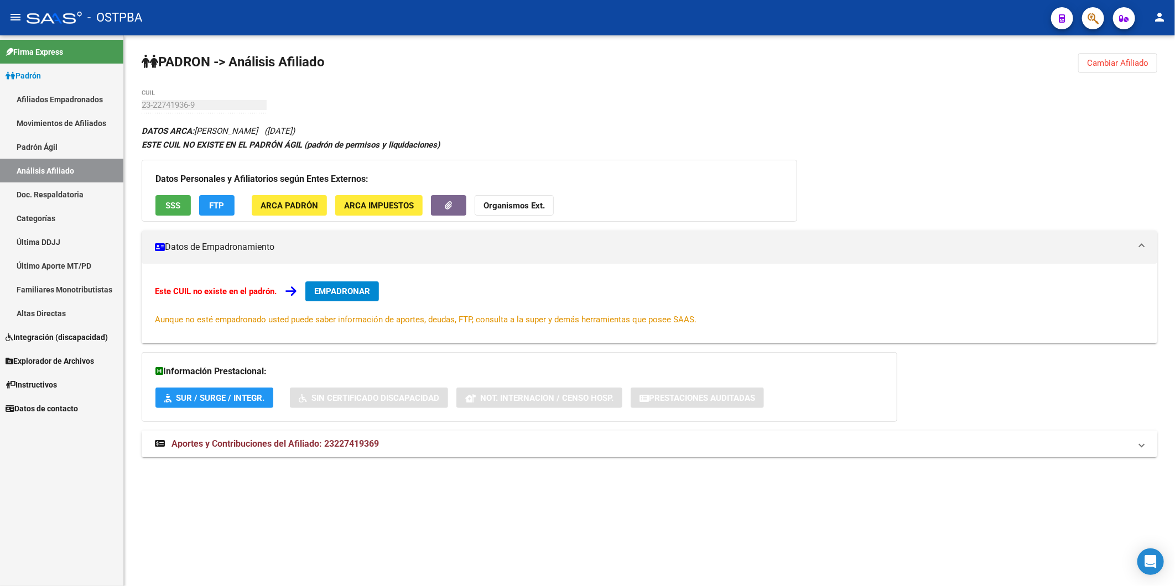
copy span "23227419369"
click at [534, 199] on button "Organismos Ext." at bounding box center [514, 205] width 79 height 20
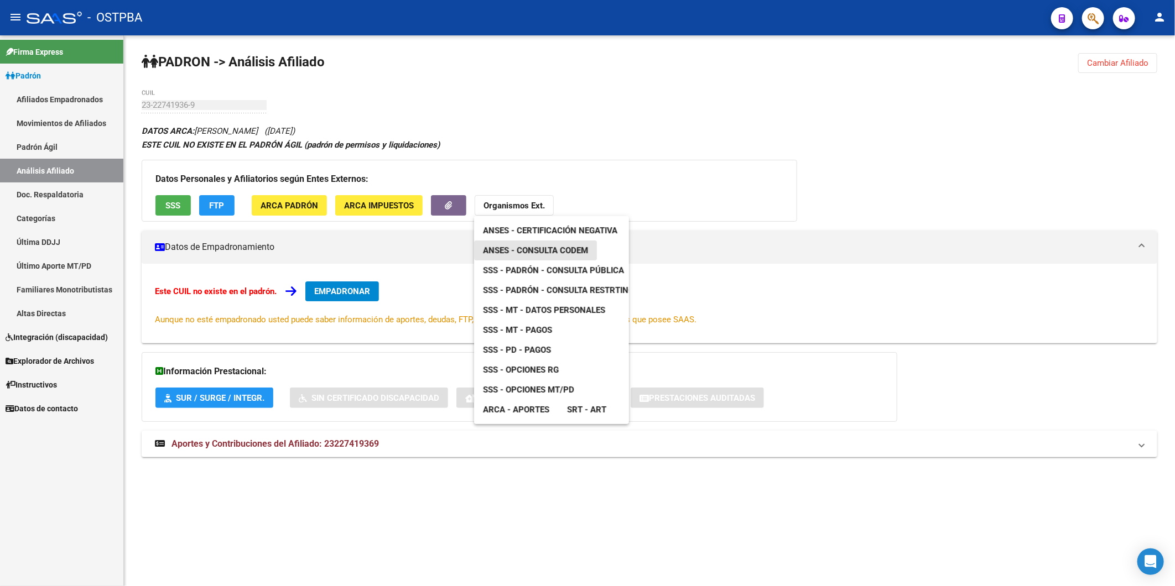
click at [562, 247] on span "ANSES - Consulta CODEM" at bounding box center [535, 251] width 105 height 10
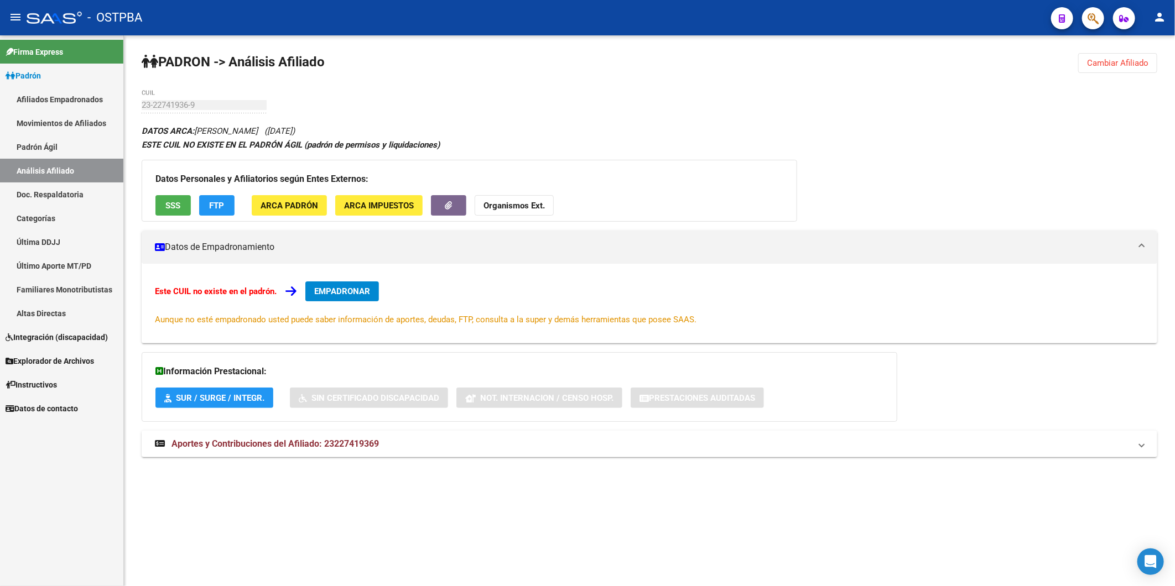
click at [725, 518] on mat-sidenav-content "PADRON -> Análisis Afiliado Cambiar Afiliado 23-22741936-9 CUIL DATOS ARCA: [PE…" at bounding box center [649, 310] width 1051 height 551
click at [527, 203] on strong "Organismos Ext." at bounding box center [514, 206] width 61 height 10
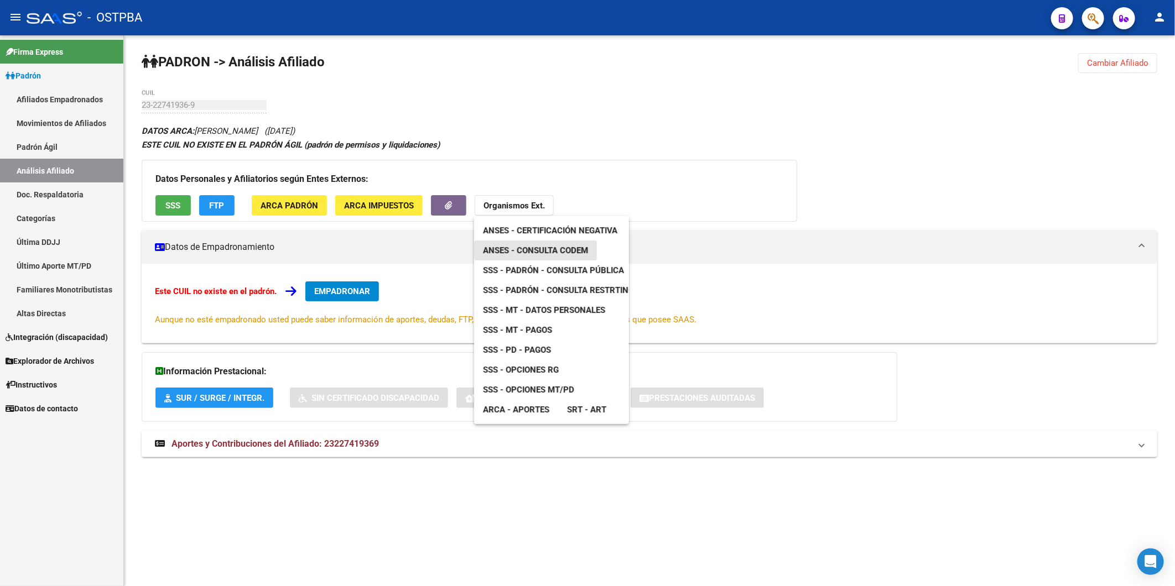
click at [535, 250] on span "ANSES - Consulta CODEM" at bounding box center [535, 251] width 105 height 10
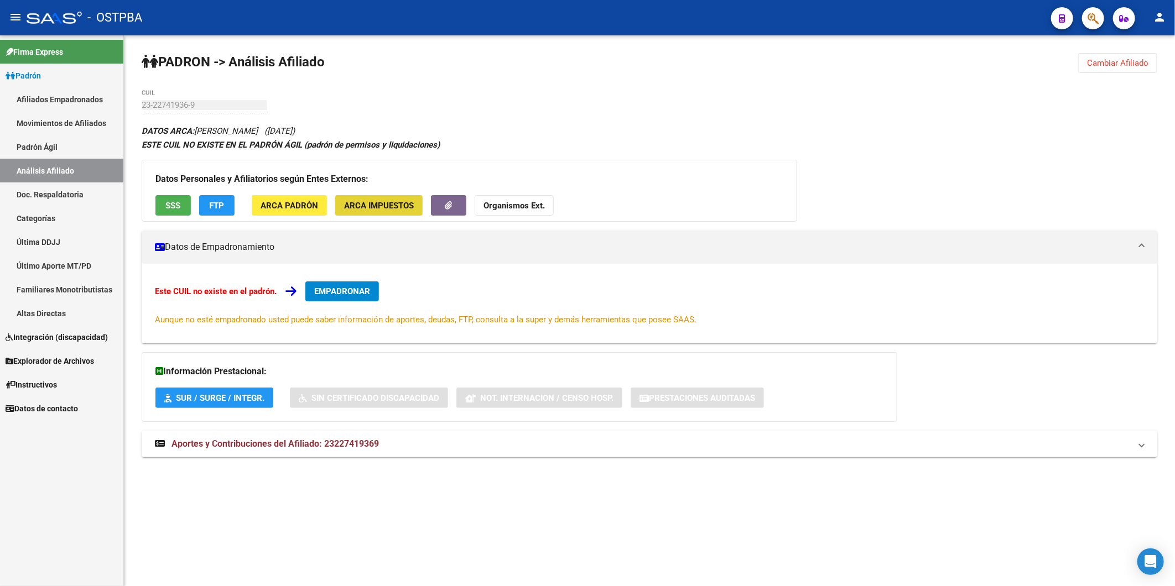
click at [357, 207] on span "ARCA Impuestos" at bounding box center [379, 206] width 70 height 10
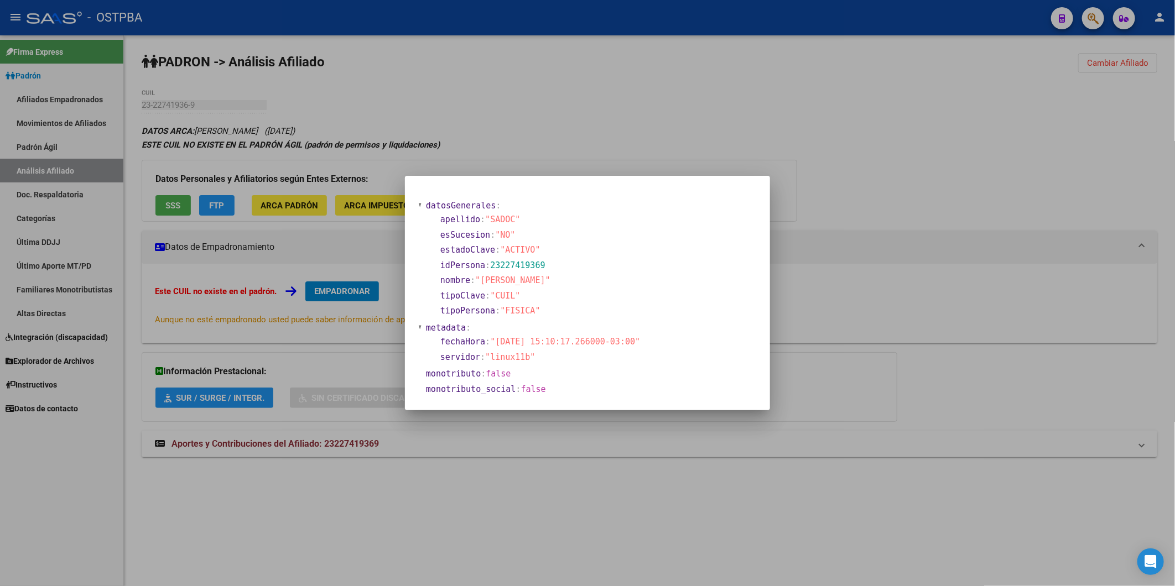
click at [766, 85] on div at bounding box center [587, 293] width 1175 height 586
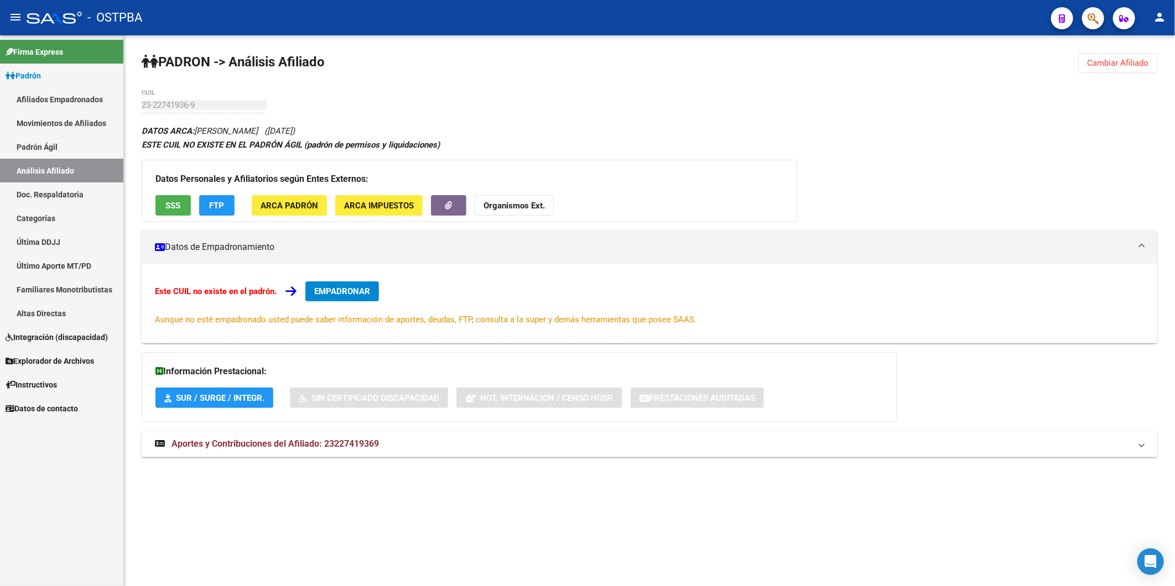
click at [268, 206] on span "ARCA Padrón" at bounding box center [290, 206] width 58 height 10
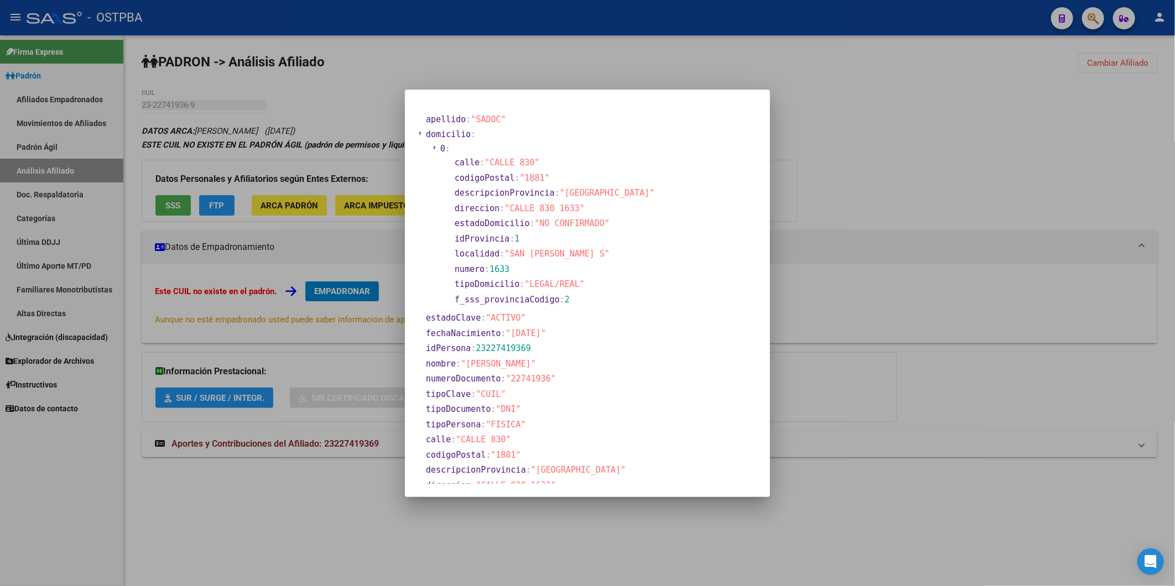
click at [971, 179] on div at bounding box center [587, 293] width 1175 height 586
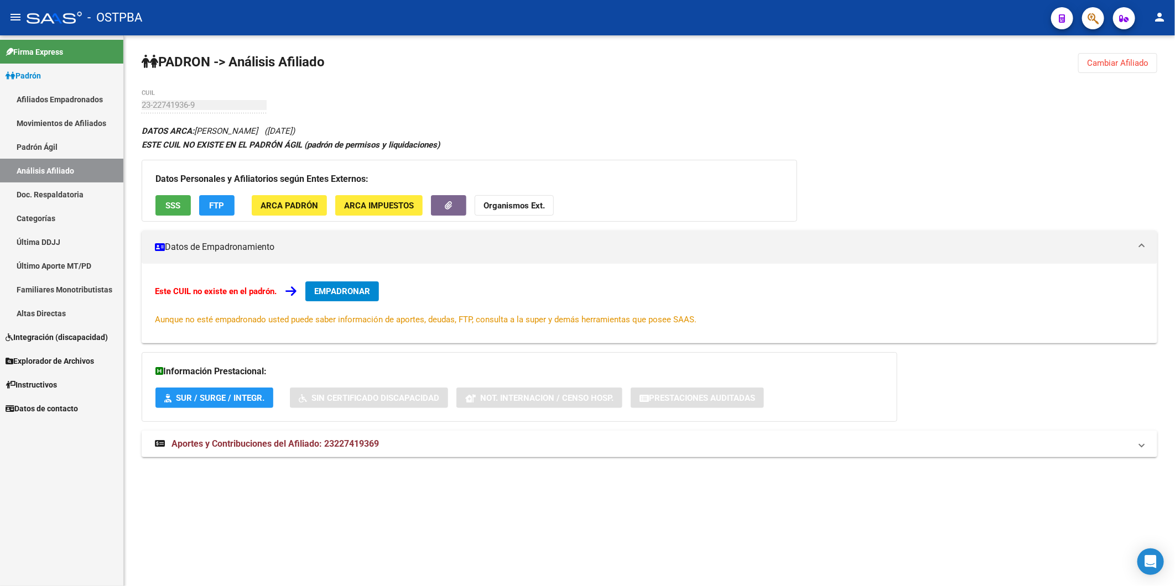
click at [177, 208] on span "SSS" at bounding box center [173, 206] width 15 height 10
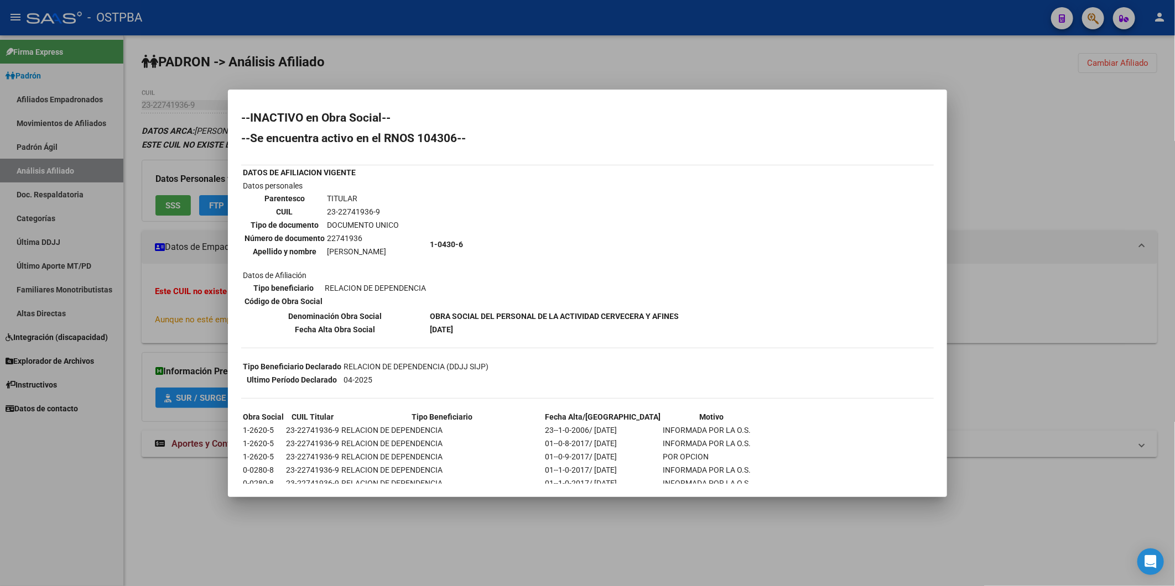
drag, startPoint x: 590, startPoint y: 255, endPoint x: 563, endPoint y: 257, distance: 27.2
click at [589, 255] on td "1-0430-6" at bounding box center [554, 244] width 250 height 129
click at [1020, 119] on div at bounding box center [587, 293] width 1175 height 586
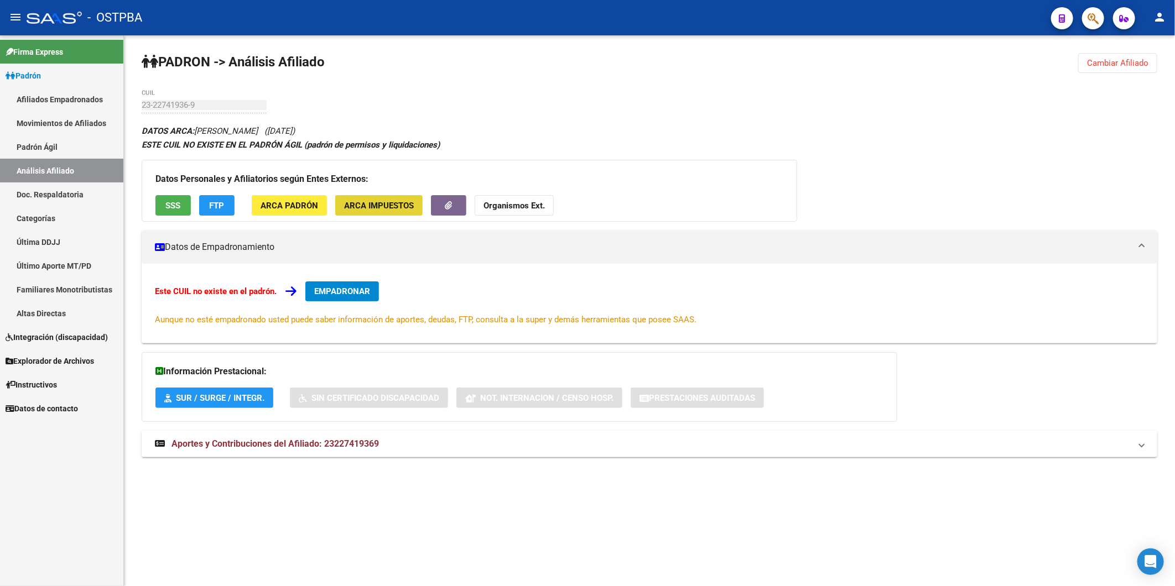
click at [397, 204] on span "ARCA Impuestos" at bounding box center [379, 206] width 70 height 10
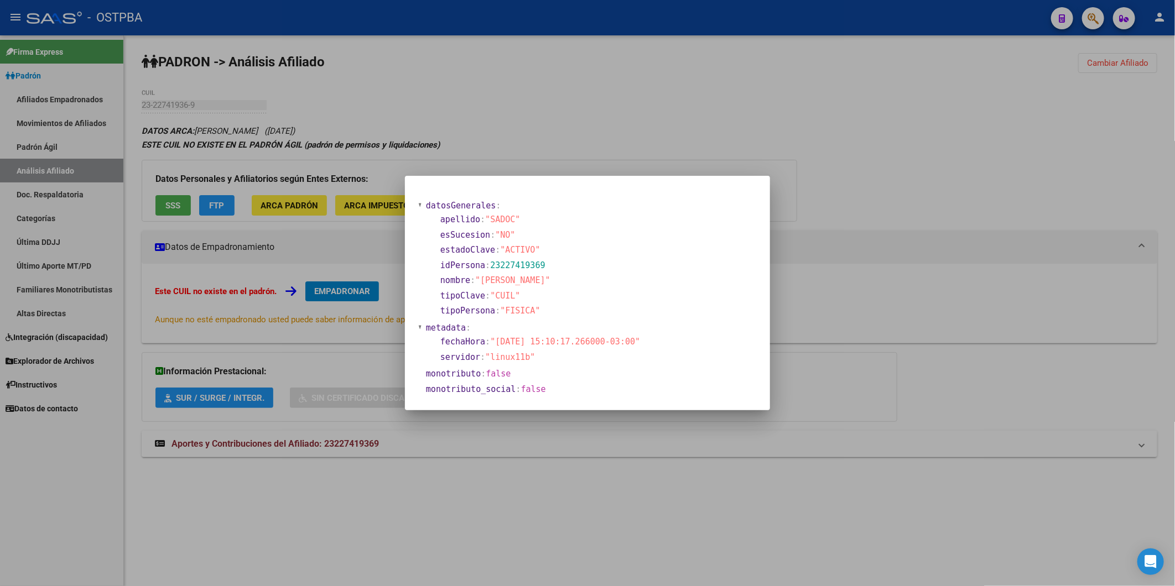
click at [305, 205] on div at bounding box center [587, 293] width 1175 height 586
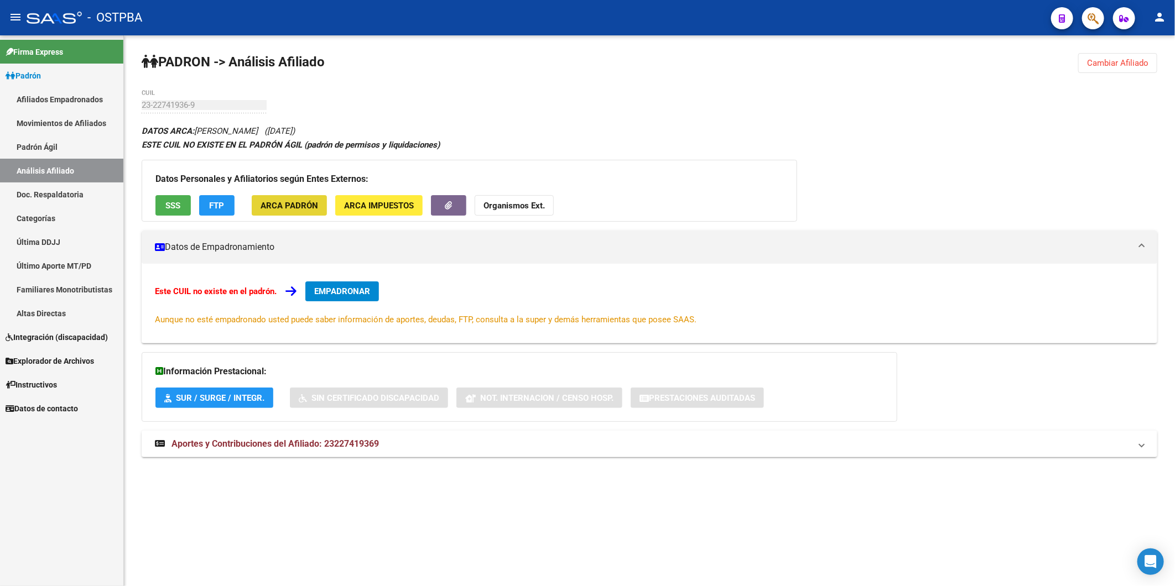
click at [295, 205] on span "ARCA Padrón" at bounding box center [290, 206] width 58 height 10
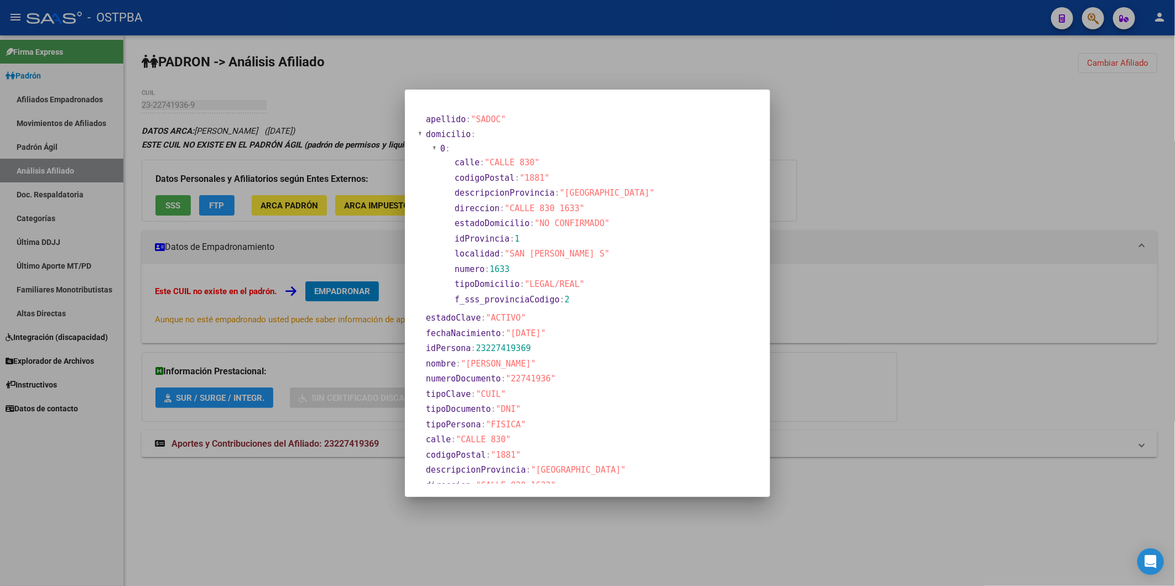
click at [987, 170] on div at bounding box center [587, 293] width 1175 height 586
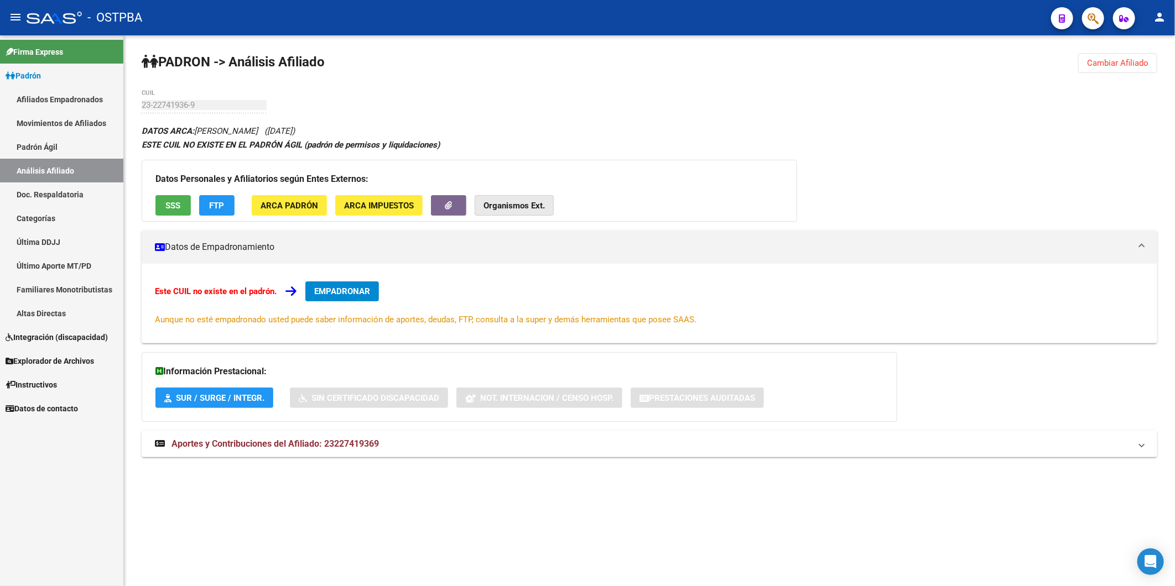
click at [542, 209] on strong "Organismos Ext." at bounding box center [514, 206] width 61 height 10
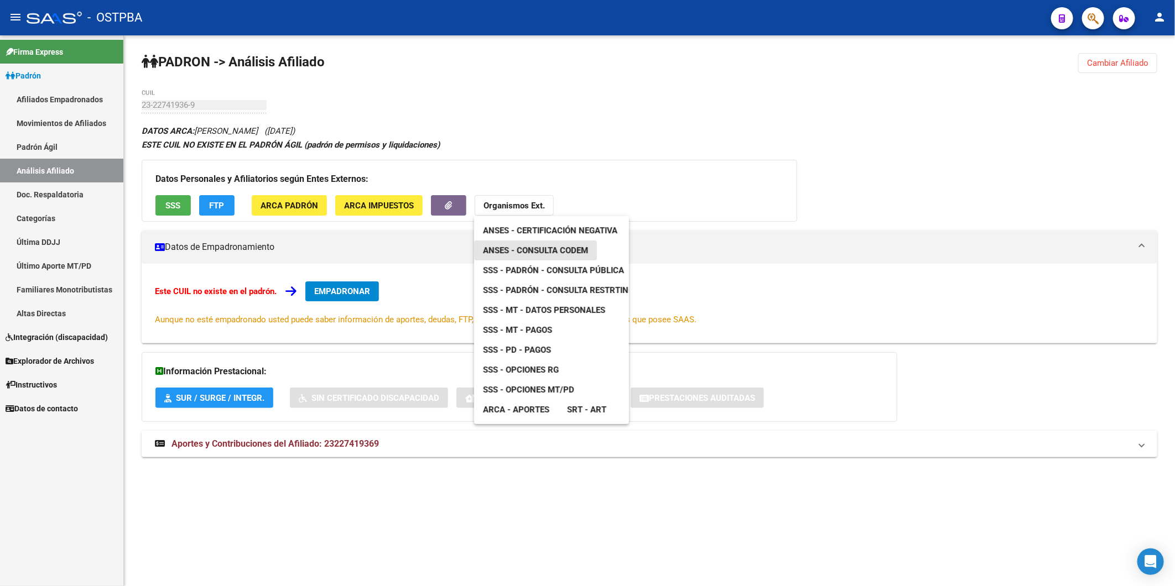
click at [552, 247] on span "ANSES - Consulta CODEM" at bounding box center [535, 251] width 105 height 10
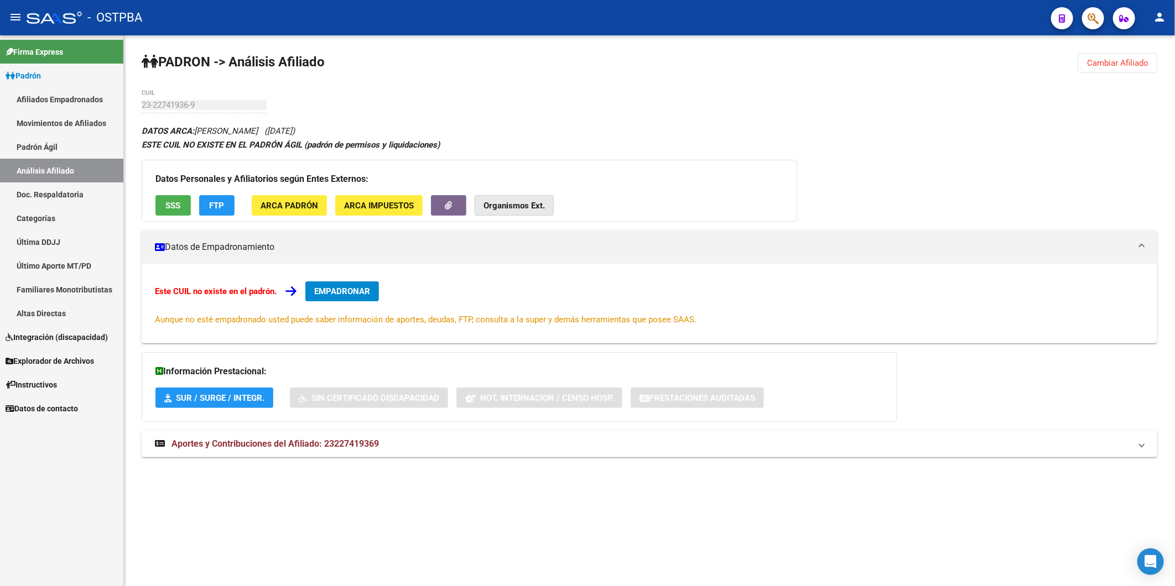
click at [495, 201] on strong "Organismos Ext." at bounding box center [514, 206] width 61 height 10
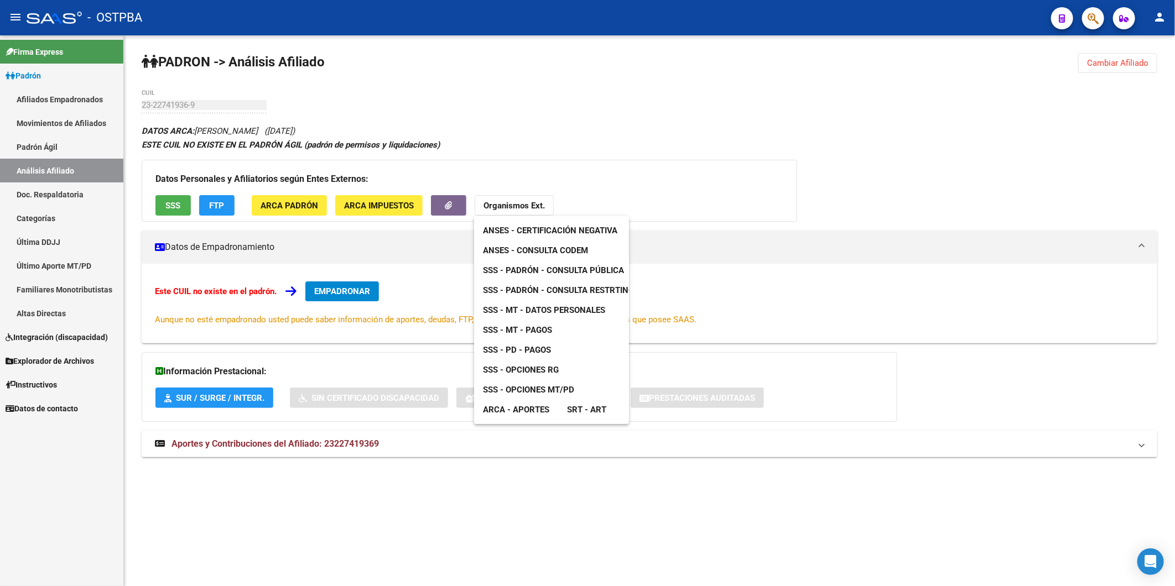
click at [659, 91] on div at bounding box center [587, 293] width 1175 height 586
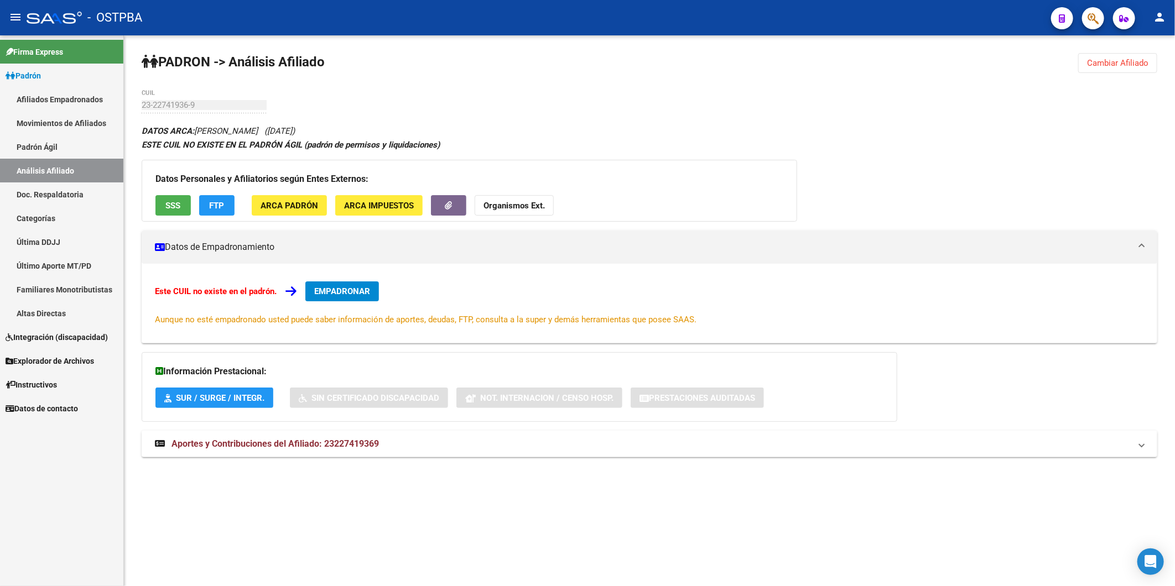
click at [46, 173] on link "Análisis Afiliado" at bounding box center [61, 171] width 123 height 24
click at [589, 555] on mat-sidenav-content "PADRON -> Análisis Afiliado Cambiar Afiliado 23-22741936-9 CUIL DATOS ARCA: [PE…" at bounding box center [649, 310] width 1051 height 551
click at [262, 543] on mat-sidenav-content "PADRON -> Análisis Afiliado Cambiar Afiliado 23-22741936-9 CUIL DATOS ARCA: [PE…" at bounding box center [649, 310] width 1051 height 551
click at [592, 133] on div "DATOS ARCA: [PERSON_NAME] ([DATE]) ESTE CUIL NO EXISTE EN EL PADRÓN ÁGIL (padró…" at bounding box center [650, 297] width 1016 height 346
drag, startPoint x: 575, startPoint y: 112, endPoint x: 446, endPoint y: 29, distance: 154.1
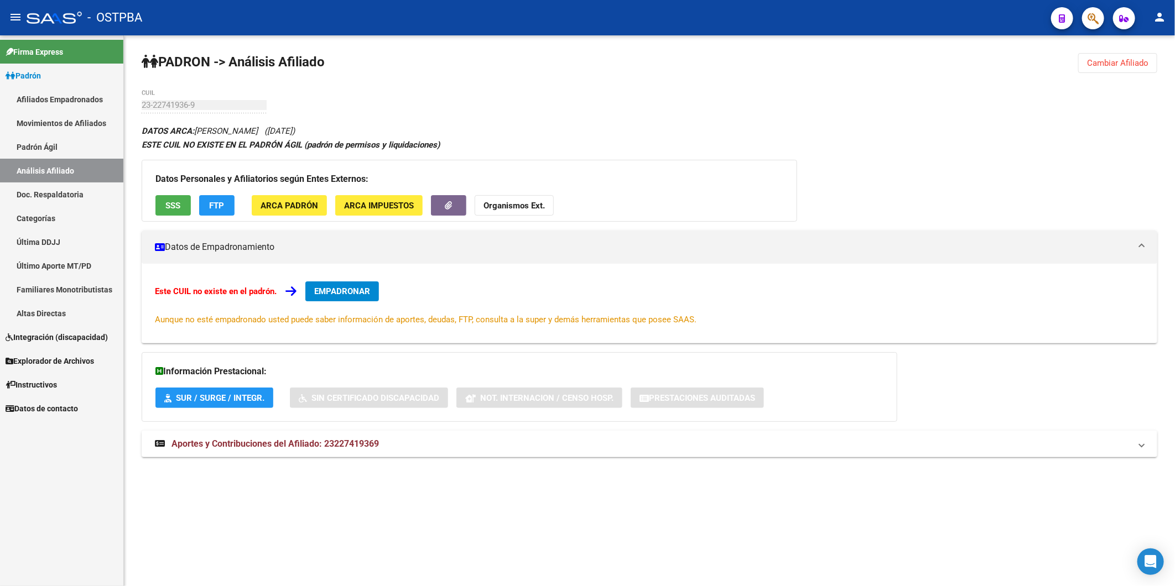
click at [571, 100] on div "PADRON -> Análisis Afiliado Cambiar Afiliado 23-22741936-9 CUIL DATOS ARCA: [PE…" at bounding box center [649, 265] width 1051 height 461
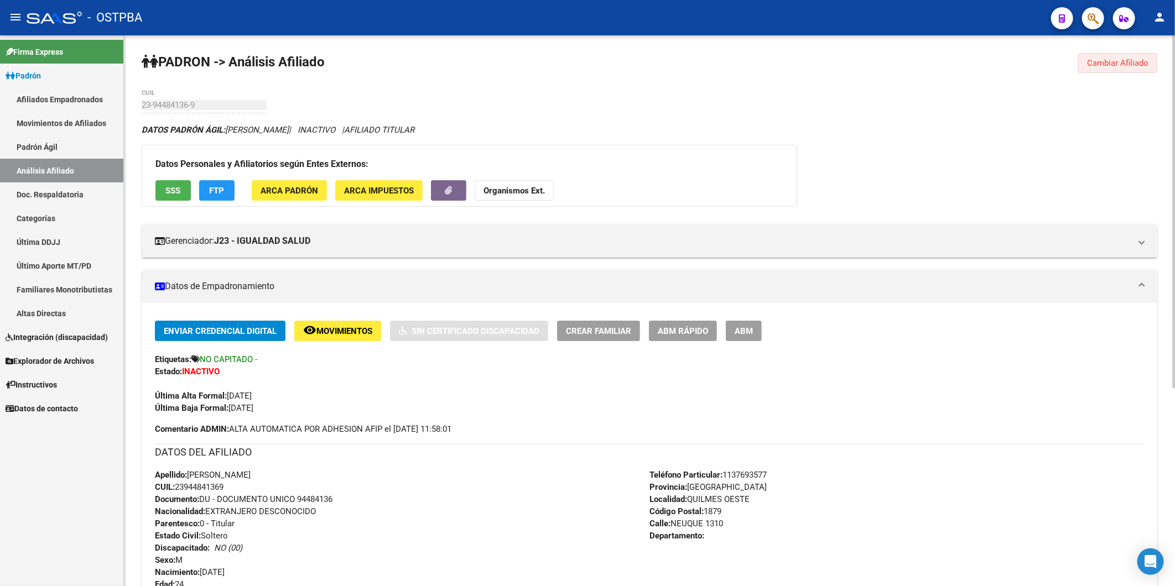
click at [1108, 65] on span "Cambiar Afiliado" at bounding box center [1117, 63] width 61 height 10
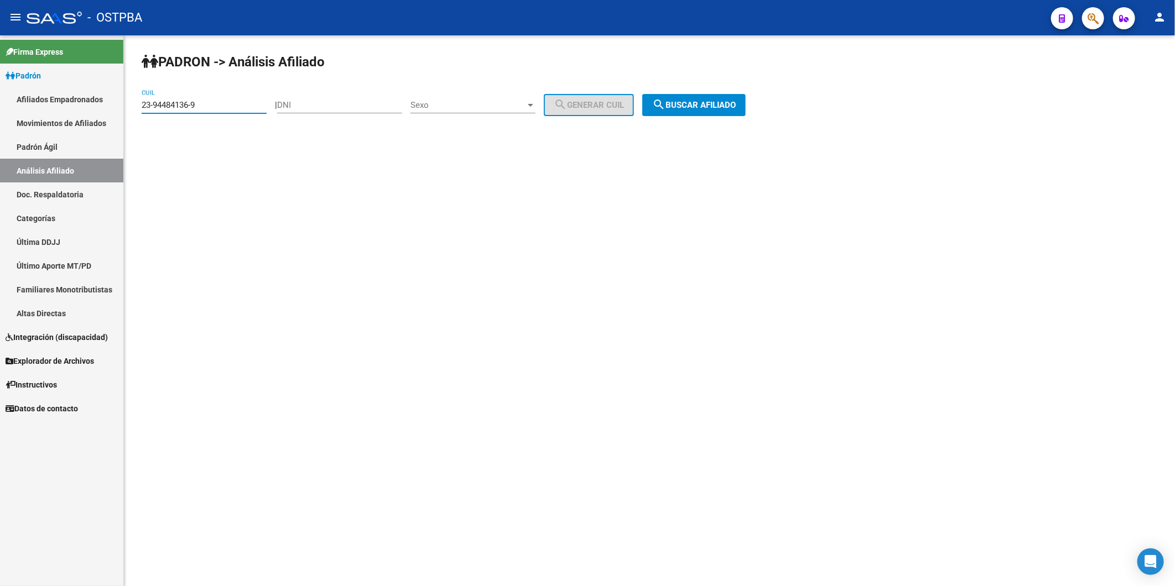
drag, startPoint x: 209, startPoint y: 109, endPoint x: 90, endPoint y: 85, distance: 121.3
click at [127, 120] on div "PADRON -> Análisis Afiliado 23-94484136-9 CUIL | DNI Sexo Sexo search Generar C…" at bounding box center [649, 93] width 1051 height 116
click at [328, 109] on input "DNI" at bounding box center [339, 105] width 125 height 10
type input "19073545"
click at [536, 107] on div at bounding box center [531, 105] width 10 height 9
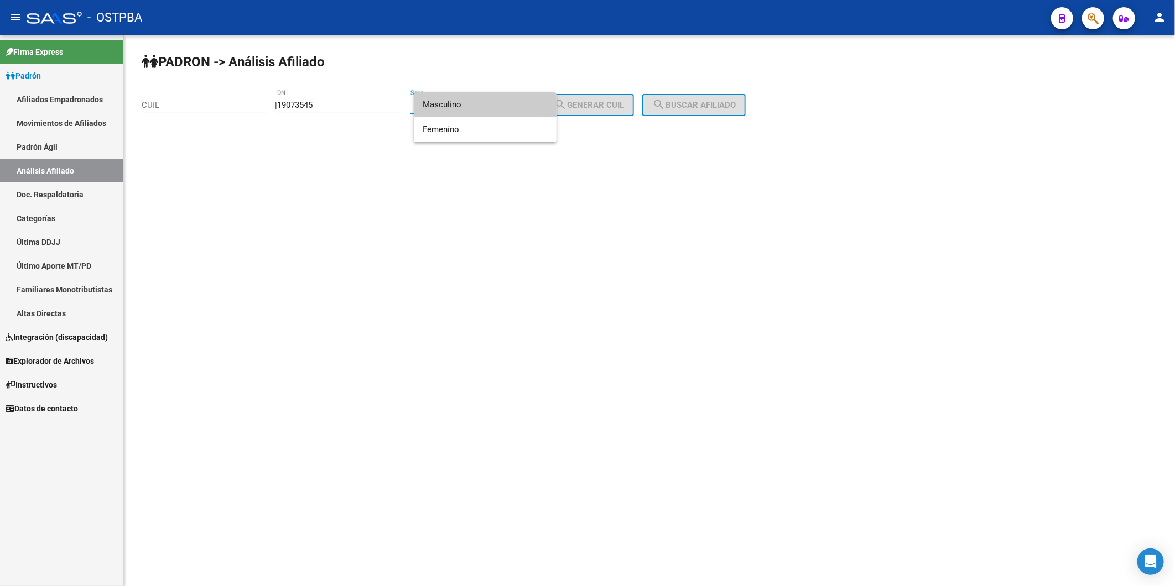
drag, startPoint x: 513, startPoint y: 108, endPoint x: 533, endPoint y: 108, distance: 19.9
click at [518, 108] on span "Masculino" at bounding box center [485, 104] width 125 height 25
click at [619, 101] on span "search Generar CUIL" at bounding box center [589, 105] width 70 height 10
type input "20-19073545-2"
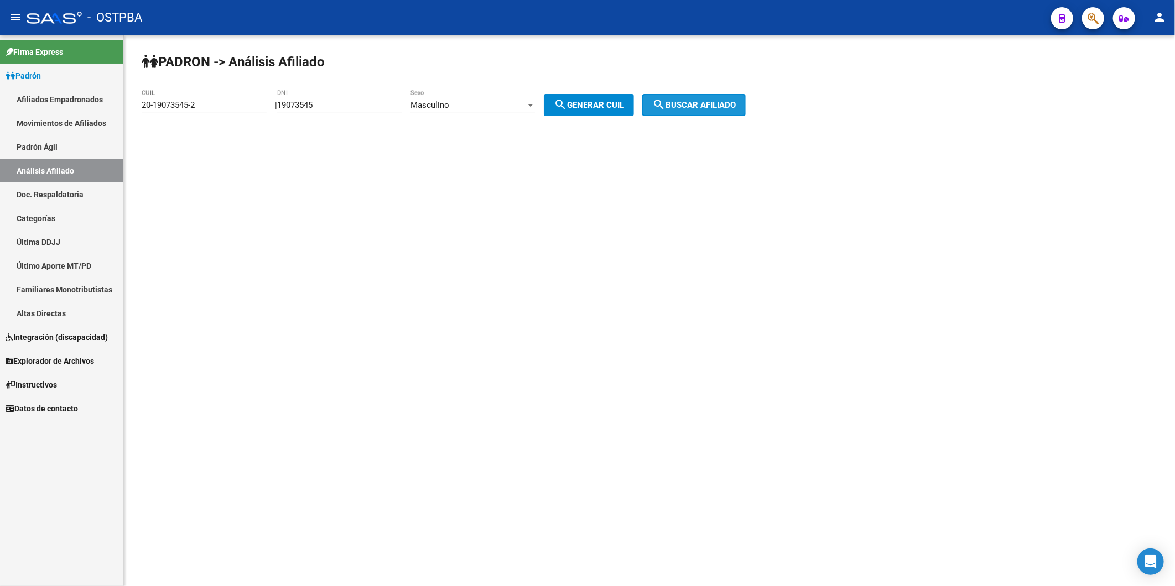
click at [666, 108] on mat-icon "search" at bounding box center [658, 104] width 13 height 13
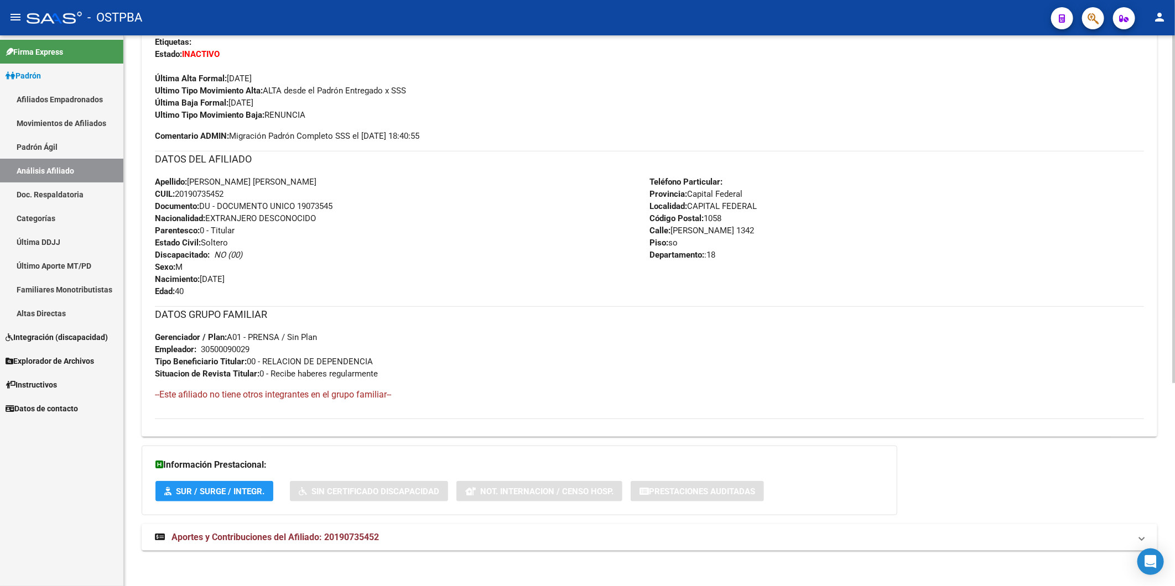
scroll to position [322, 0]
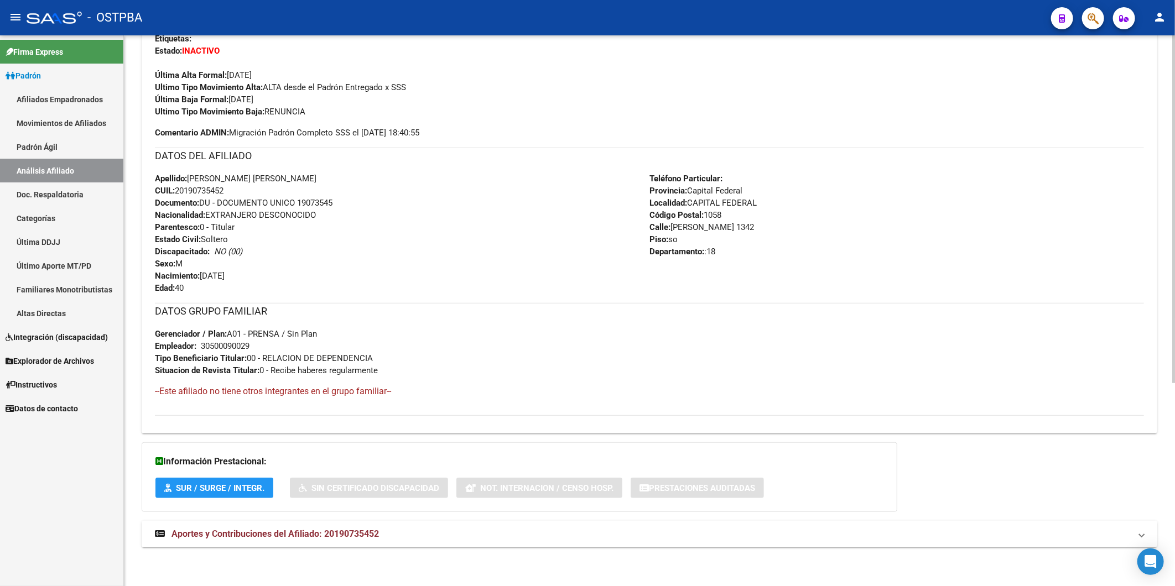
click at [349, 535] on span "Aportes y Contribuciones del Afiliado: 20190735452" at bounding box center [274, 534] width 207 height 11
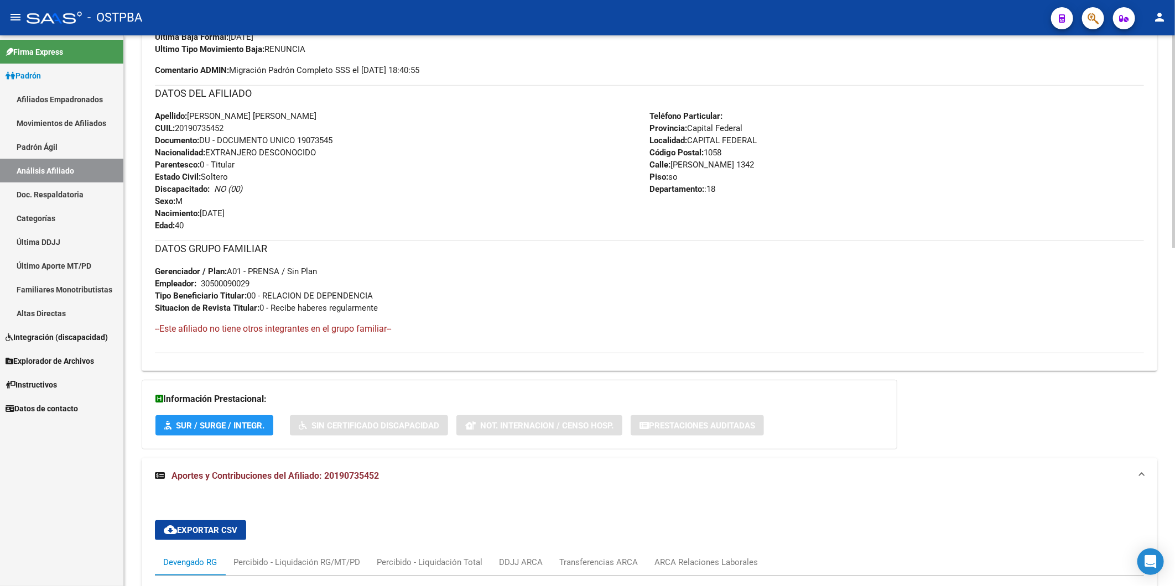
scroll to position [445, 0]
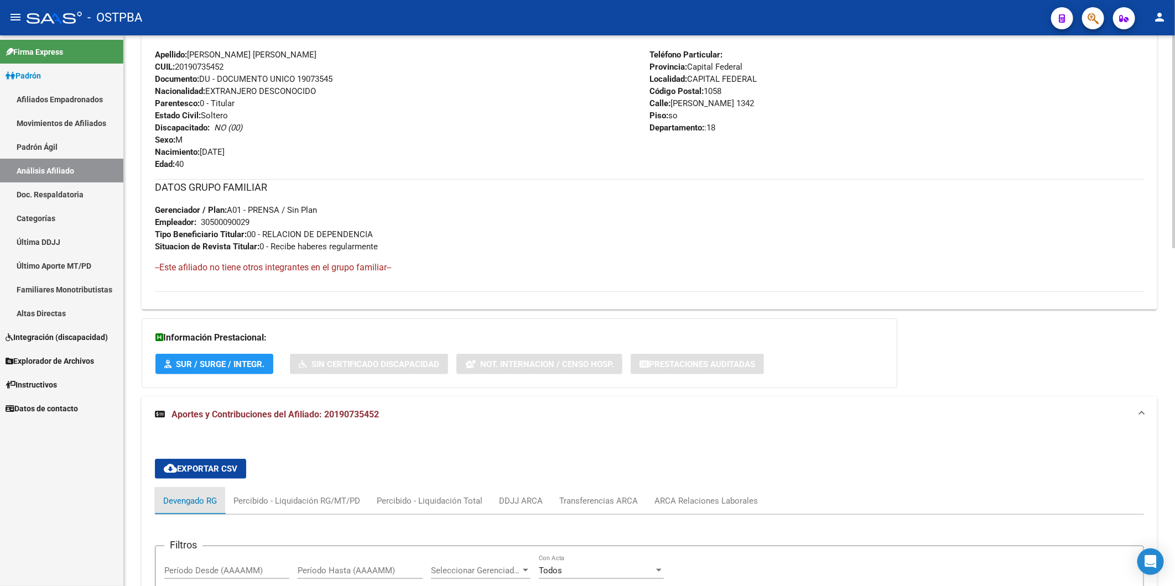
click at [192, 502] on div "Devengado RG" at bounding box center [190, 501] width 54 height 12
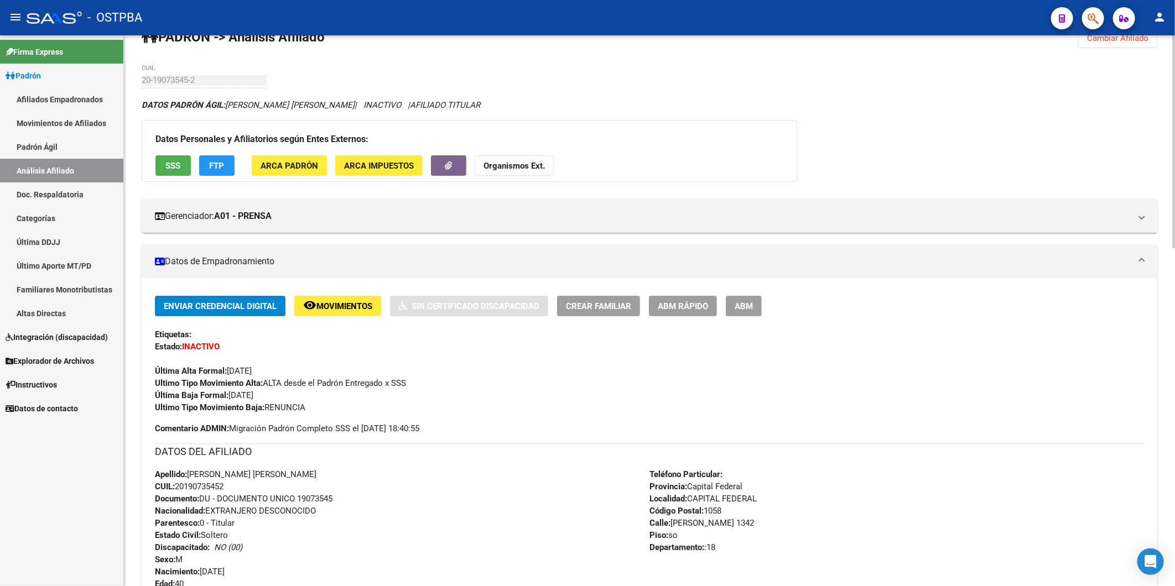
scroll to position [14, 0]
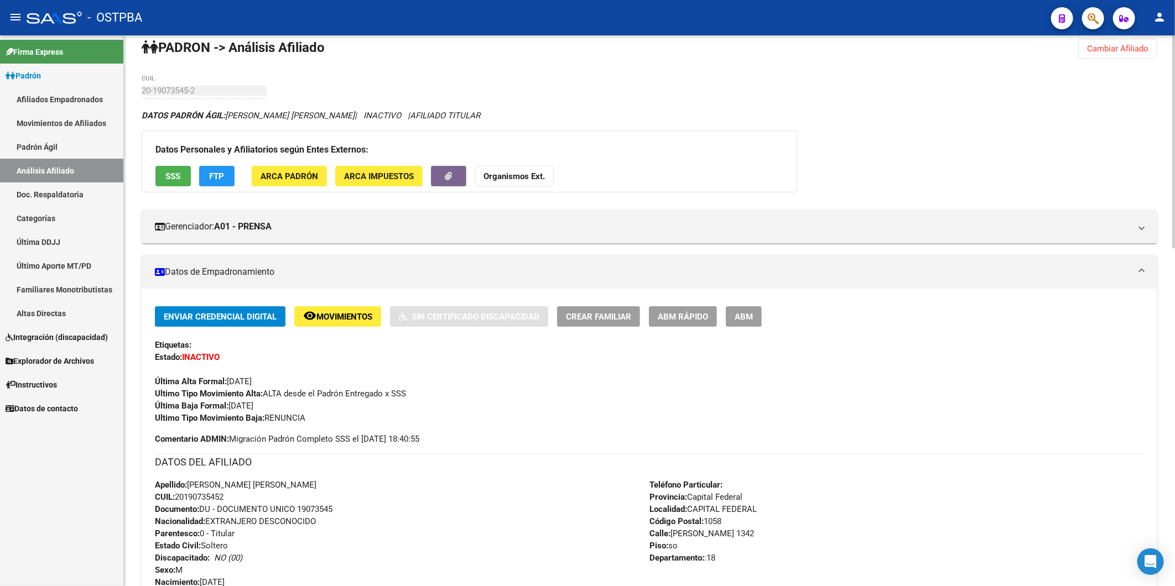
click at [510, 174] on strong "Organismos Ext." at bounding box center [514, 176] width 61 height 10
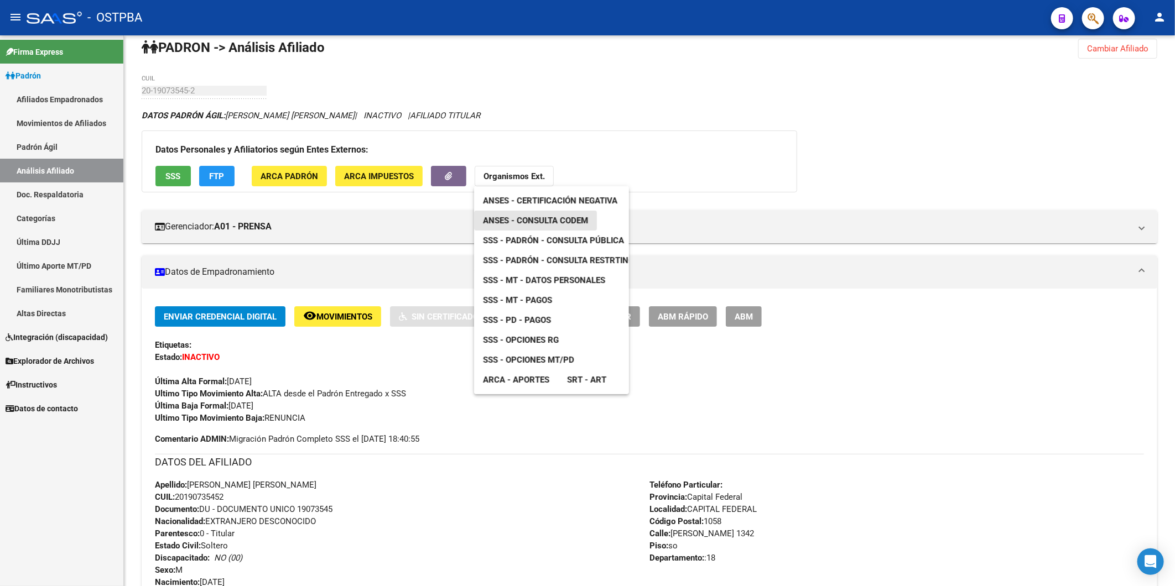
click at [583, 217] on span "ANSES - Consulta CODEM" at bounding box center [535, 221] width 105 height 10
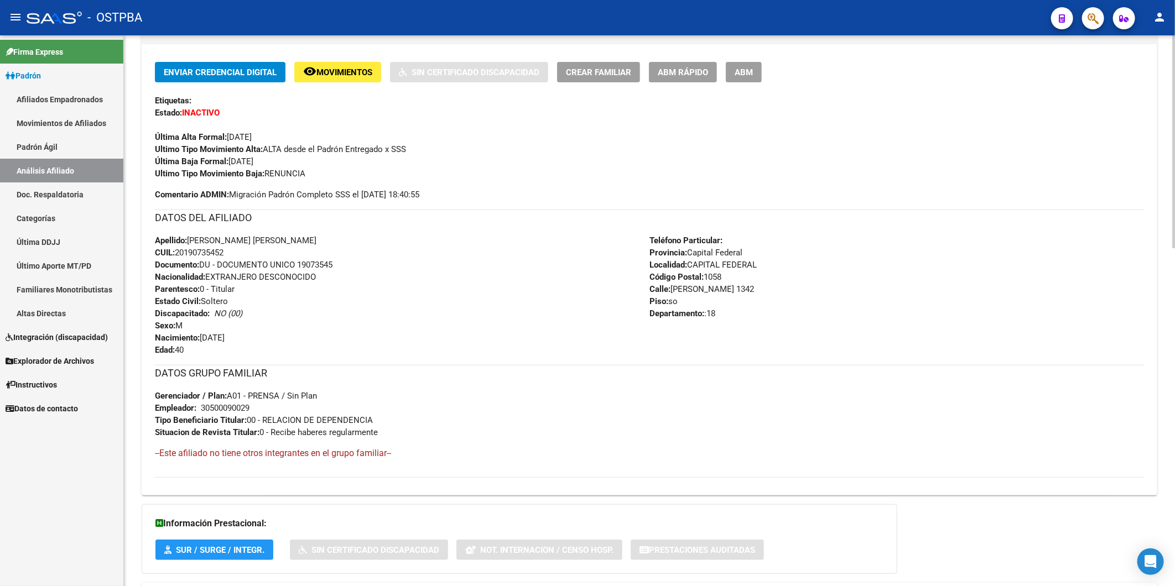
scroll to position [261, 0]
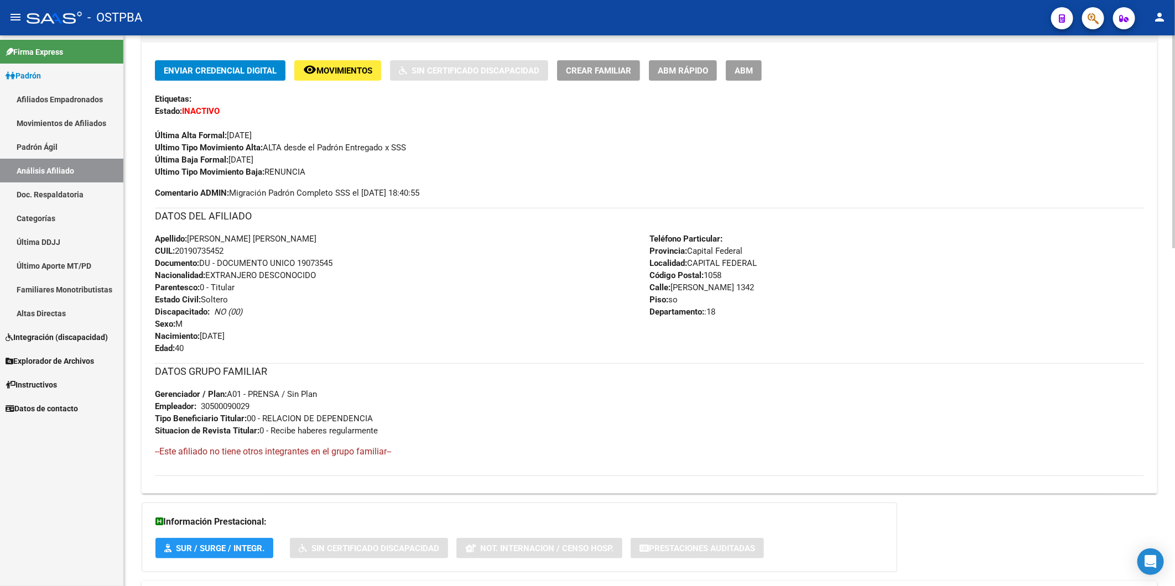
drag, startPoint x: 233, startPoint y: 252, endPoint x: 177, endPoint y: 249, distance: 56.5
click at [177, 249] on div "Apellido: [PERSON_NAME] [PERSON_NAME] CUIL: 20190735452 Documento: DU - DOCUMEN…" at bounding box center [402, 294] width 495 height 122
copy span "20190735452"
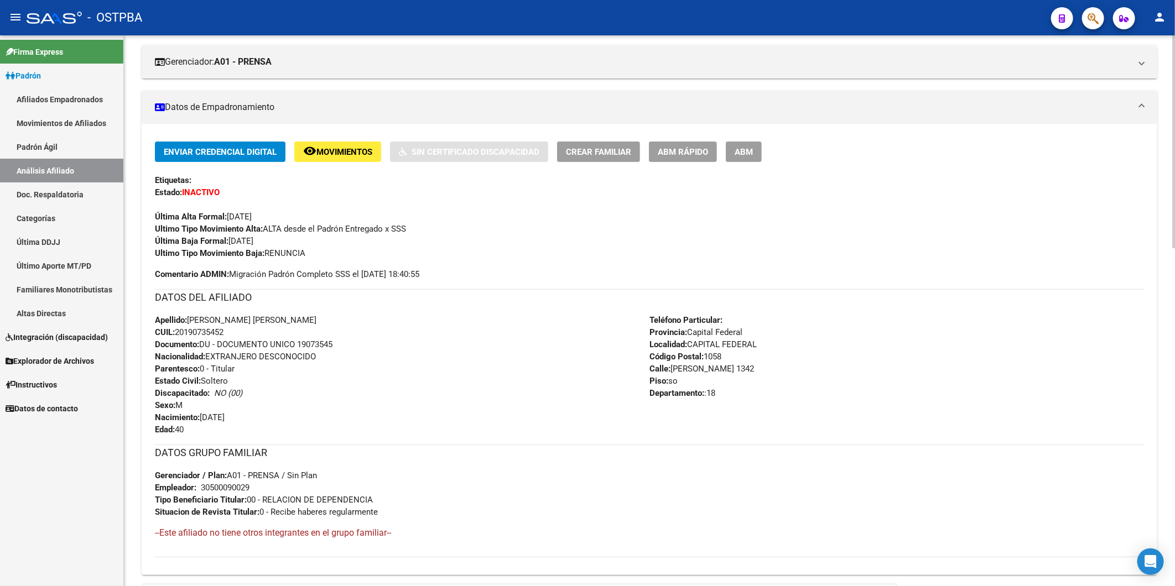
scroll to position [76, 0]
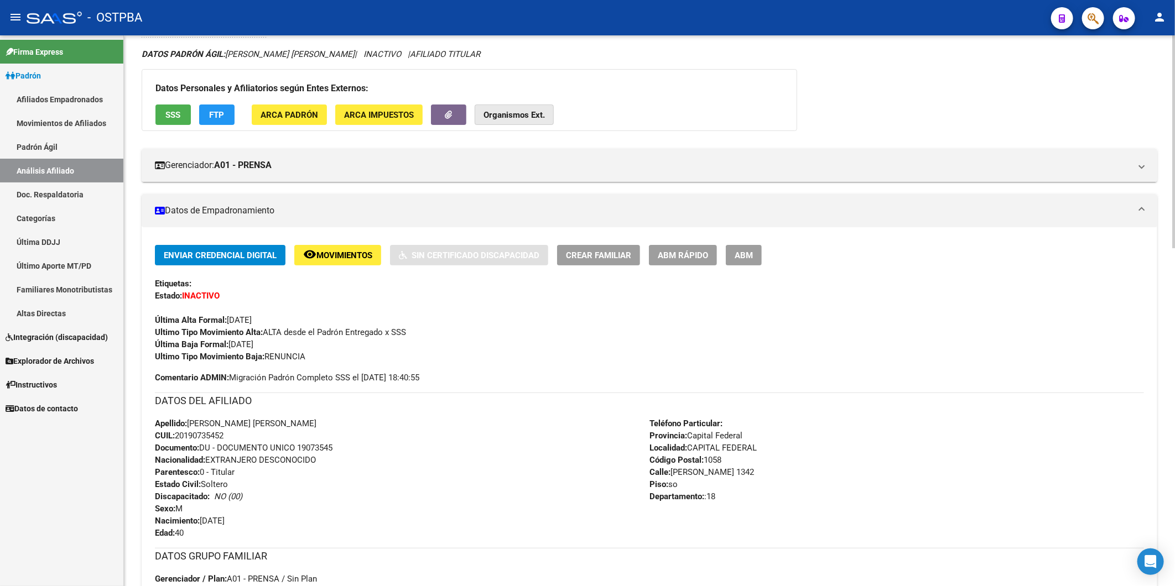
click at [520, 116] on strong "Organismos Ext." at bounding box center [514, 115] width 61 height 10
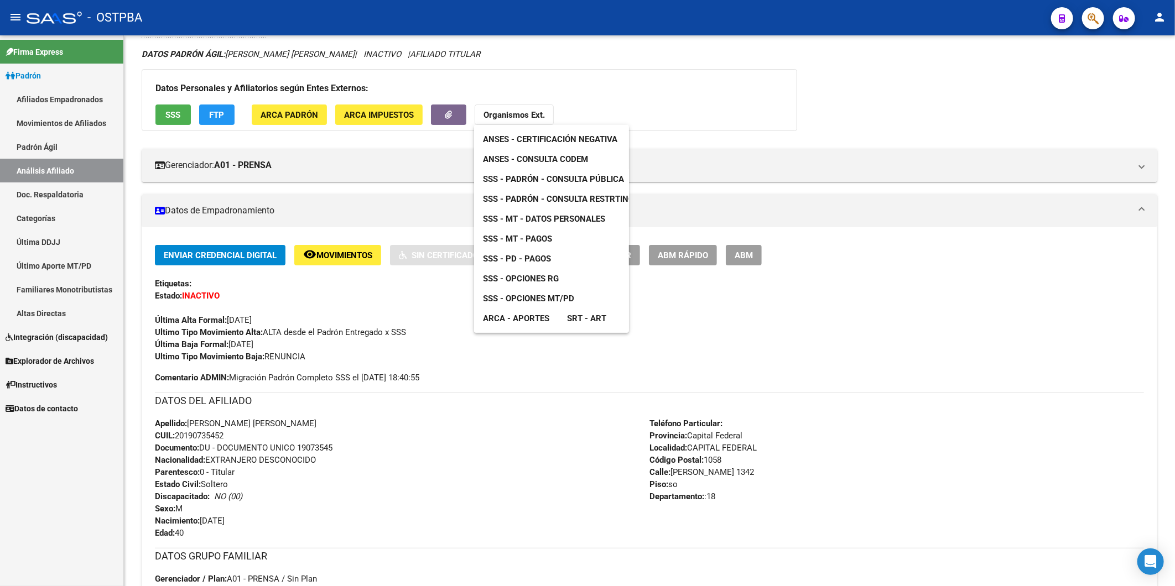
click at [540, 159] on span "ANSES - Consulta CODEM" at bounding box center [535, 159] width 105 height 10
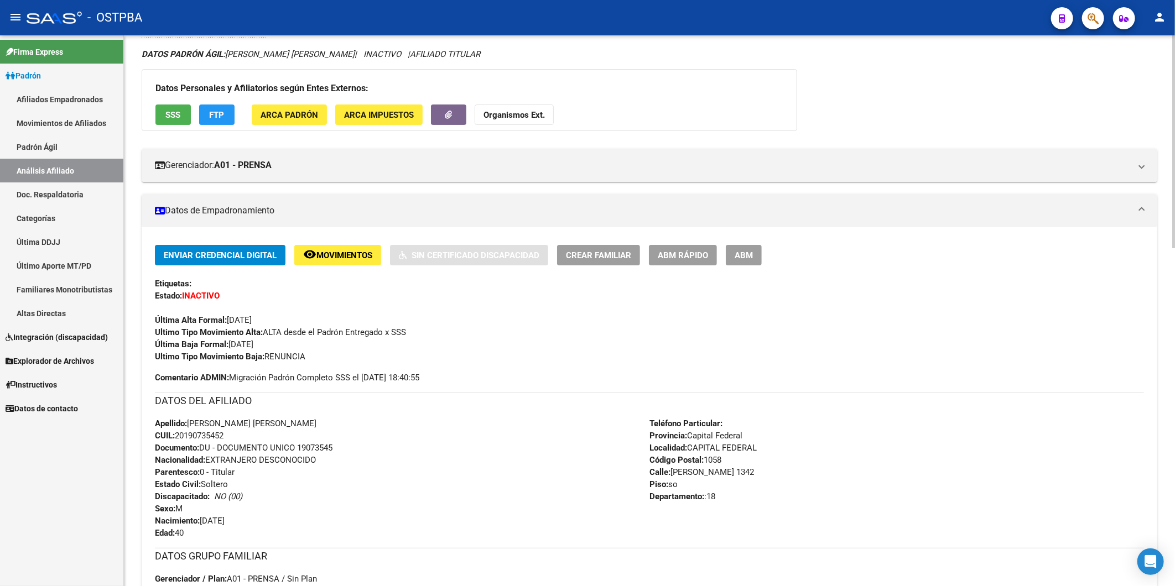
click at [376, 513] on div "Apellido: [PERSON_NAME] [PERSON_NAME] CUIL: 20190735452 Documento: DU - DOCUMEN…" at bounding box center [402, 479] width 495 height 122
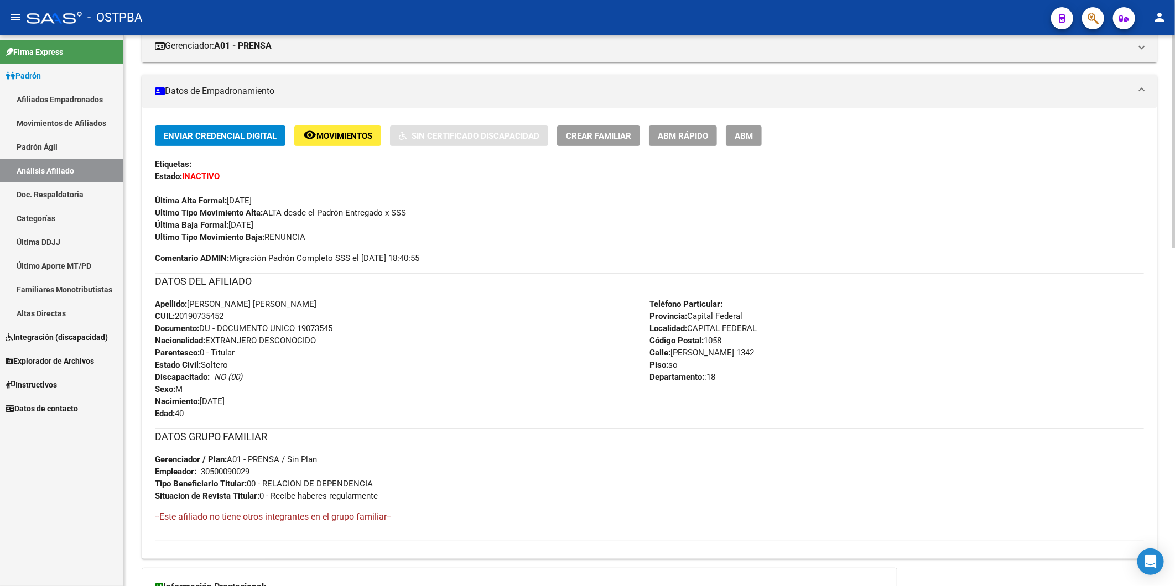
scroll to position [199, 0]
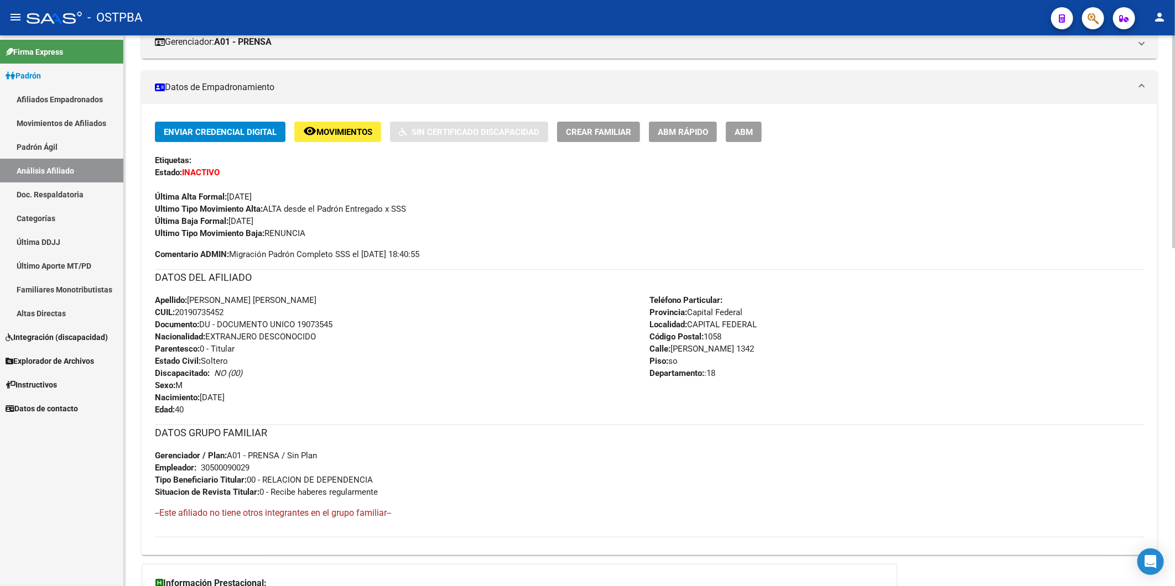
click at [467, 367] on div "Apellido: [PERSON_NAME] [PERSON_NAME] CUIL: 20190735452 Documento: DU - DOCUMEN…" at bounding box center [402, 355] width 495 height 122
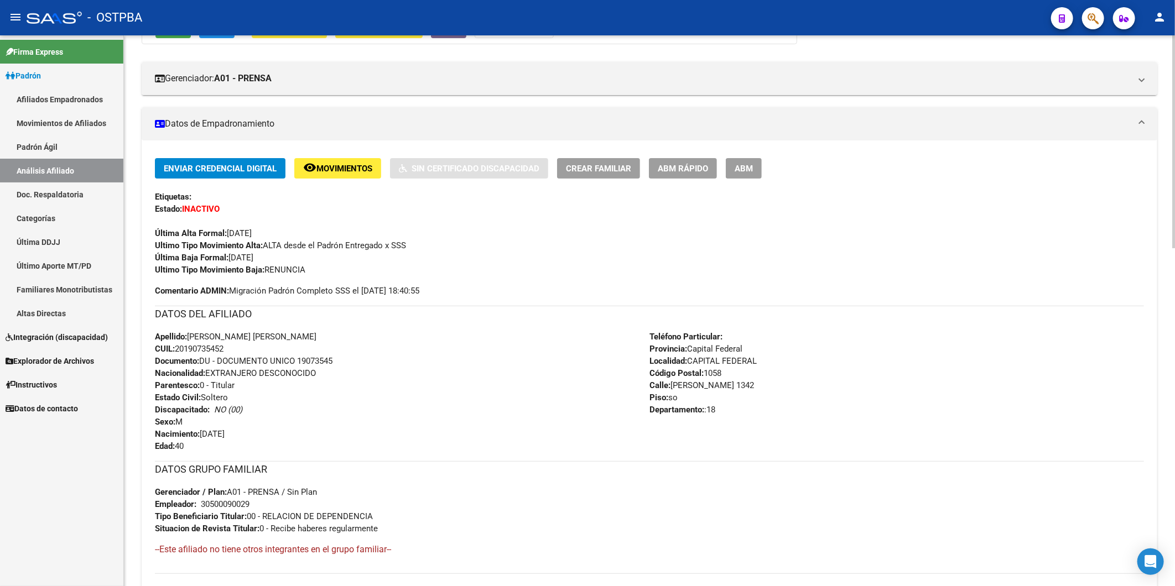
scroll to position [0, 0]
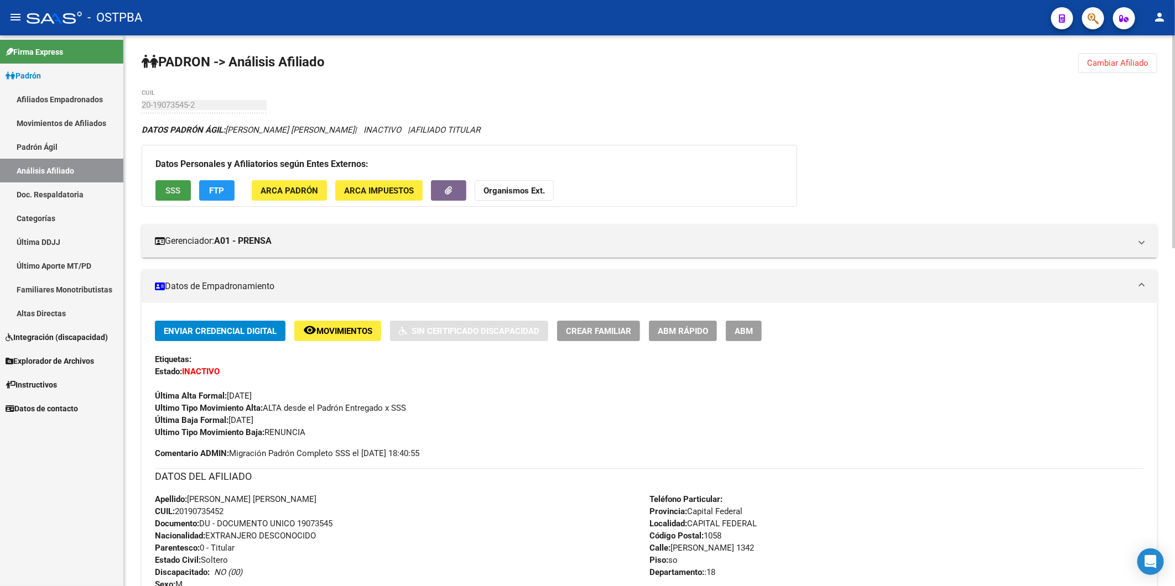
click at [179, 196] on span "SSS" at bounding box center [173, 191] width 15 height 10
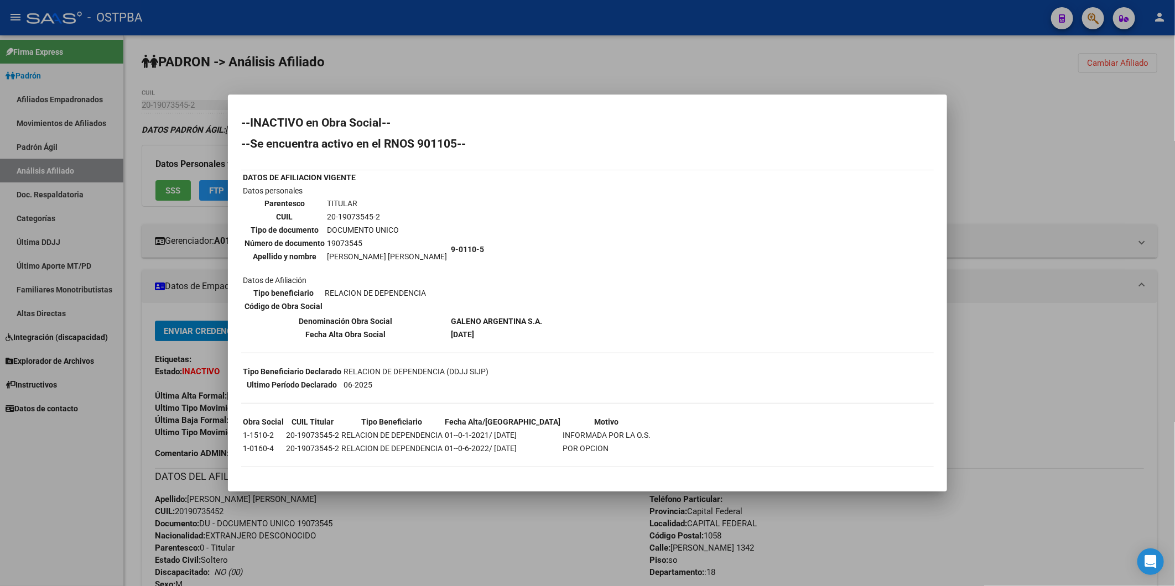
click at [509, 81] on div at bounding box center [587, 293] width 1175 height 586
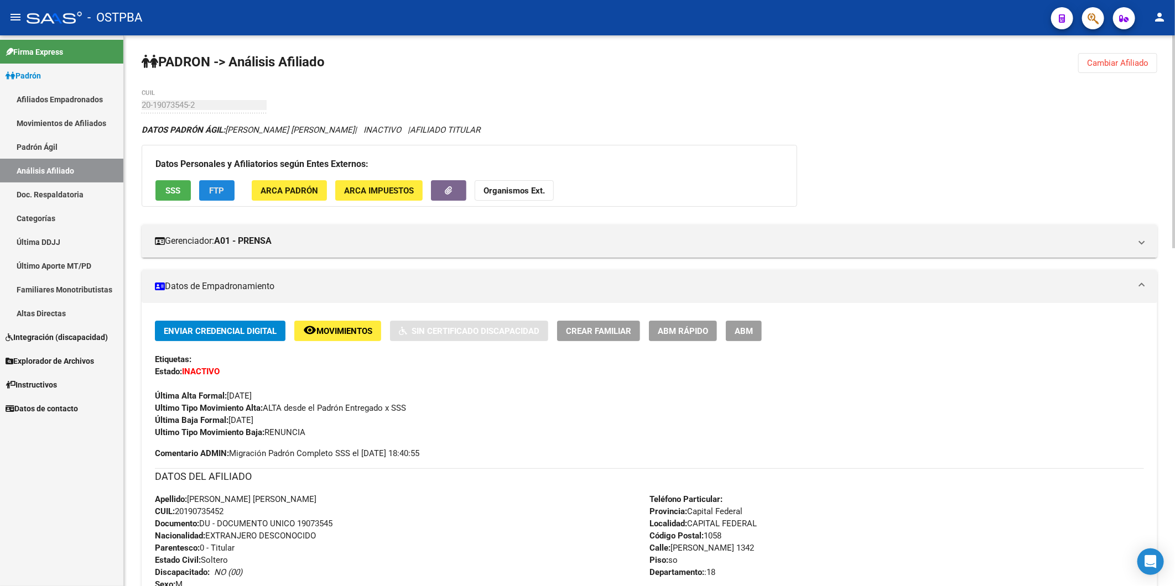
click at [210, 193] on span "FTP" at bounding box center [217, 191] width 15 height 10
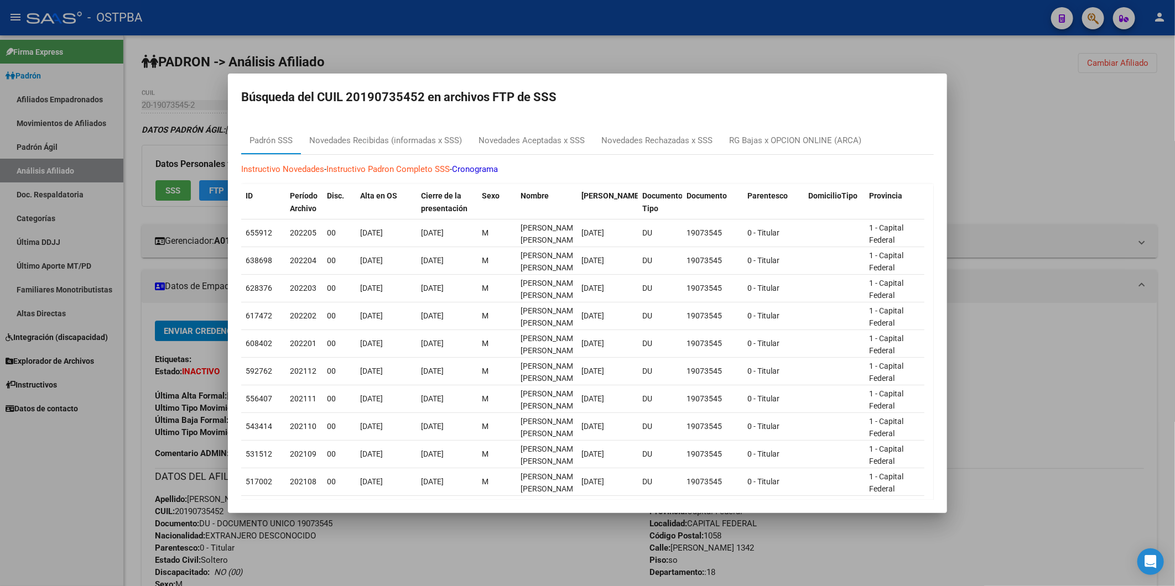
click at [1023, 153] on div at bounding box center [587, 293] width 1175 height 586
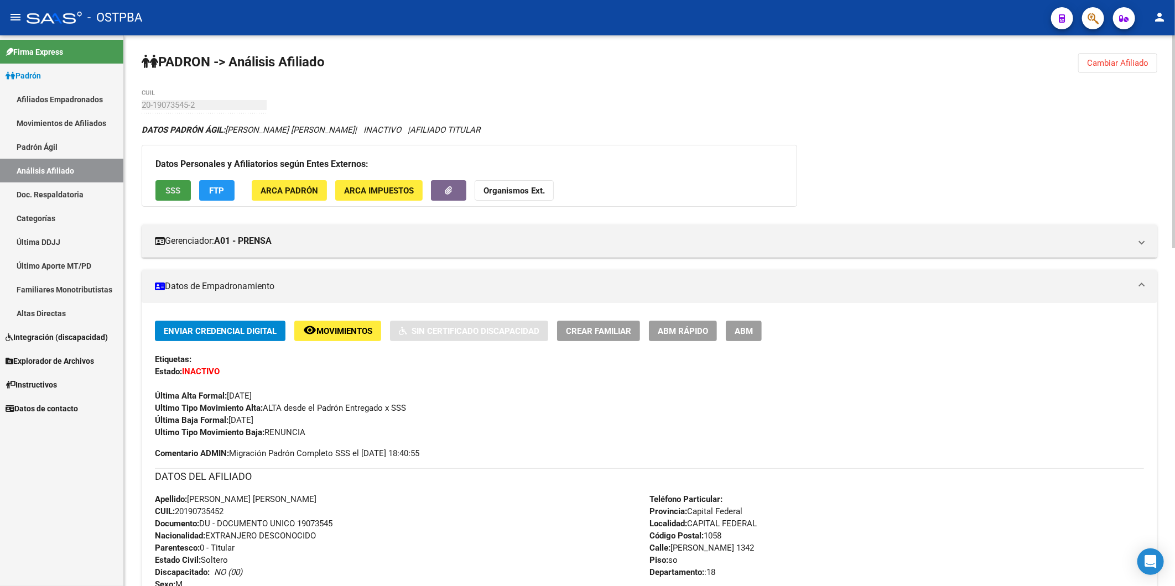
click at [170, 197] on button "SSS" at bounding box center [172, 190] width 35 height 20
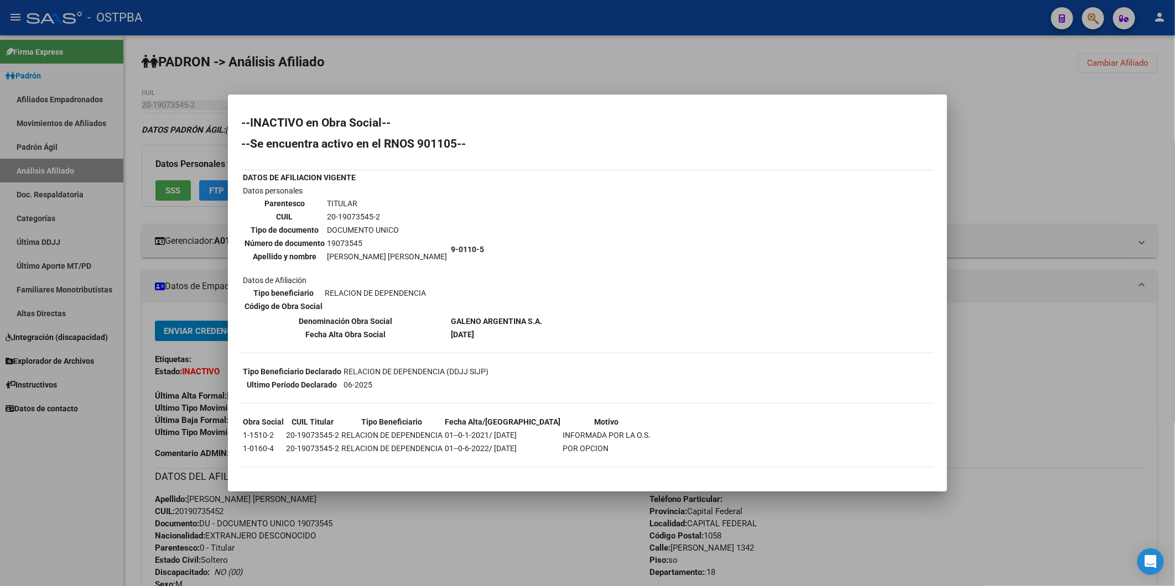
click at [1031, 122] on div at bounding box center [587, 293] width 1175 height 586
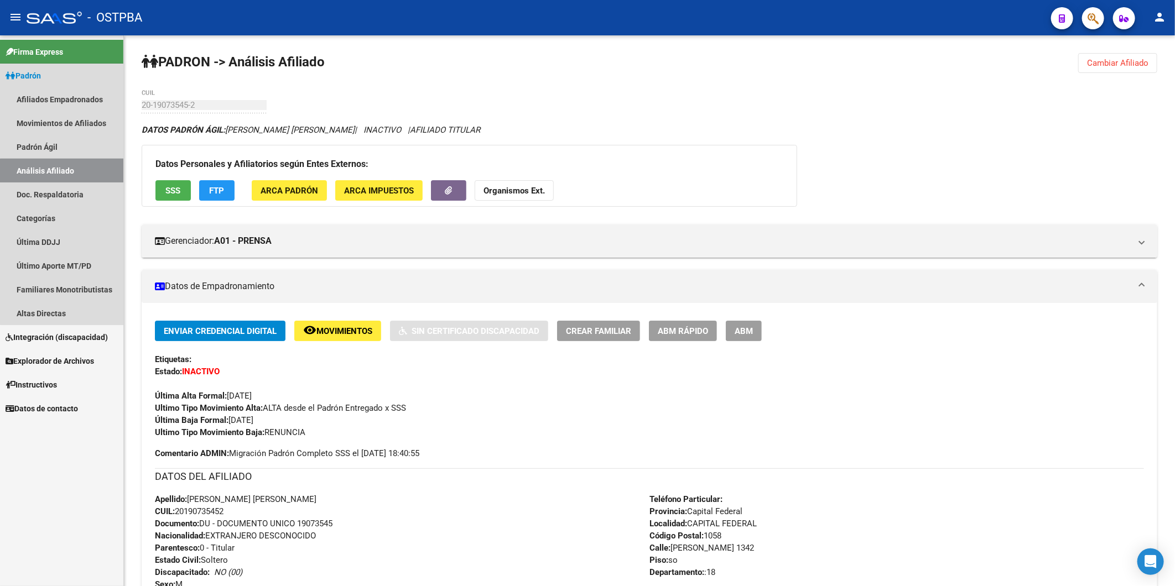
click at [70, 174] on link "Análisis Afiliado" at bounding box center [61, 171] width 123 height 24
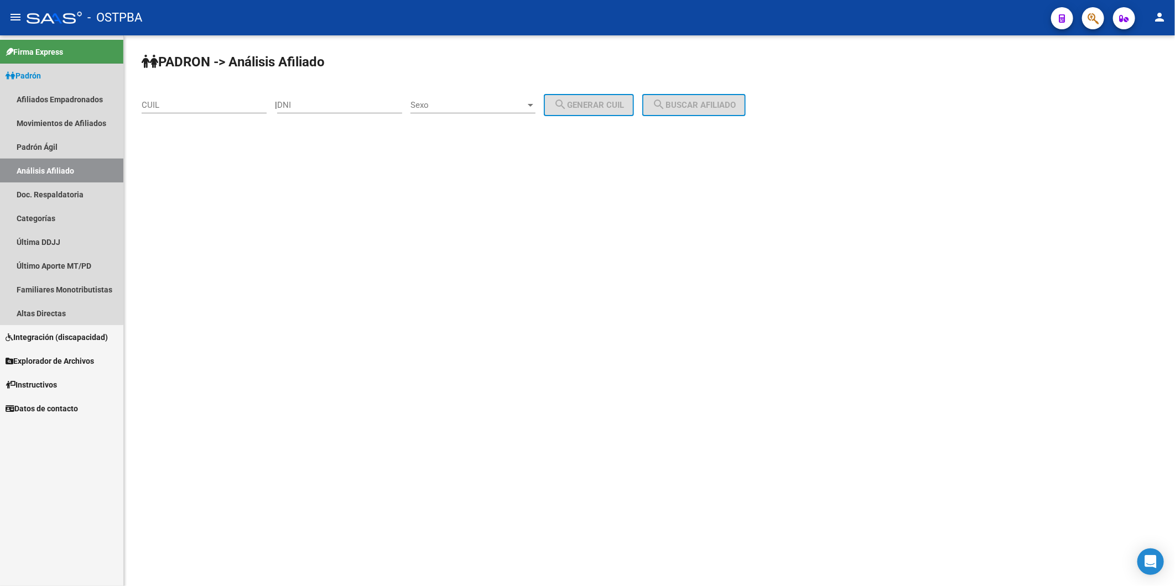
click at [28, 164] on link "Análisis Afiliado" at bounding box center [61, 171] width 123 height 24
click at [103, 165] on link "Análisis Afiliado" at bounding box center [61, 171] width 123 height 24
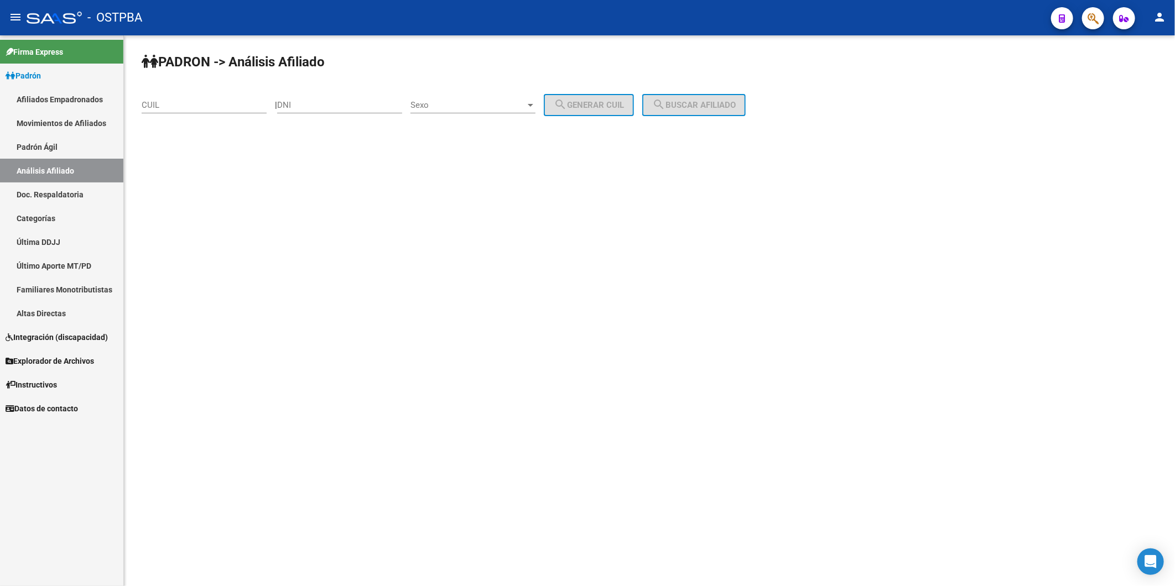
click at [58, 172] on link "Análisis Afiliado" at bounding box center [61, 171] width 123 height 24
click at [897, 373] on mat-sidenav-content "PADRON -> Análisis Afiliado CUIL | DNI Sexo Sexo search Generar CUIL search Bus…" at bounding box center [649, 310] width 1051 height 551
click at [844, 389] on mat-sidenav-content "PADRON -> Análisis Afiliado CUIL | DNI Sexo Sexo search Generar CUIL search Bus…" at bounding box center [649, 310] width 1051 height 551
click at [321, 101] on input "DNI" at bounding box center [339, 105] width 125 height 10
type input "13645424"
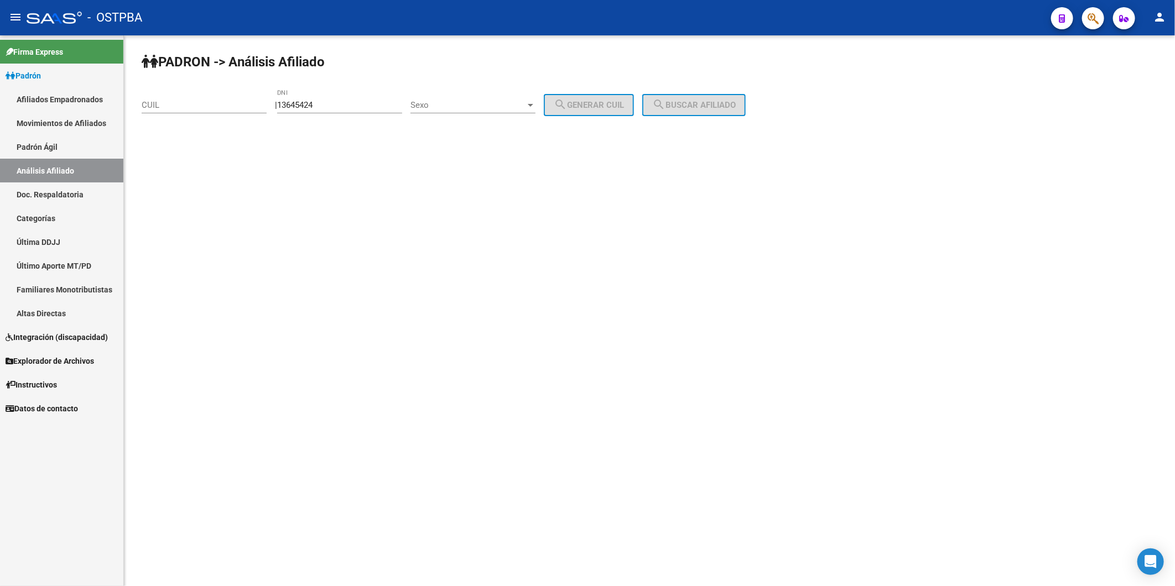
drag, startPoint x: 341, startPoint y: 204, endPoint x: 592, endPoint y: 122, distance: 264.2
click at [406, 180] on mat-sidenav-content "PADRON -> Análisis Afiliado CUIL | 13645424 DNI Sexo Sexo search Generar CUIL s…" at bounding box center [649, 310] width 1051 height 551
click at [533, 105] on div at bounding box center [531, 105] width 6 height 3
drag, startPoint x: 517, startPoint y: 111, endPoint x: 557, endPoint y: 115, distance: 40.1
click at [524, 112] on span "Masculino" at bounding box center [485, 104] width 125 height 25
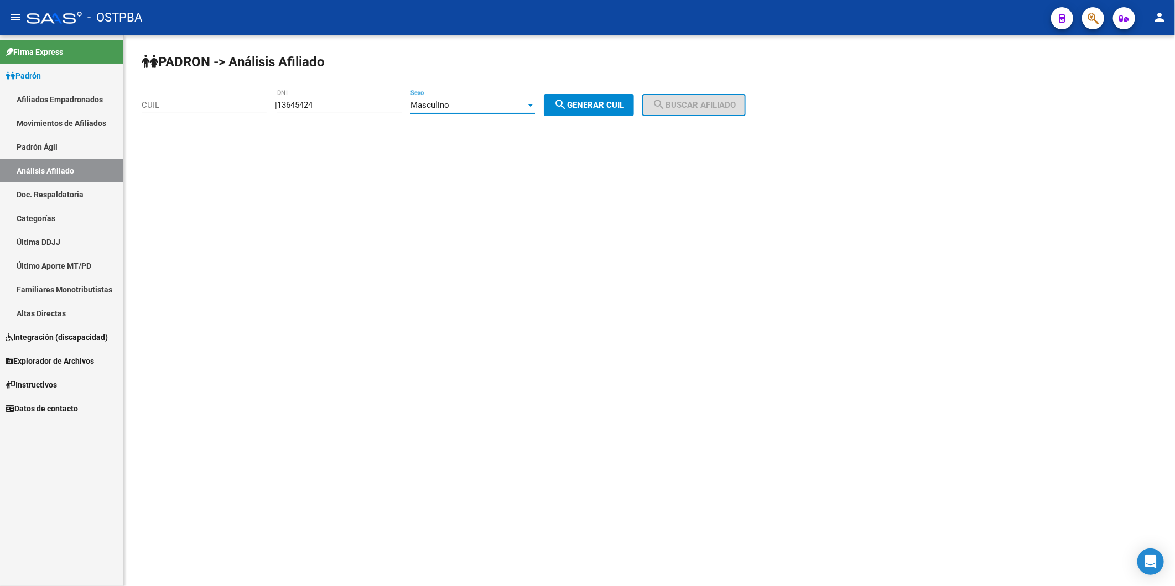
click at [583, 98] on button "search Generar CUIL" at bounding box center [589, 105] width 90 height 22
type input "20-13645424-3"
click at [700, 107] on span "search Buscar afiliado" at bounding box center [694, 105] width 84 height 10
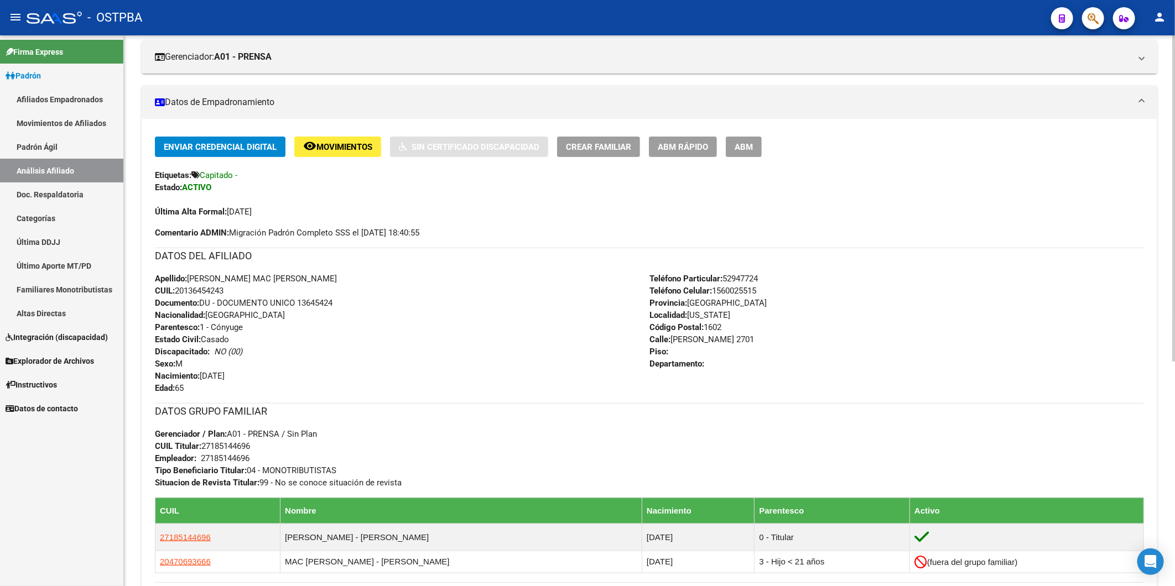
scroll to position [379, 0]
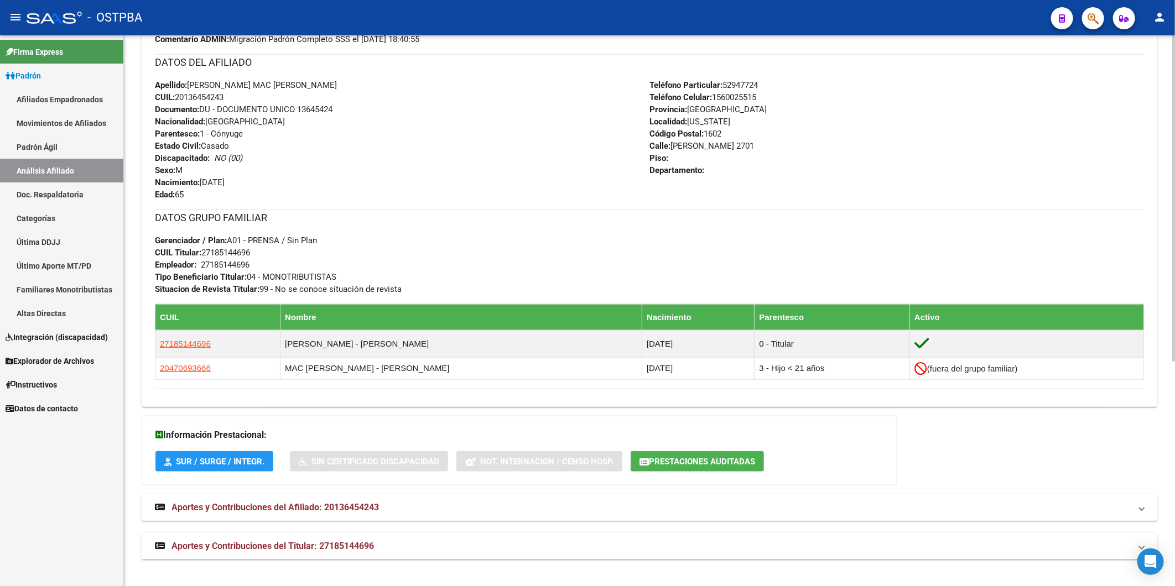
click at [360, 508] on span "Aportes y Contribuciones del Afiliado: 20136454243" at bounding box center [274, 507] width 207 height 11
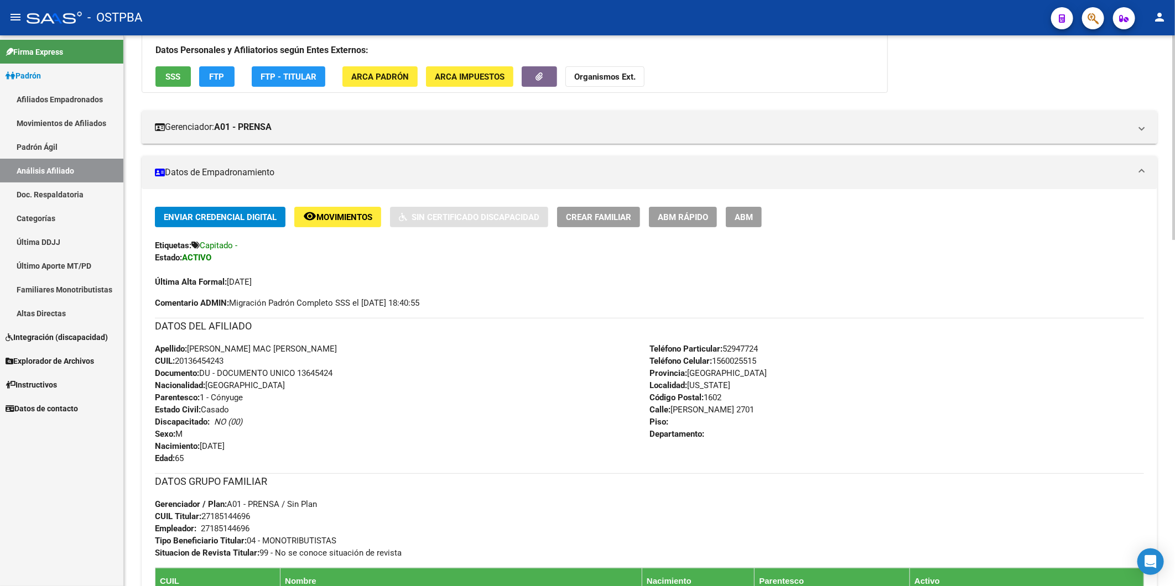
scroll to position [110, 0]
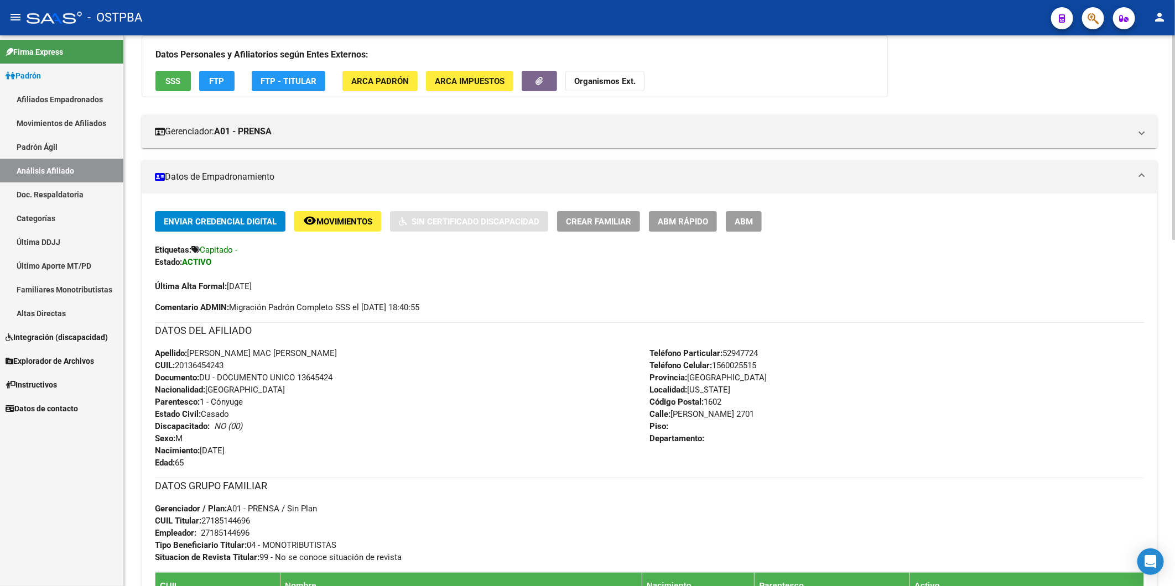
drag, startPoint x: 232, startPoint y: 363, endPoint x: 176, endPoint y: 361, distance: 56.5
click at [176, 361] on div "Apellido: [PERSON_NAME] MAC [PERSON_NAME] CUIL: 20136454243 Documento: DU - DOC…" at bounding box center [402, 408] width 495 height 122
copy span "20136454243"
click at [621, 82] on strong "Organismos Ext." at bounding box center [604, 81] width 61 height 10
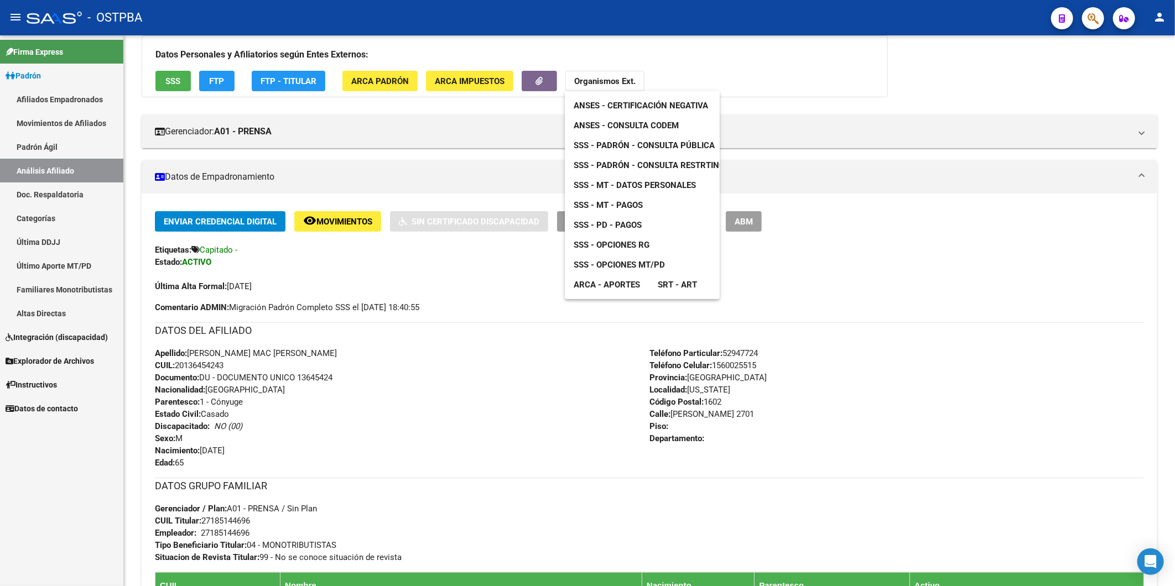
click at [617, 123] on span "ANSES - Consulta CODEM" at bounding box center [626, 126] width 105 height 10
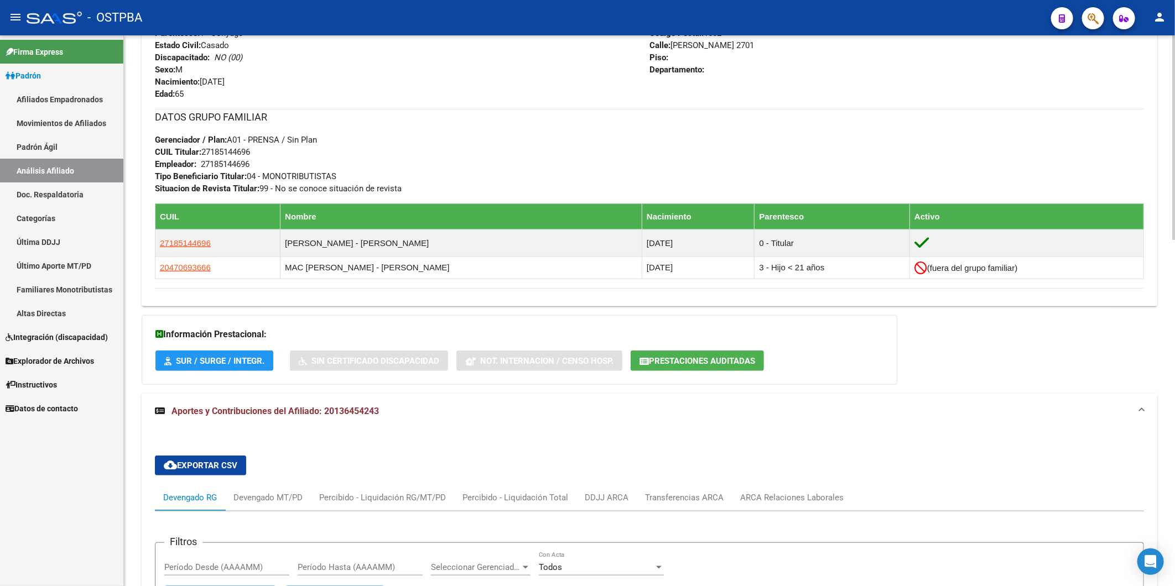
scroll to position [294, 0]
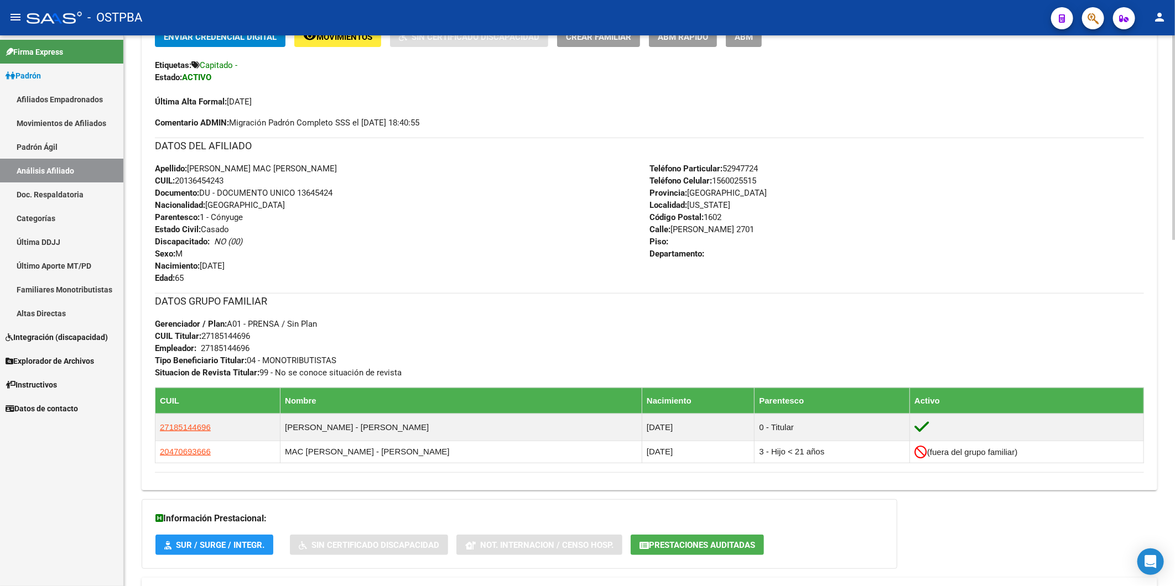
click at [504, 236] on div "Apellido: [PERSON_NAME] MAC [PERSON_NAME] CUIL: 20136454243 Documento: DU - DOC…" at bounding box center [402, 224] width 495 height 122
drag, startPoint x: 233, startPoint y: 181, endPoint x: 177, endPoint y: 184, distance: 55.9
click at [177, 184] on div "Apellido: [PERSON_NAME] MAC [PERSON_NAME] CUIL: 20136454243 Documento: DU - DOC…" at bounding box center [402, 224] width 495 height 122
copy span "20136454243"
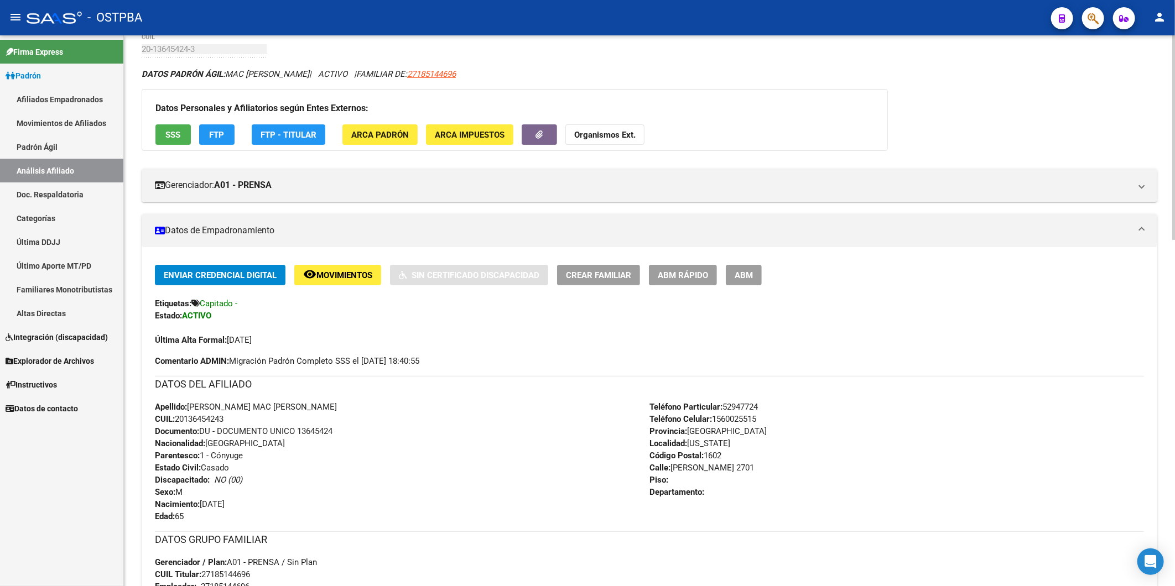
scroll to position [0, 0]
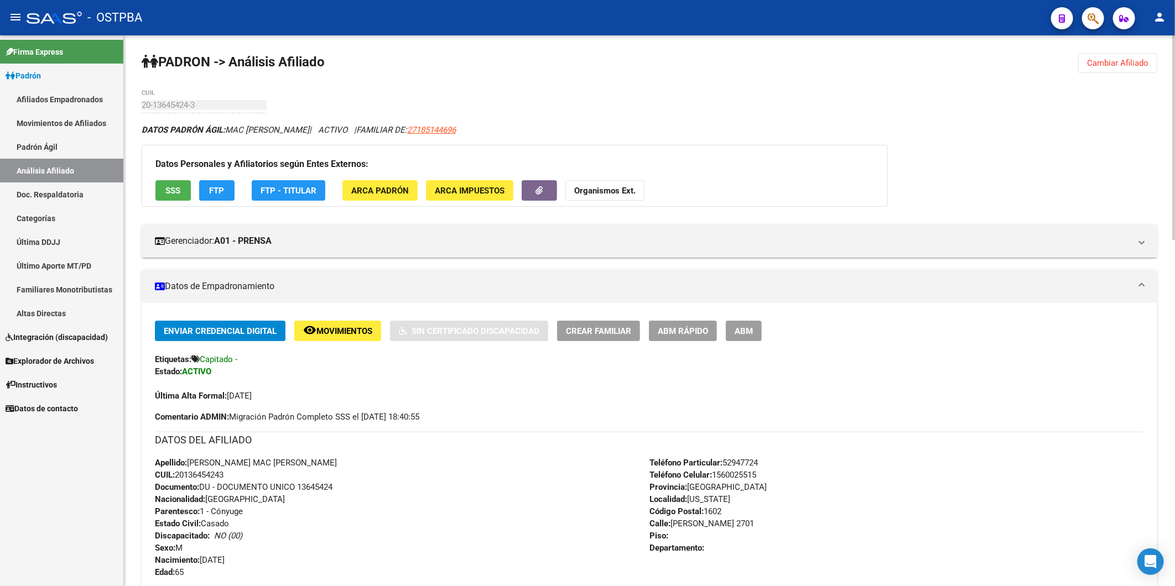
click at [616, 191] on strong "Organismos Ext." at bounding box center [604, 191] width 61 height 10
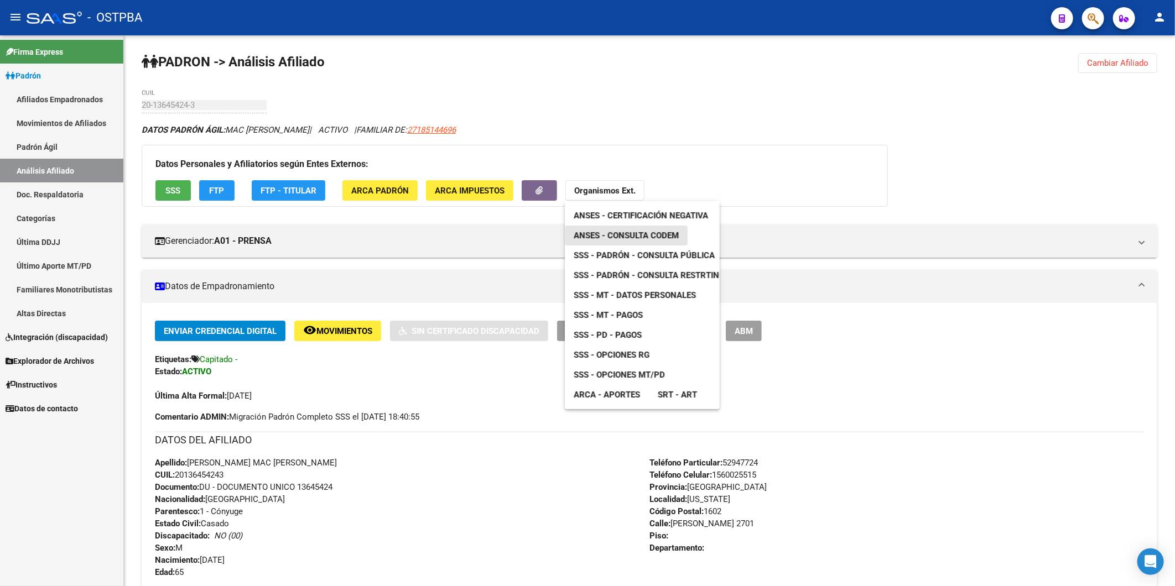
click at [663, 232] on span "ANSES - Consulta CODEM" at bounding box center [626, 236] width 105 height 10
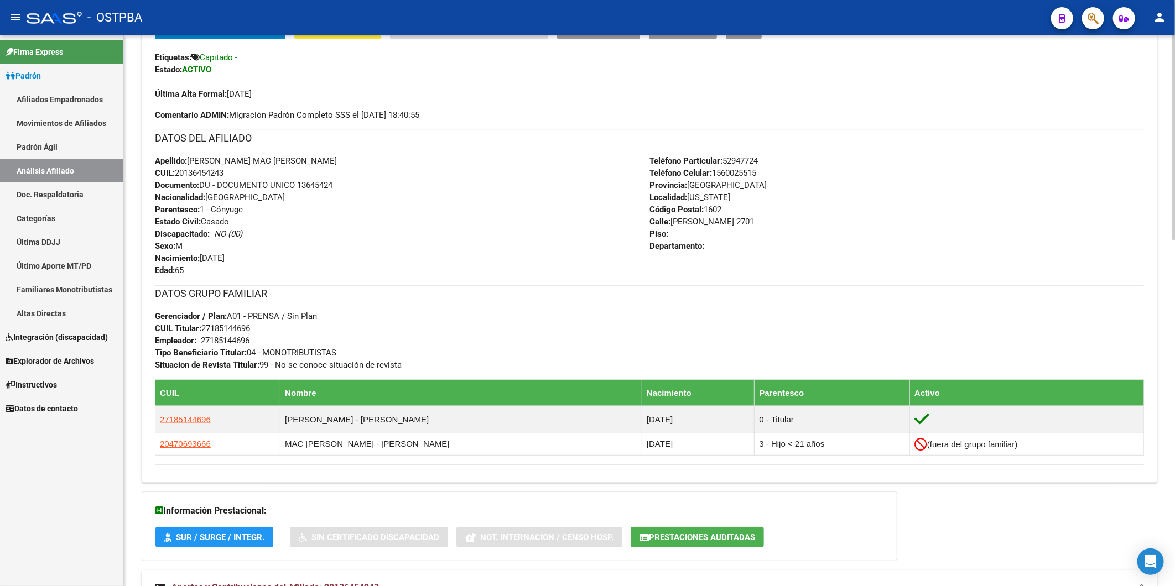
scroll to position [307, 0]
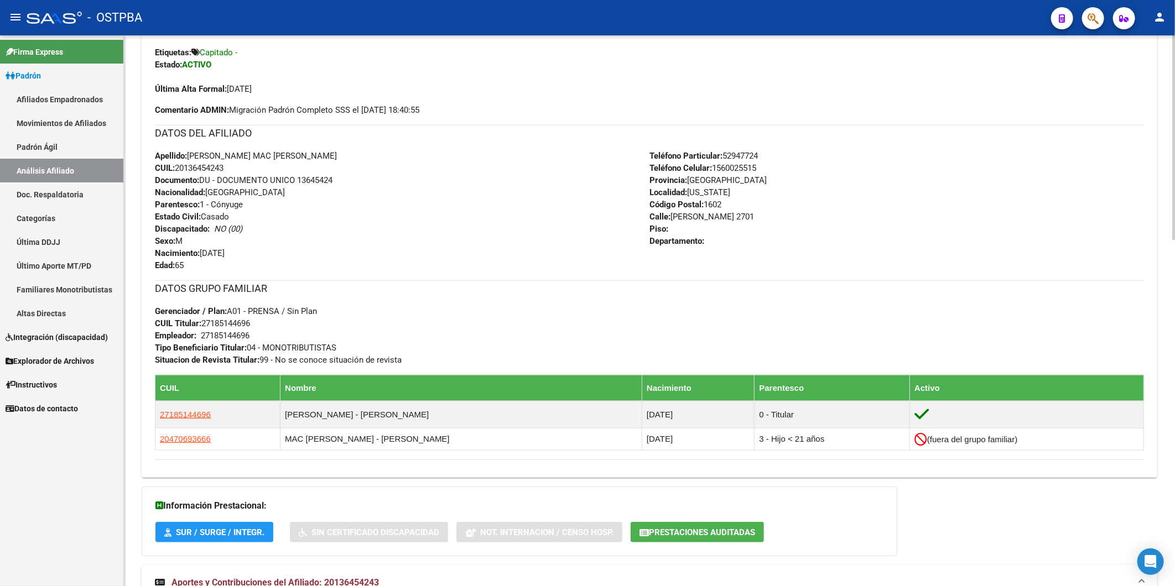
click at [939, 181] on div "Teléfono Particular: 52947724 Teléfono Celular: [PHONE_NUMBER] Provincia: [GEOG…" at bounding box center [896, 211] width 495 height 122
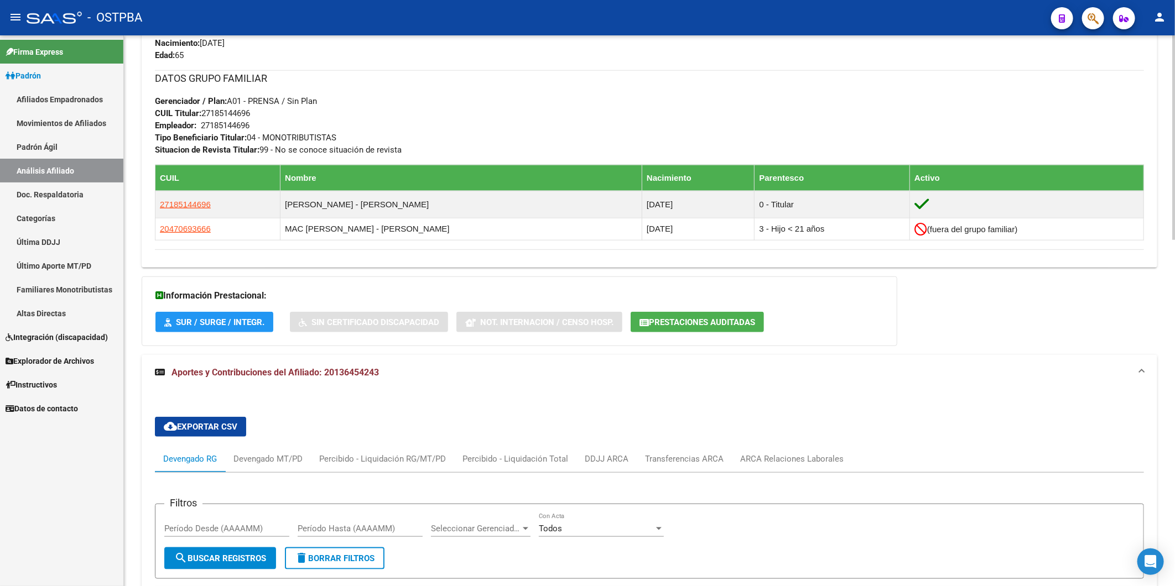
scroll to position [615, 0]
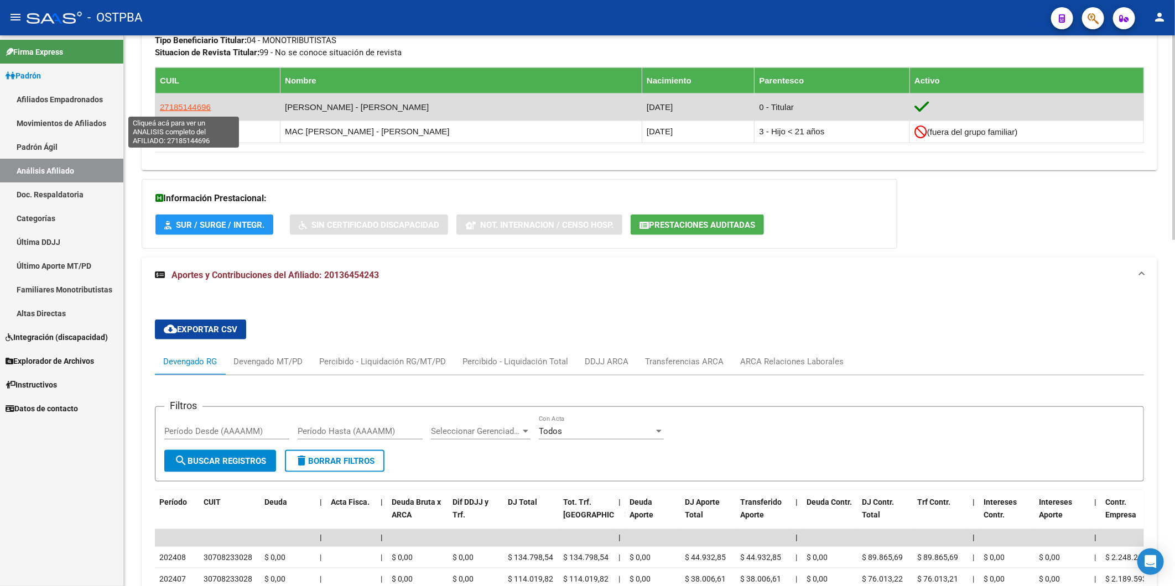
click at [188, 104] on span "27185144696" at bounding box center [185, 106] width 51 height 9
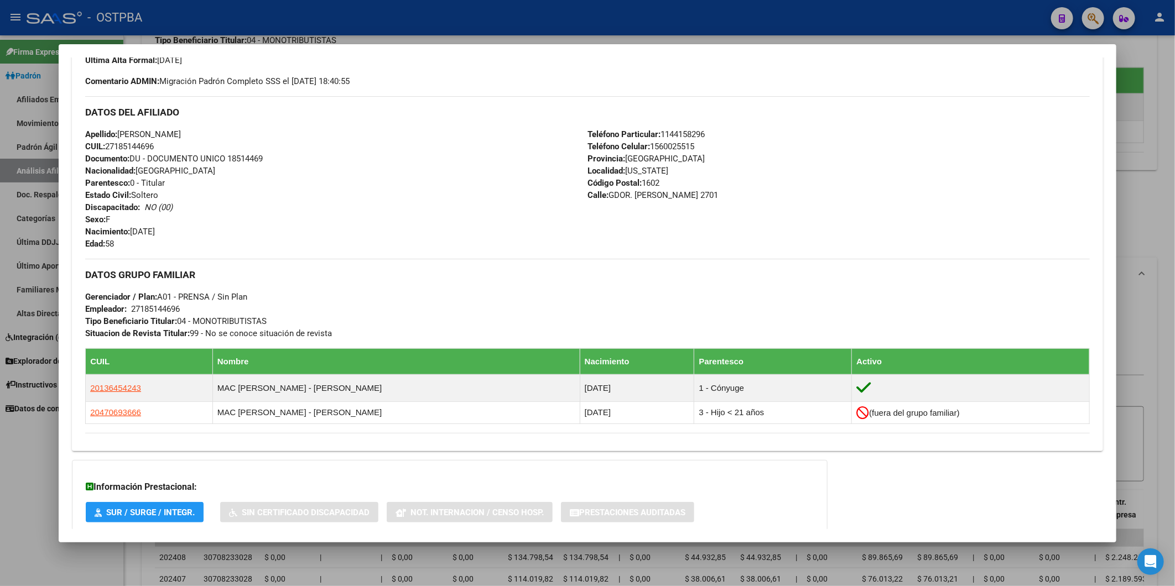
scroll to position [354, 0]
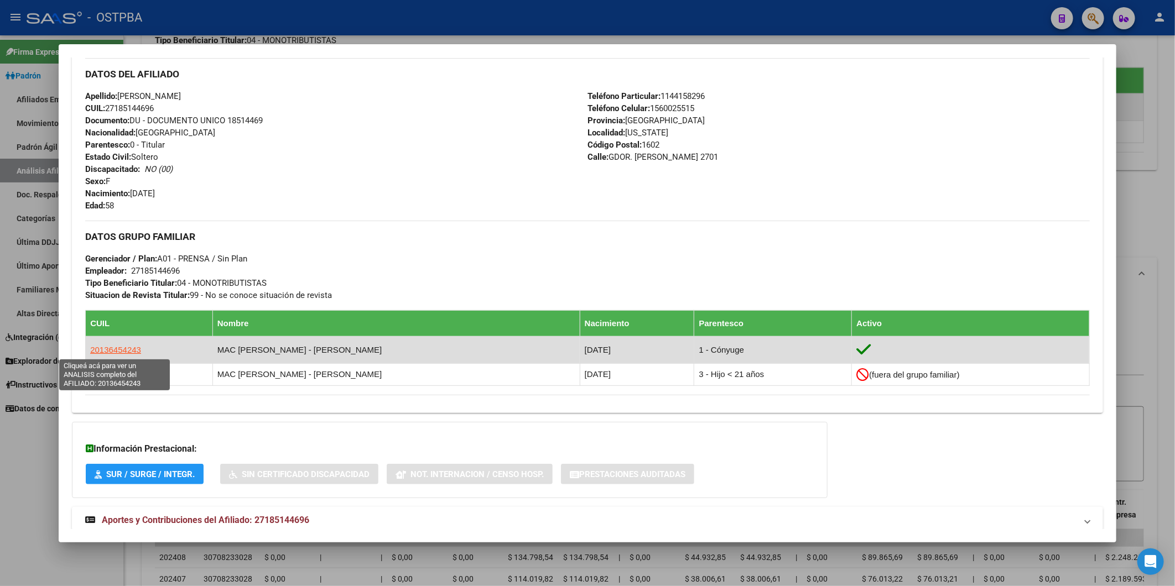
click at [108, 350] on span "20136454243" at bounding box center [115, 349] width 51 height 9
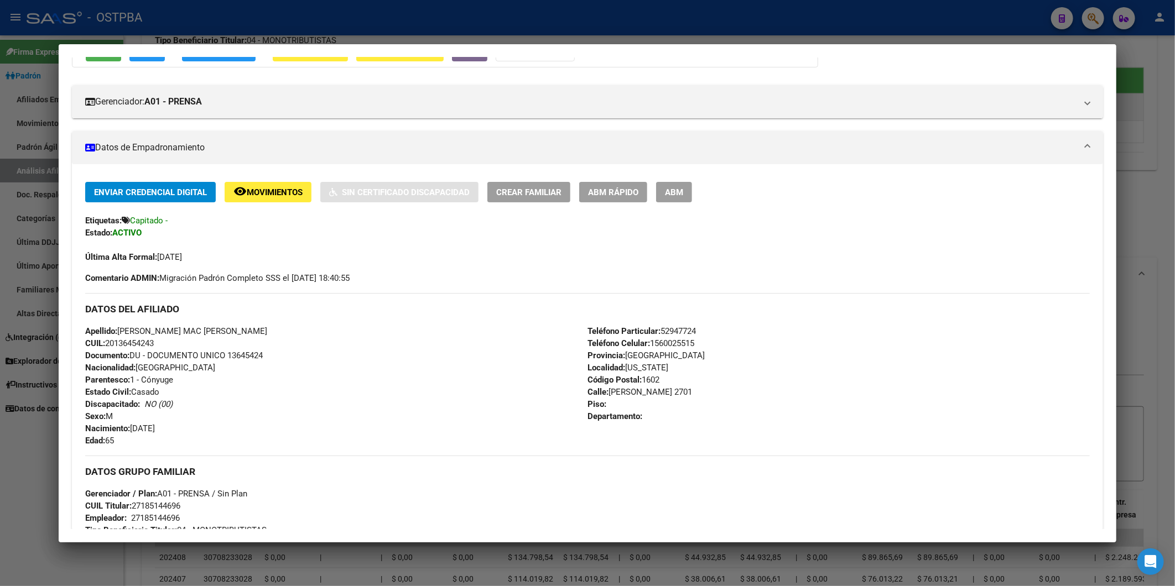
scroll to position [123, 0]
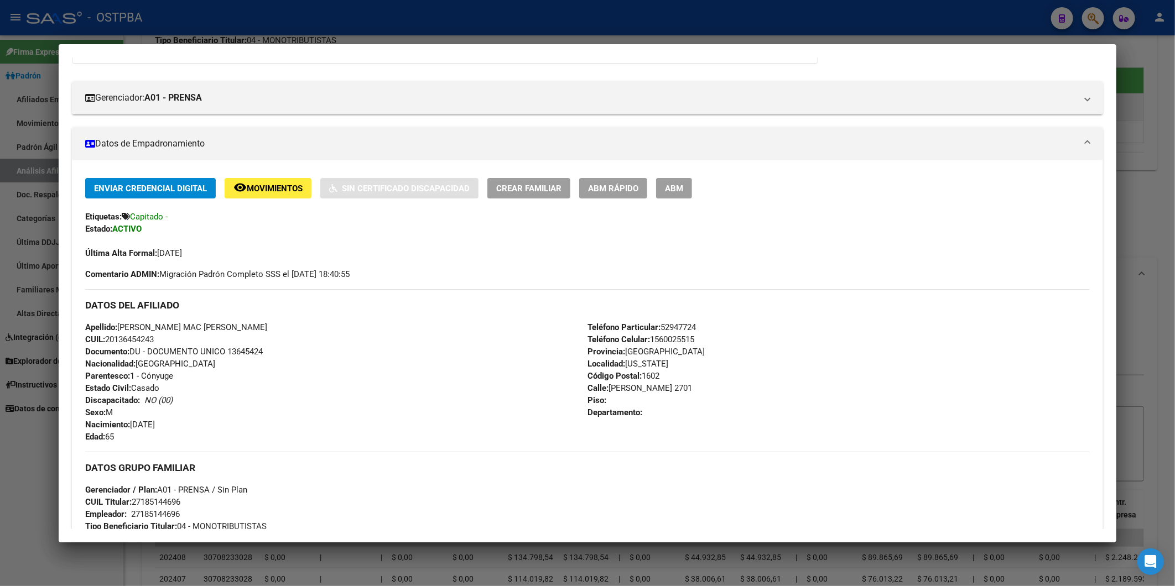
click at [1160, 216] on div at bounding box center [587, 293] width 1175 height 586
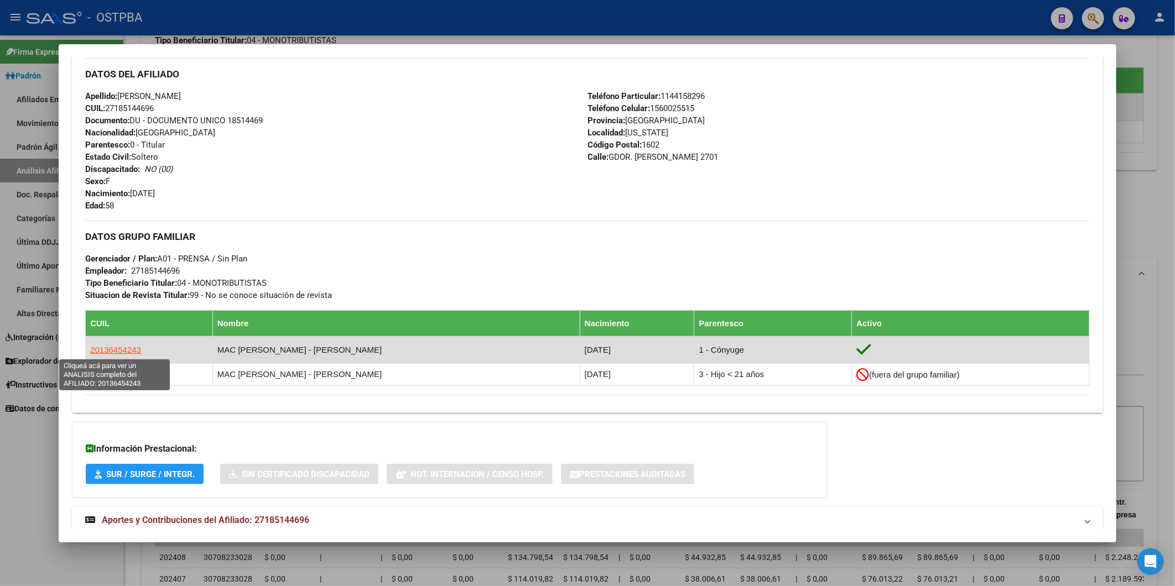
click at [110, 347] on span "20136454243" at bounding box center [115, 349] width 51 height 9
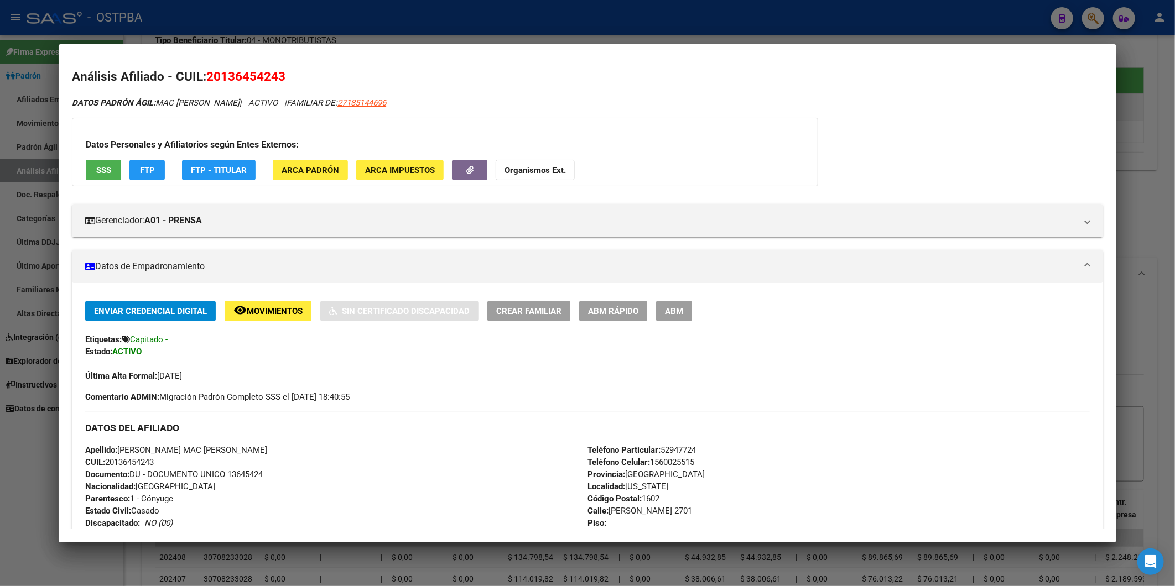
drag, startPoint x: 164, startPoint y: 460, endPoint x: 108, endPoint y: 458, distance: 55.9
click at [108, 458] on div "Apellido: [PERSON_NAME] MAC [PERSON_NAME] CUIL: 20136454243 Documento: DU - DOC…" at bounding box center [336, 505] width 502 height 122
copy span "20136454243"
click at [512, 165] on strong "Organismos Ext." at bounding box center [535, 170] width 61 height 10
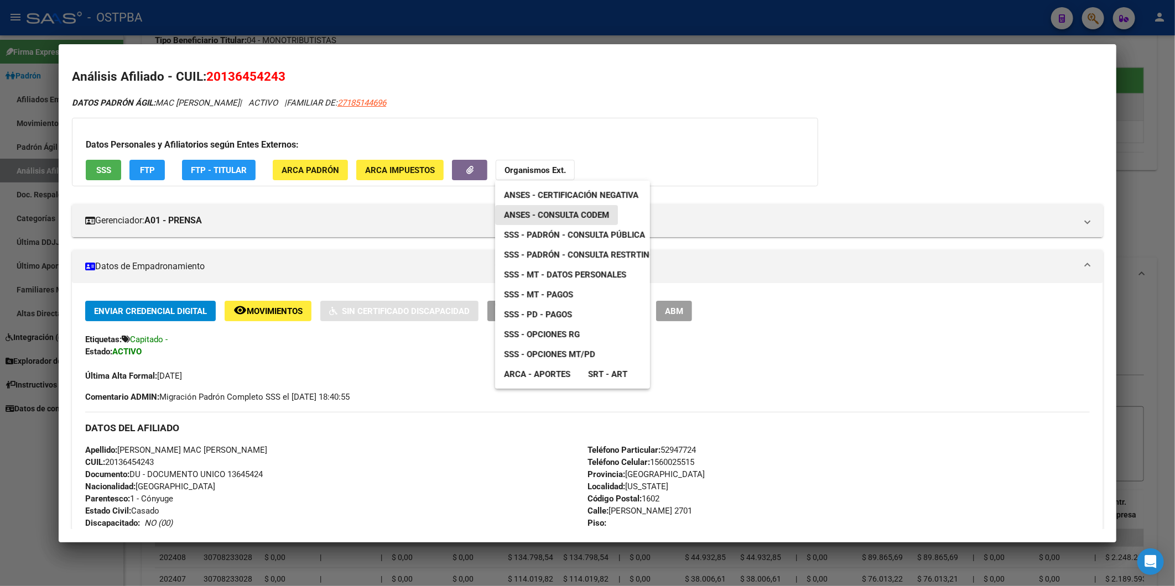
click at [573, 217] on span "ANSES - Consulta CODEM" at bounding box center [556, 215] width 105 height 10
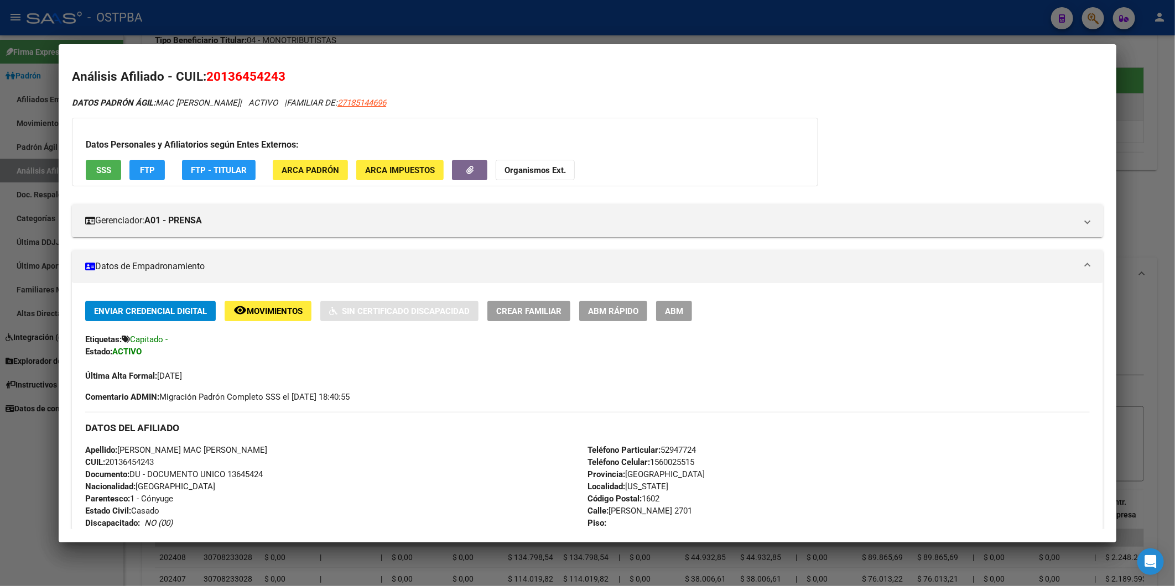
click at [306, 460] on div "Apellido: [PERSON_NAME] MAC [PERSON_NAME] CUIL: 20136454243 Documento: DU - DOC…" at bounding box center [336, 505] width 502 height 122
click at [1140, 144] on div at bounding box center [587, 293] width 1175 height 586
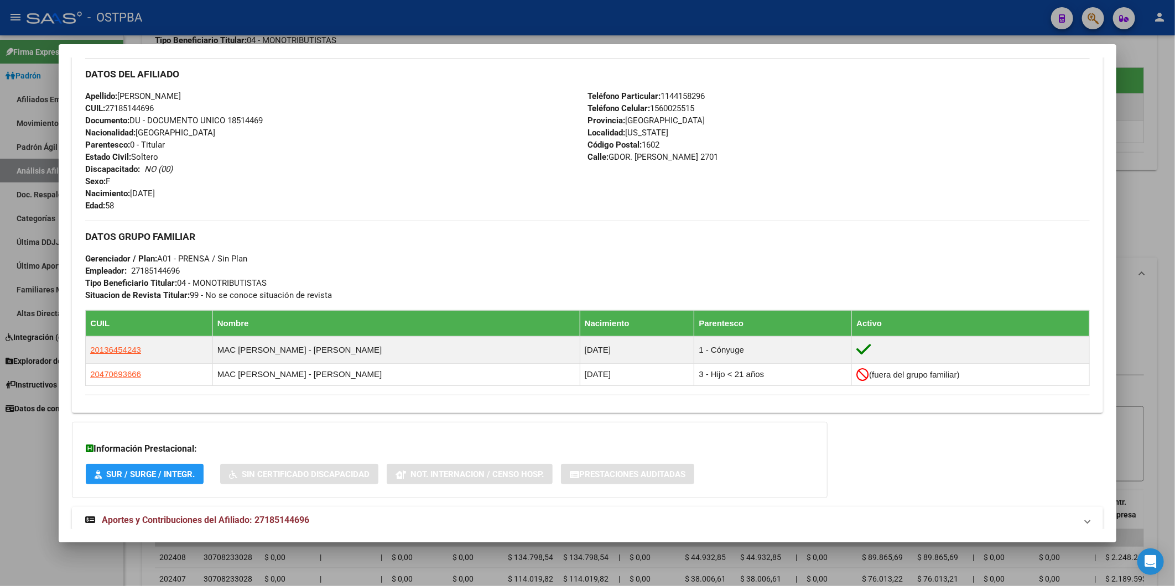
click at [1153, 115] on div at bounding box center [587, 293] width 1175 height 586
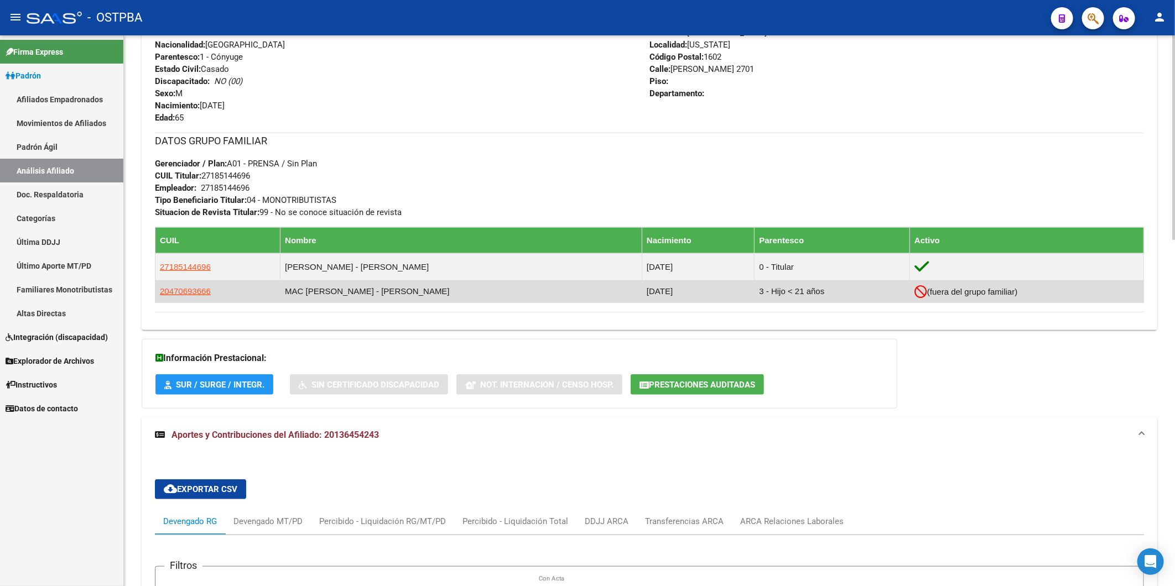
scroll to position [430, 0]
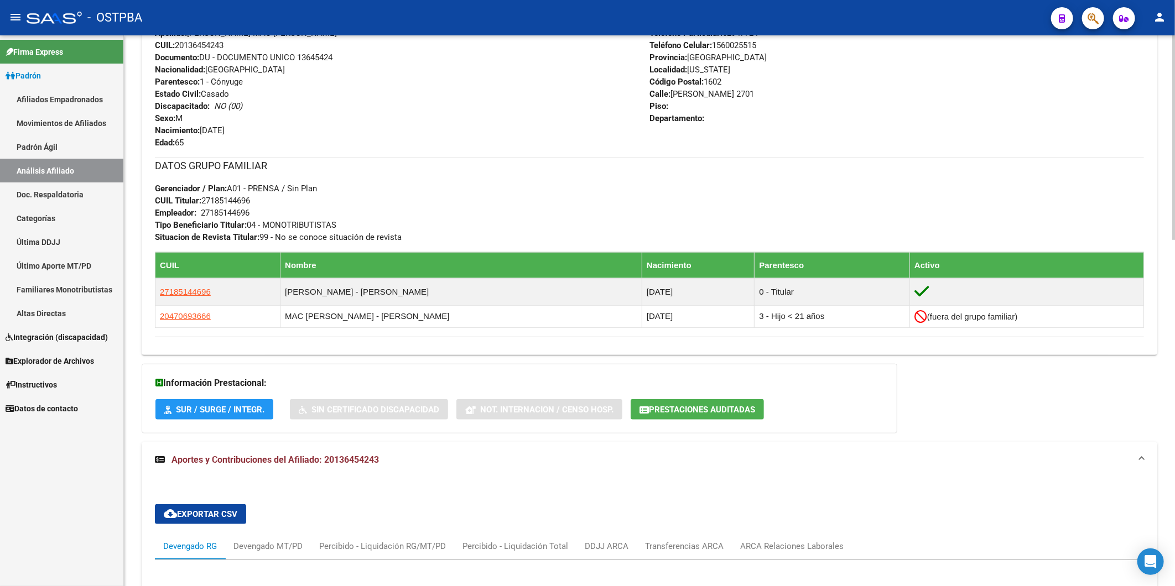
click at [826, 125] on div "Teléfono Particular: 52947724 Teléfono Celular: [PHONE_NUMBER] Provincia: [GEOG…" at bounding box center [896, 88] width 495 height 122
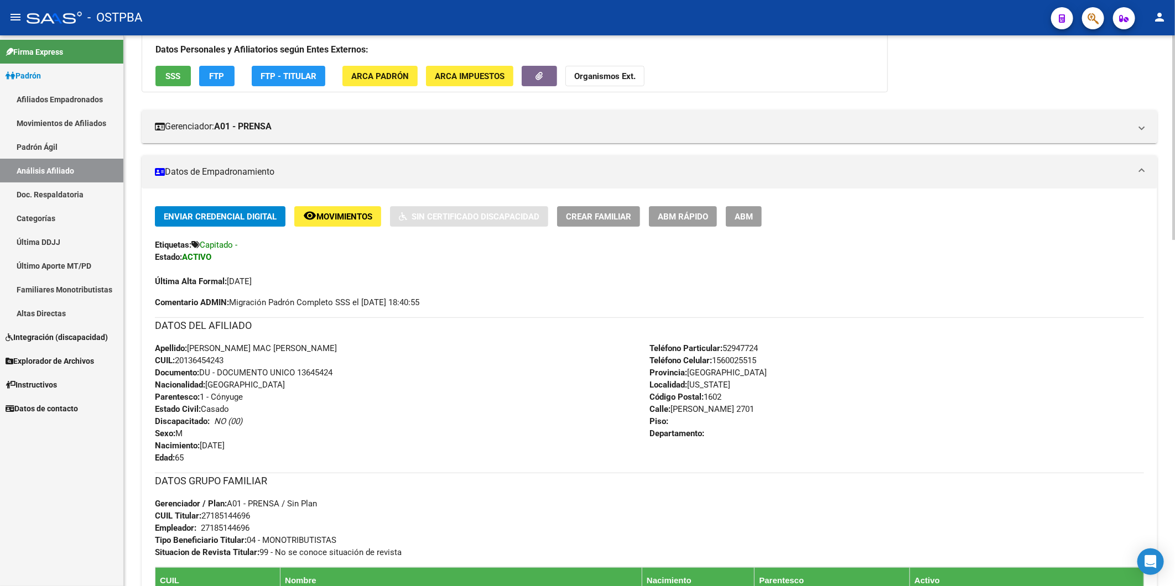
scroll to position [0, 0]
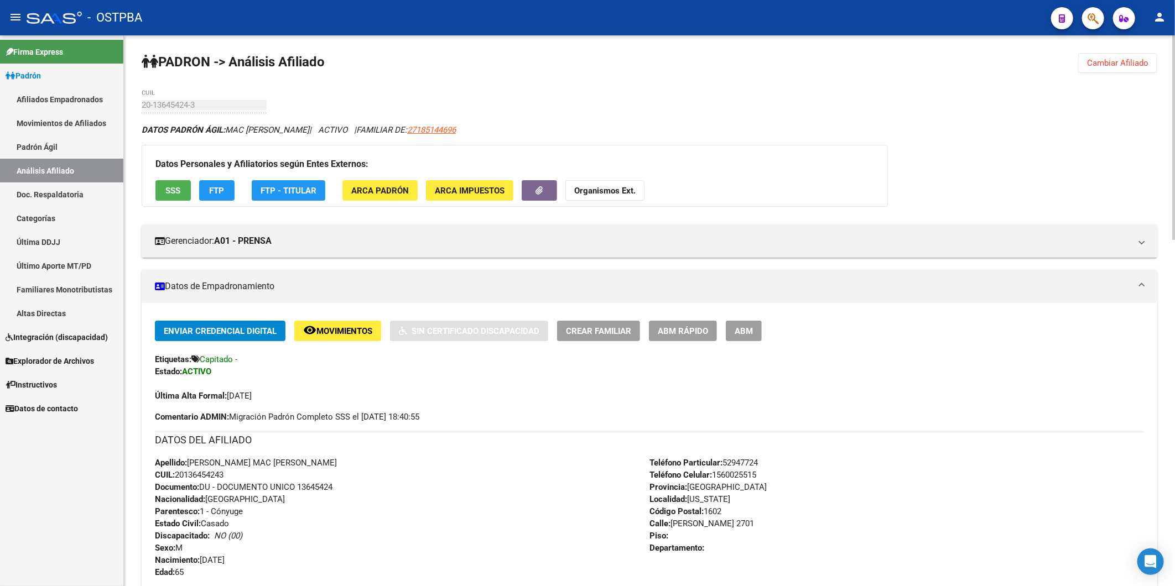
click at [705, 536] on div "Teléfono Particular: 52947724 Teléfono Celular: [PHONE_NUMBER] Provincia: [GEOG…" at bounding box center [896, 518] width 495 height 122
click at [373, 455] on div "DATOS DEL AFILIADO" at bounding box center [649, 444] width 989 height 25
drag, startPoint x: 231, startPoint y: 474, endPoint x: 179, endPoint y: 480, distance: 52.4
click at [179, 480] on div "Apellido: [PERSON_NAME] MAC [PERSON_NAME] CUIL: 20136454243 Documento: DU - DOC…" at bounding box center [402, 518] width 495 height 122
copy span "20136454243"
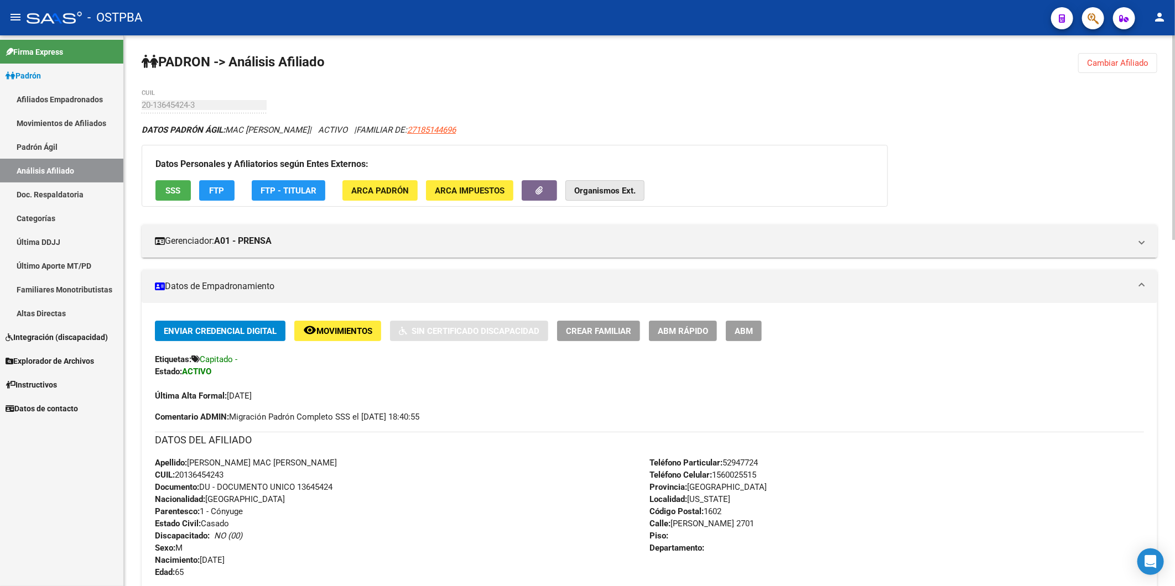
click at [595, 187] on strong "Organismos Ext." at bounding box center [604, 191] width 61 height 10
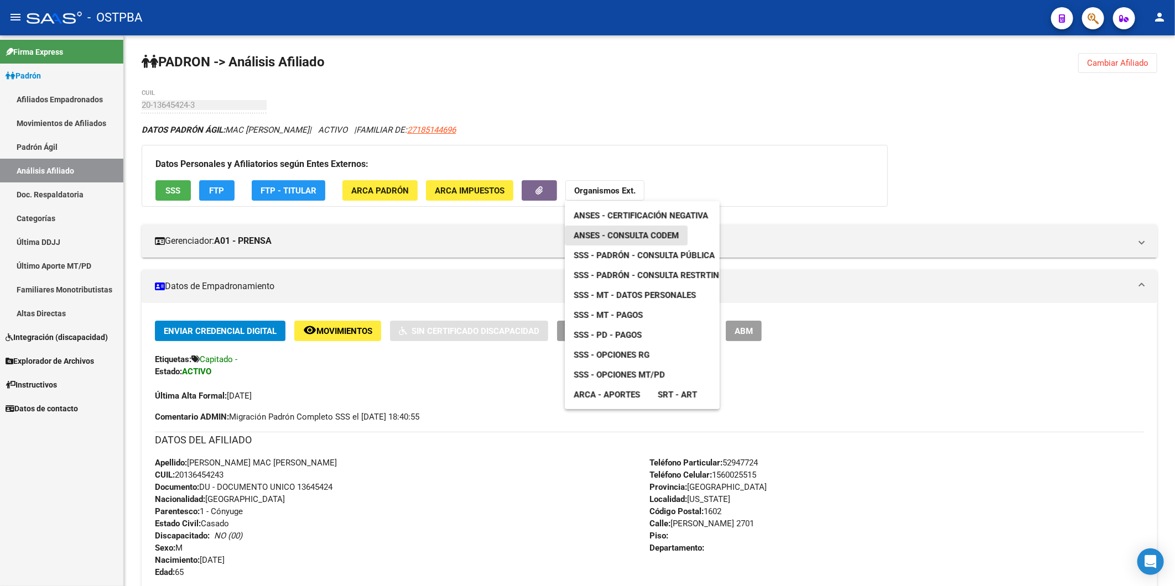
click at [635, 236] on span "ANSES - Consulta CODEM" at bounding box center [626, 236] width 105 height 10
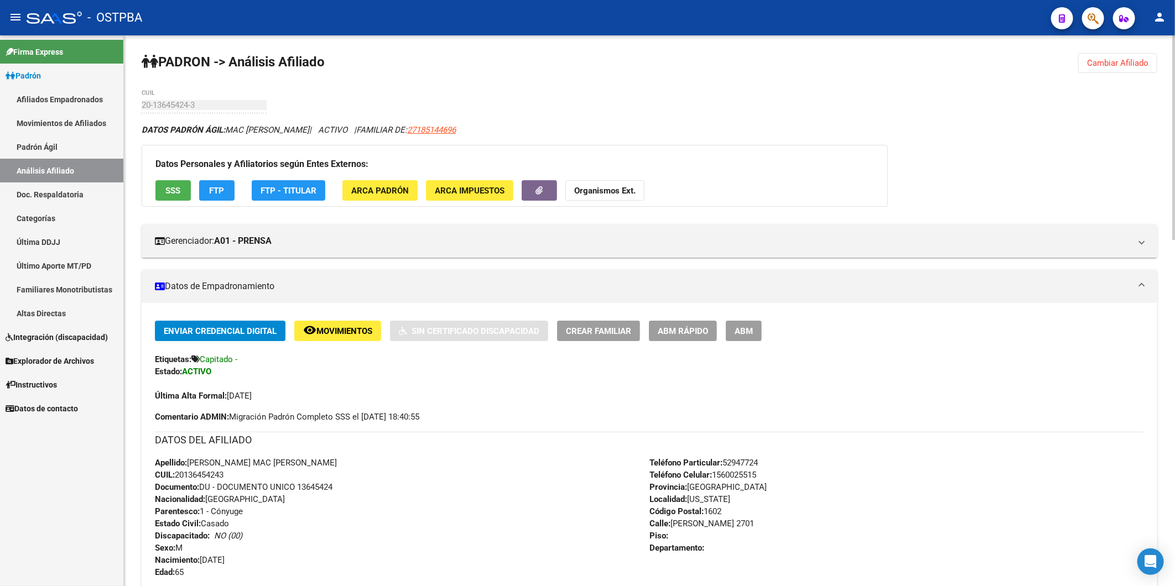
click at [583, 190] on strong "Organismos Ext." at bounding box center [604, 191] width 61 height 10
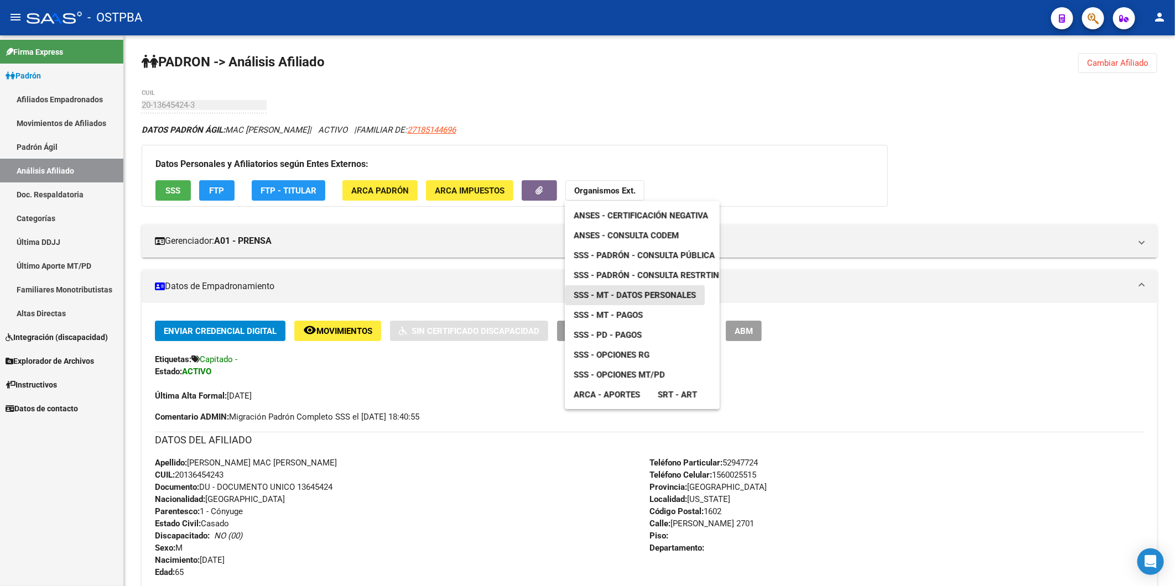
click at [659, 296] on span "SSS - MT - Datos Personales" at bounding box center [635, 295] width 122 height 10
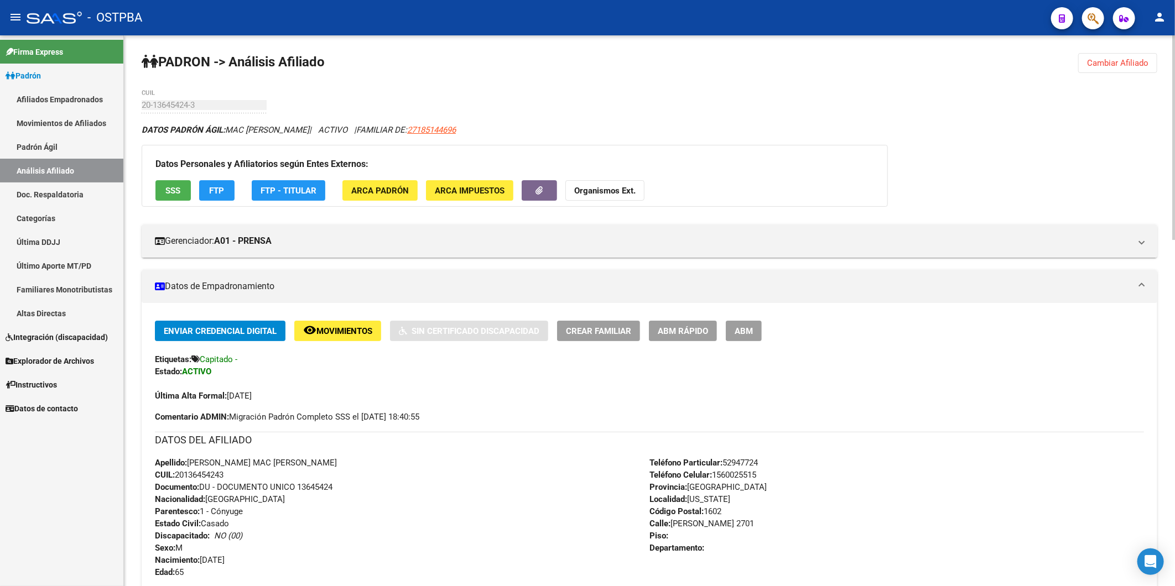
click at [462, 477] on div "Apellido: [PERSON_NAME] MAC [PERSON_NAME] CUIL: 20136454243 Documento: DU - DOC…" at bounding box center [402, 518] width 495 height 122
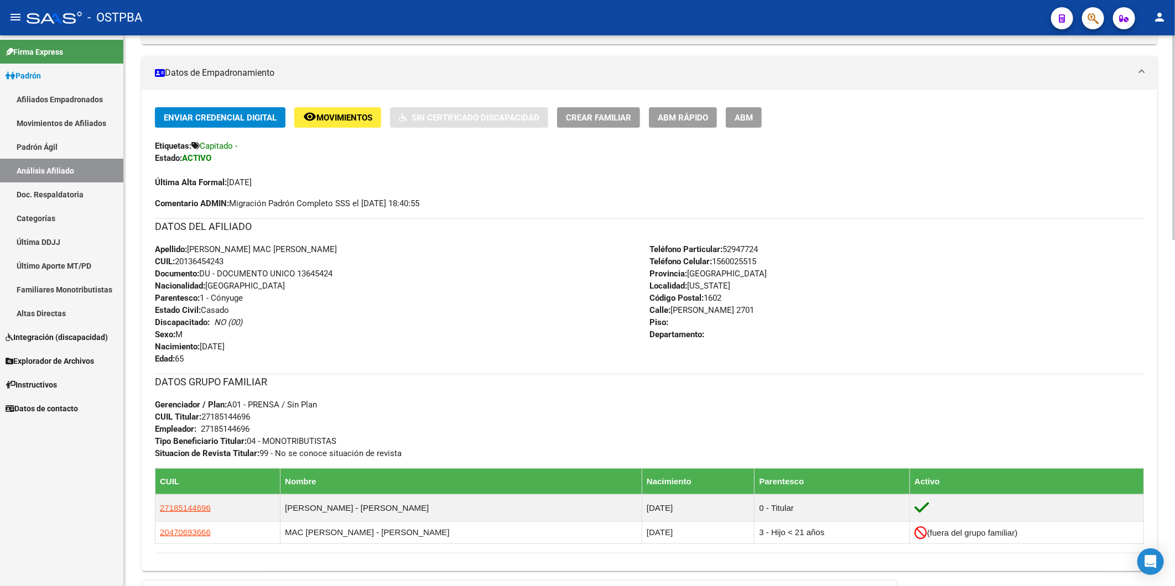
scroll to position [184, 0]
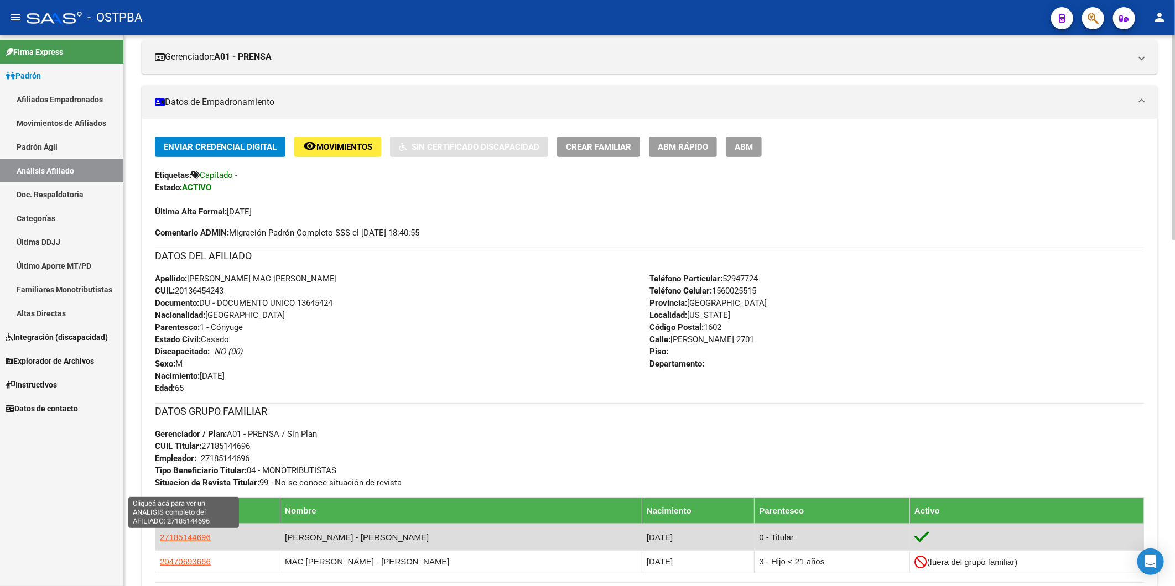
click at [190, 537] on span "27185144696" at bounding box center [185, 537] width 51 height 9
type textarea "27185144696"
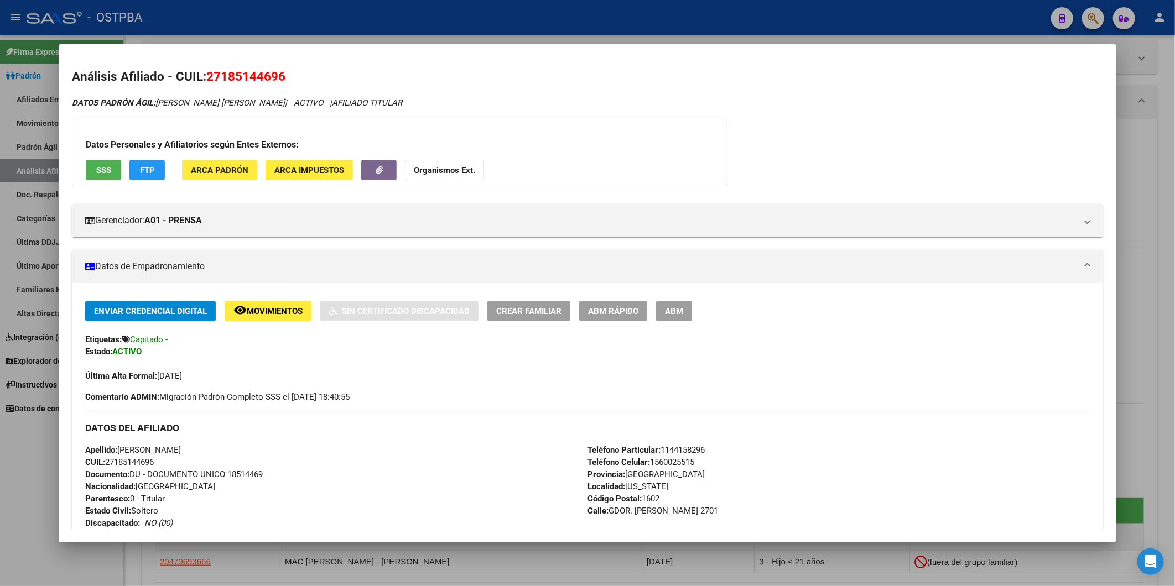
click at [1132, 226] on div at bounding box center [587, 293] width 1175 height 586
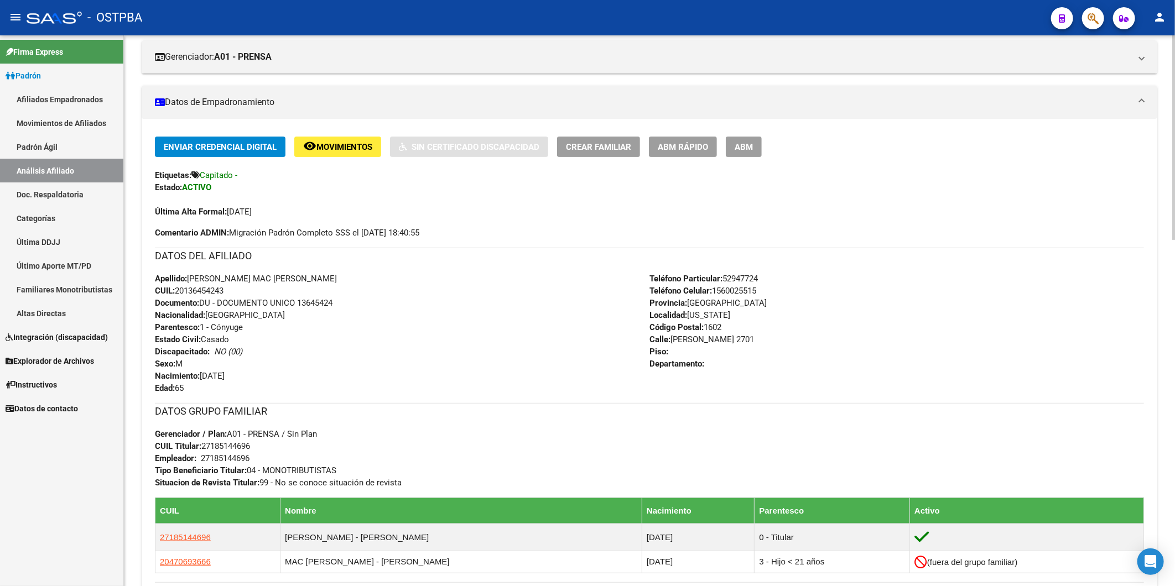
drag, startPoint x: 230, startPoint y: 291, endPoint x: 183, endPoint y: 295, distance: 47.2
click at [180, 295] on div "Apellido: [PERSON_NAME] MAC [PERSON_NAME] CUIL: 20136454243 Documento: DU - DOC…" at bounding box center [402, 334] width 495 height 122
click at [501, 350] on div "Apellido: [PERSON_NAME] MAC [PERSON_NAME] CUIL: 20136454243 Documento: DU - DOC…" at bounding box center [402, 334] width 495 height 122
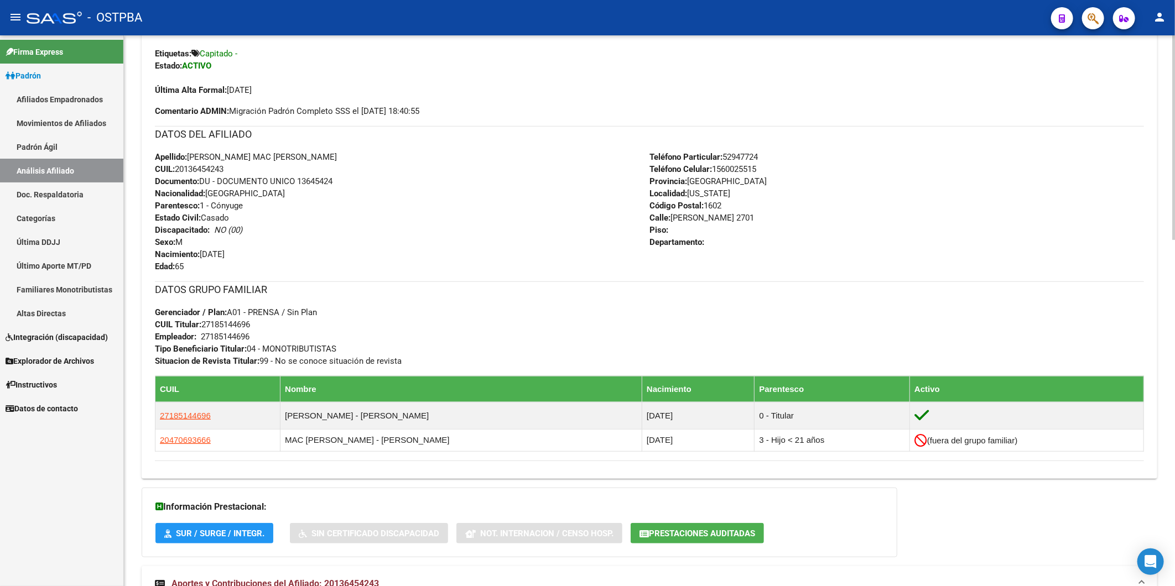
scroll to position [307, 0]
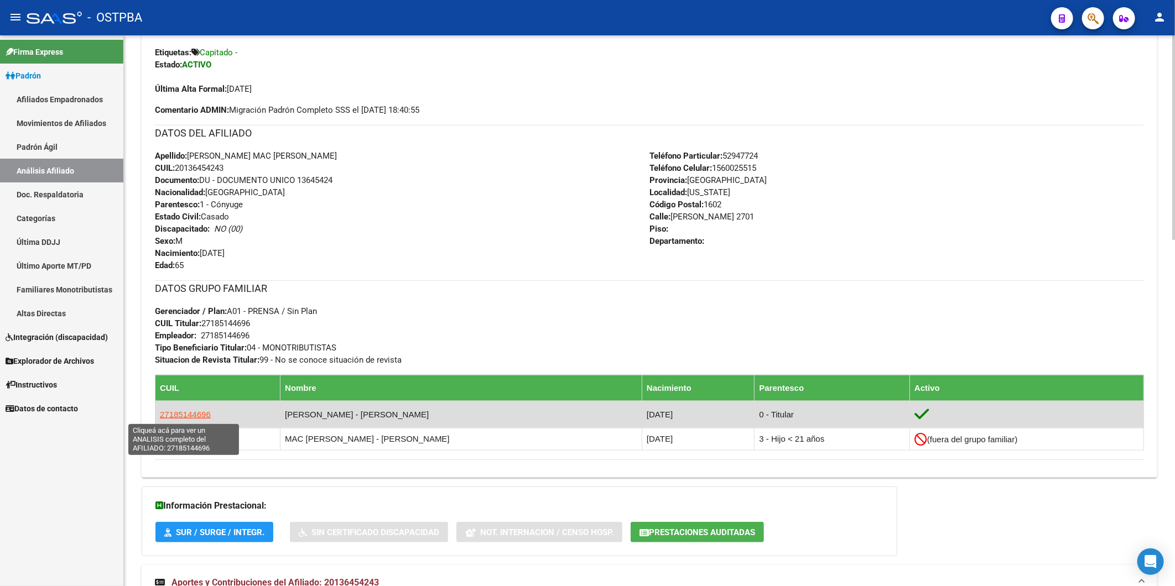
click at [198, 415] on span "27185144696" at bounding box center [185, 414] width 51 height 9
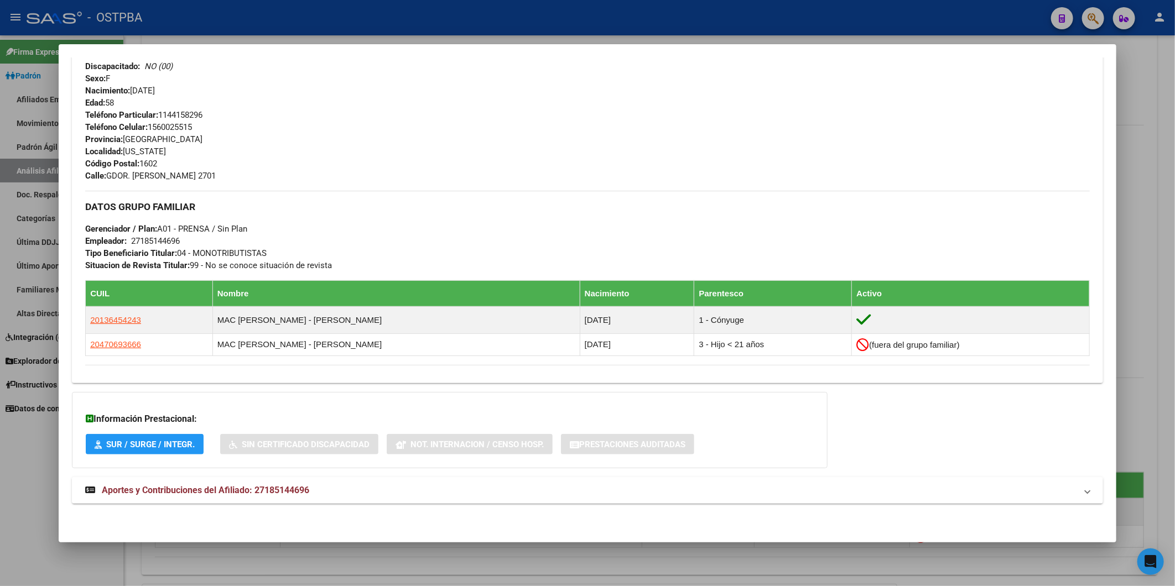
scroll to position [384, 0]
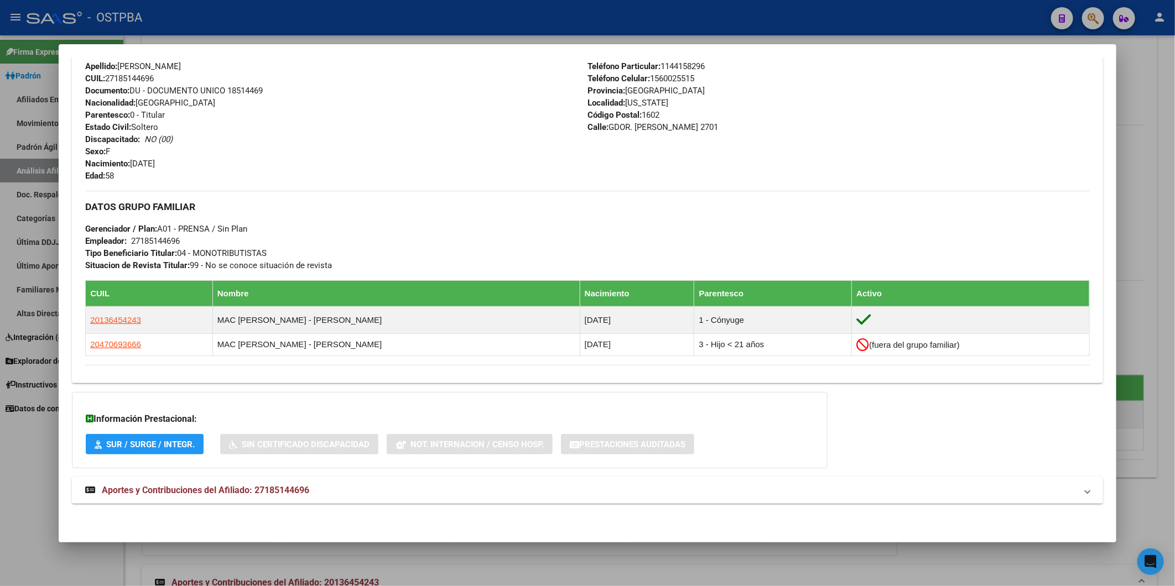
click at [1138, 102] on div at bounding box center [587, 293] width 1175 height 586
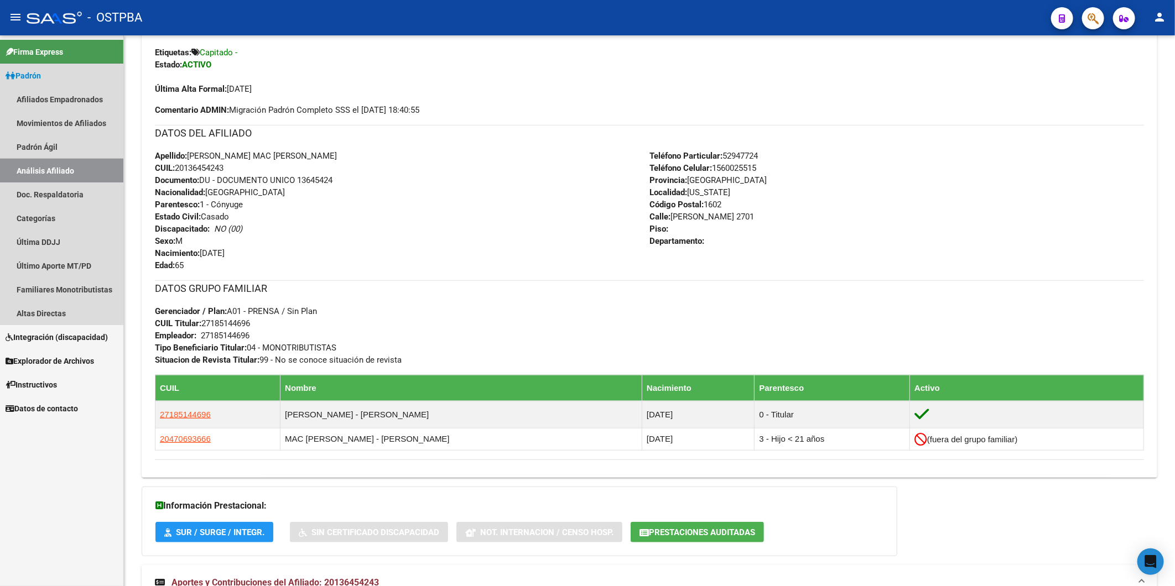
click at [70, 169] on link "Análisis Afiliado" at bounding box center [61, 171] width 123 height 24
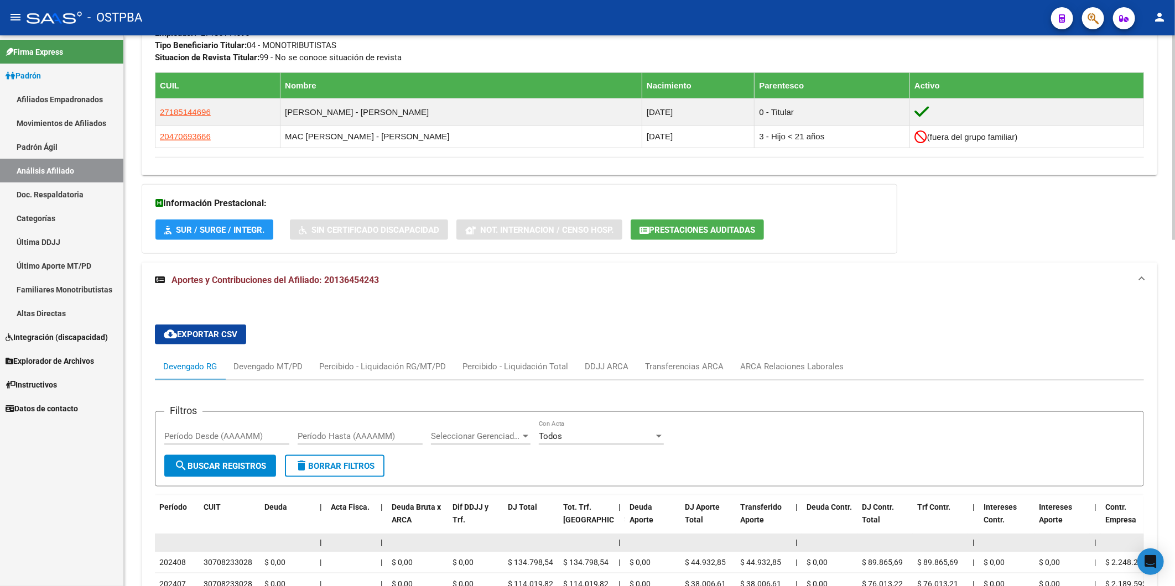
scroll to position [676, 0]
